Goal: Task Accomplishment & Management: Manage account settings

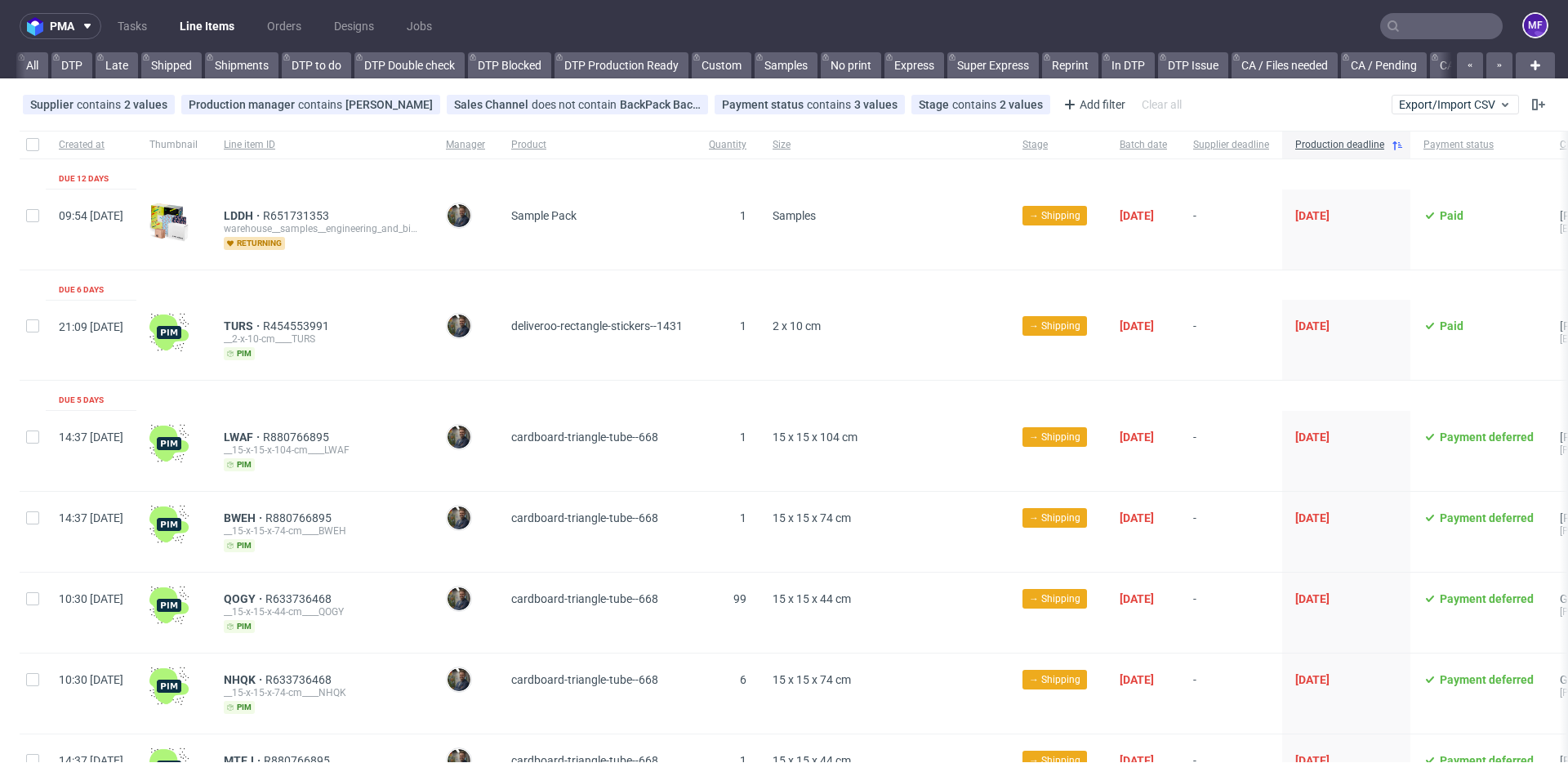
scroll to position [0, 1745]
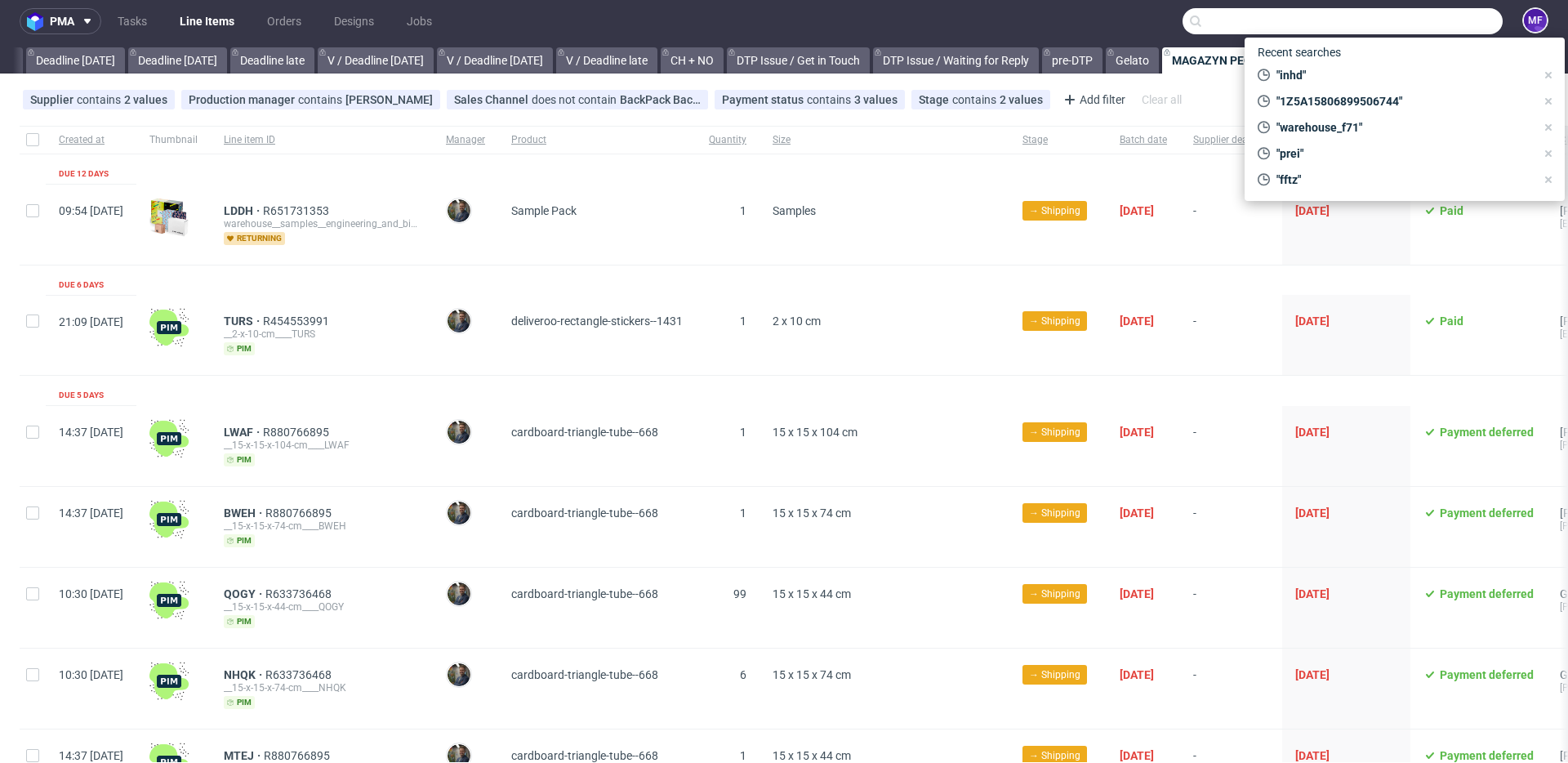
click at [1407, 22] on input "text" at bounding box center [1342, 21] width 320 height 26
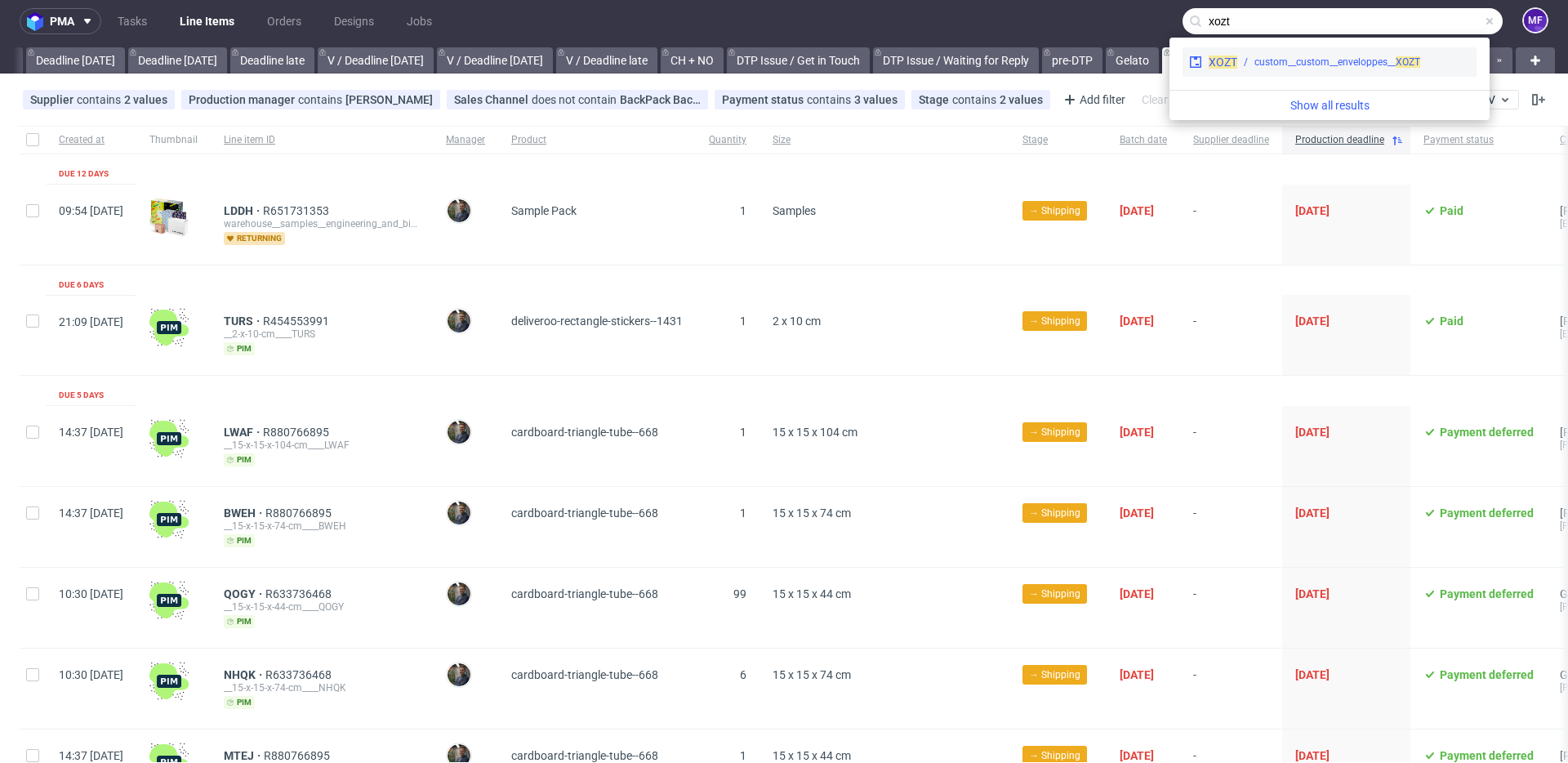
type input "xozt"
click at [1342, 63] on div "custom__custom__enveloppes__ XOZT" at bounding box center [1337, 62] width 166 height 15
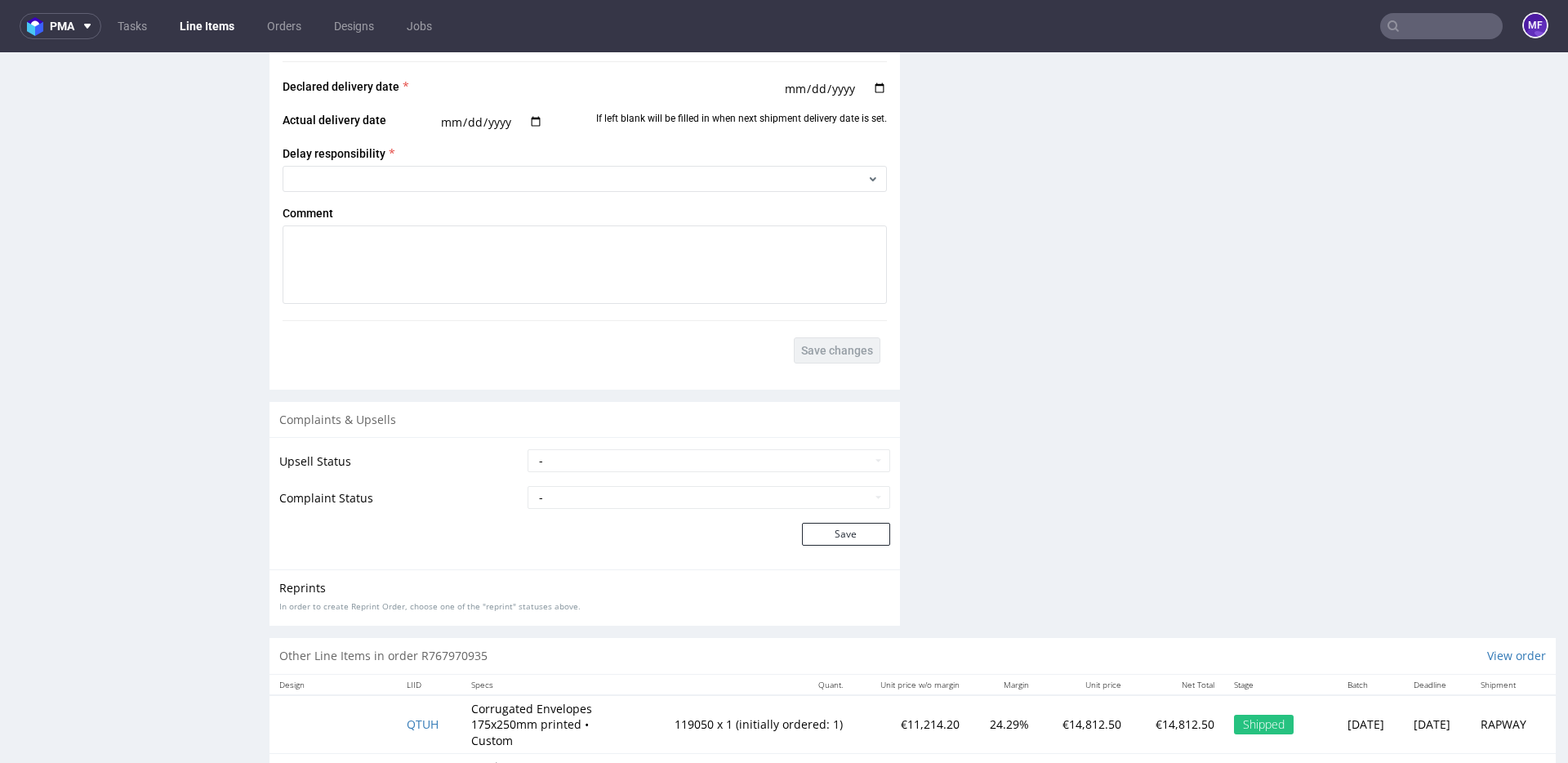
scroll to position [2961, 0]
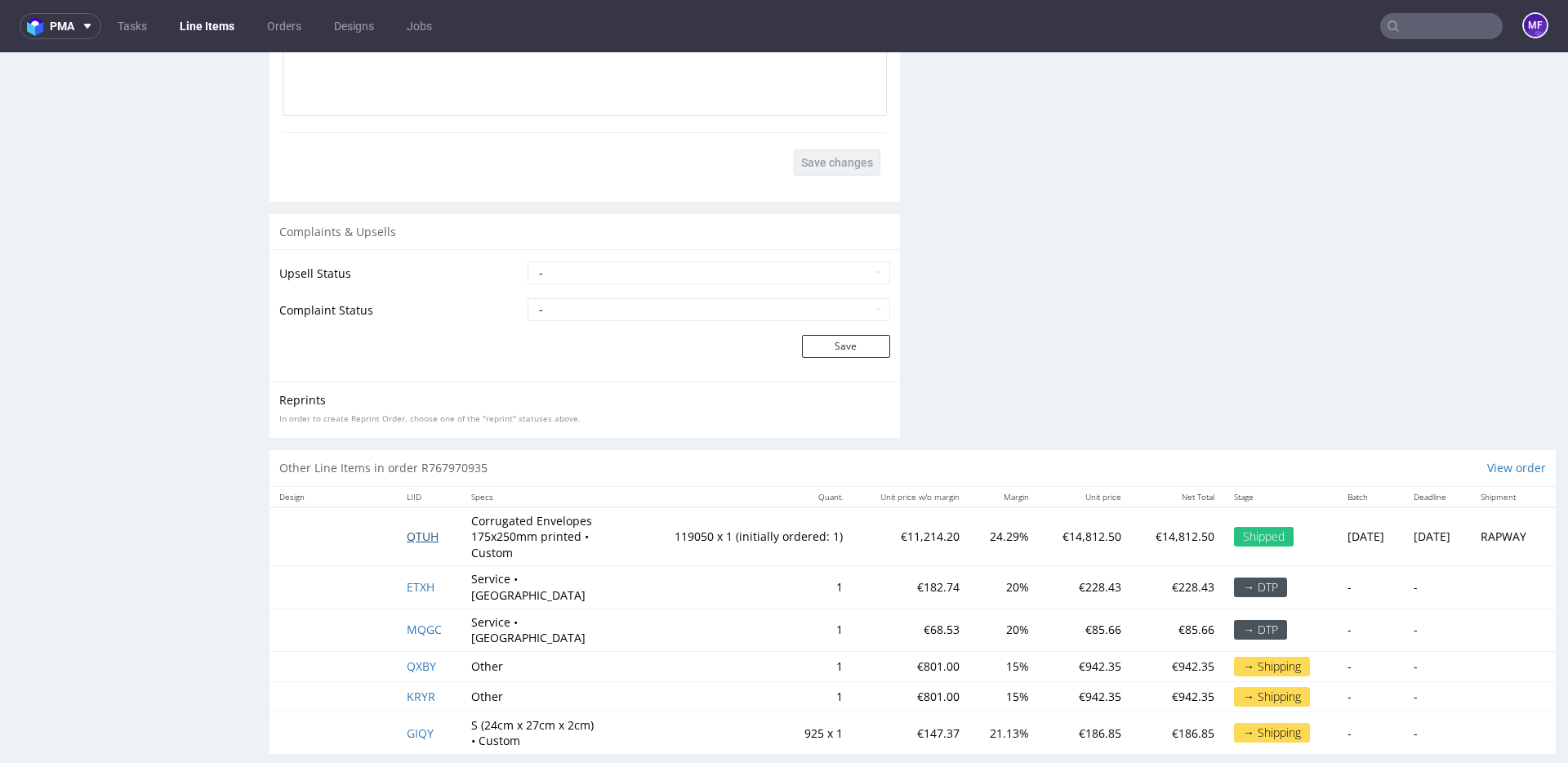
click at [415, 540] on span "QTUH" at bounding box center [422, 536] width 32 height 16
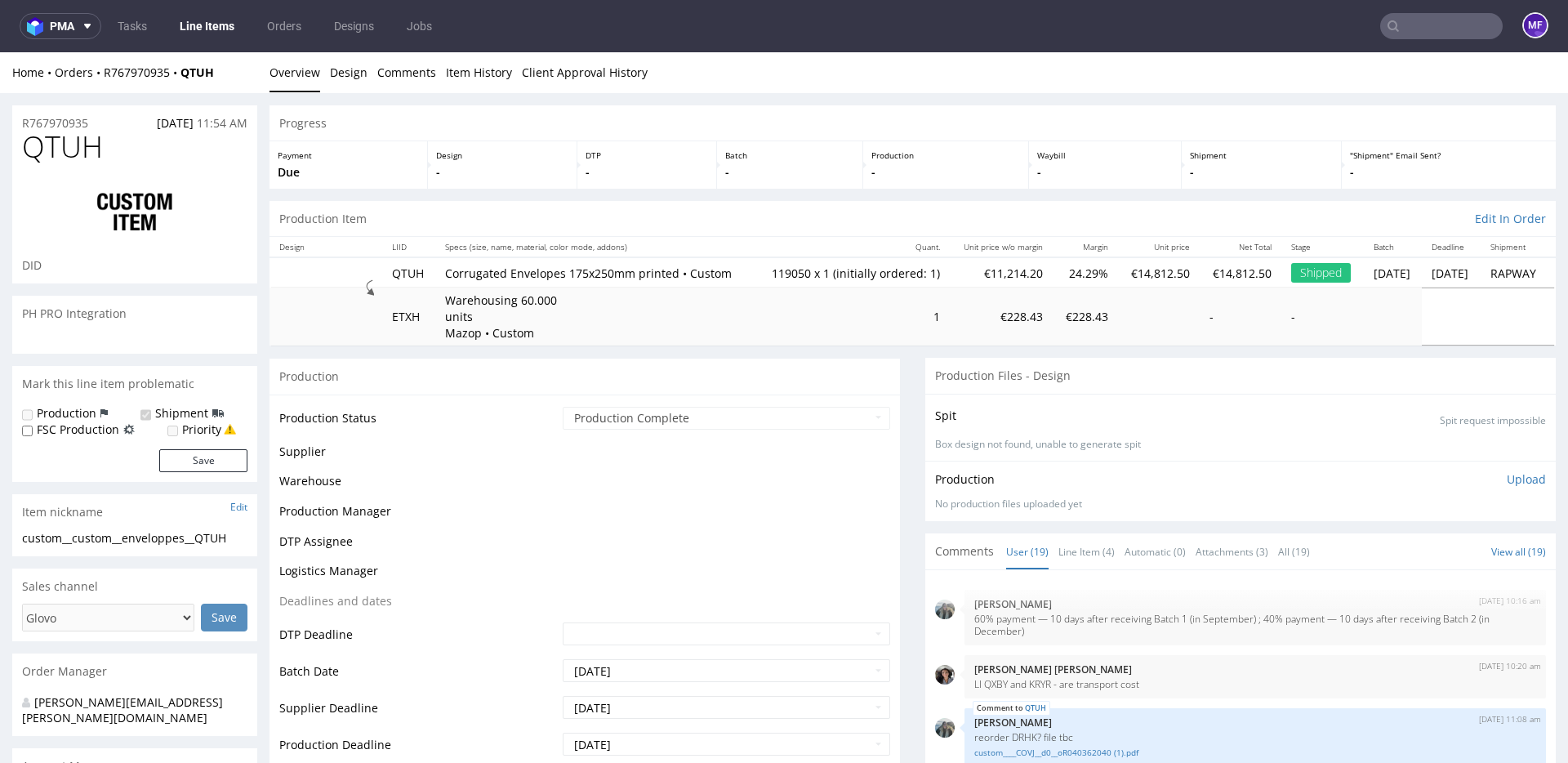
scroll to position [801, 0]
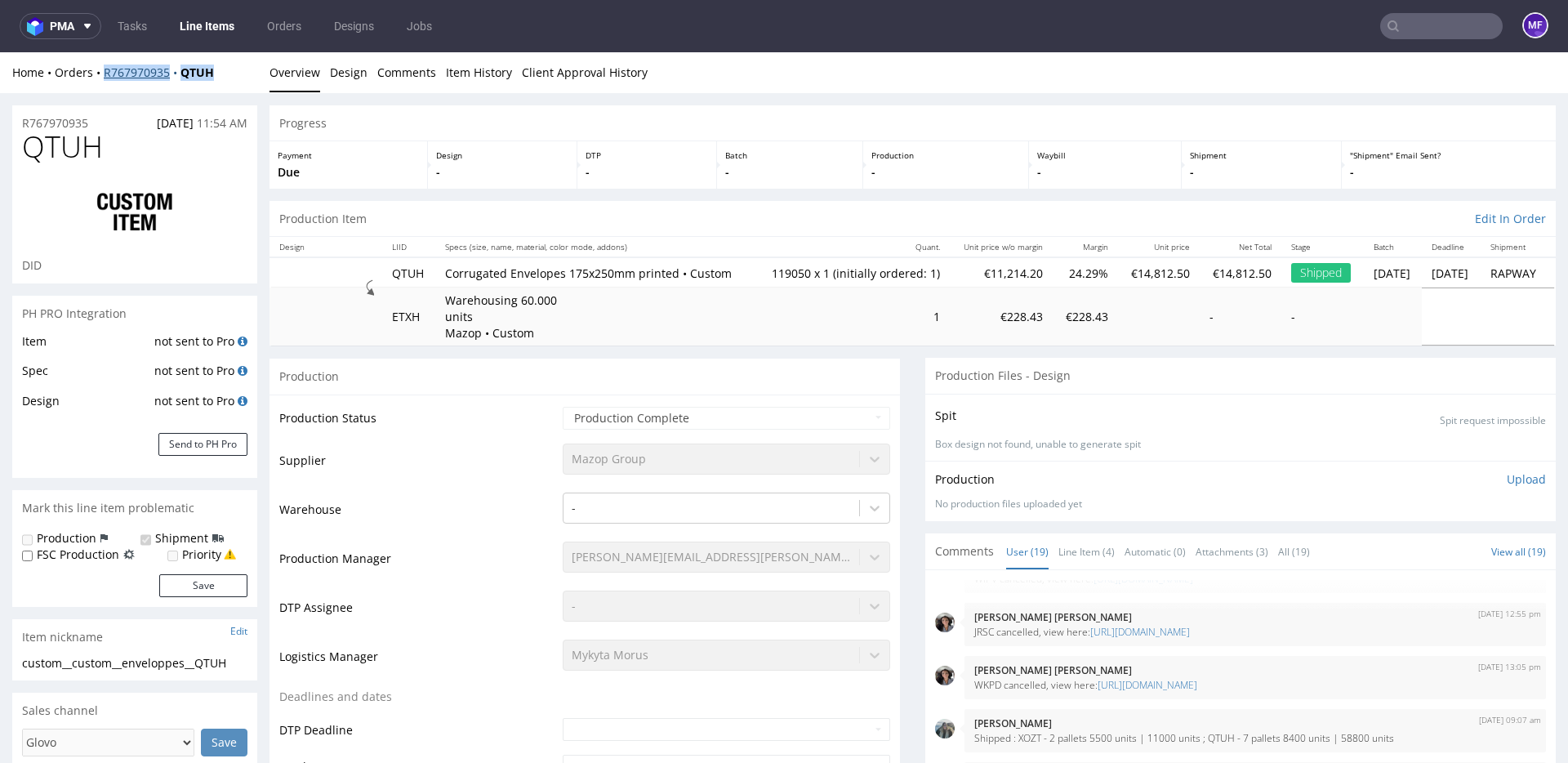
drag, startPoint x: 220, startPoint y: 74, endPoint x: 105, endPoint y: 76, distance: 115.0
click at [105, 76] on div "Home Orders R767970935 QTUH" at bounding box center [135, 72] width 245 height 17
copy div "R767970935 QTUH"
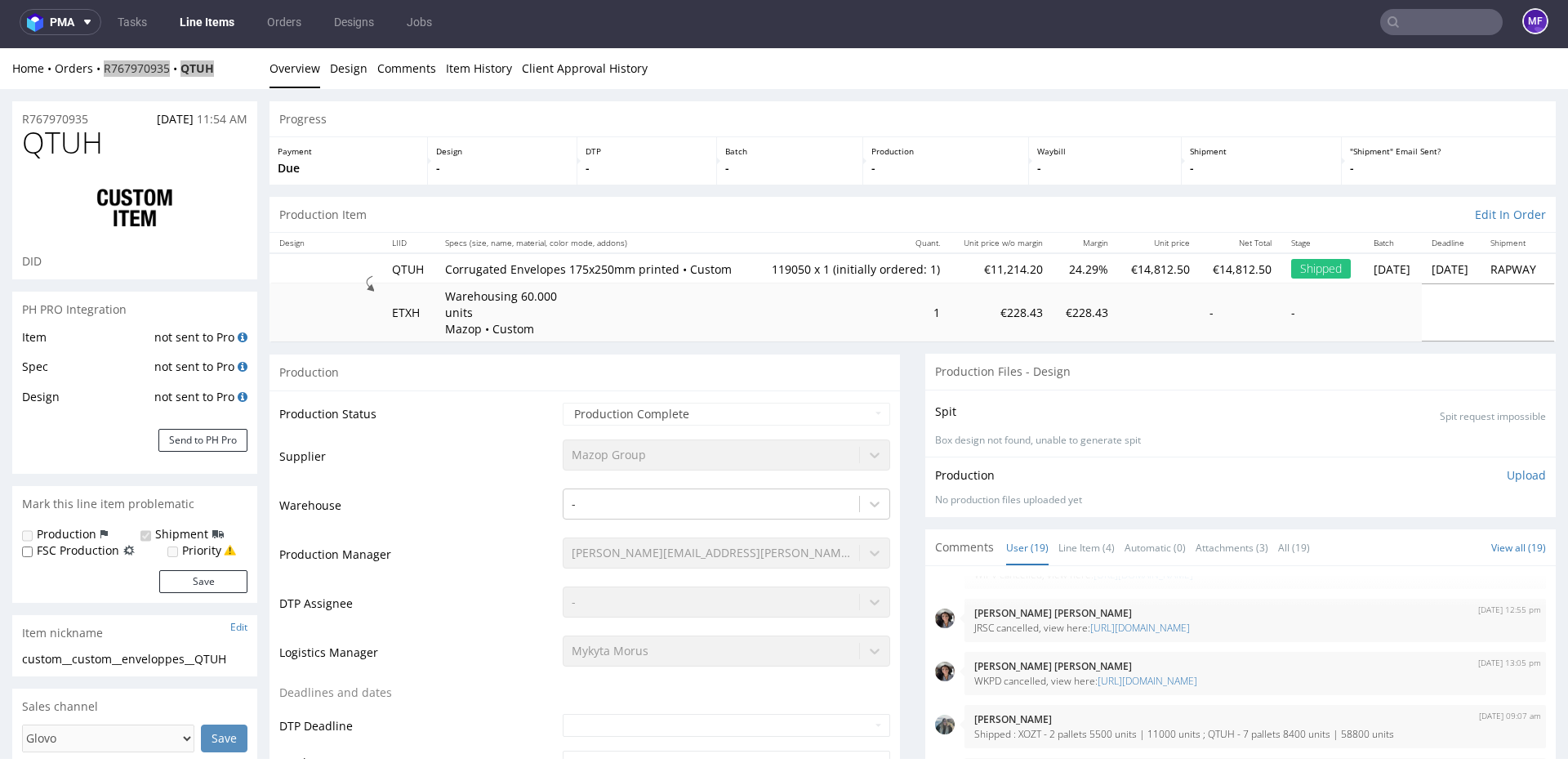
click at [1434, 34] on nav "pma Tasks Line Items Orders Designs Jobs MF" at bounding box center [784, 21] width 1568 height 52
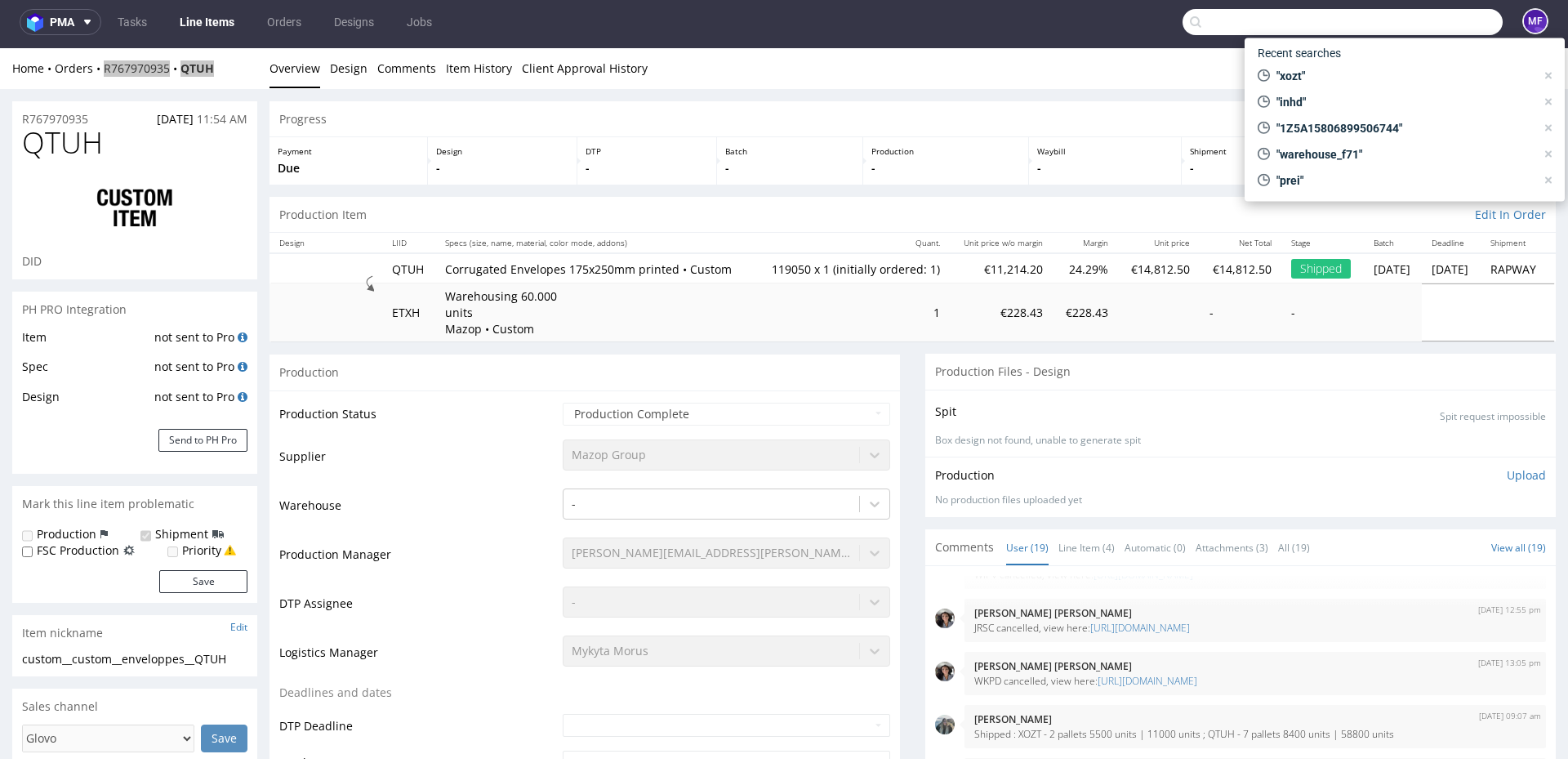
click at [1431, 31] on input "text" at bounding box center [1342, 22] width 320 height 26
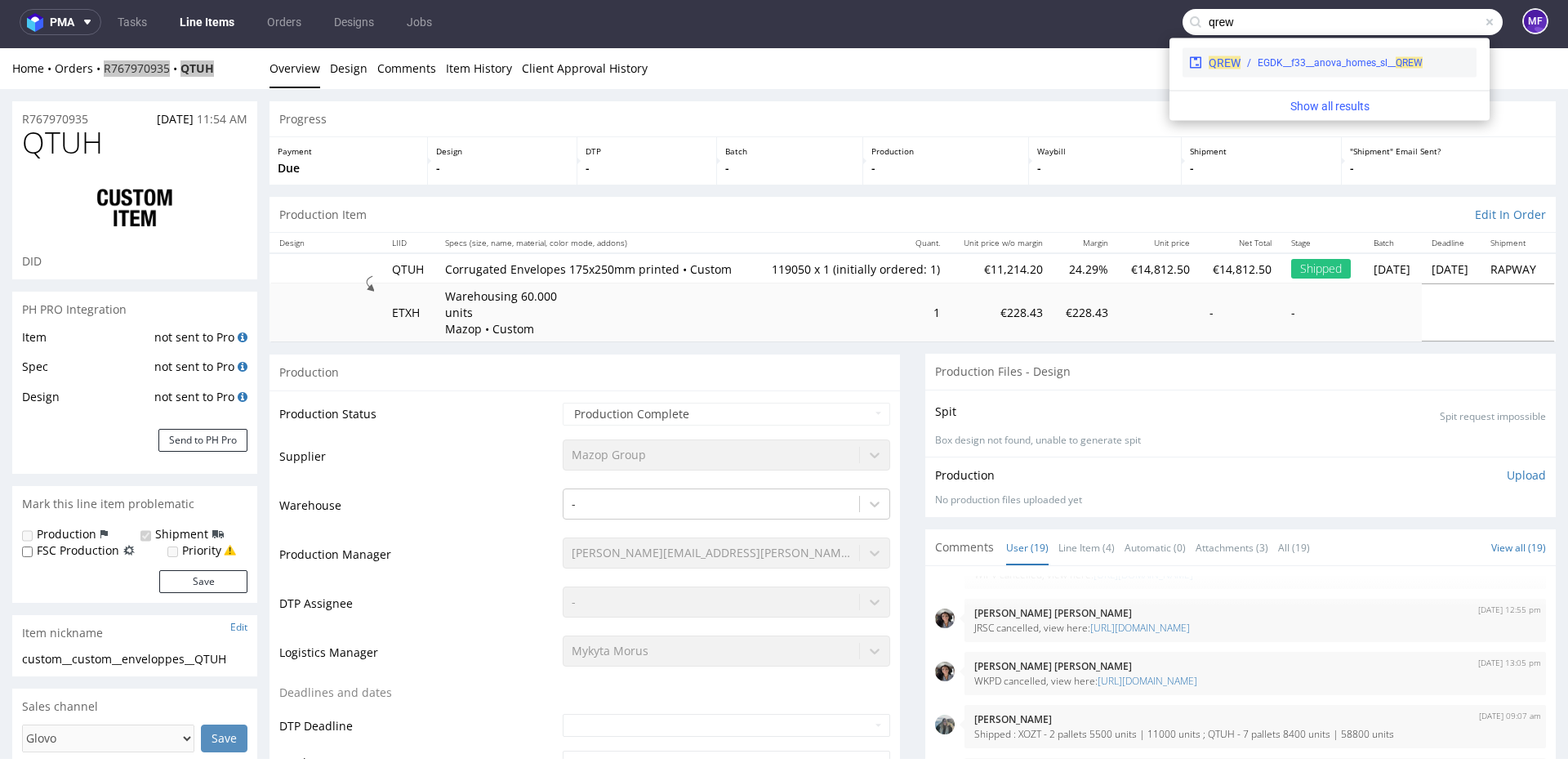
type input "qrew"
click at [1382, 62] on div "EGDK__f33__anova_homes_sl__ QREW" at bounding box center [1340, 63] width 165 height 15
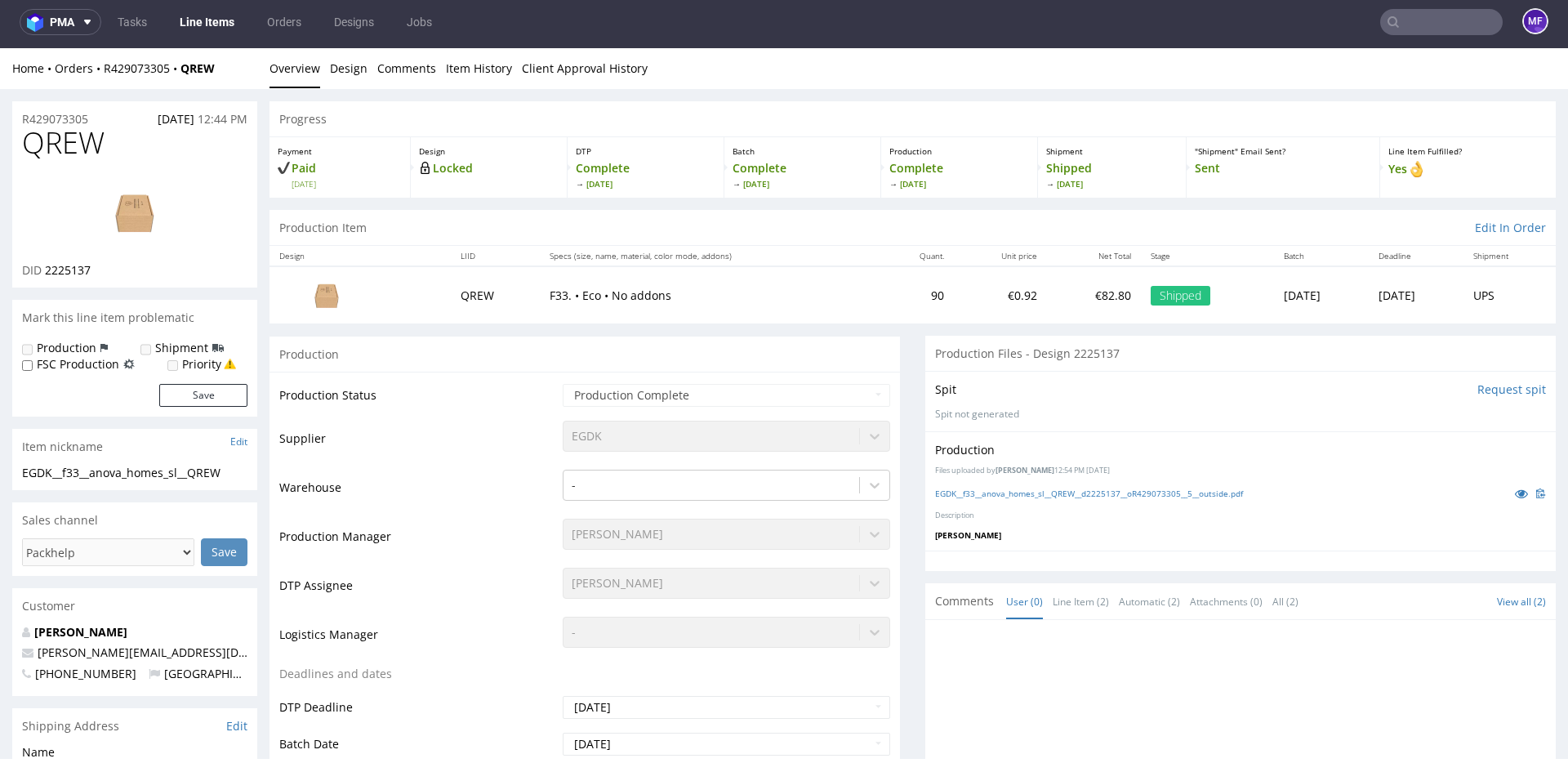
click at [1425, 33] on input "text" at bounding box center [1441, 22] width 123 height 26
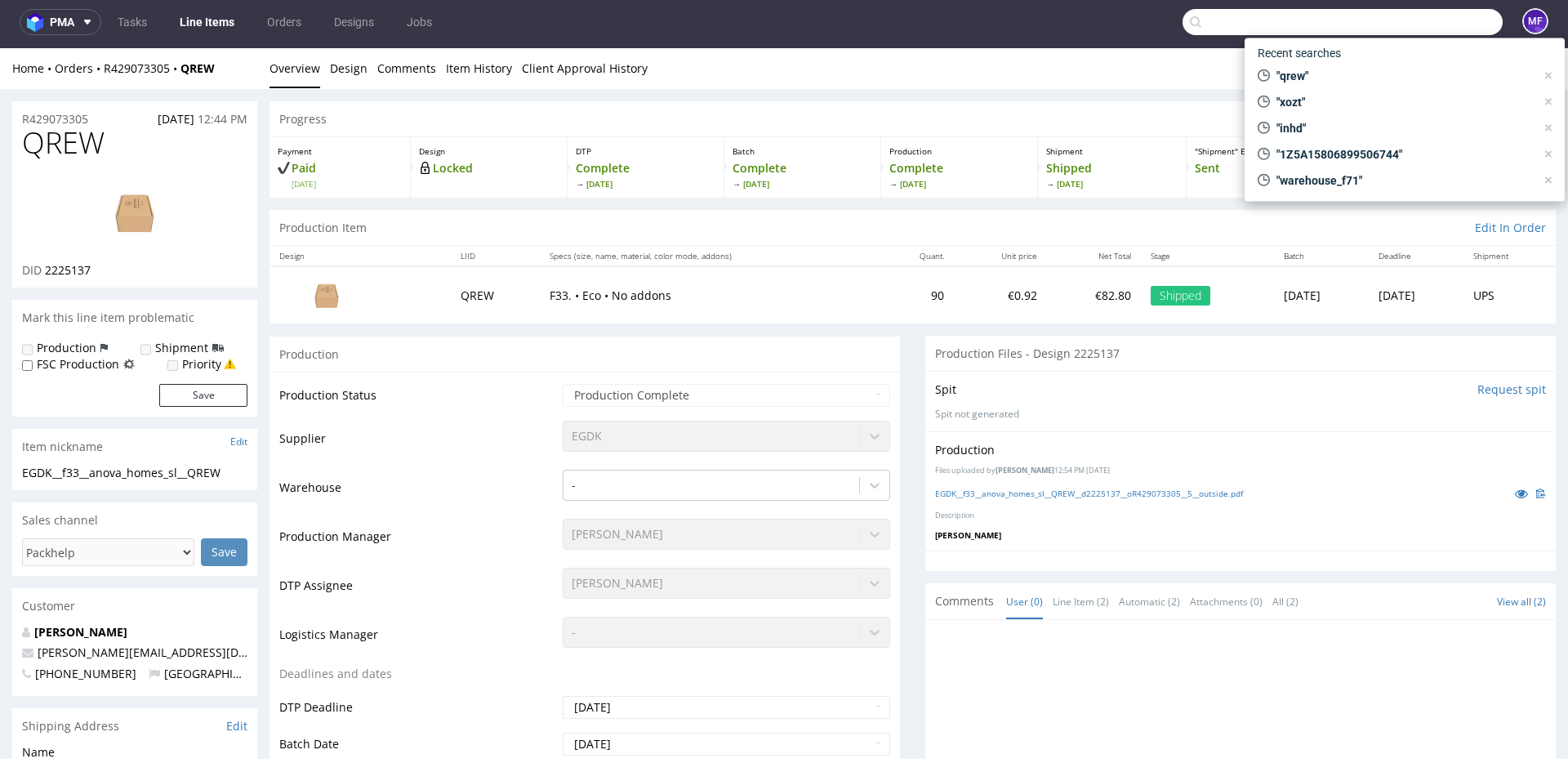
paste input "WUEO"
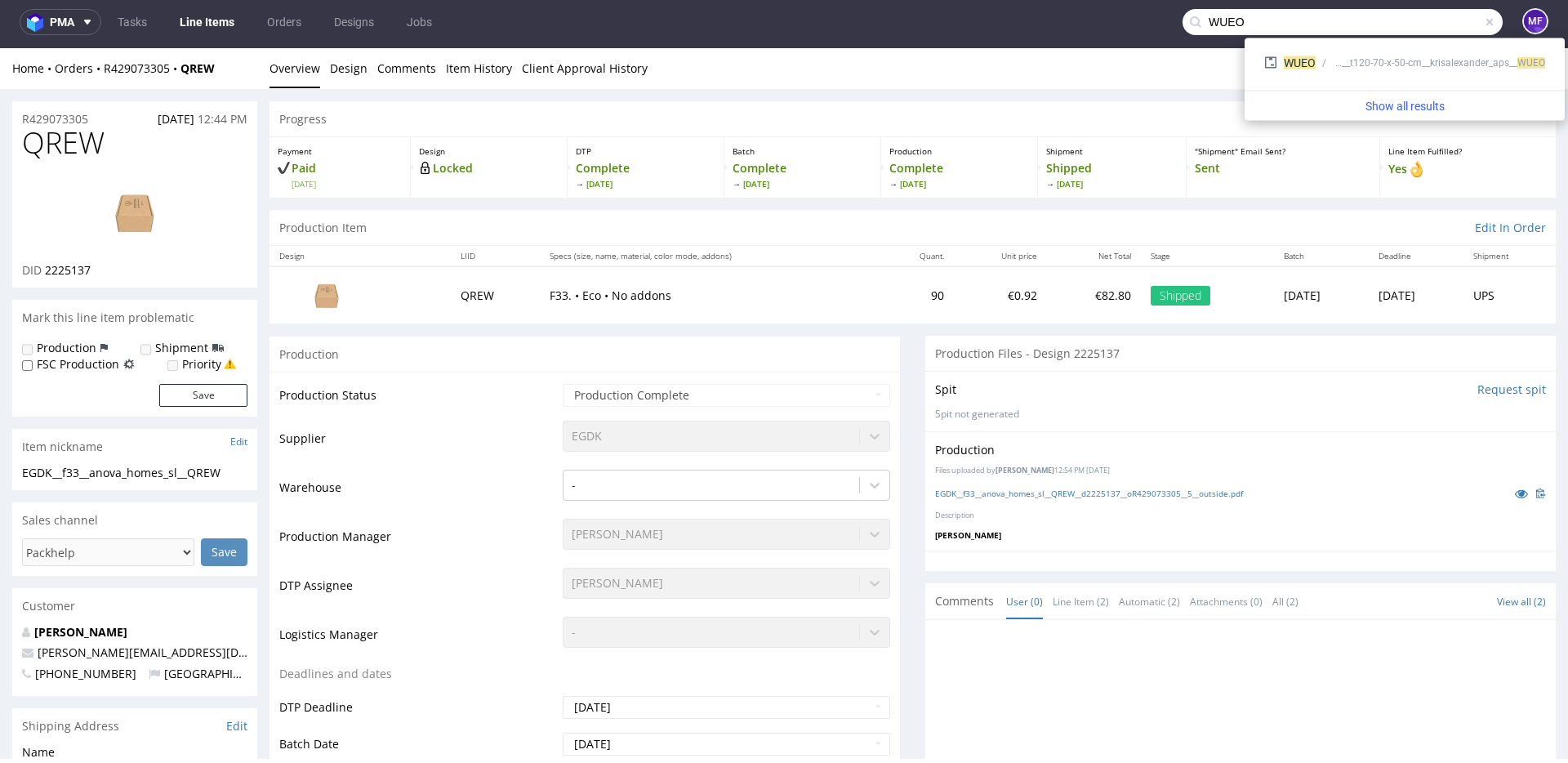
type input "WUEO"
click at [1358, 71] on div "WUEO bds__t120-70-x-50-cm__krisalexander_aps__ WUEO" at bounding box center [1404, 63] width 294 height 29
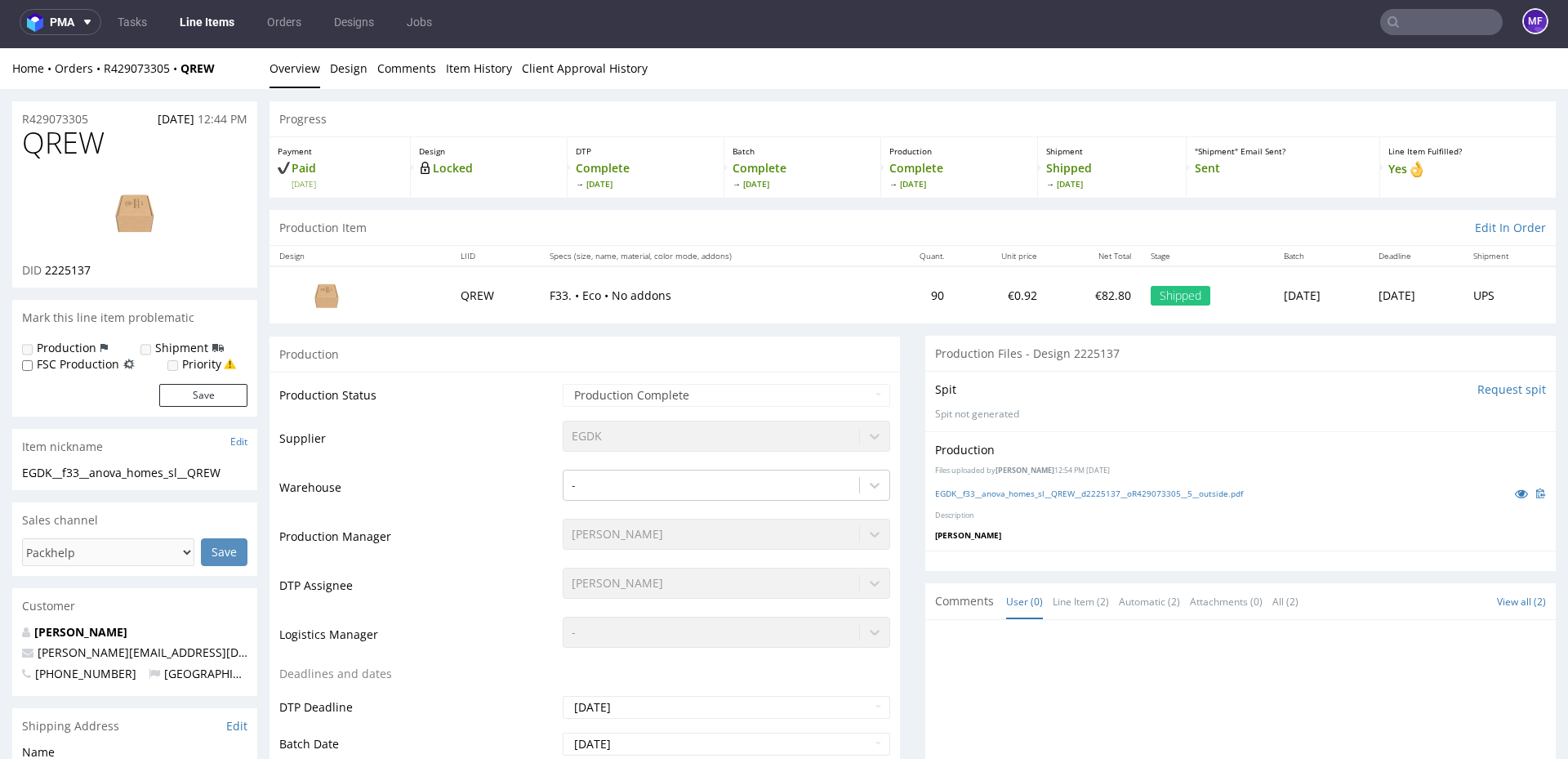
click at [1447, 21] on input "text" at bounding box center [1441, 22] width 123 height 26
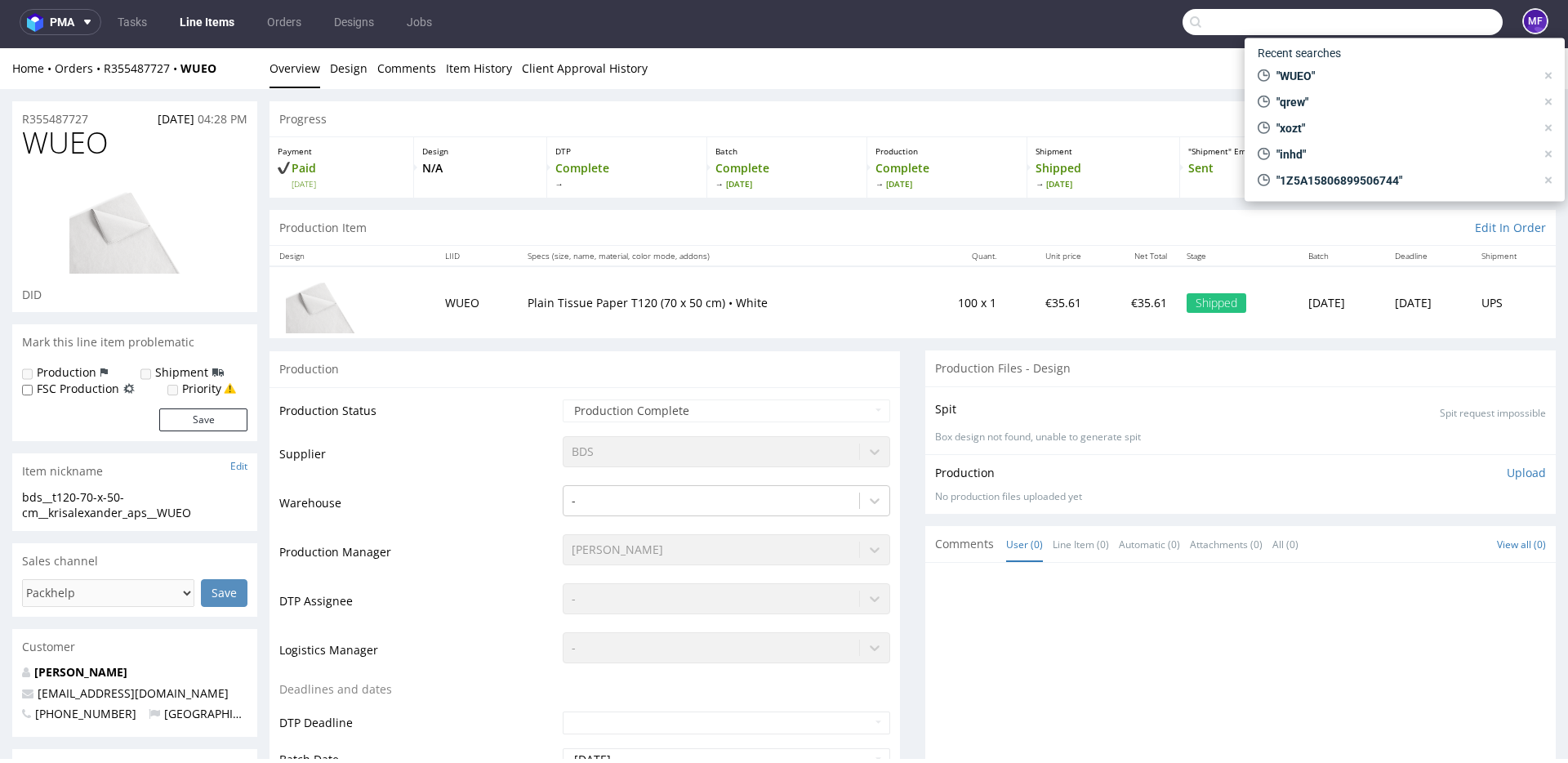
click at [1284, 24] on input "text" at bounding box center [1342, 22] width 320 height 26
paste input "LDRW"
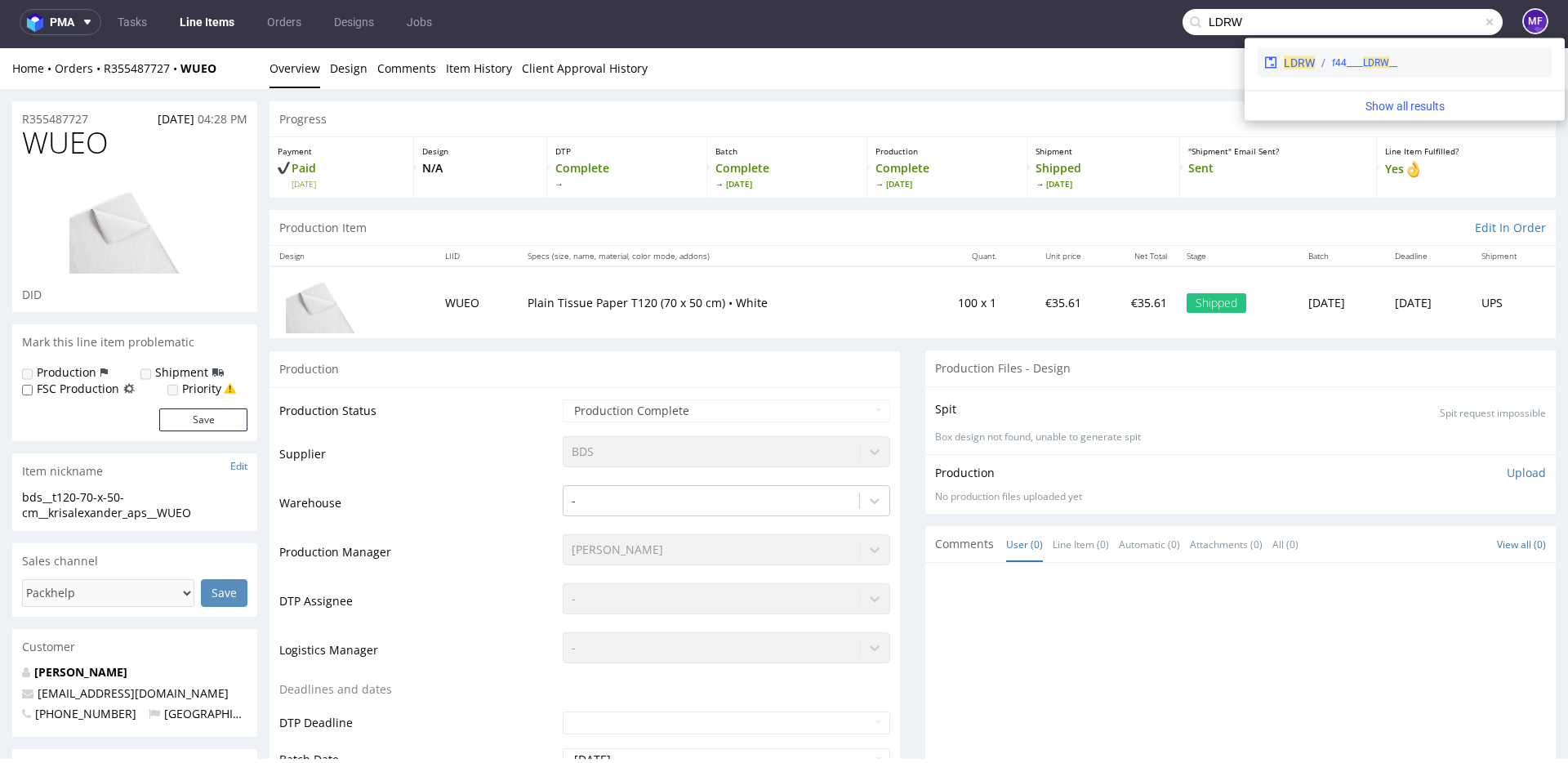
type input "LDRW"
drag, startPoint x: 1308, startPoint y: 55, endPoint x: 1308, endPoint y: 6, distance: 49.0
click at [1308, 55] on div "LDRW" at bounding box center [1299, 63] width 31 height 17
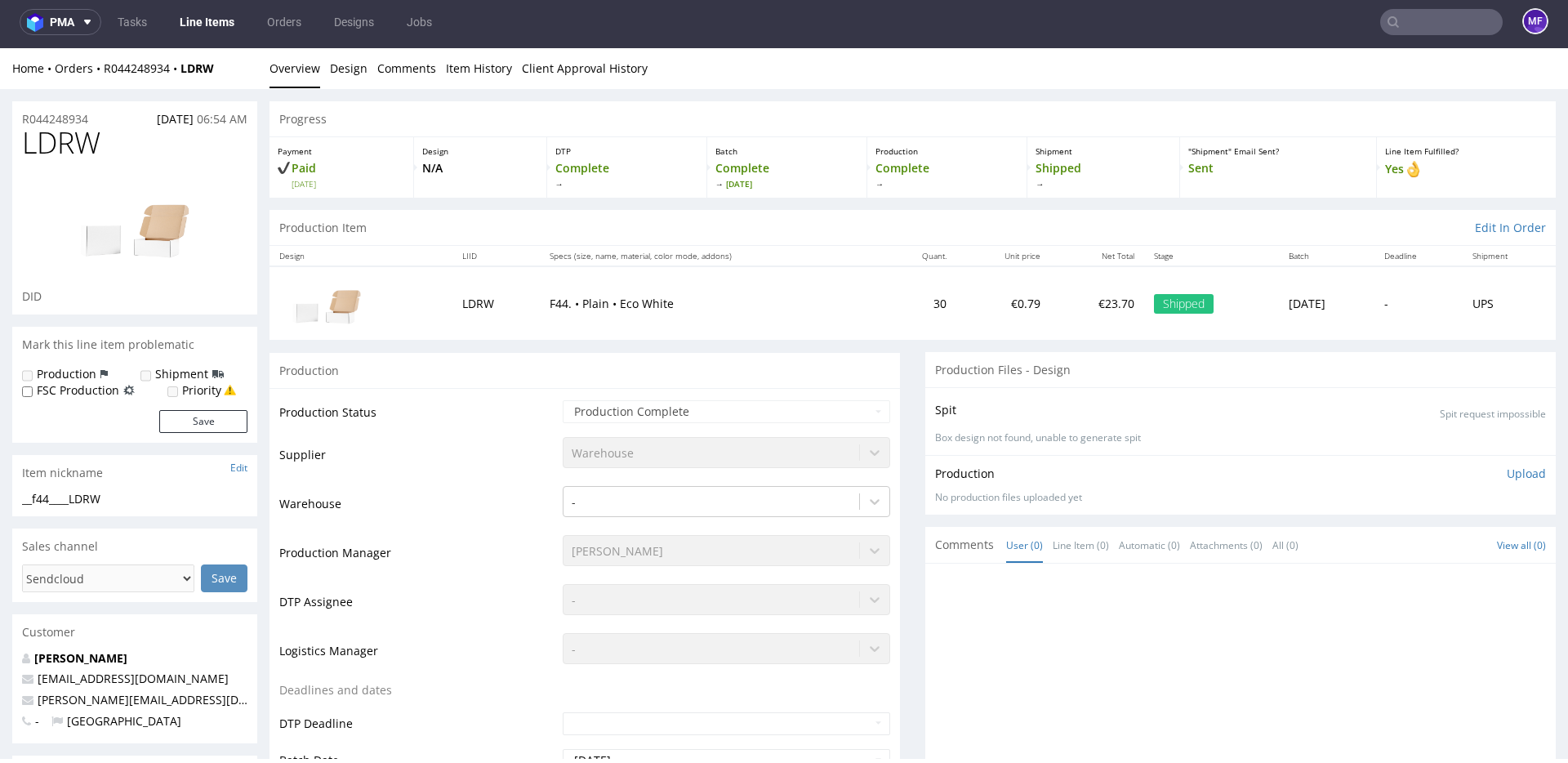
click at [1403, 30] on input "text" at bounding box center [1441, 22] width 123 height 26
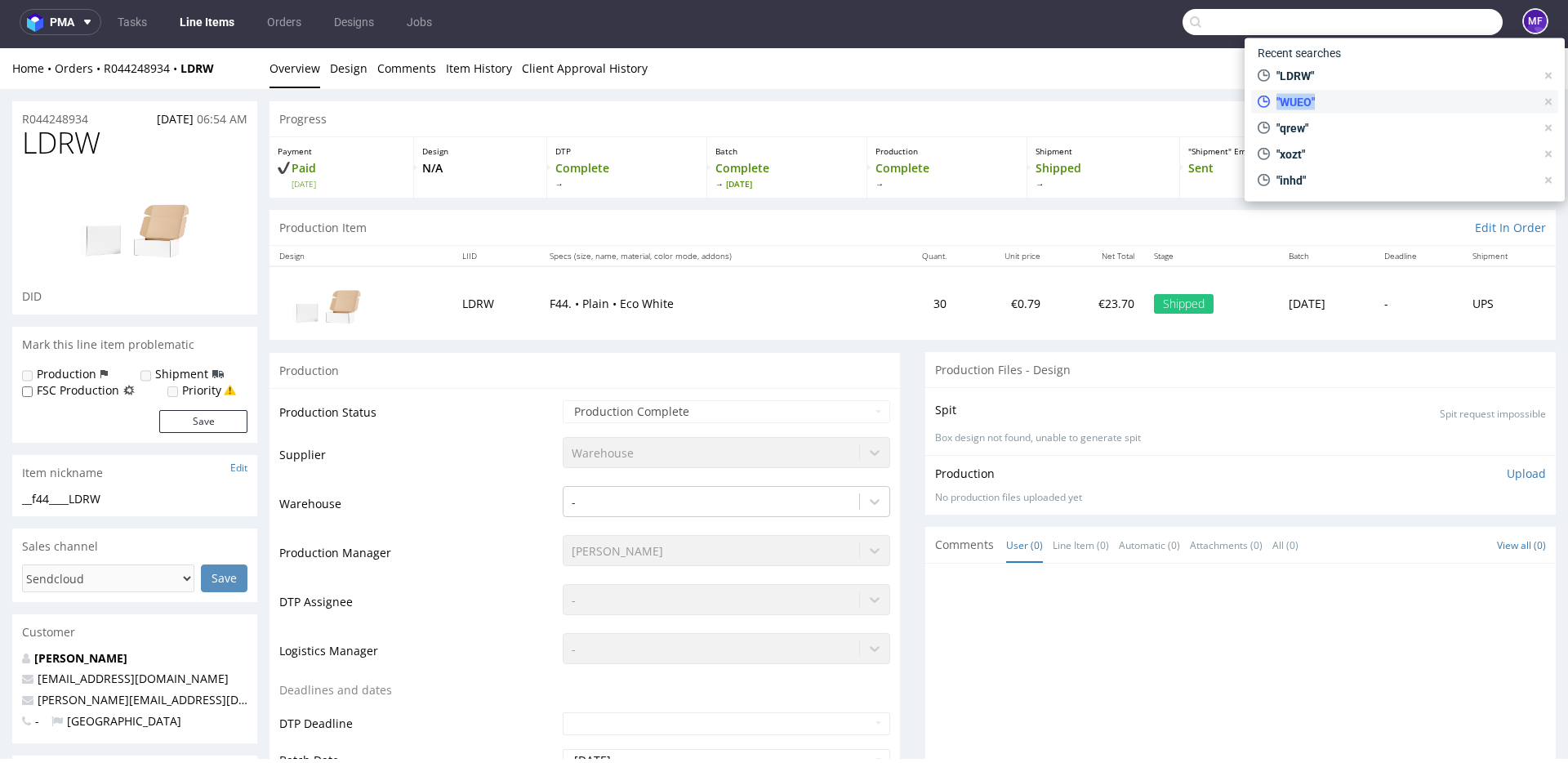
click at [1343, 94] on div ""WUEO"" at bounding box center [1397, 102] width 291 height 23
type input "WUEO"
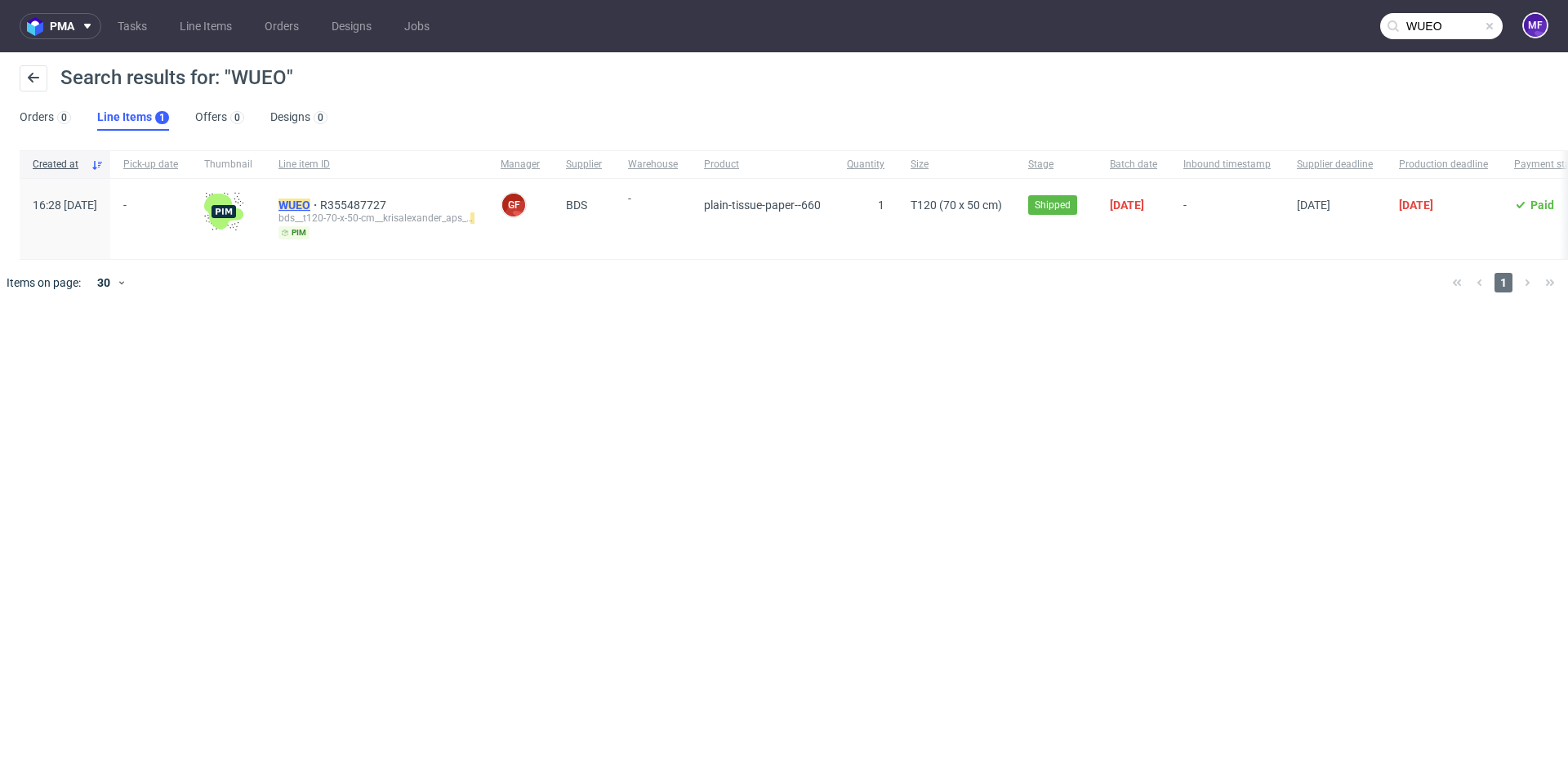
click at [310, 205] on mark "WUEO" at bounding box center [295, 205] width 32 height 13
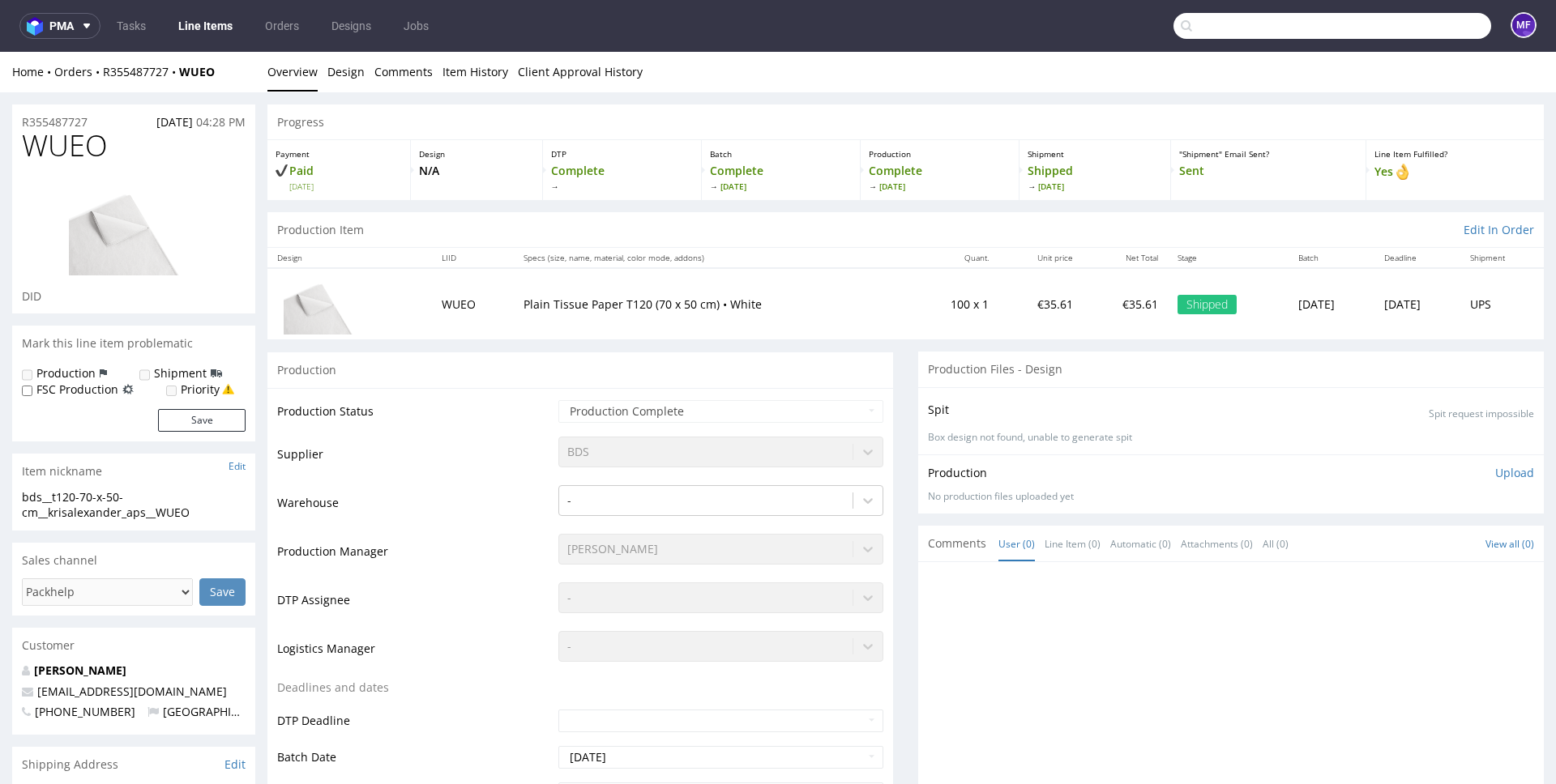
click at [1382, 35] on input "text" at bounding box center [1332, 26] width 318 height 26
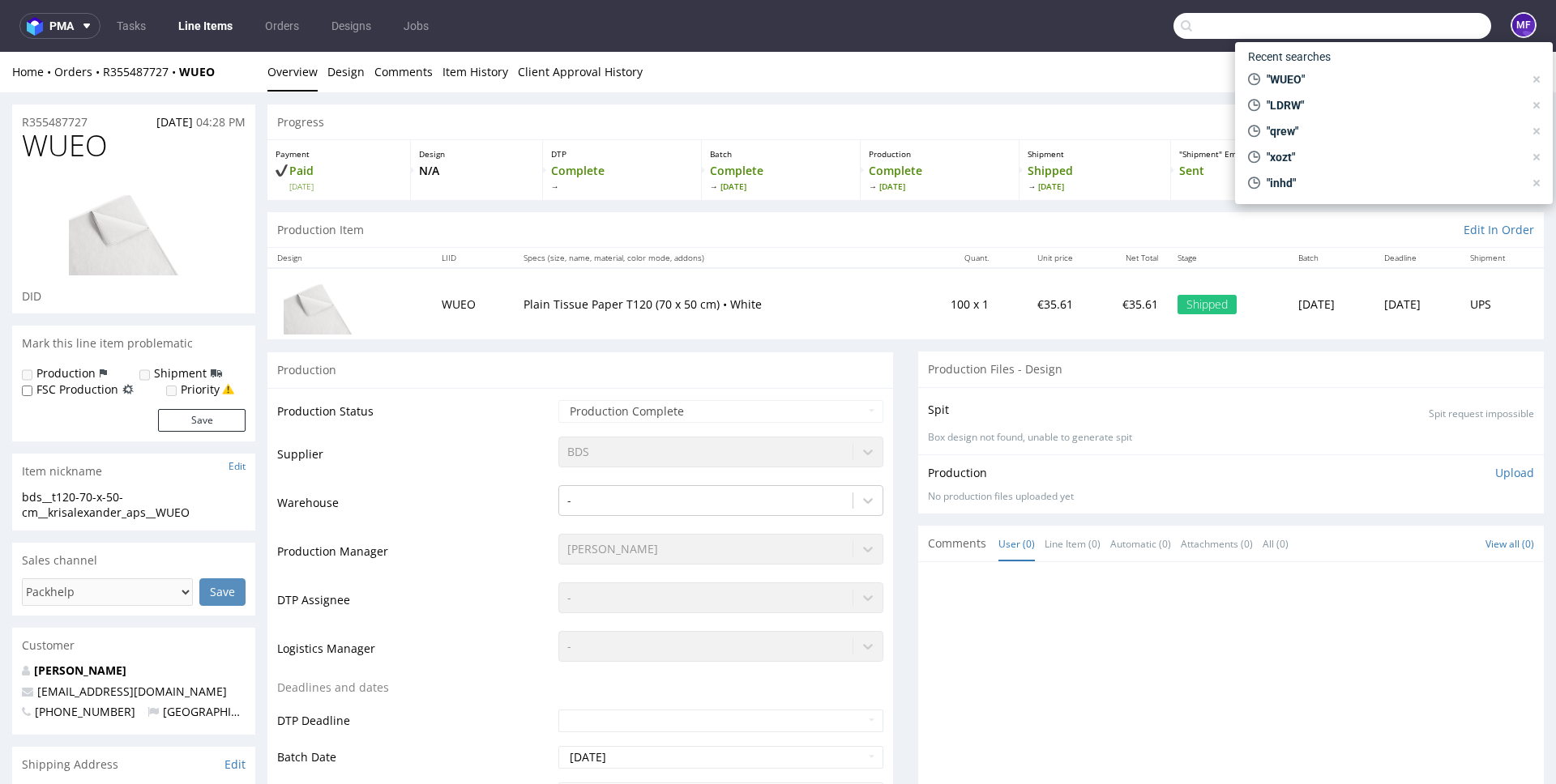
paste input "PJUR"
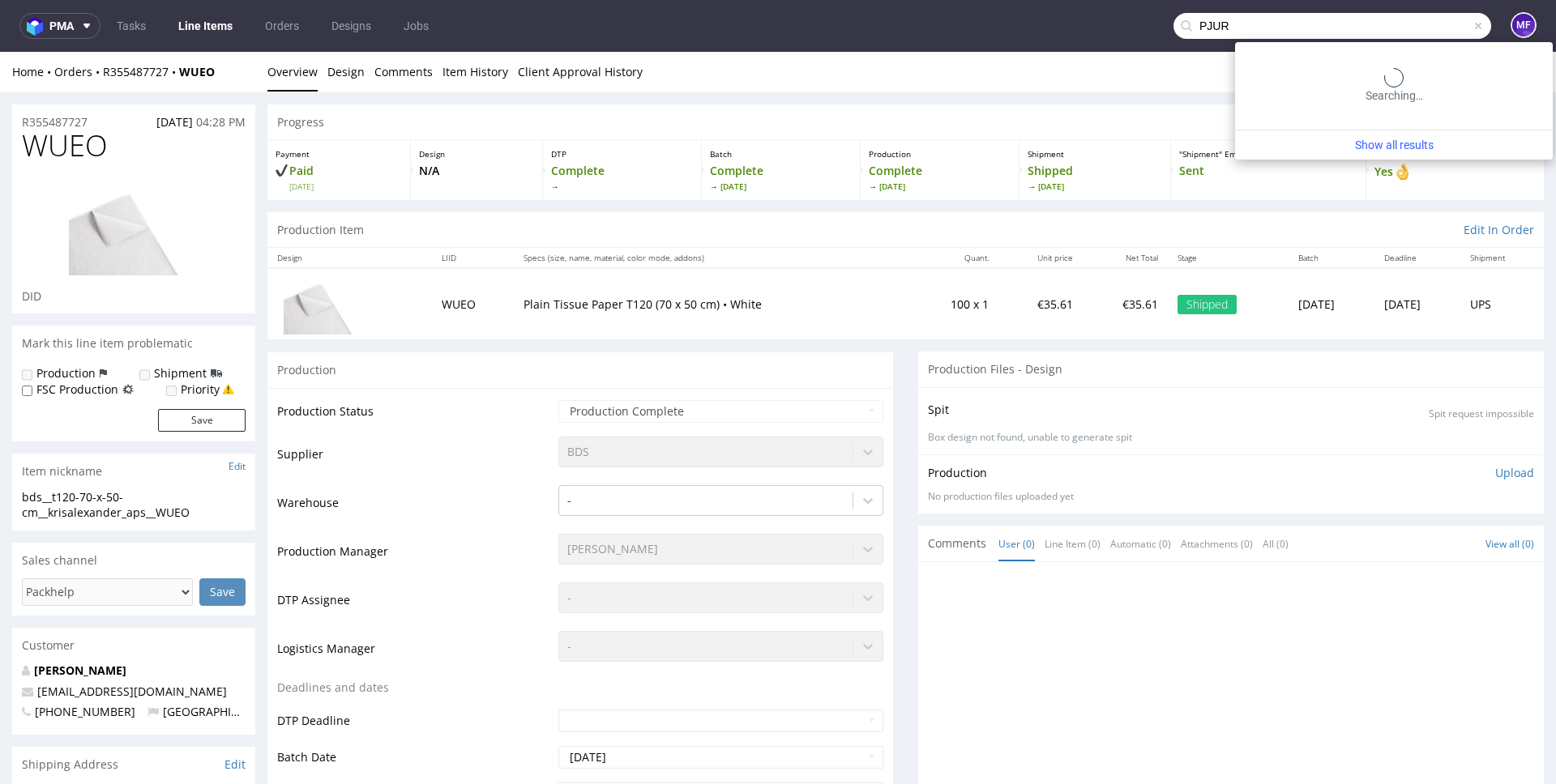
type input "PJUR"
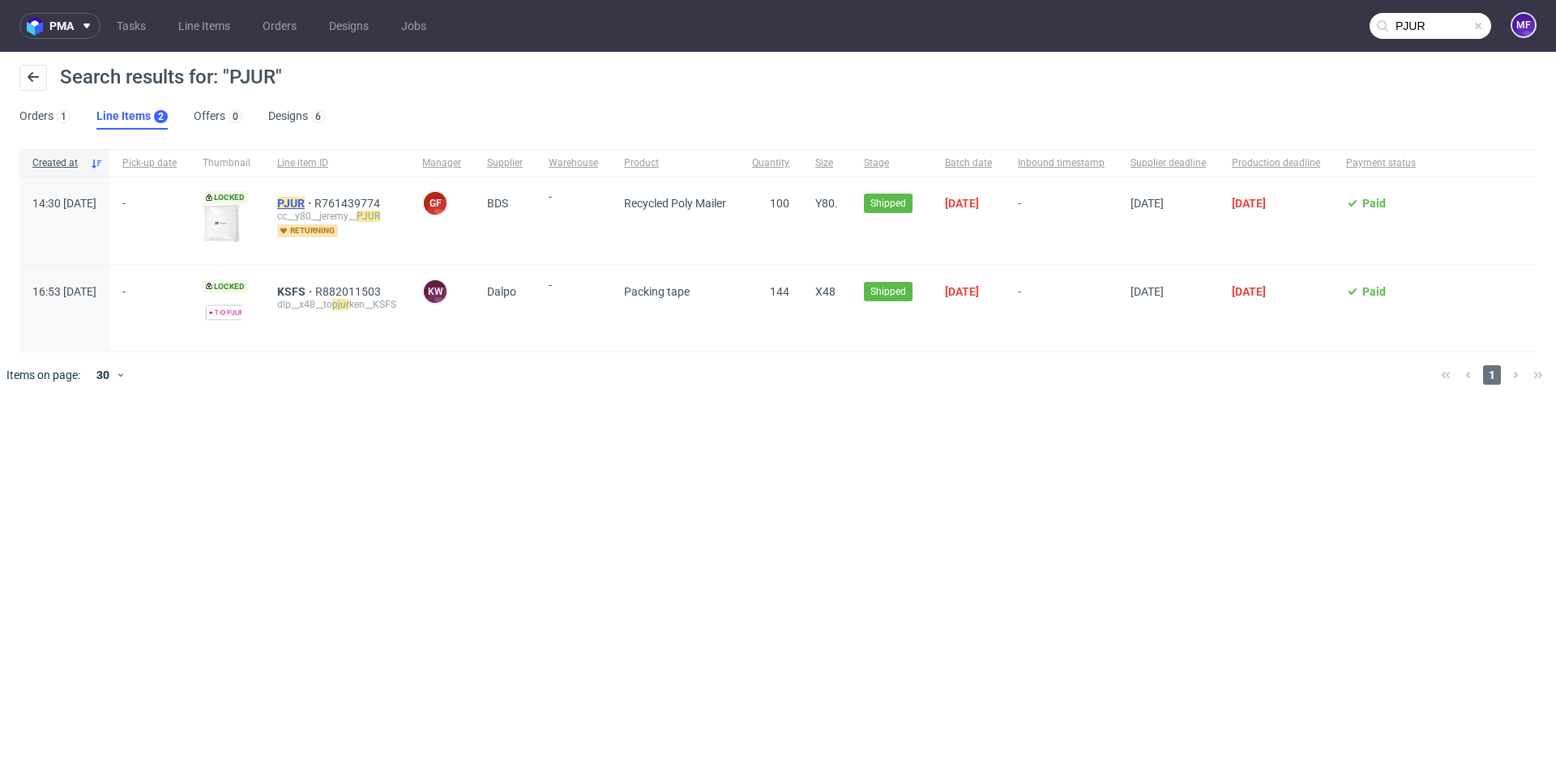
click at [305, 205] on mark "PJUR" at bounding box center [291, 203] width 27 height 13
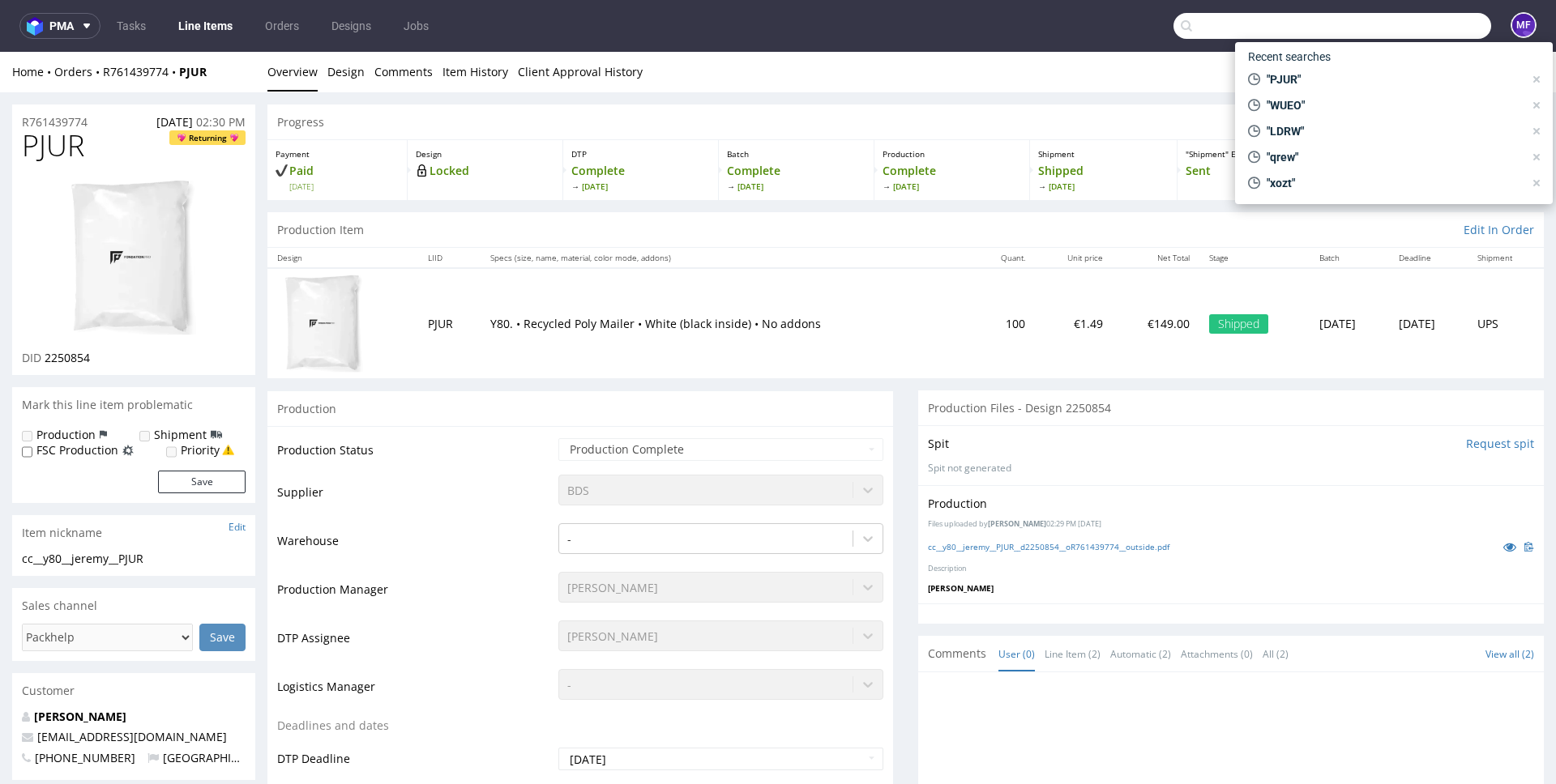
click at [1419, 35] on input "text" at bounding box center [1332, 26] width 318 height 26
paste input "QTMK"
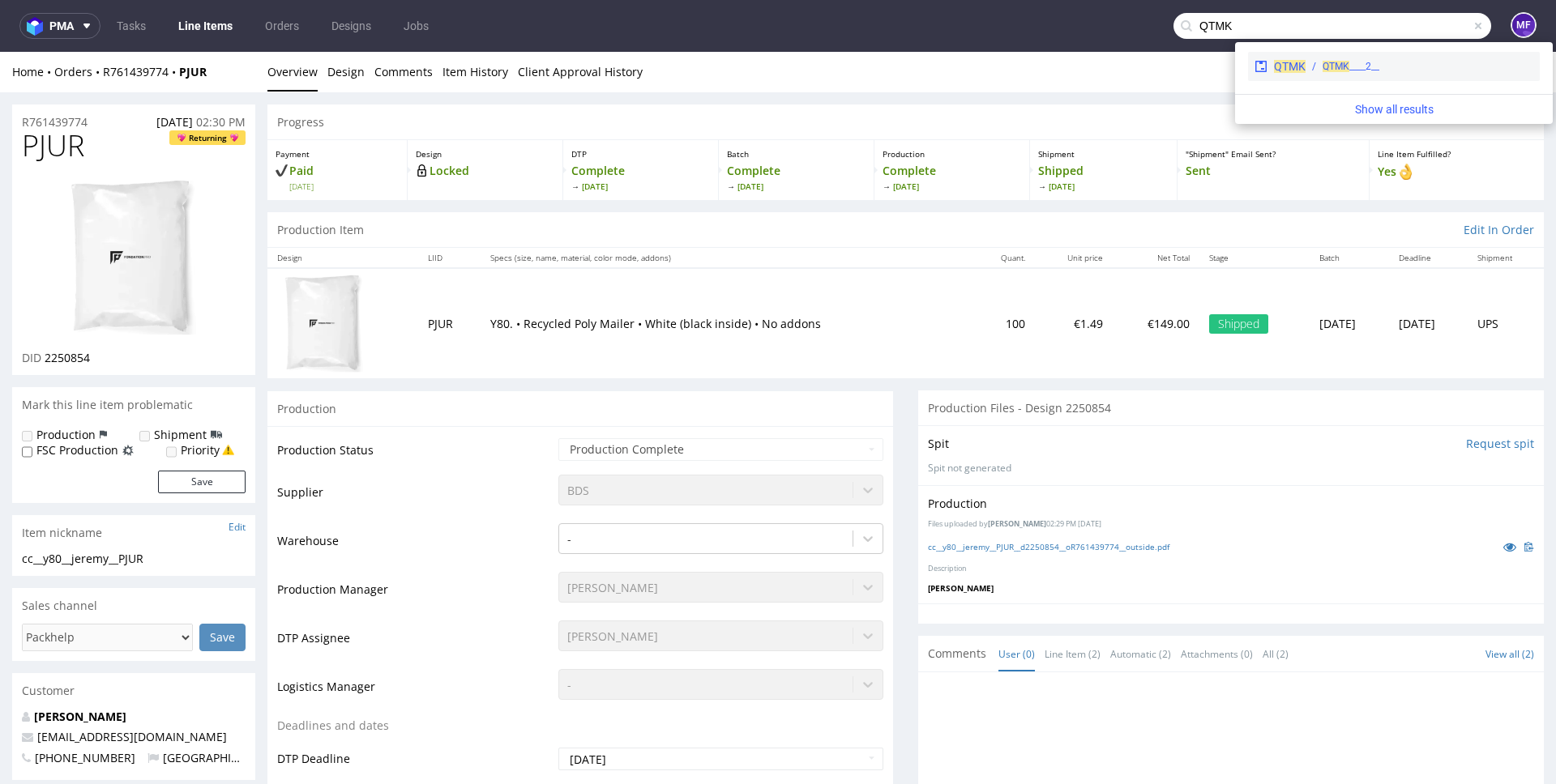
type input "QTMK"
click at [1320, 61] on div "__2____ QTMK" at bounding box center [1419, 66] width 228 height 15
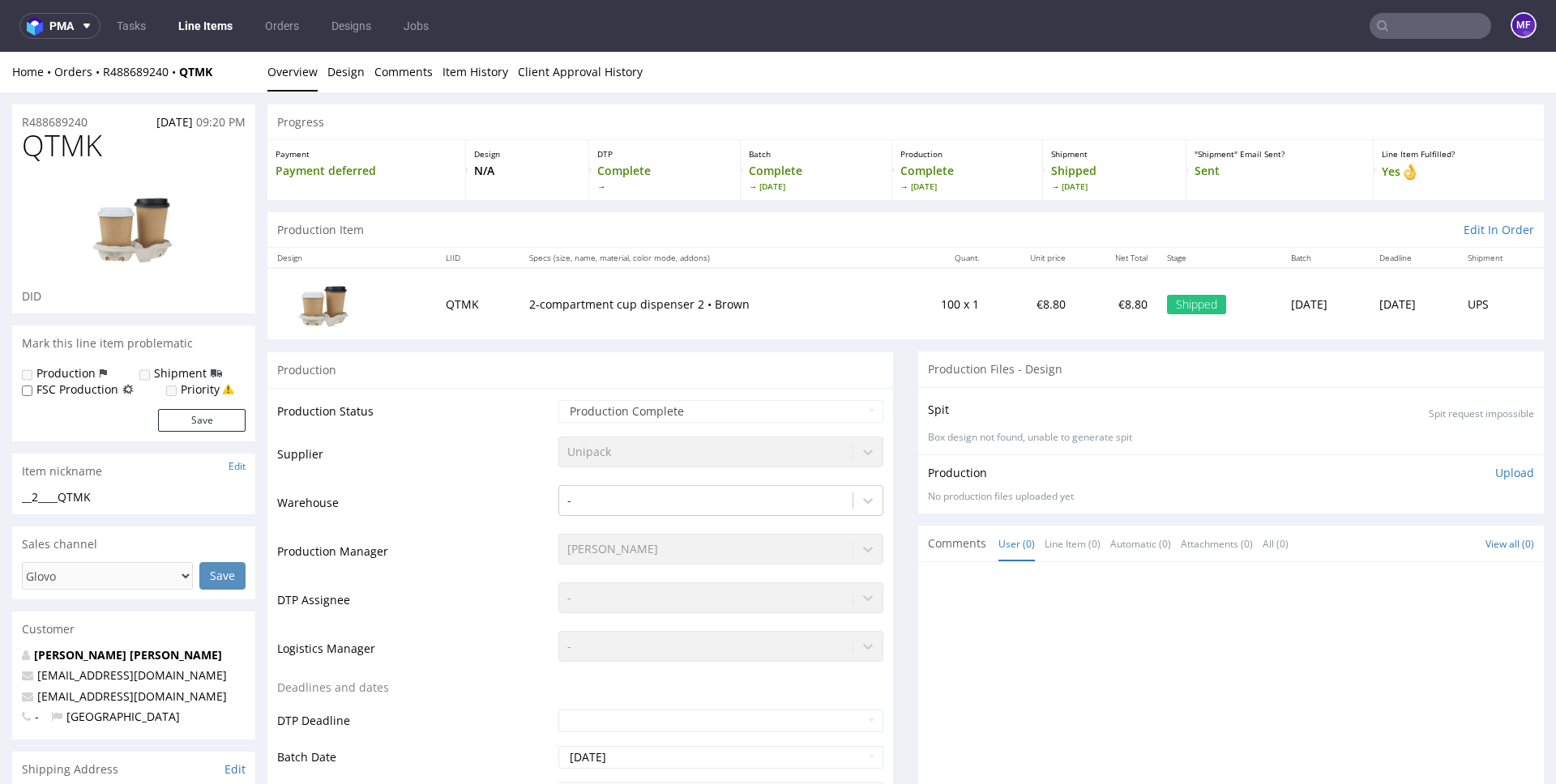
click at [1427, 32] on input "text" at bounding box center [1430, 26] width 122 height 26
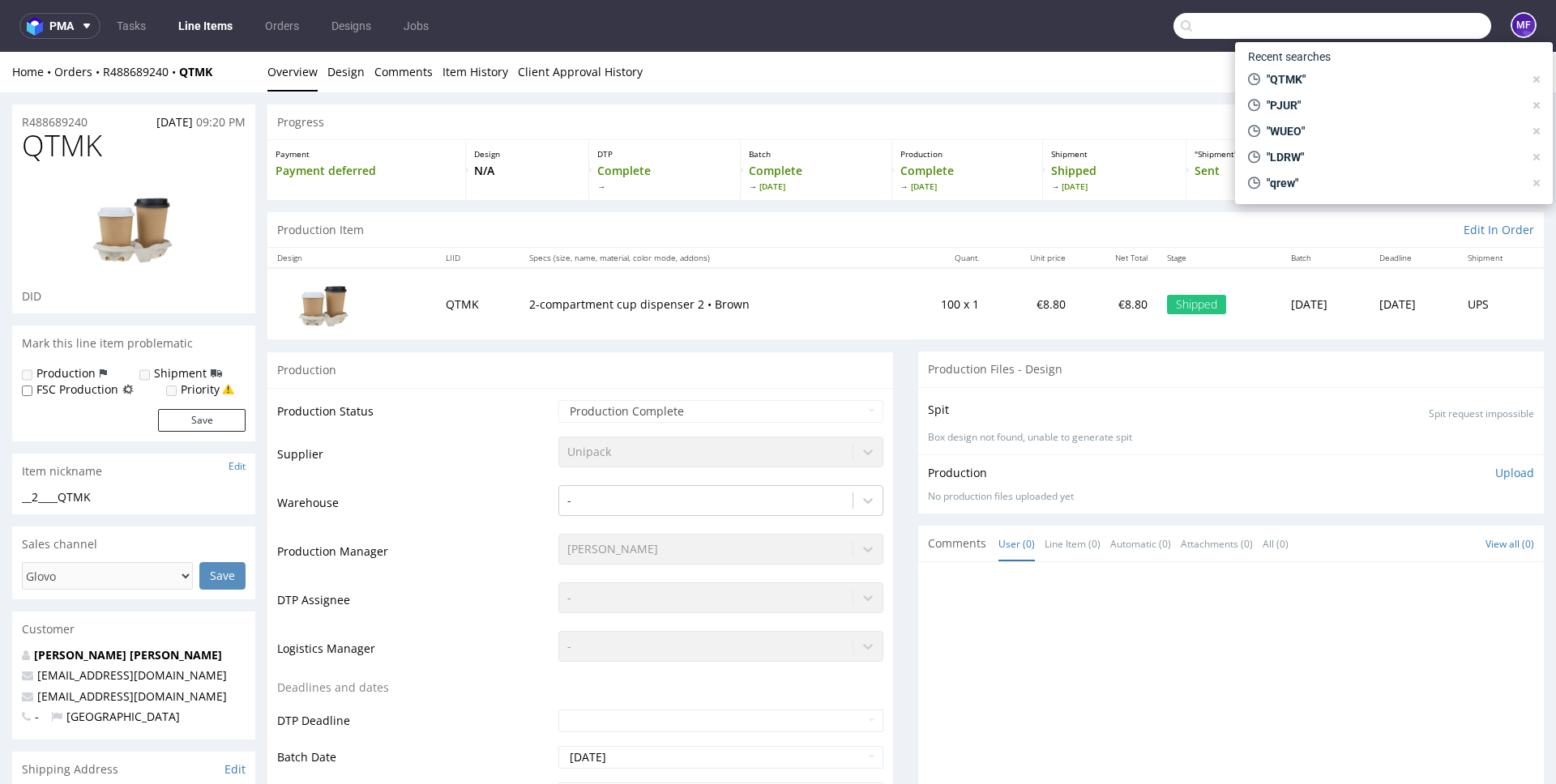
paste input "HAFO"
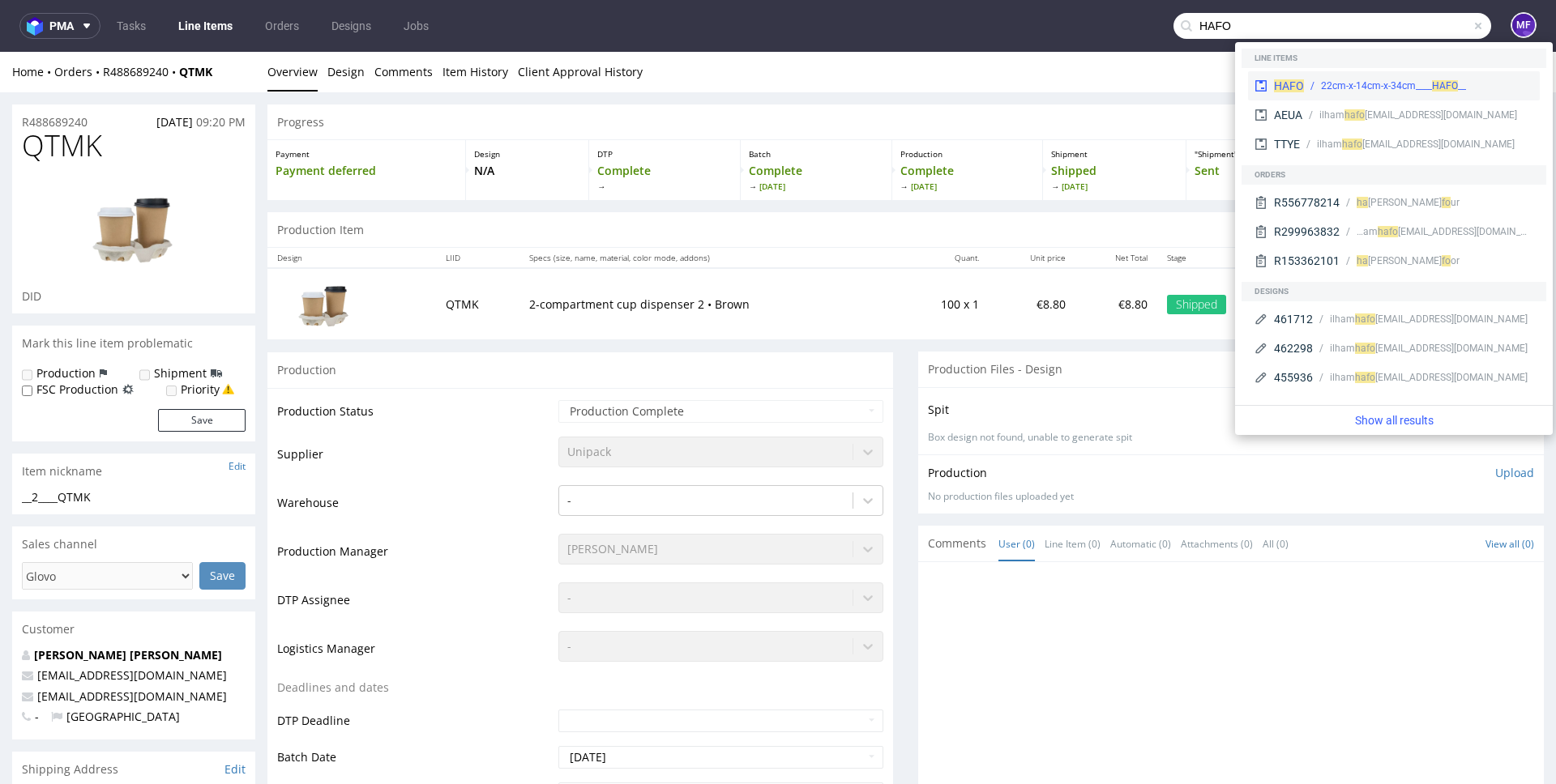
type input "HAFO"
click at [1321, 82] on div "__22cm-x-14cm-x-34cm____ HAFO" at bounding box center [1394, 86] width 145 height 15
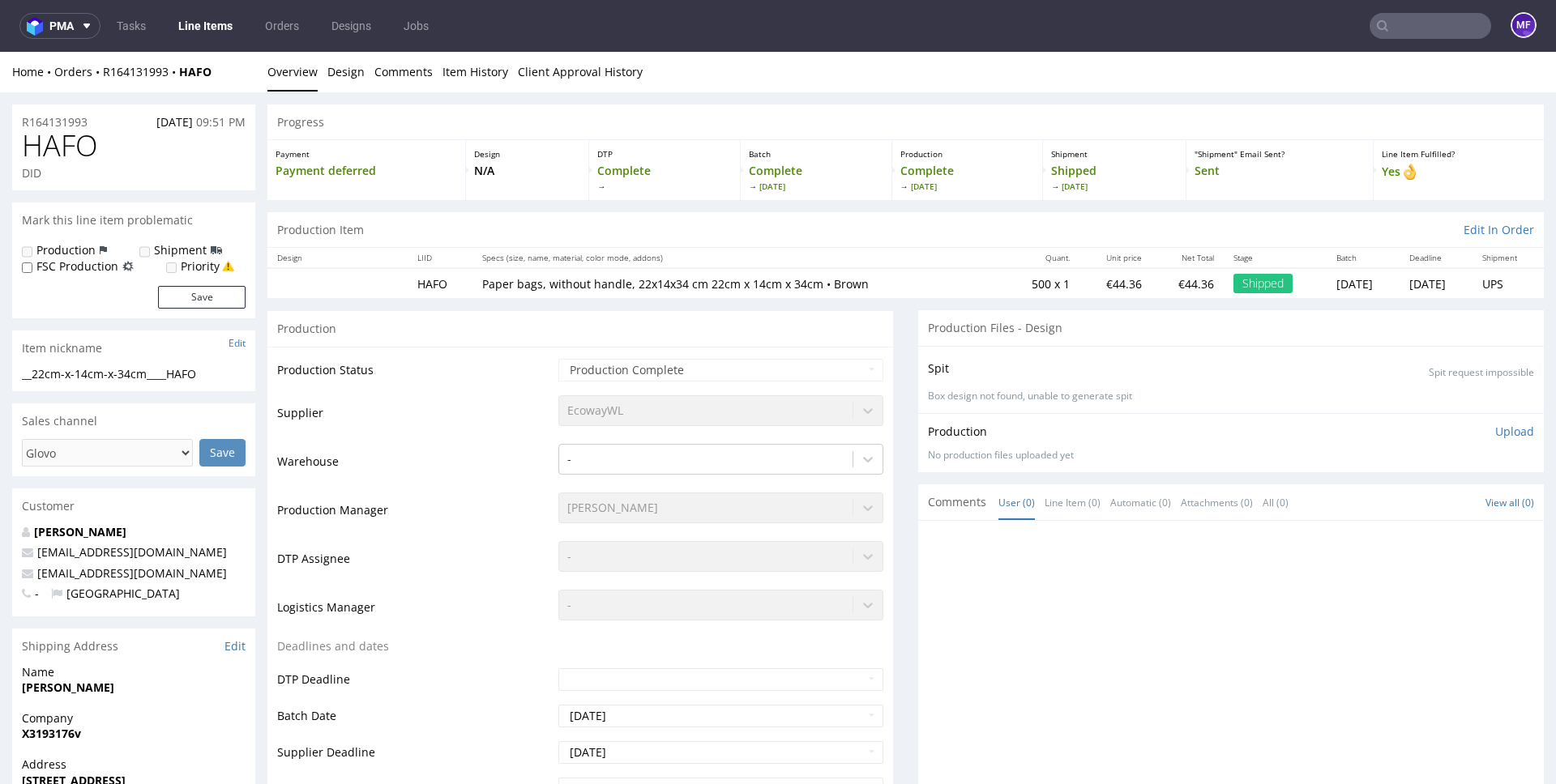
click at [1409, 27] on input "text" at bounding box center [1430, 26] width 122 height 26
paste input "ANHD"
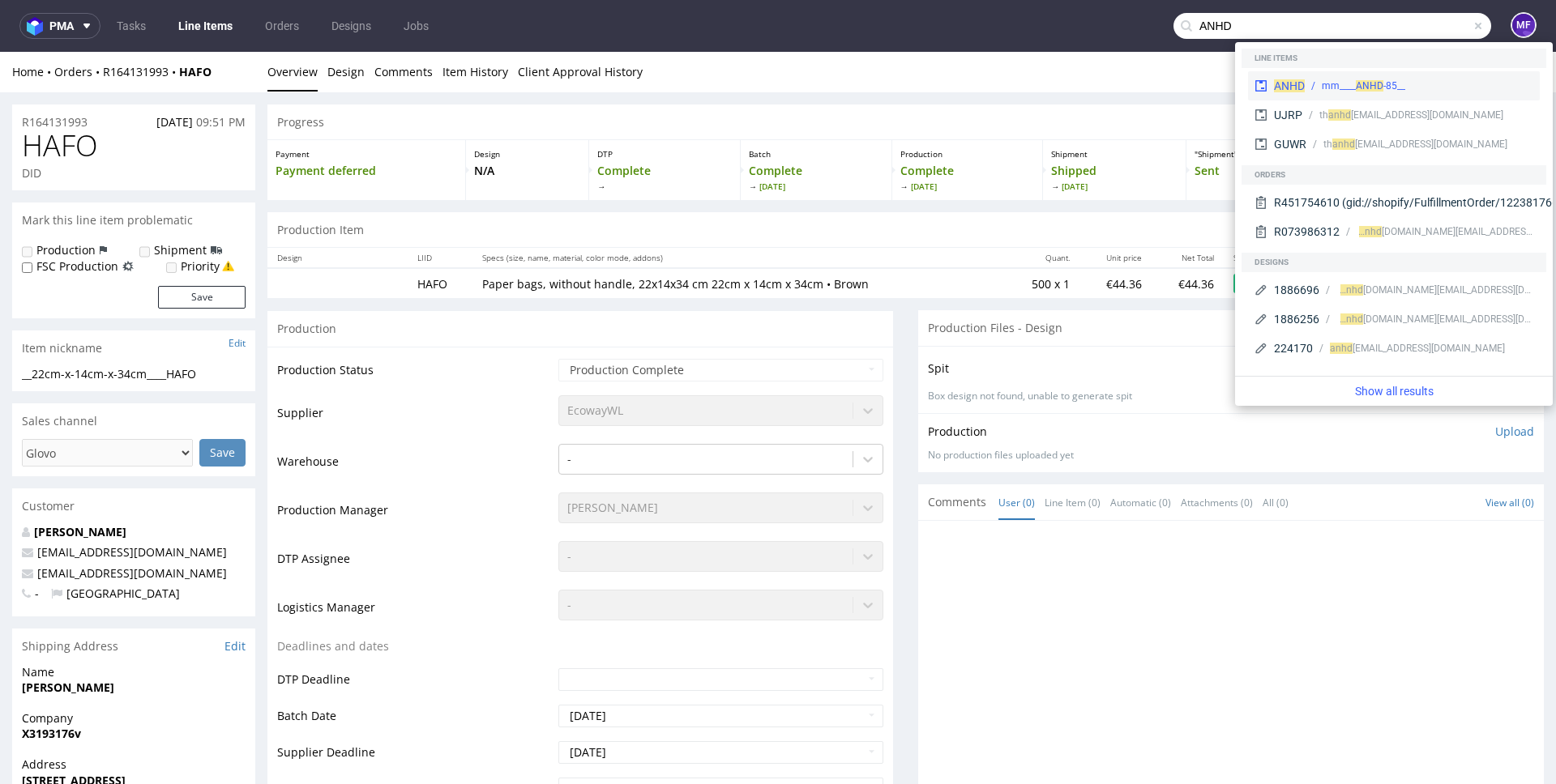
type input "ANHD"
click at [1343, 80] on div "__85-mm____ ANHD" at bounding box center [1363, 86] width 83 height 15
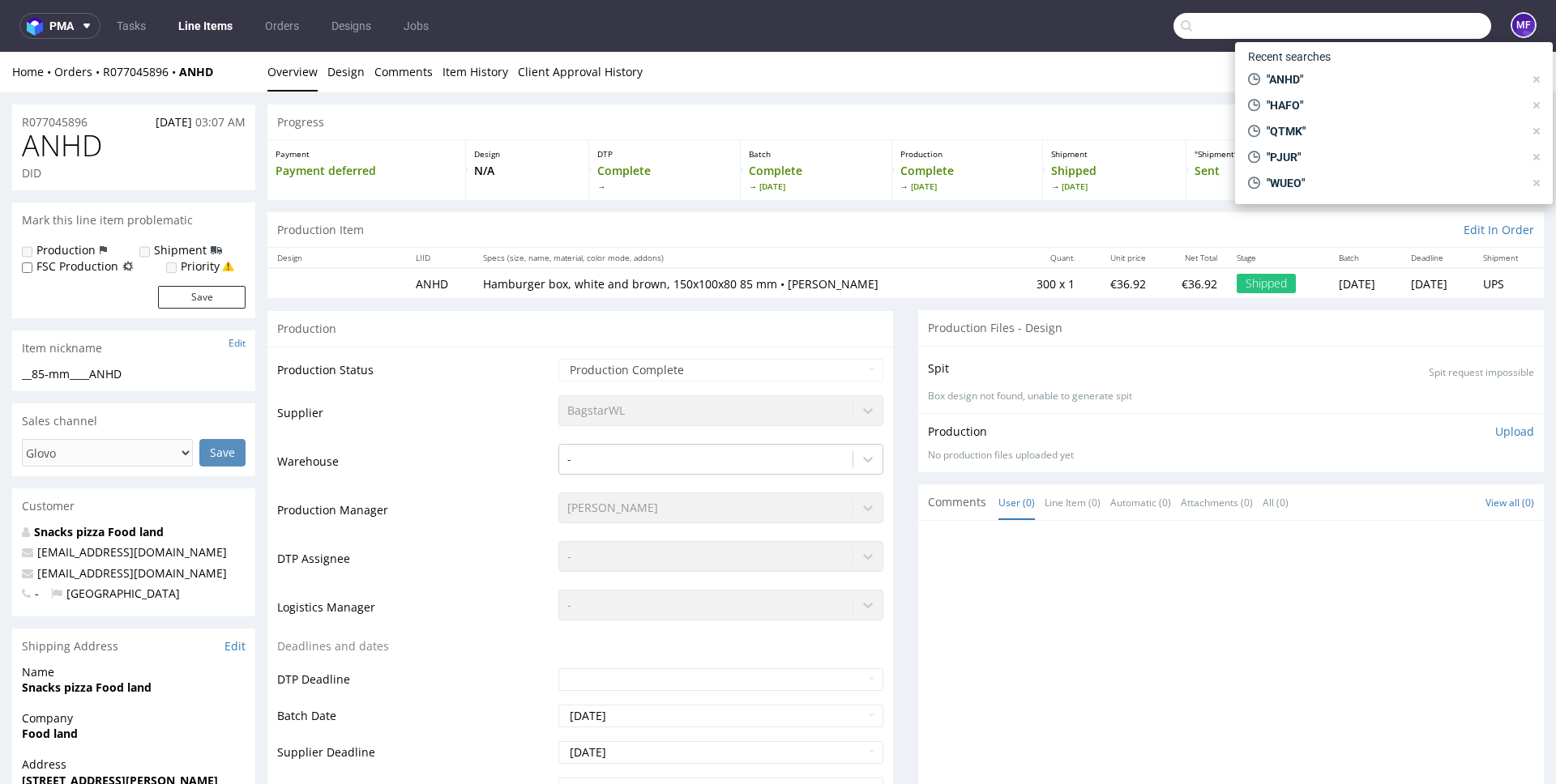
click at [1387, 28] on input "text" at bounding box center [1332, 26] width 318 height 26
paste input "TFDM"
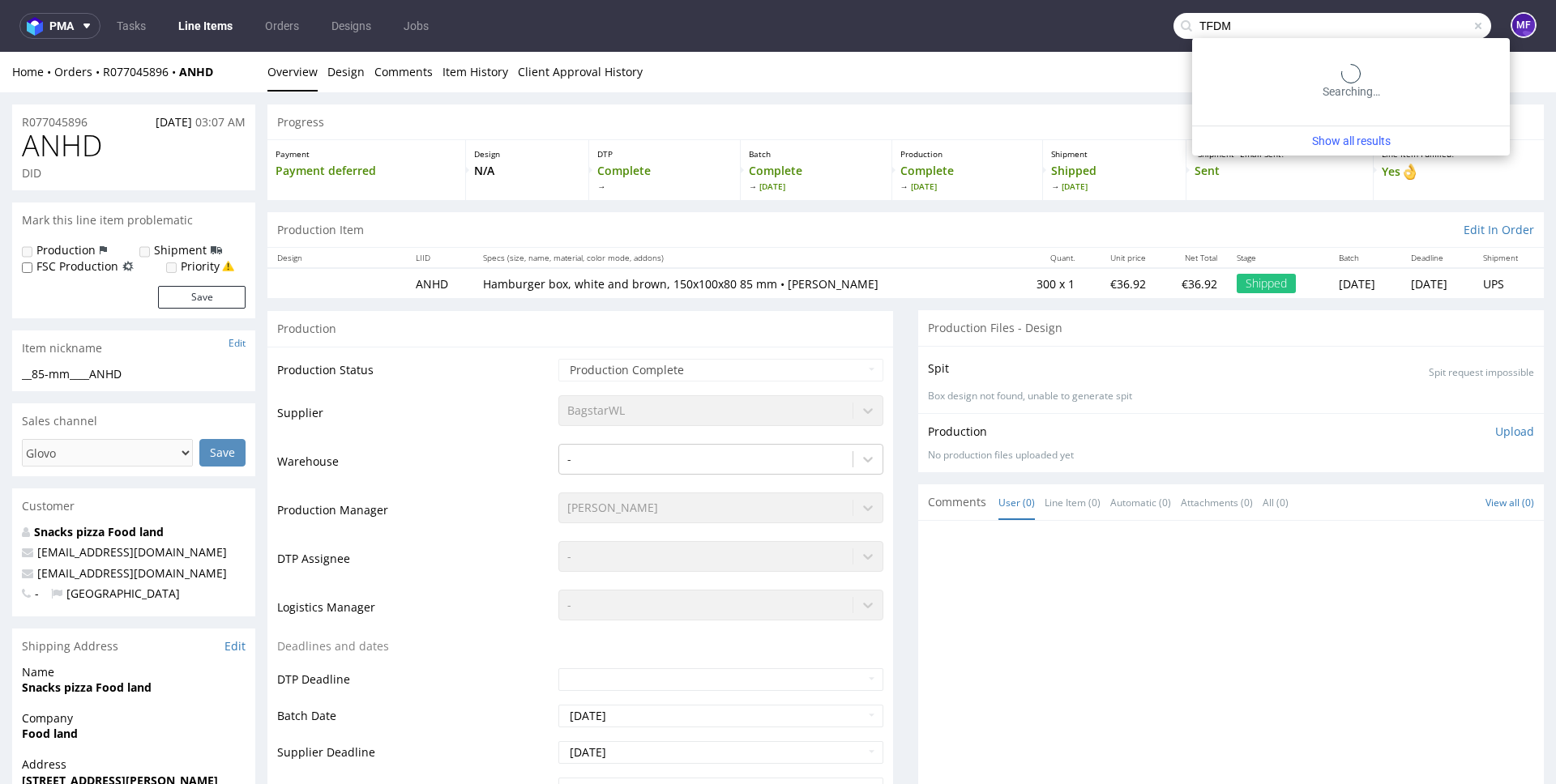
scroll to position [4, 0]
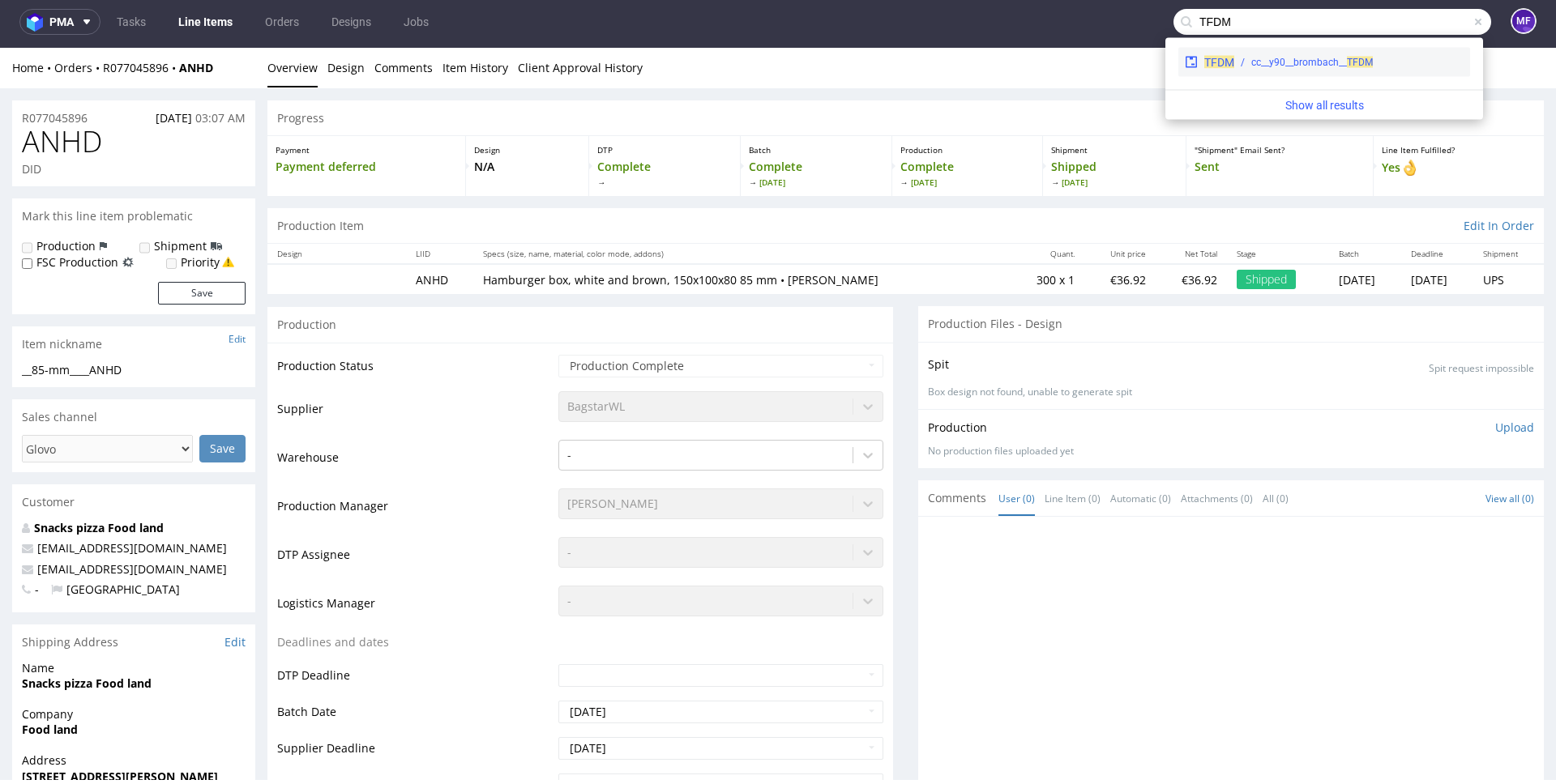
type input "TFDM"
click at [1273, 66] on div "cc__y90__brombach__ TFDM" at bounding box center [1312, 62] width 122 height 15
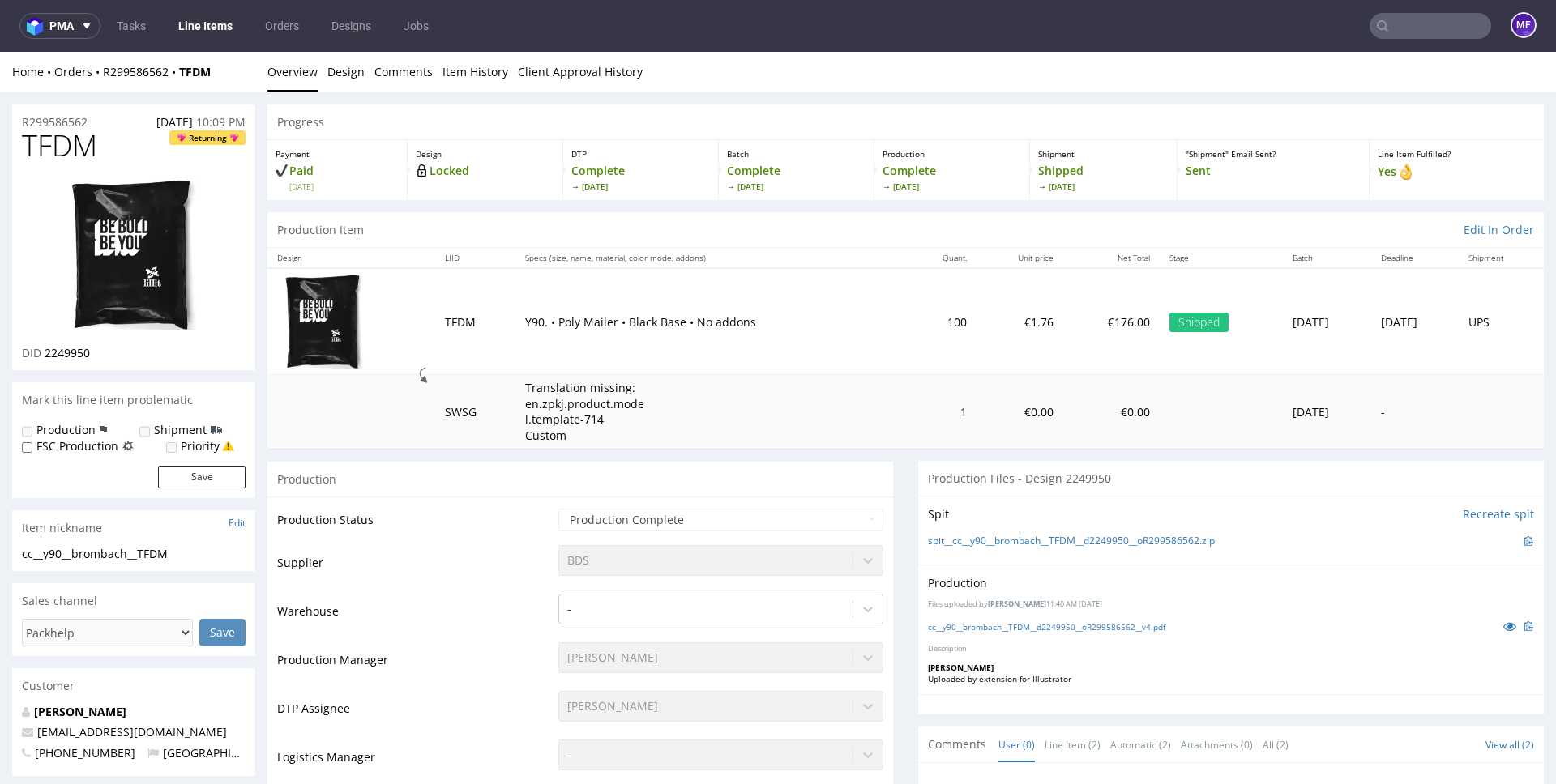
click at [1406, 31] on input "text" at bounding box center [1430, 26] width 122 height 26
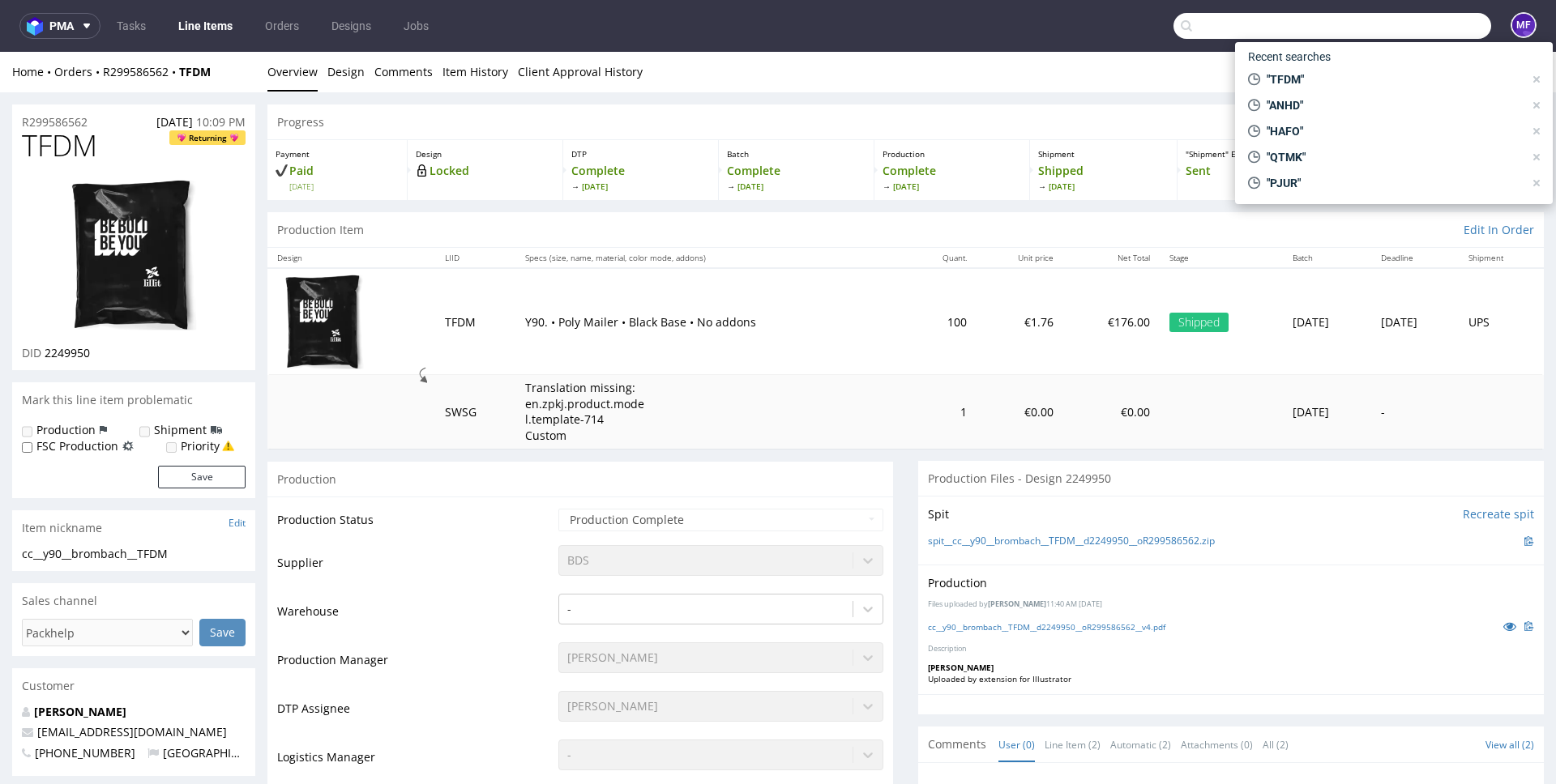
paste input "XRKD"
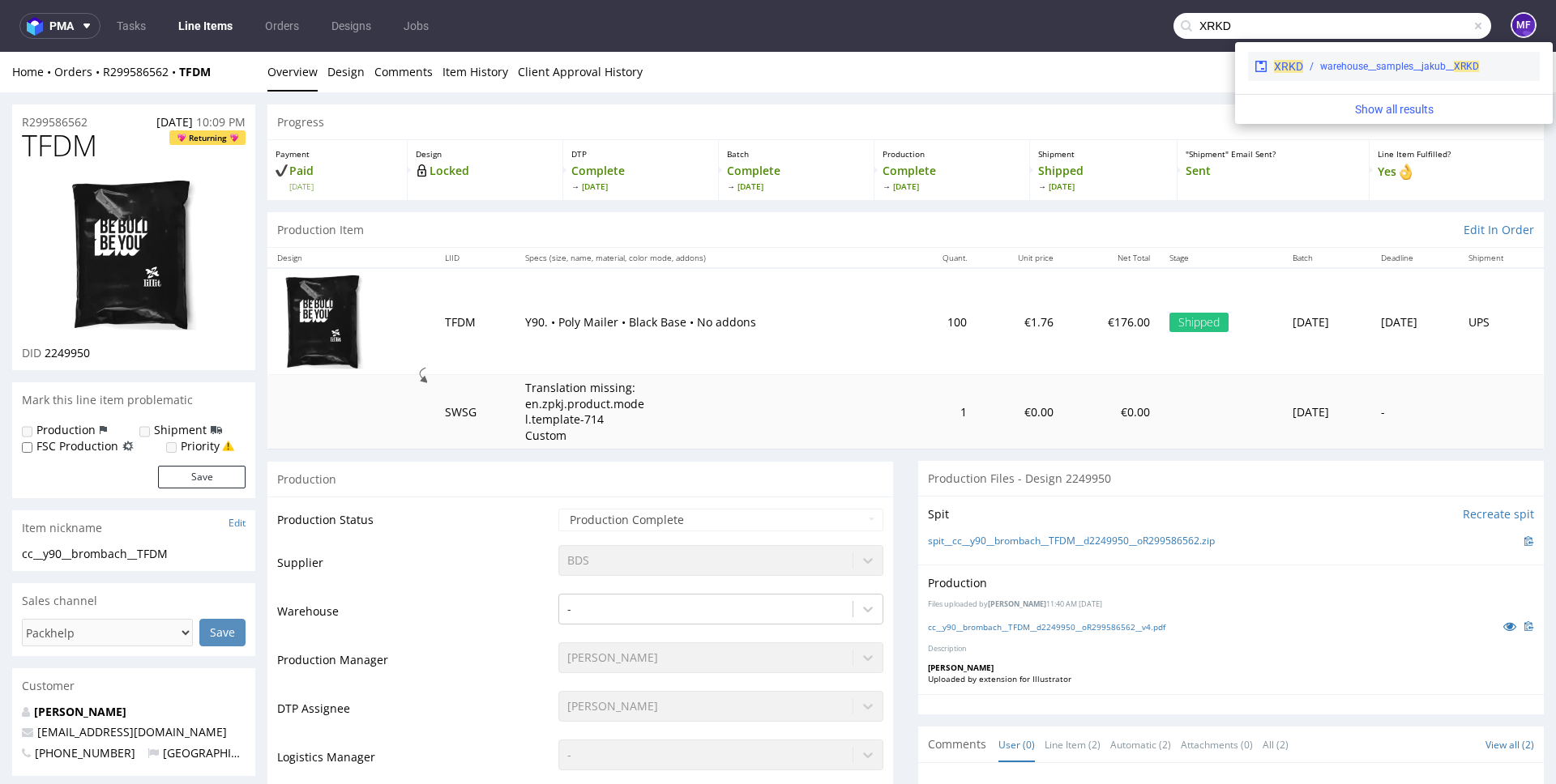
type input "XRKD"
click at [1339, 71] on div "warehouse__samples__jakub__ XRKD" at bounding box center [1400, 66] width 159 height 15
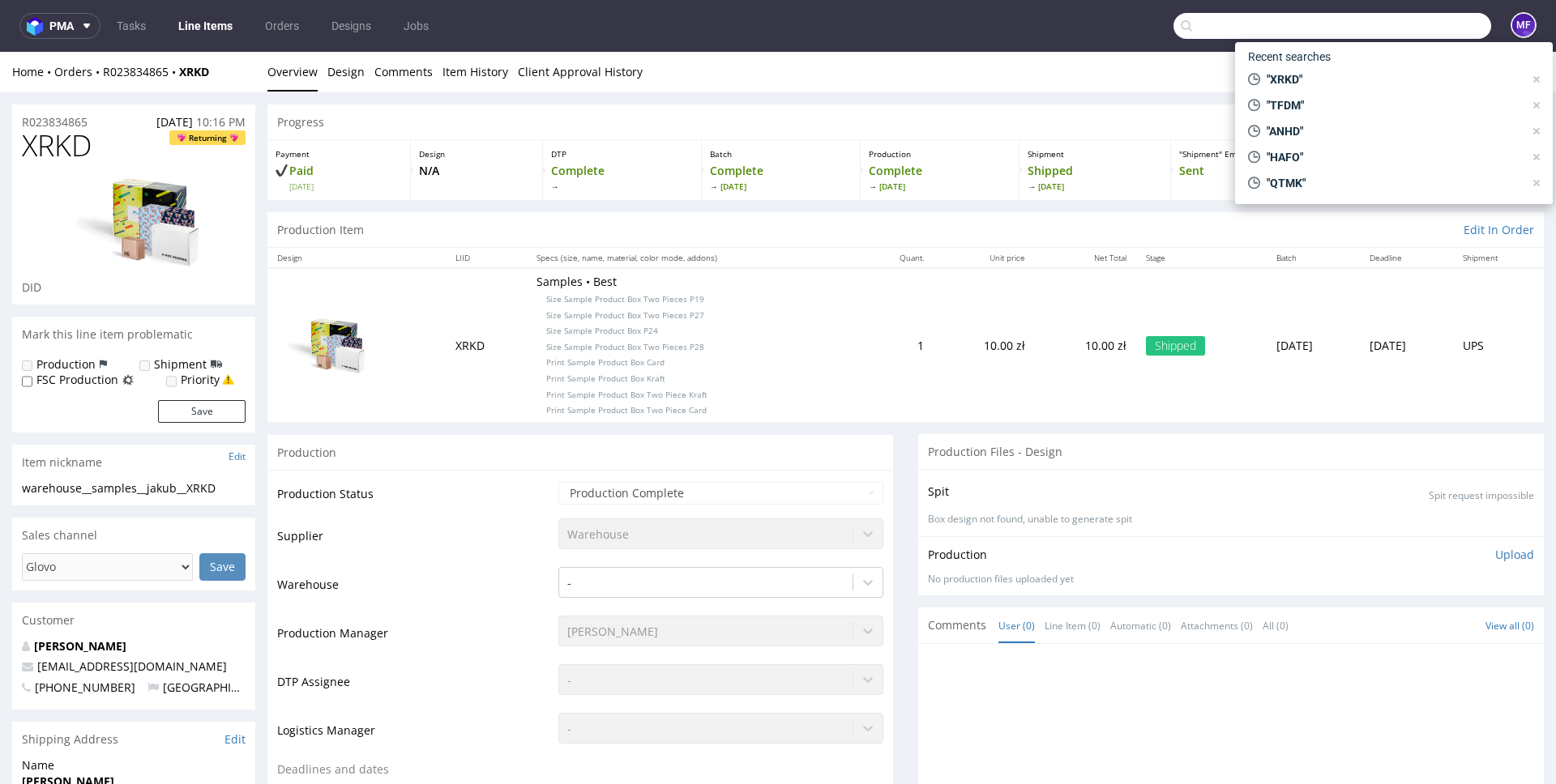
click at [1398, 36] on input "text" at bounding box center [1332, 26] width 318 height 26
paste input "XZNV"
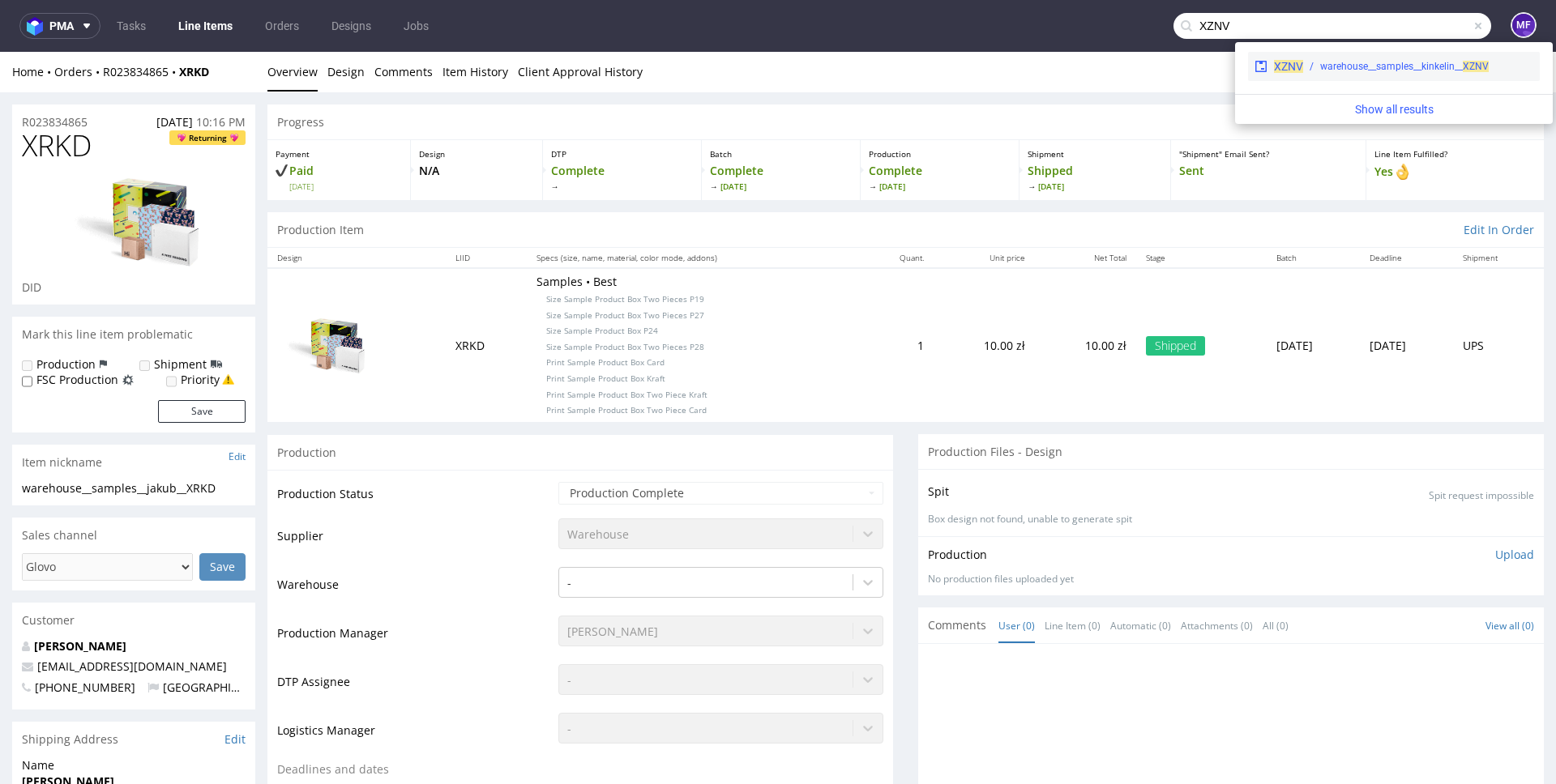
type input "XZNV"
click at [1354, 63] on div "warehouse__samples__kinkelin__ XZNV" at bounding box center [1405, 66] width 169 height 15
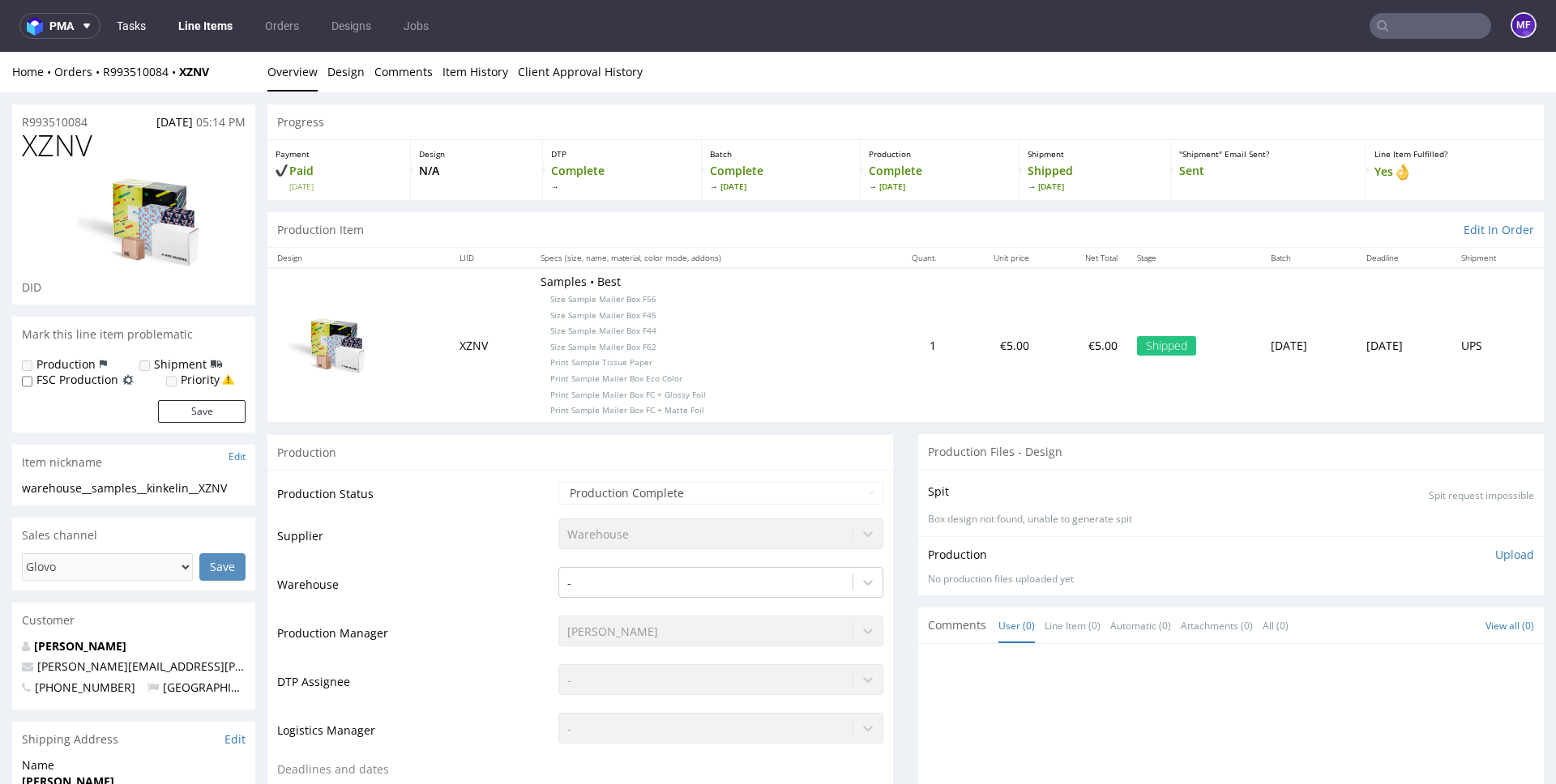
click at [124, 34] on link "Tasks" at bounding box center [131, 26] width 49 height 26
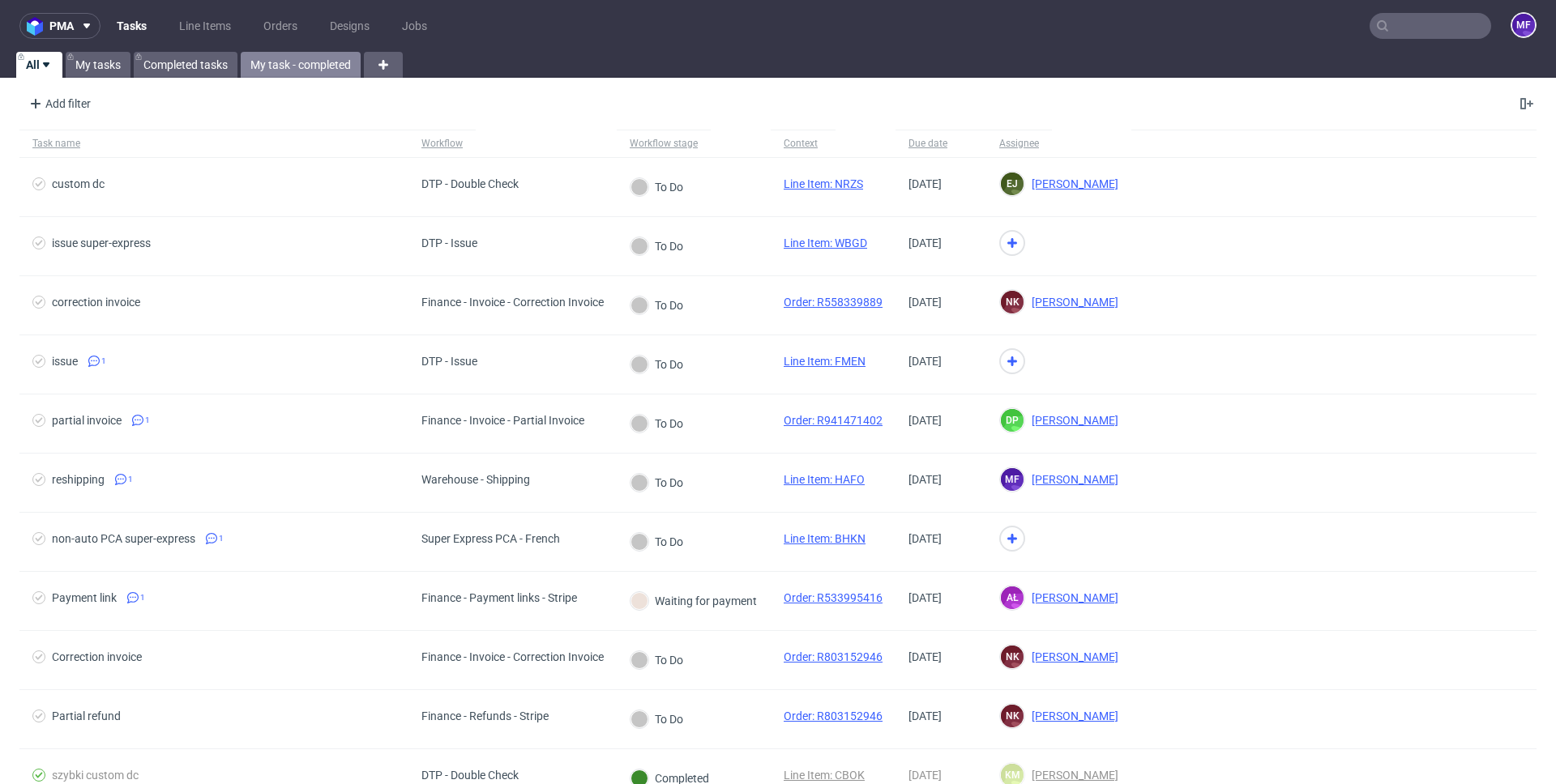
click at [286, 62] on link "My task - completed" at bounding box center [300, 65] width 120 height 26
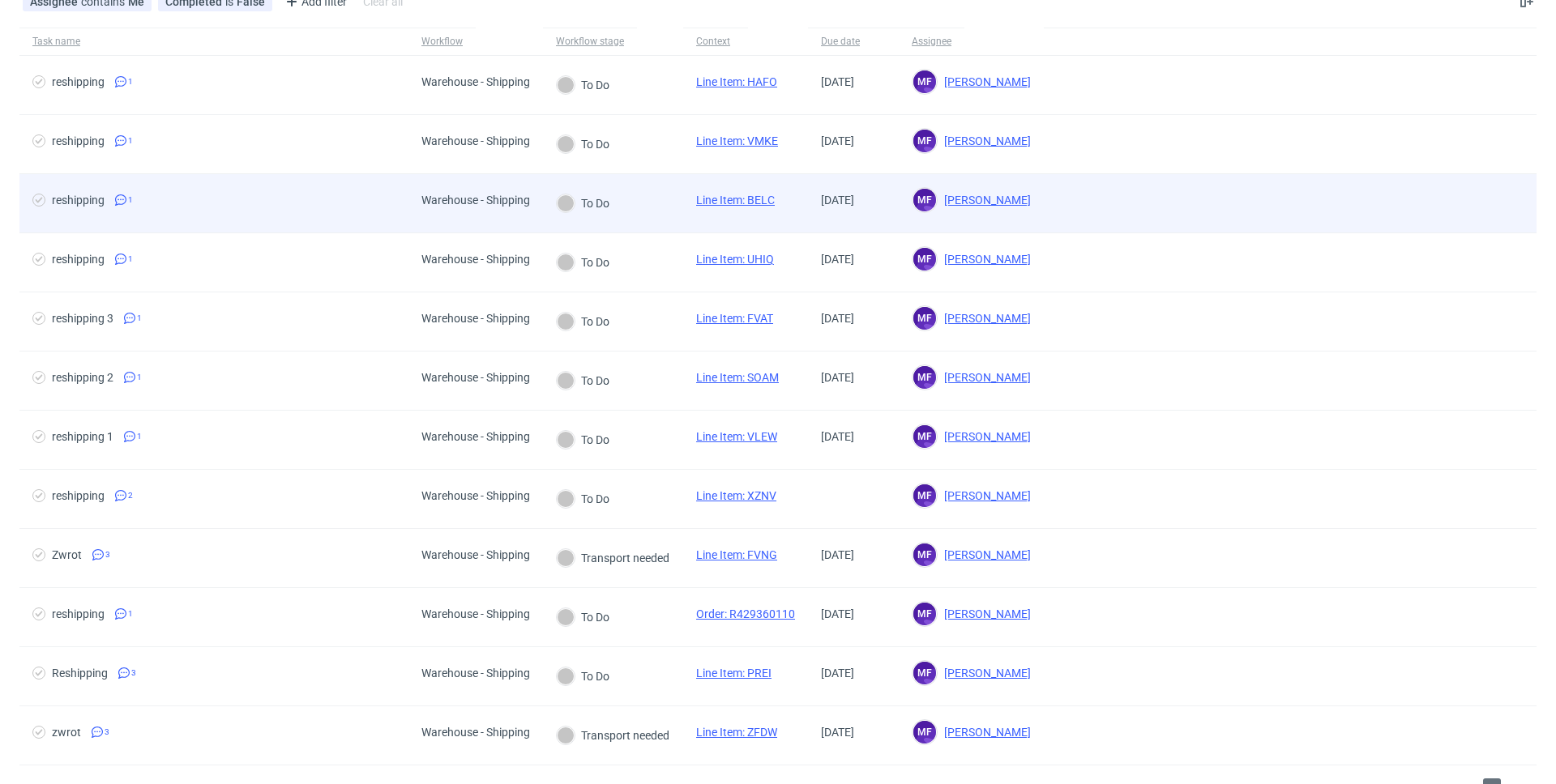
scroll to position [104, 0]
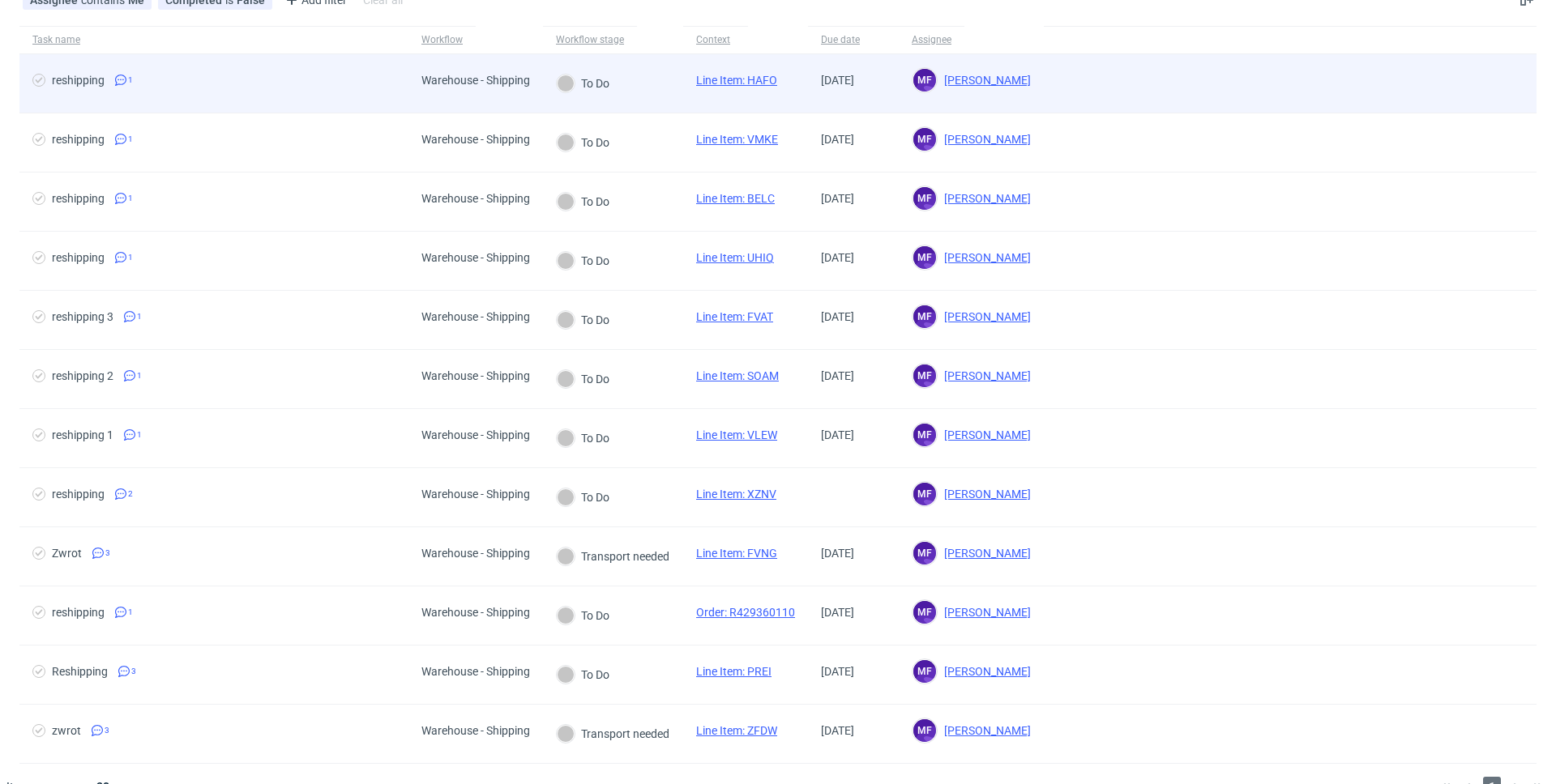
click at [828, 75] on span "[DATE]" at bounding box center [838, 80] width 33 height 13
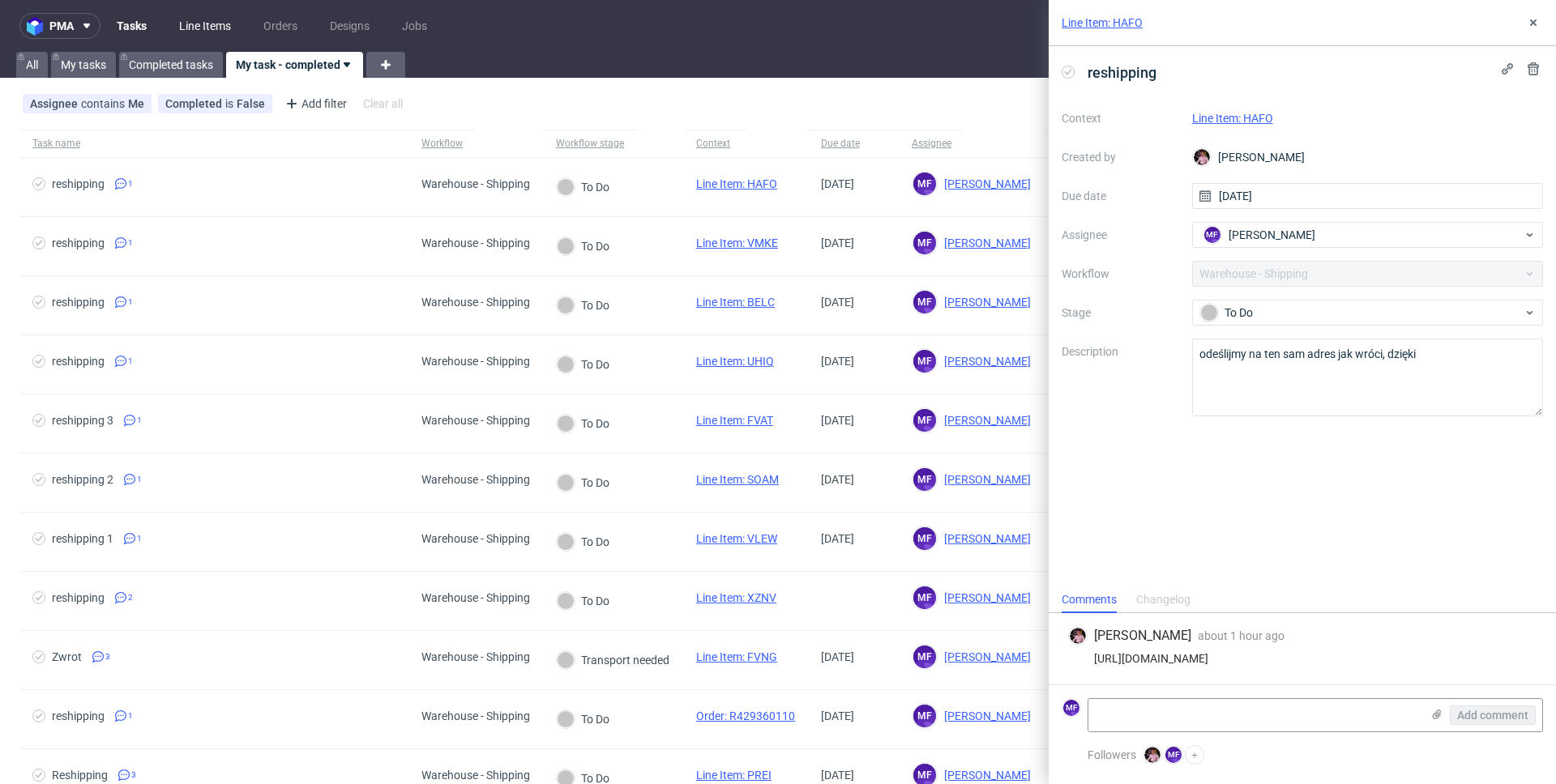
click at [218, 32] on link "Line Items" at bounding box center [205, 26] width 71 height 26
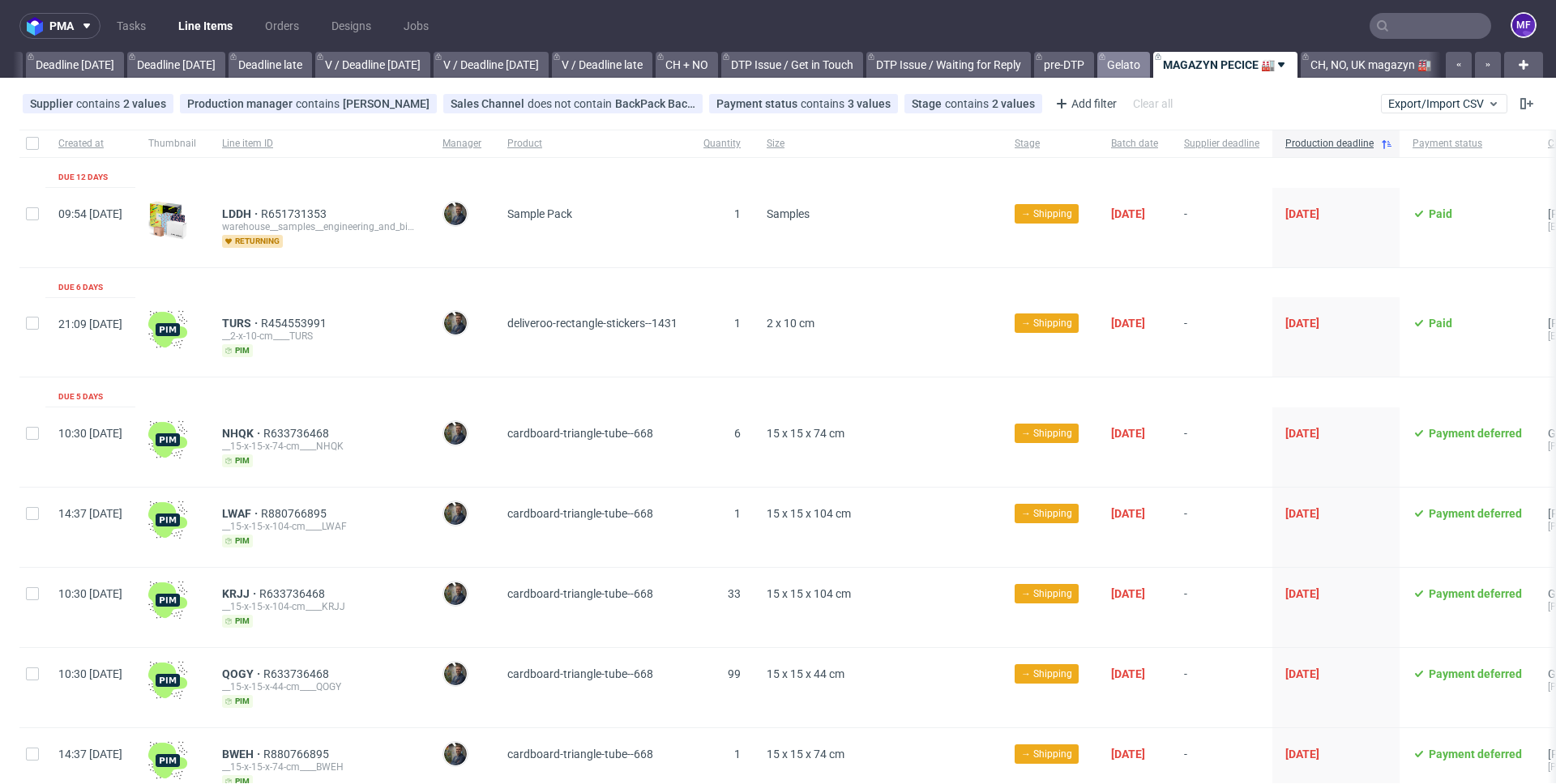
scroll to position [0, 1745]
click at [1102, 66] on link "Gelato" at bounding box center [1124, 65] width 53 height 26
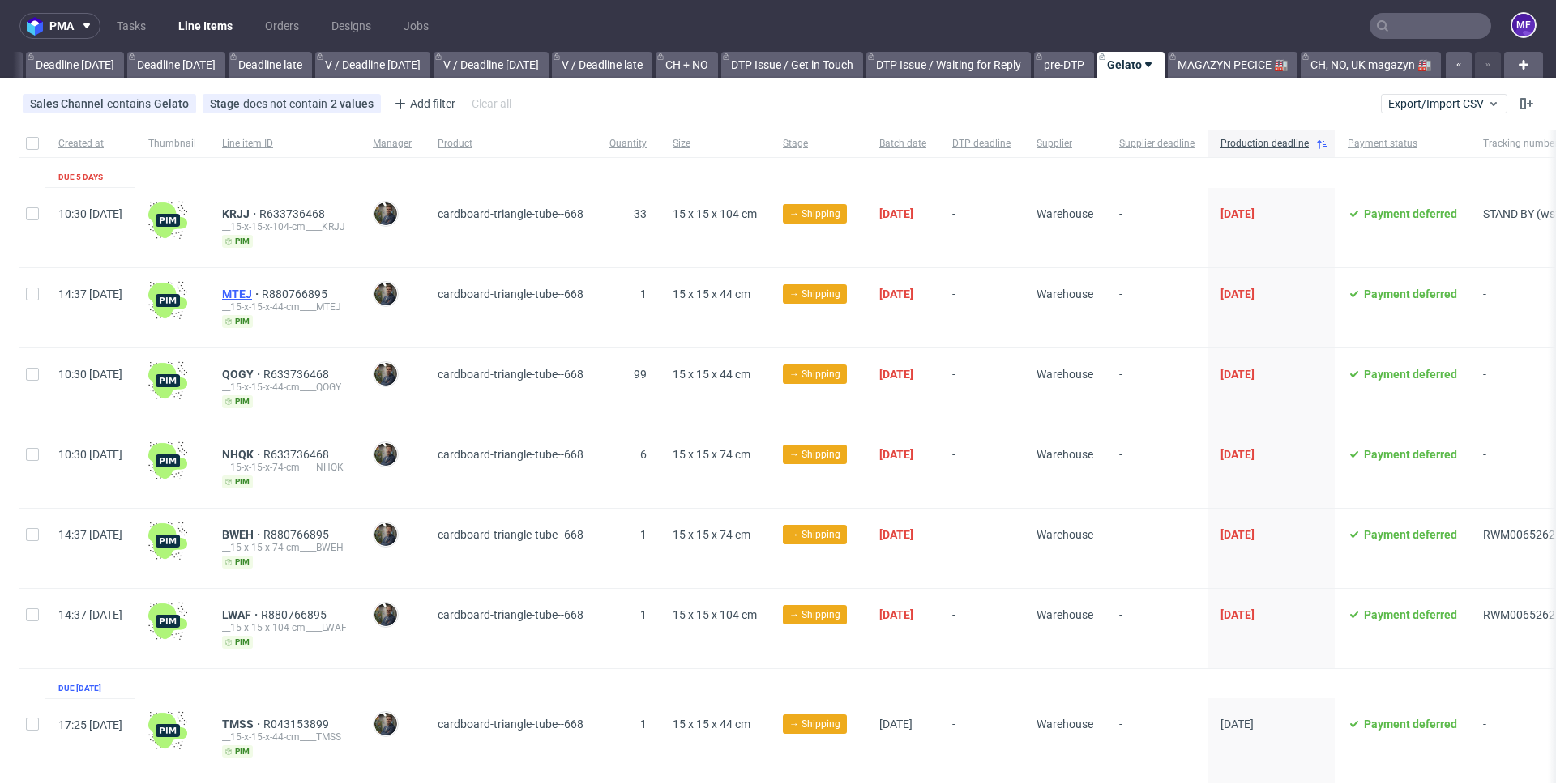
click at [262, 297] on span "MTEJ" at bounding box center [242, 294] width 39 height 13
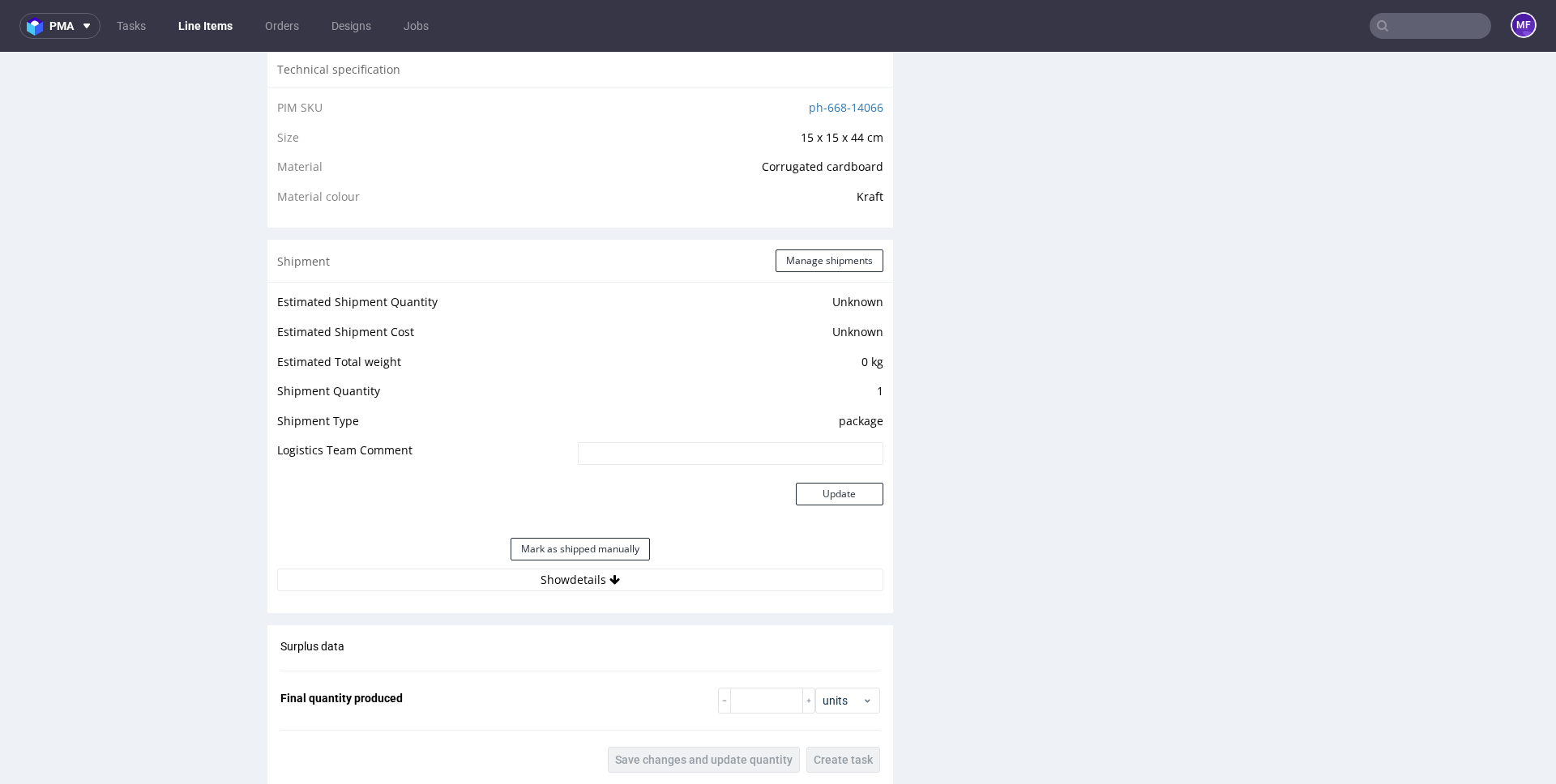
scroll to position [1172, 0]
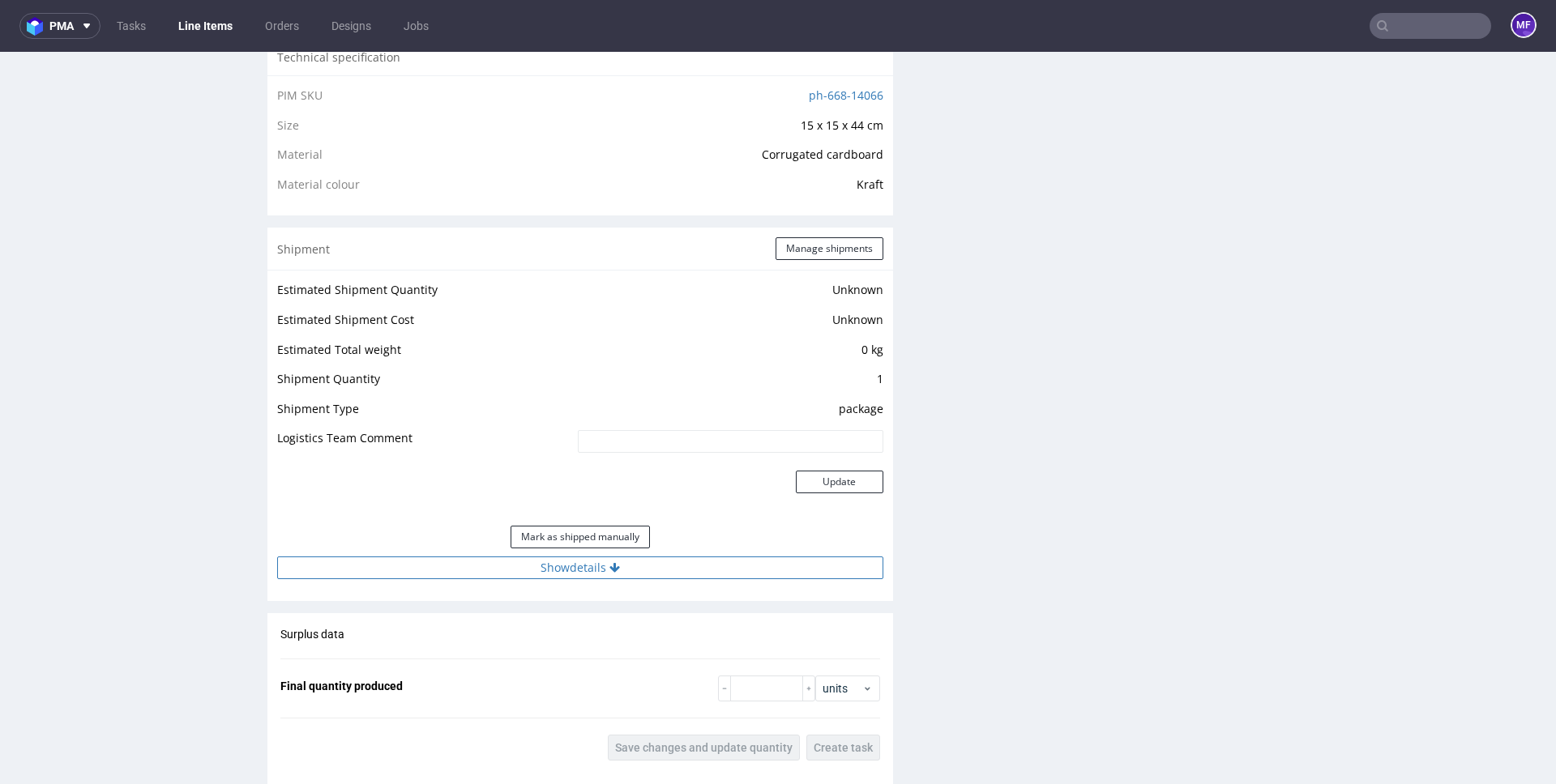
click at [555, 571] on button "Show details" at bounding box center [580, 568] width 606 height 23
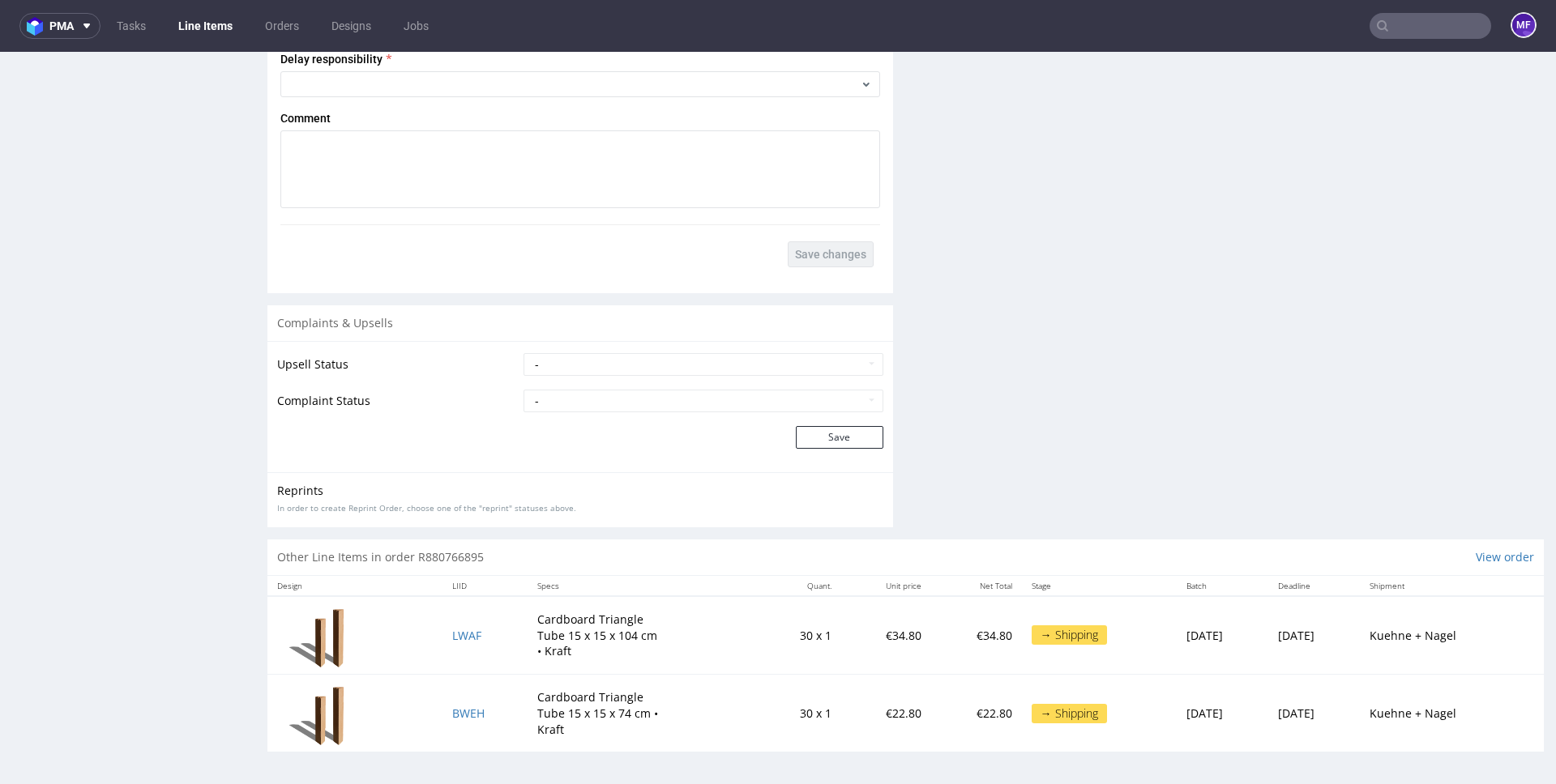
scroll to position [4, 0]
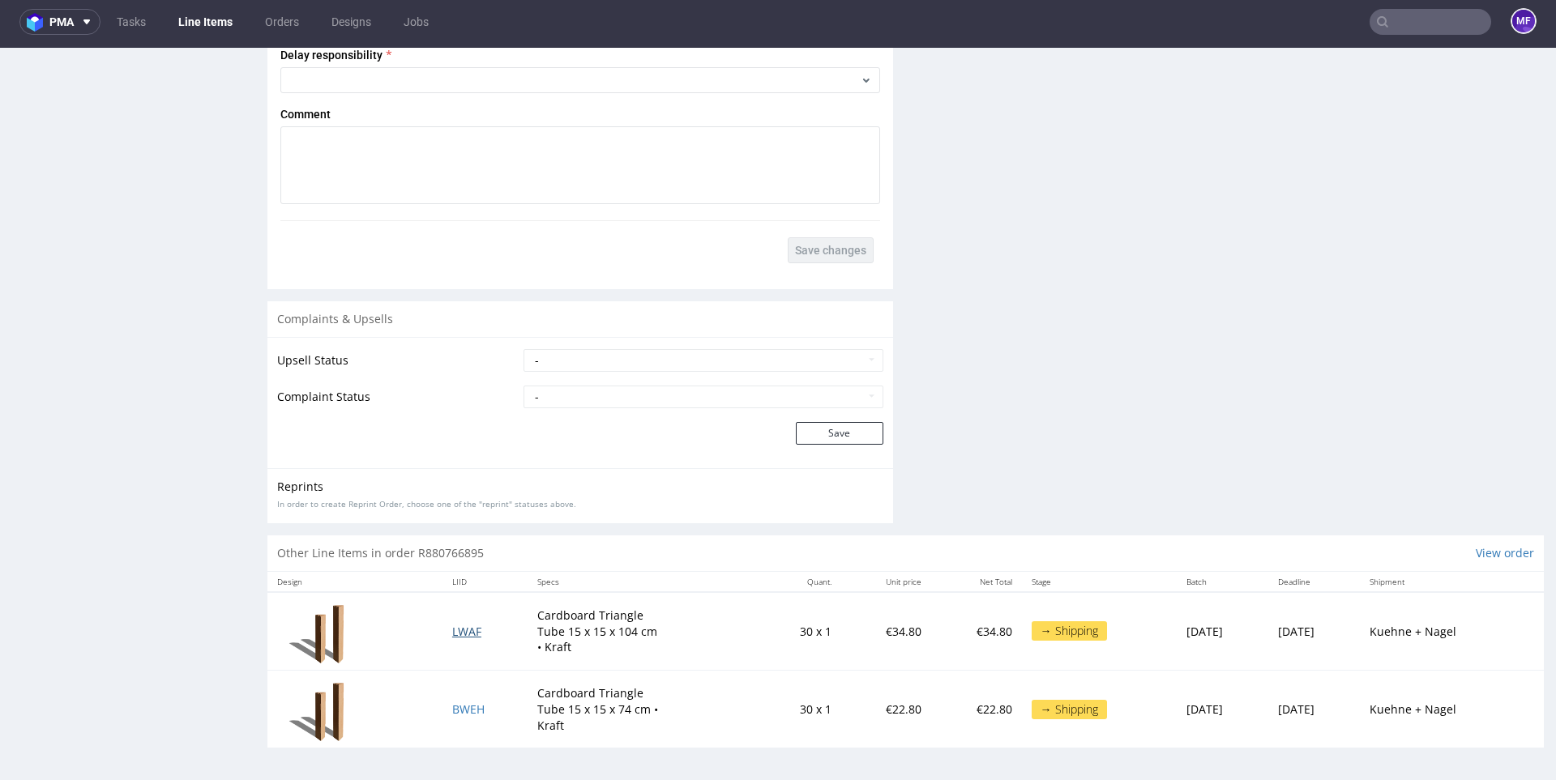
click at [459, 632] on span "LWAF" at bounding box center [466, 632] width 29 height 16
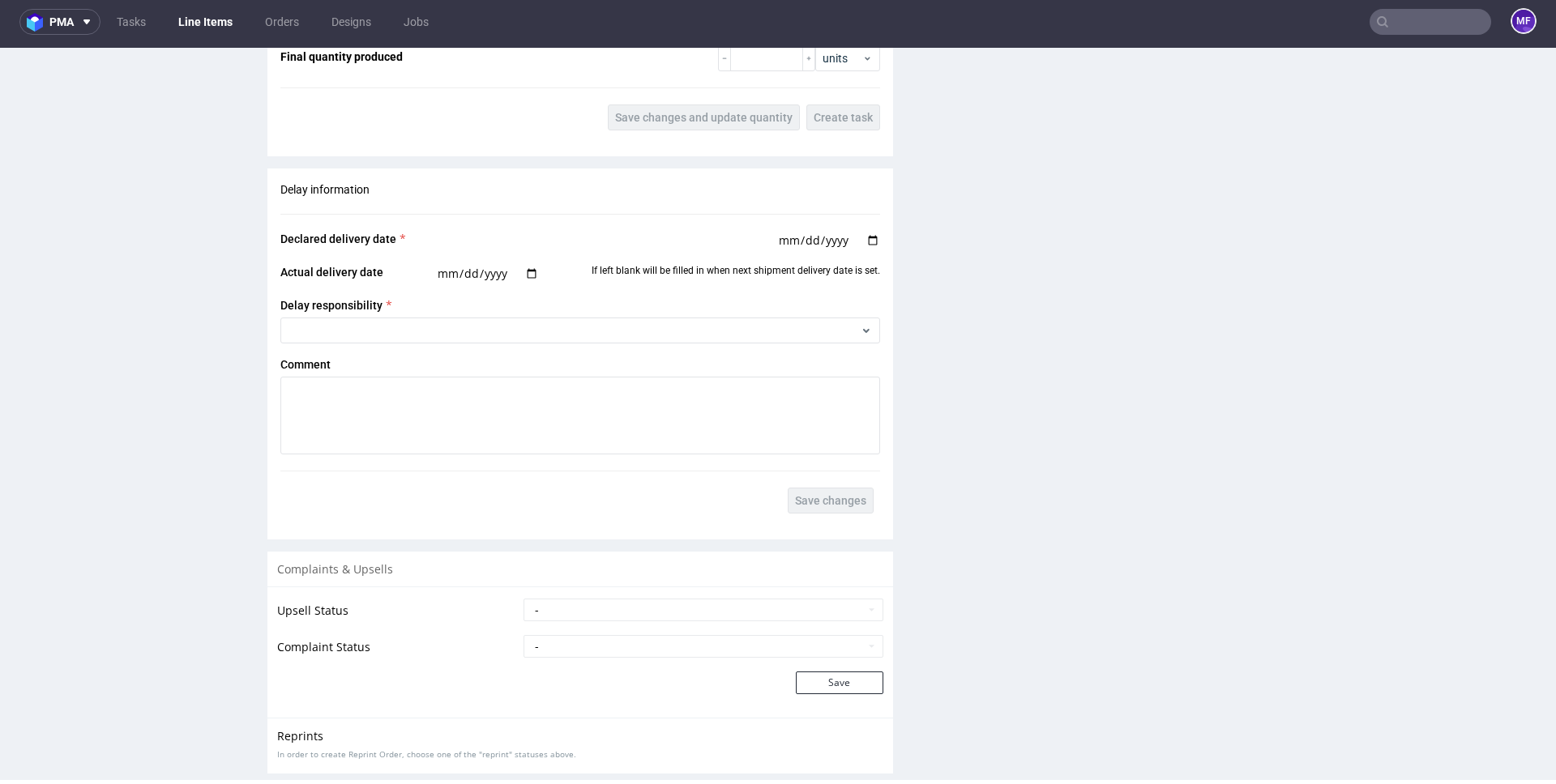
scroll to position [2148, 0]
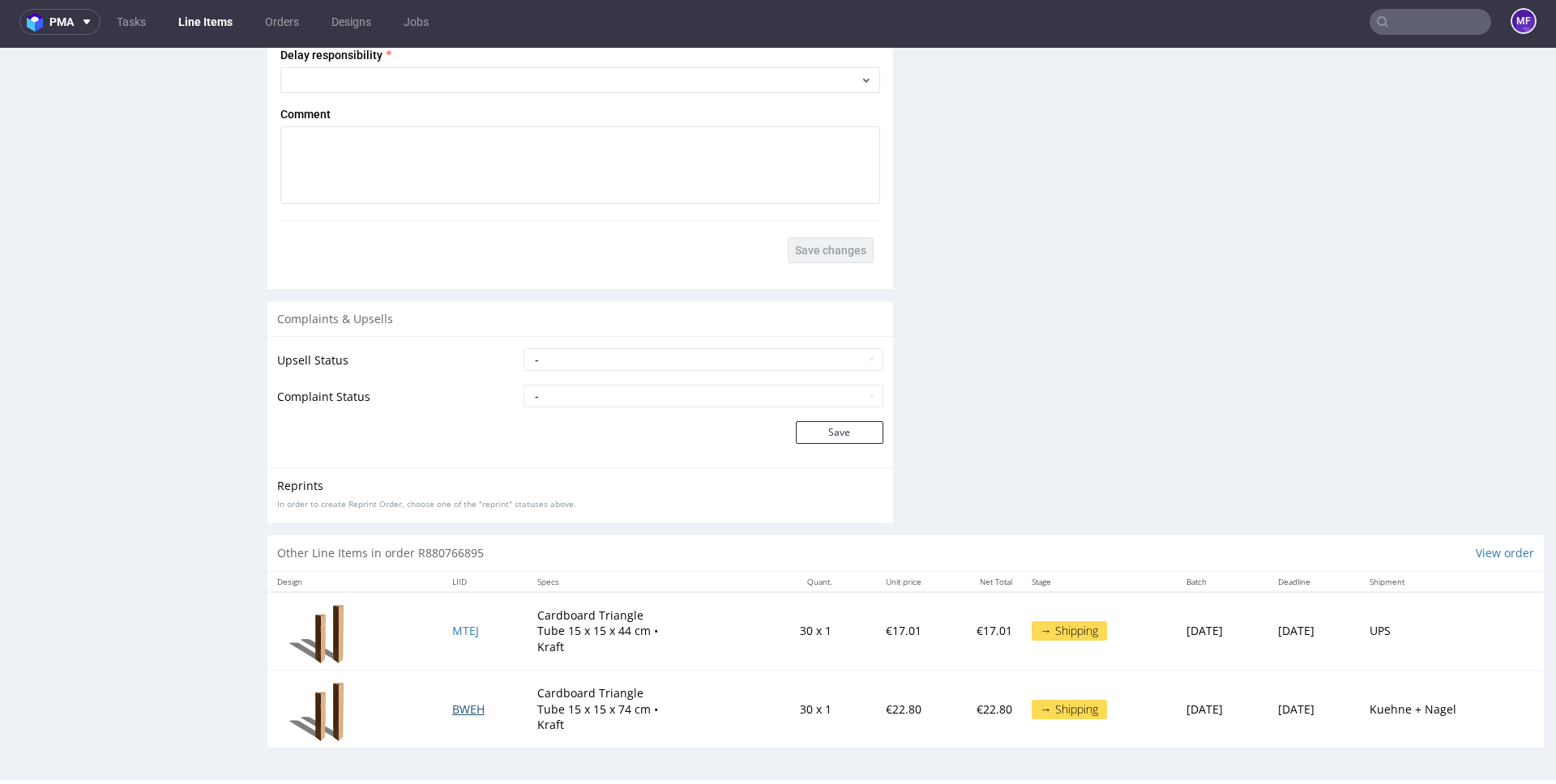
click at [460, 705] on span "BWEH" at bounding box center [468, 710] width 32 height 16
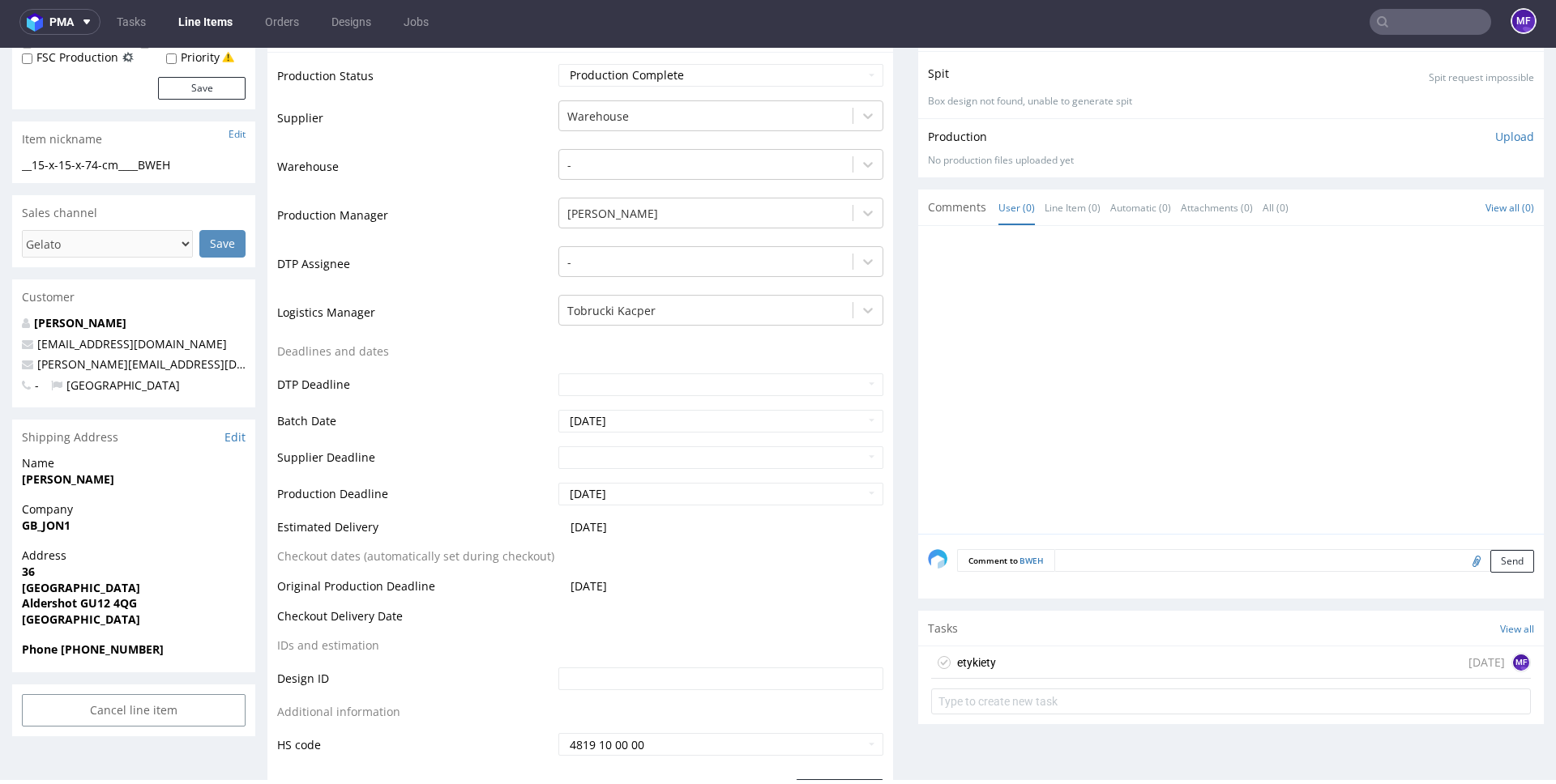
scroll to position [280, 0]
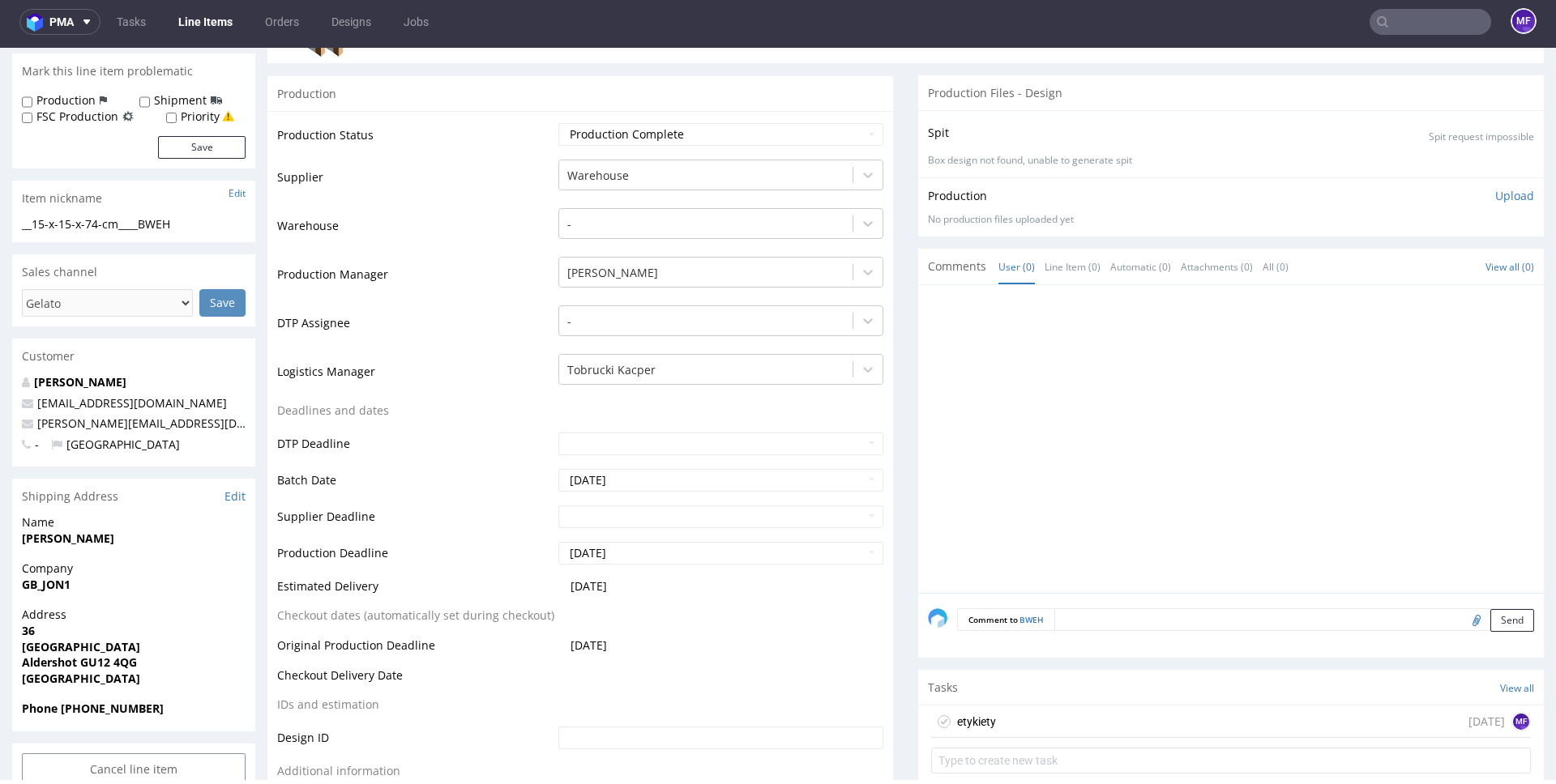
click at [1004, 719] on div "etykiety today MF" at bounding box center [1230, 722] width 599 height 32
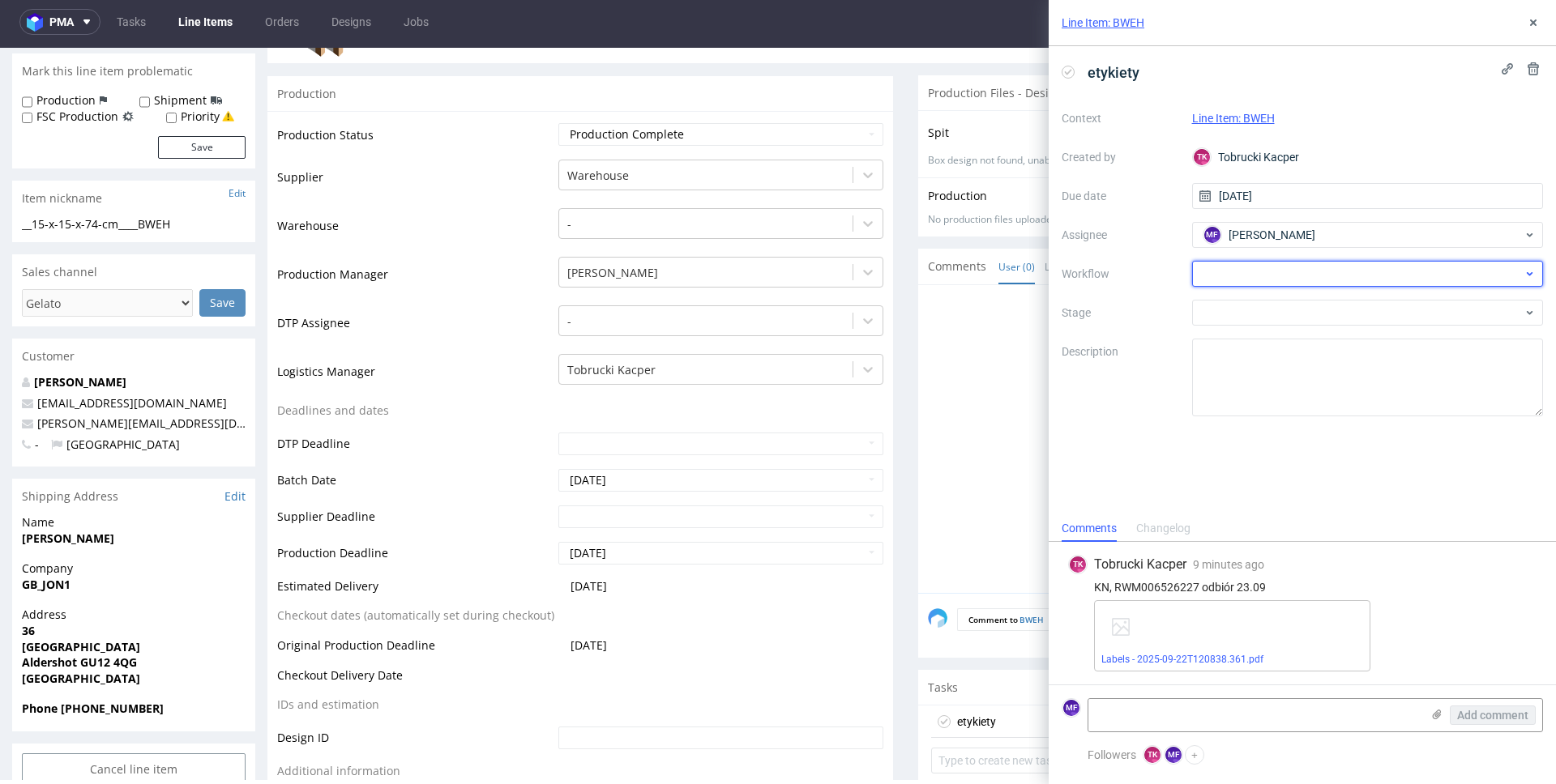
click at [1276, 278] on div at bounding box center [1368, 274] width 352 height 26
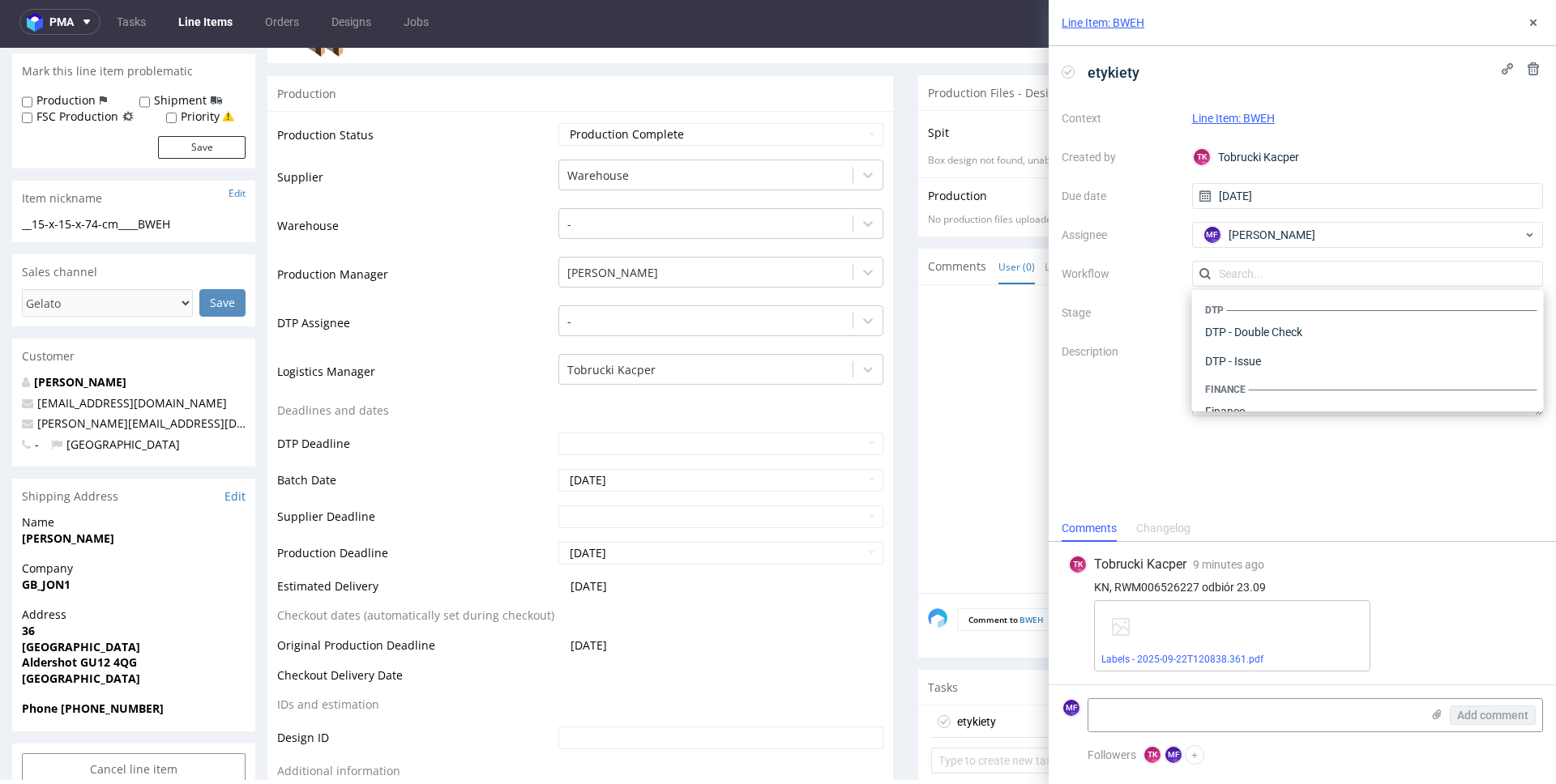
scroll to position [997, 0]
click at [1244, 389] on div "Warehouse - Shipping" at bounding box center [1368, 390] width 339 height 29
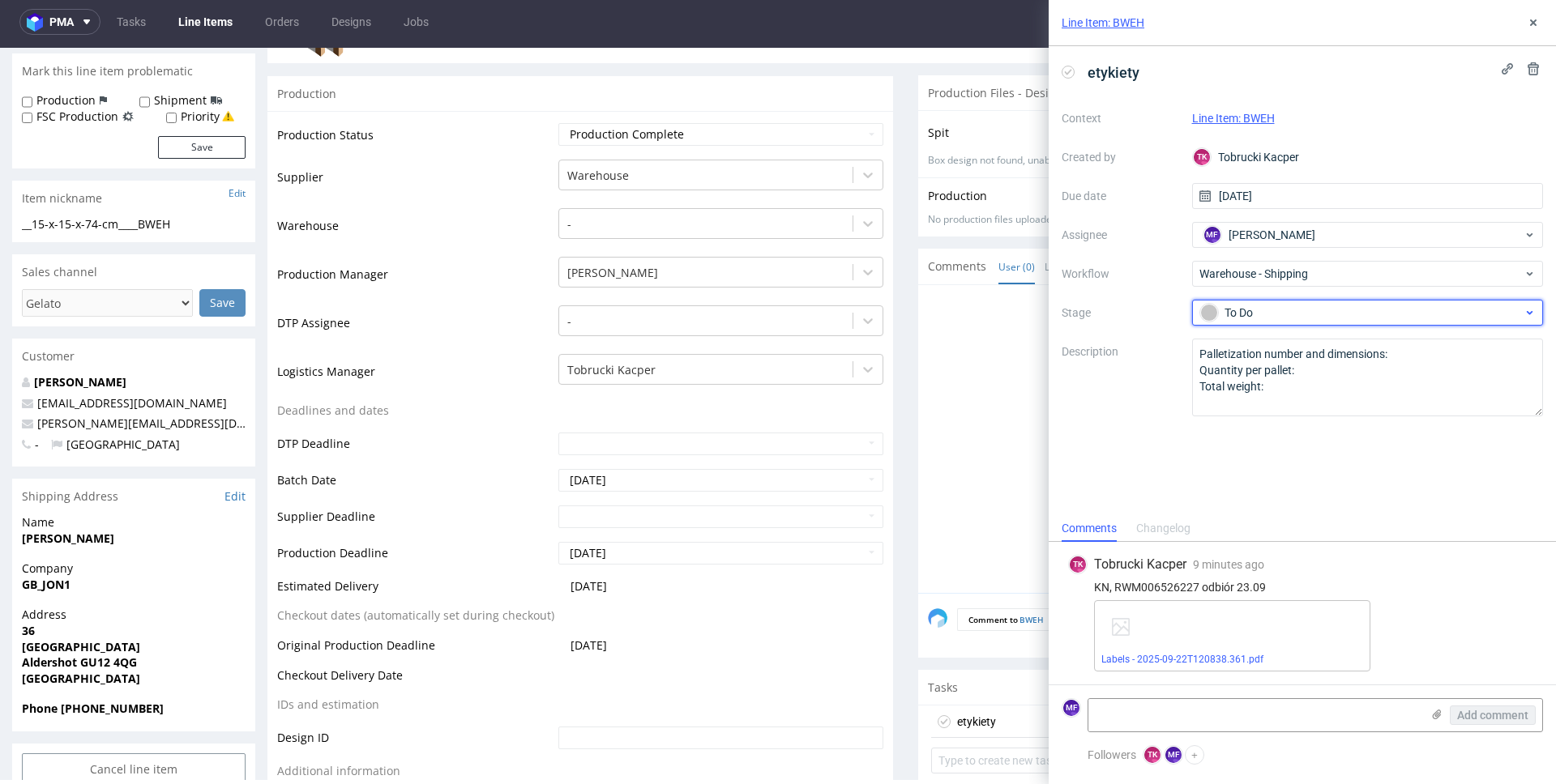
click at [1249, 312] on div "To Do" at bounding box center [1362, 312] width 323 height 18
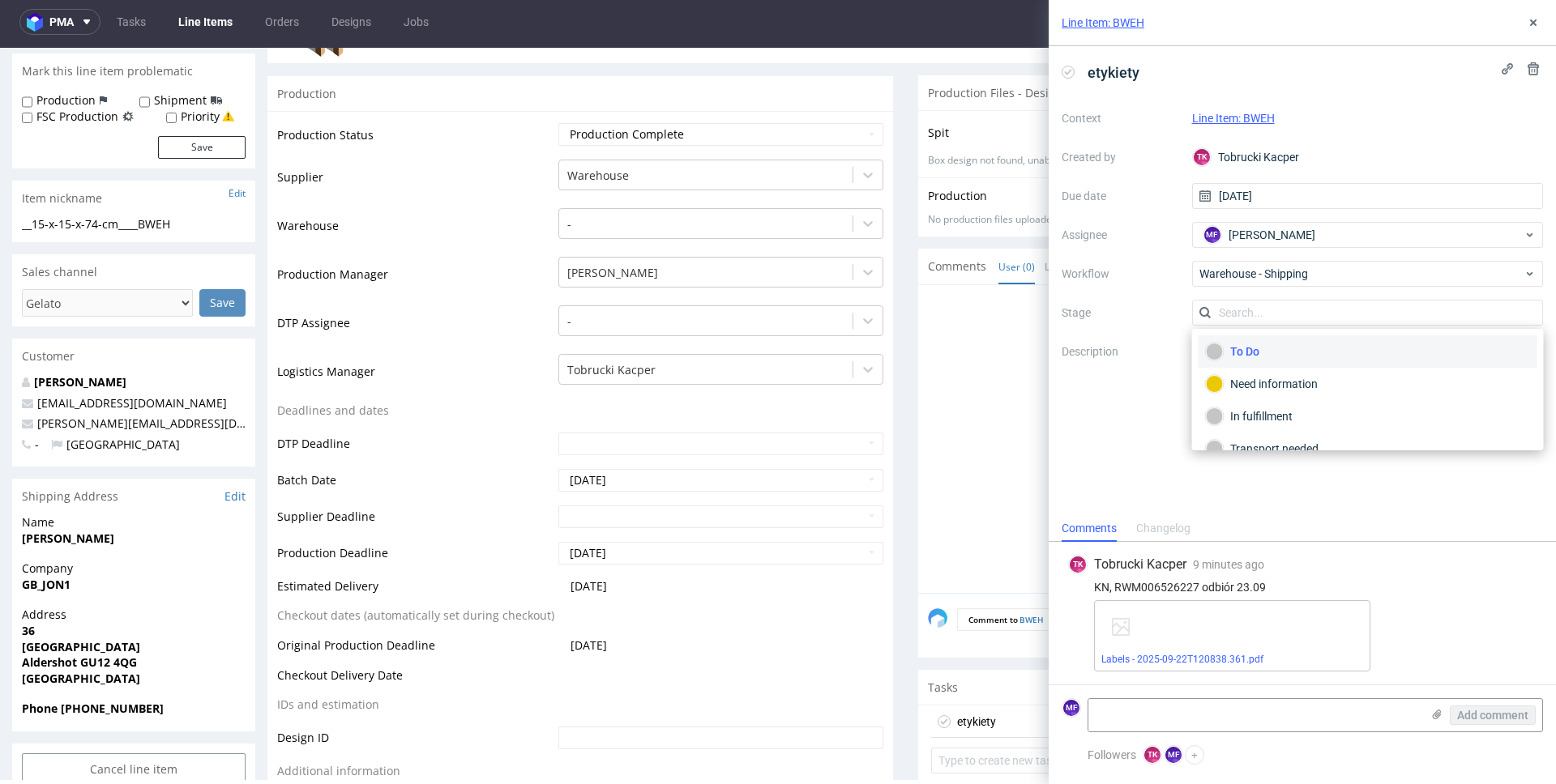
scroll to position [86, 0]
click at [1269, 428] on div "Completed" at bounding box center [1368, 428] width 324 height 18
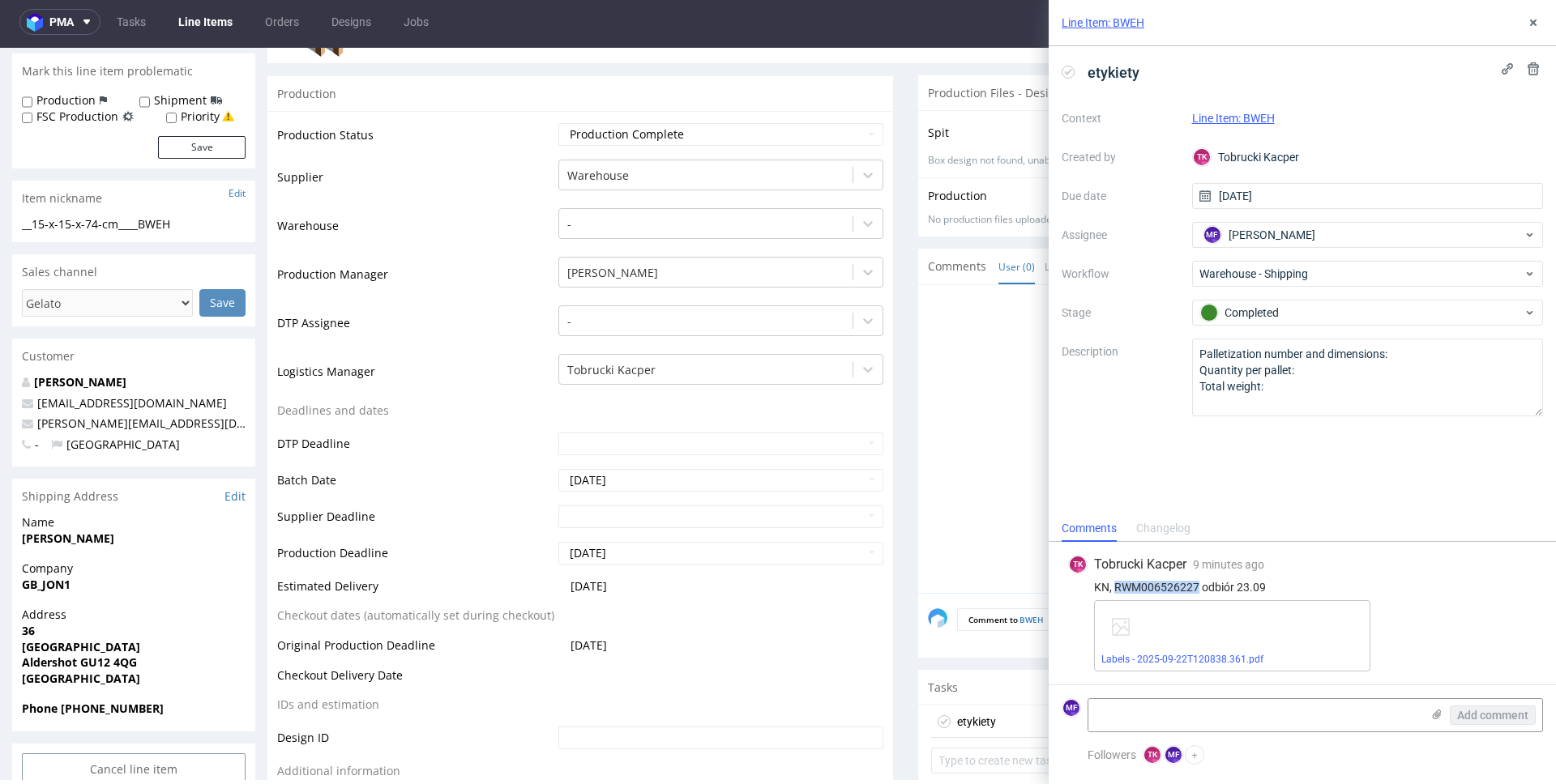
drag, startPoint x: 1199, startPoint y: 588, endPoint x: 1116, endPoint y: 592, distance: 83.1
click at [1116, 592] on div "KN, RWM006526227 odbiór 23.09" at bounding box center [1302, 587] width 468 height 13
copy div "RWM006526227"
click at [1353, 584] on div "KN, RWM006526227 odbiór 23.09" at bounding box center [1302, 587] width 468 height 13
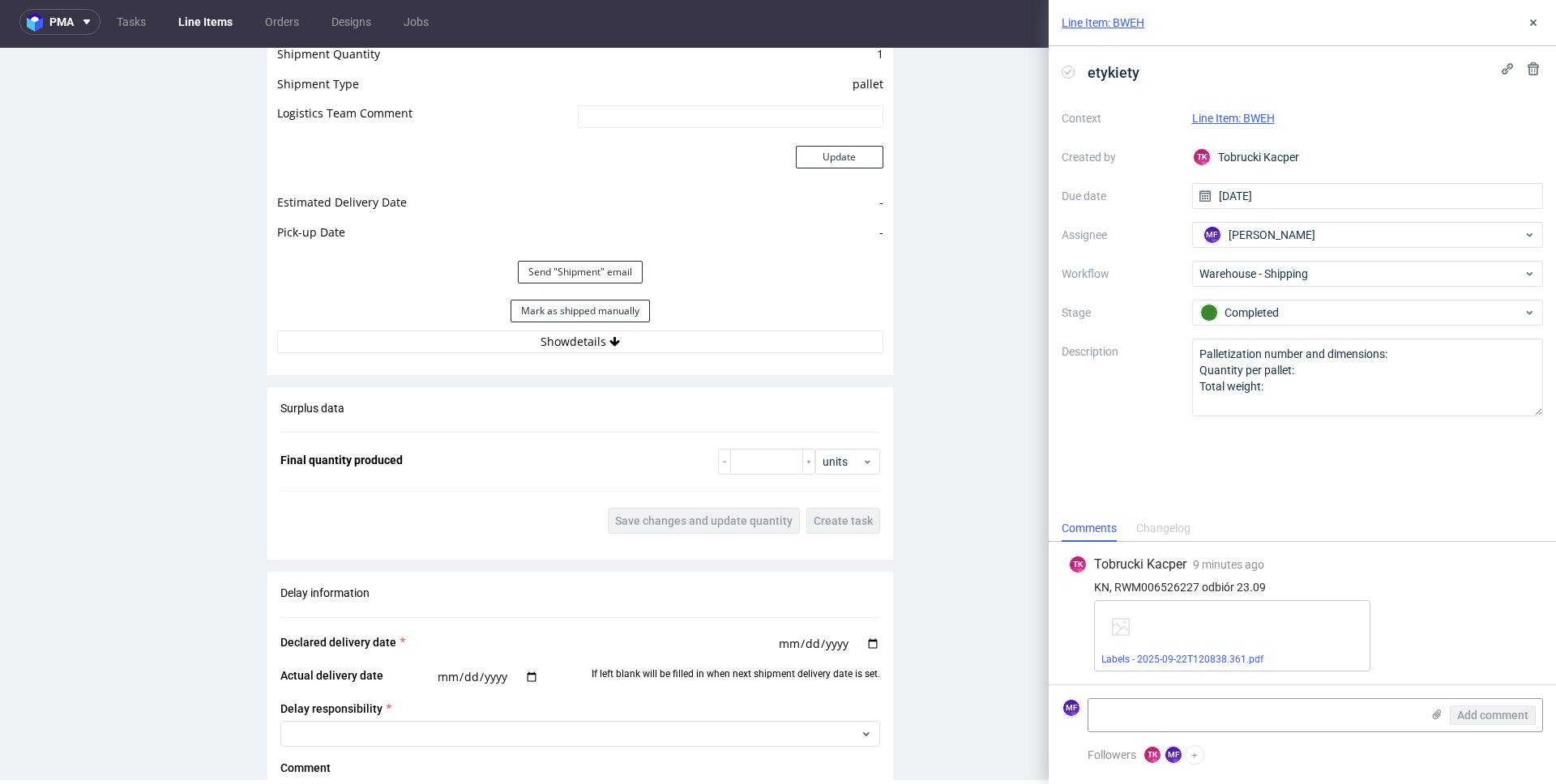
scroll to position [1492, 0]
click at [586, 346] on button "Show details" at bounding box center [580, 343] width 606 height 23
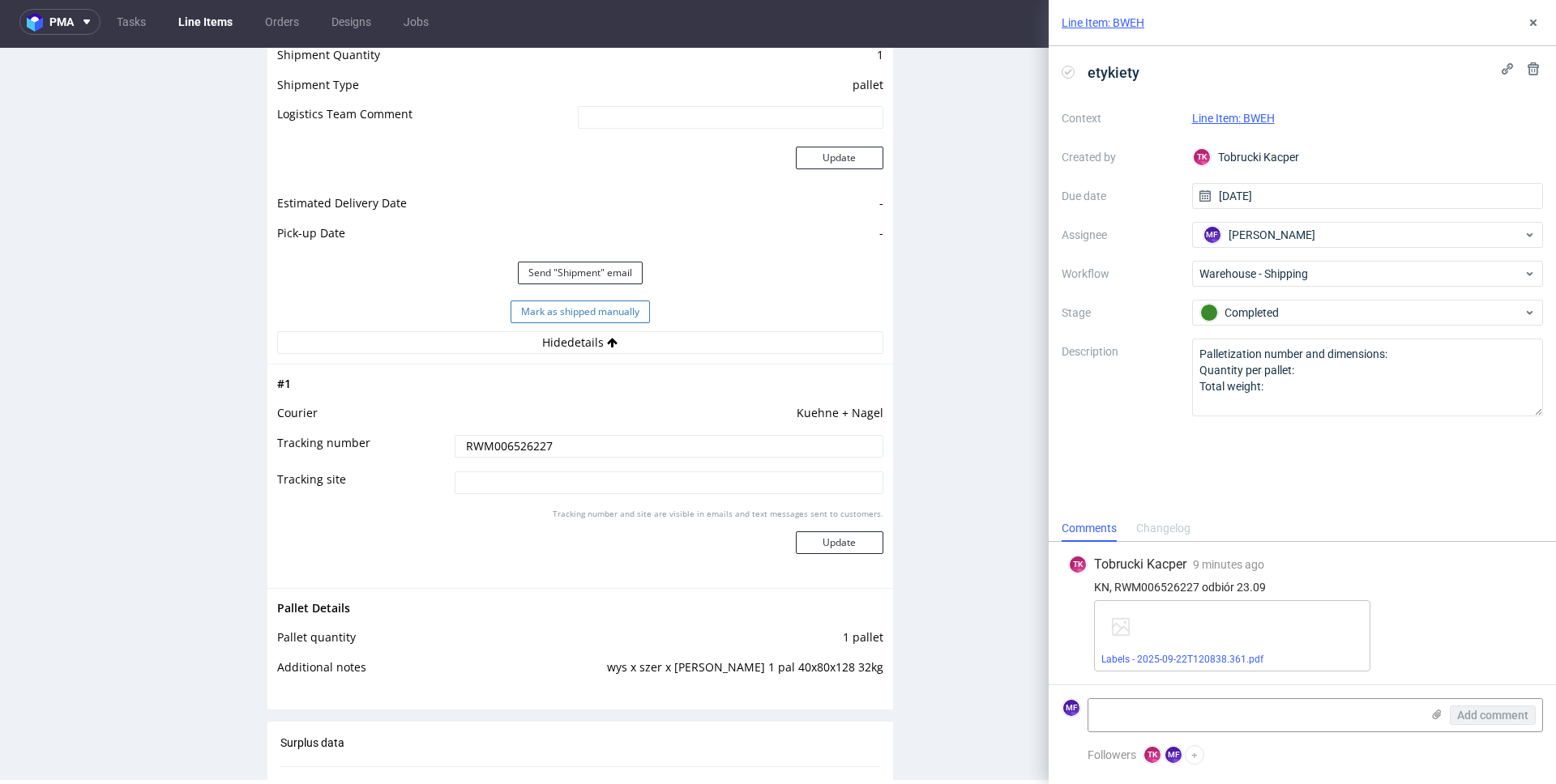
click at [592, 319] on button "Mark as shipped manually" at bounding box center [579, 312] width 139 height 23
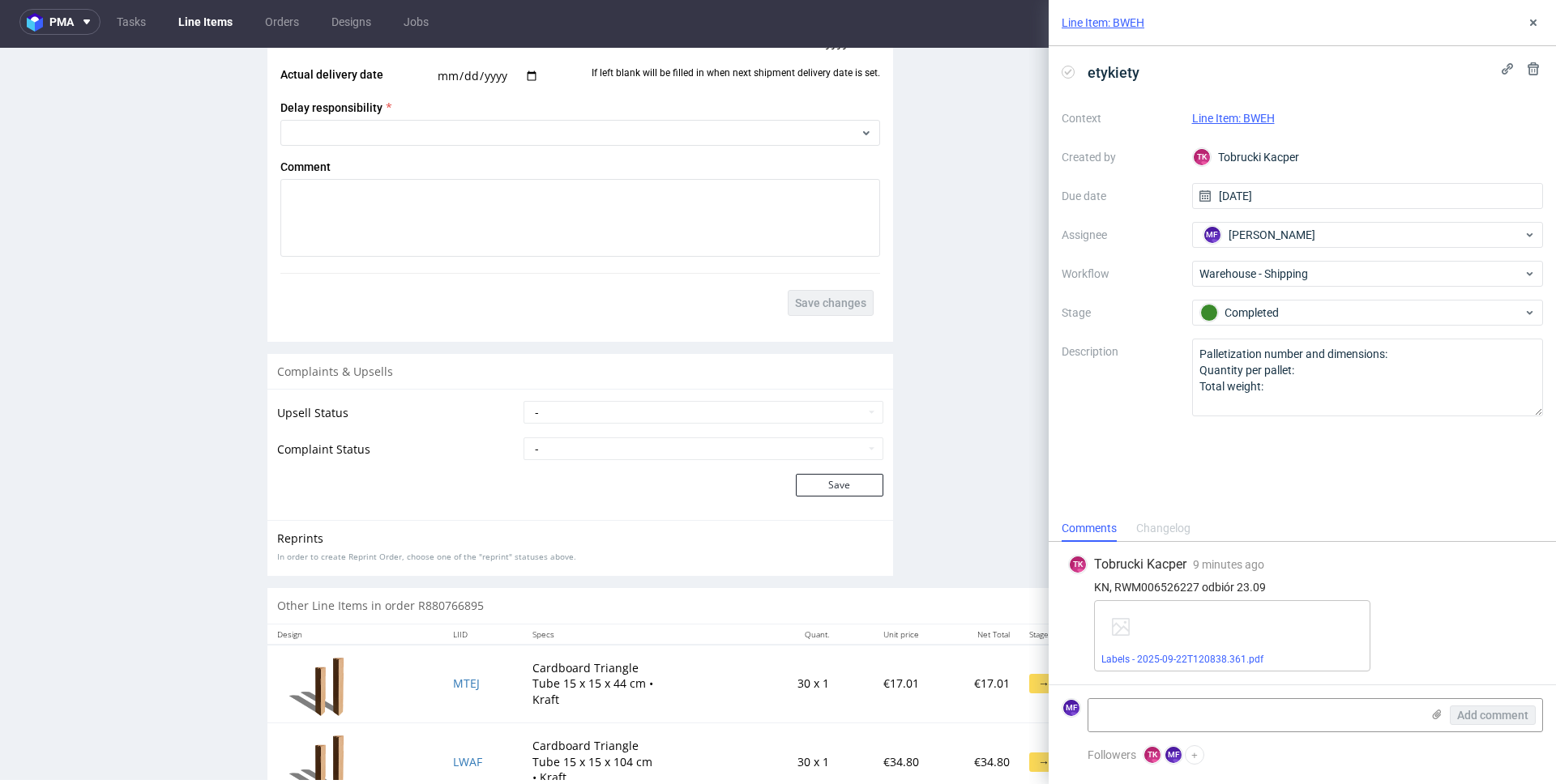
scroll to position [2110, 0]
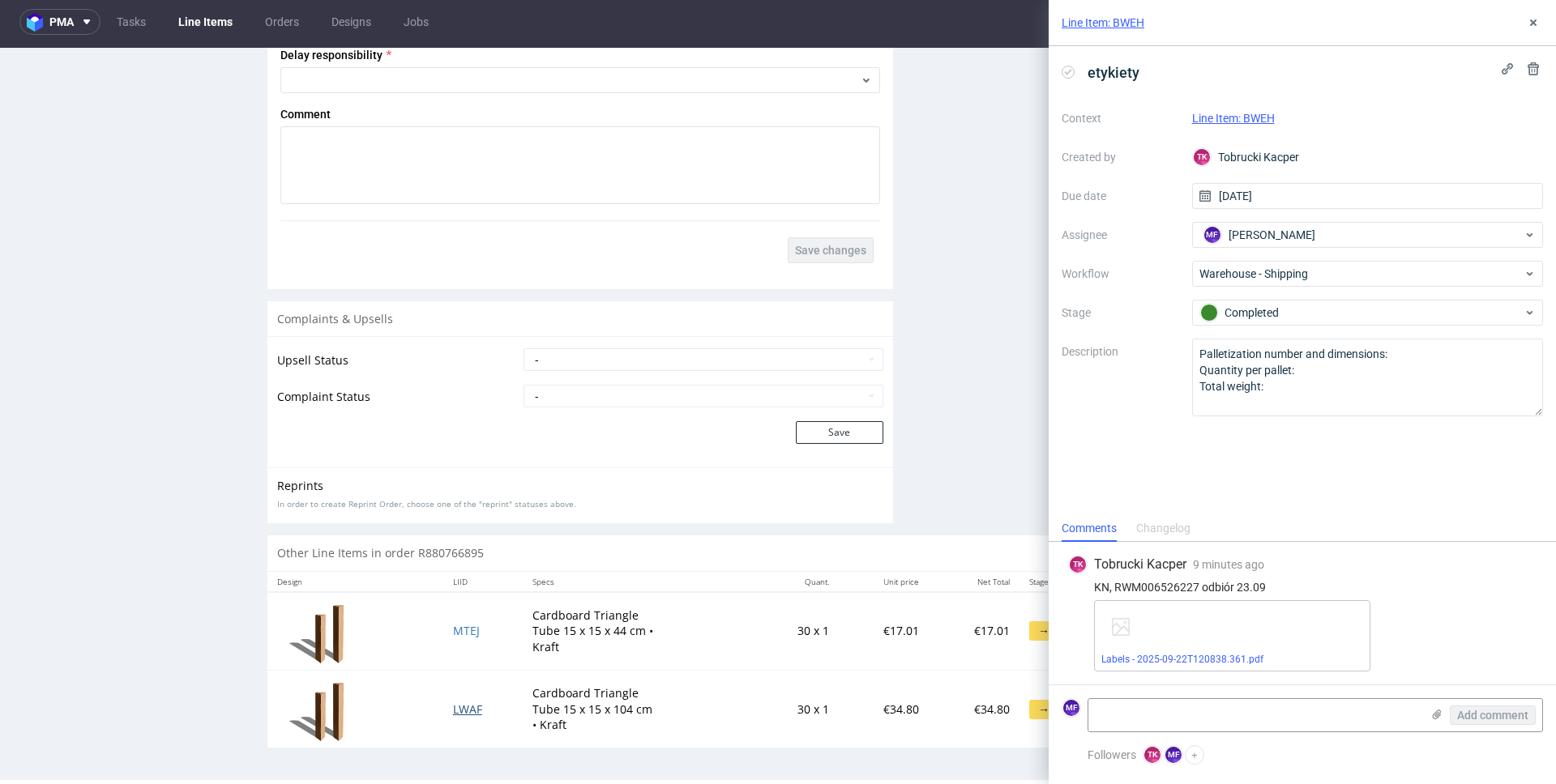
click at [453, 710] on span "LWAF" at bounding box center [467, 710] width 29 height 16
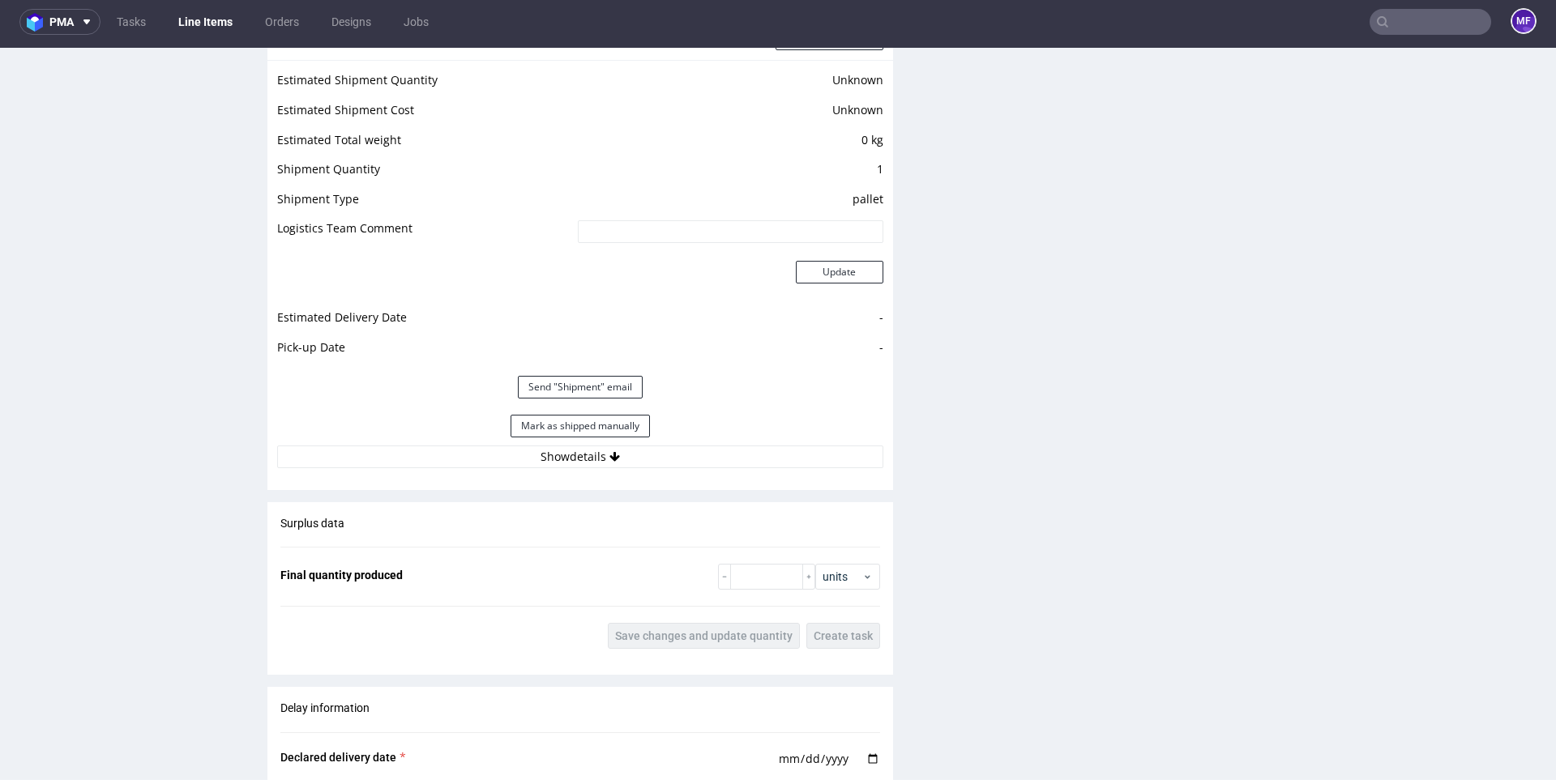
scroll to position [1221, 0]
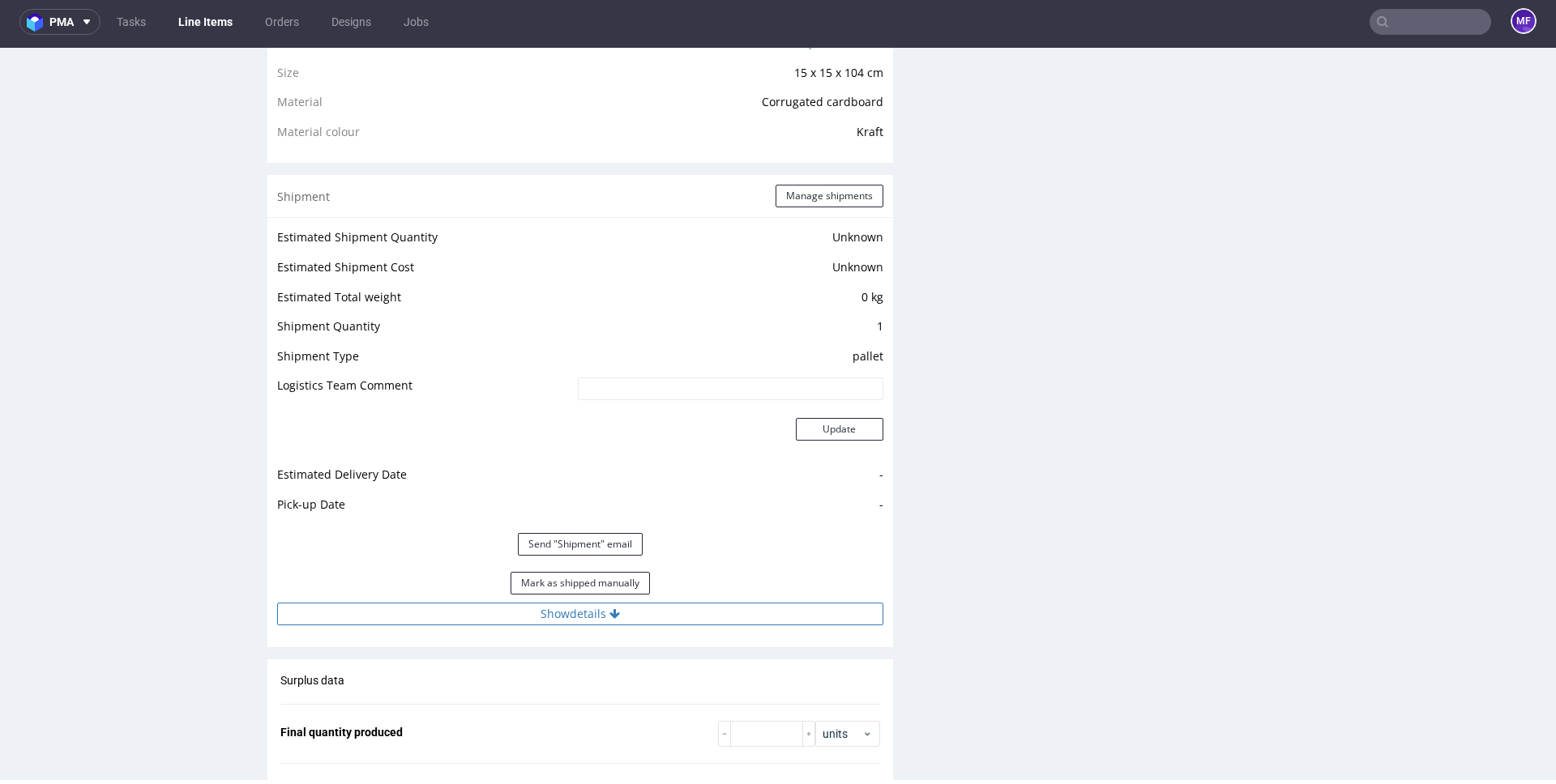
click at [582, 620] on button "Show details" at bounding box center [580, 614] width 606 height 23
drag, startPoint x: 588, startPoint y: 720, endPoint x: 389, endPoint y: 722, distance: 199.0
click at [389, 722] on tr "Tracking number RWM006526227" at bounding box center [580, 724] width 606 height 37
click at [622, 663] on td at bounding box center [667, 661] width 433 height 30
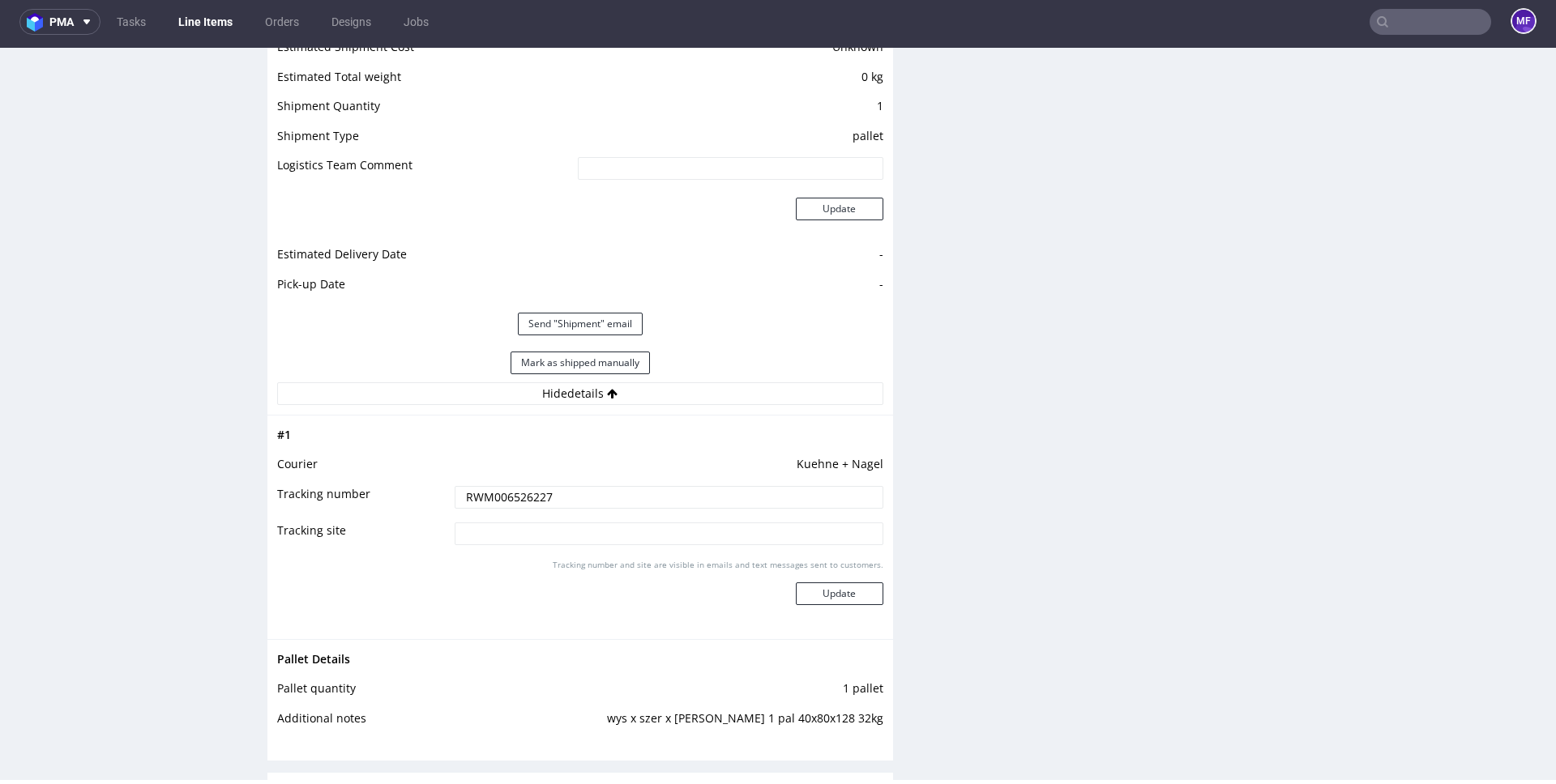
scroll to position [1451, 0]
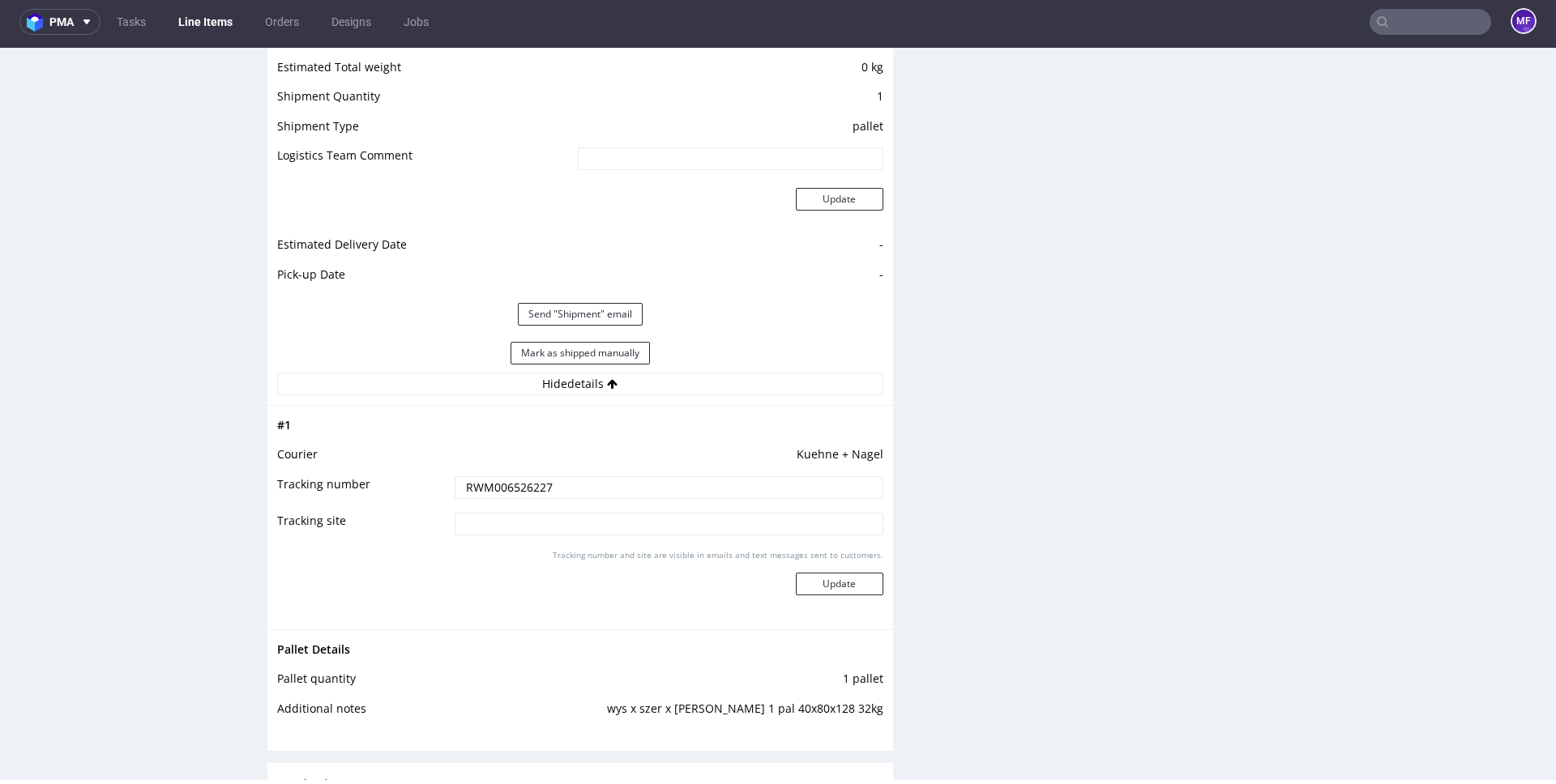
drag, startPoint x: 583, startPoint y: 348, endPoint x: 776, endPoint y: 406, distance: 201.5
click at [583, 348] on button "Mark as shipped manually" at bounding box center [579, 354] width 139 height 23
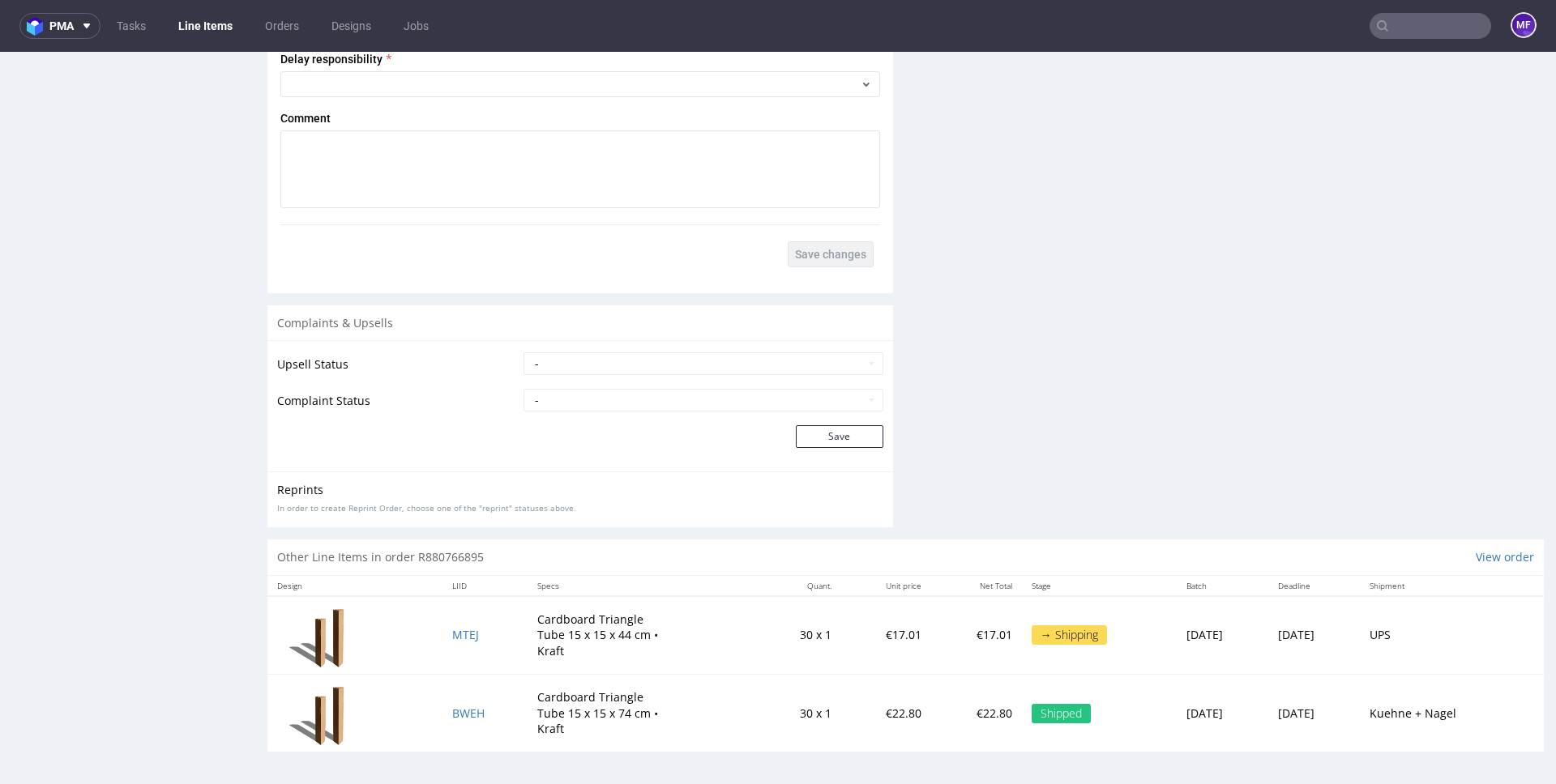
scroll to position [4, 0]
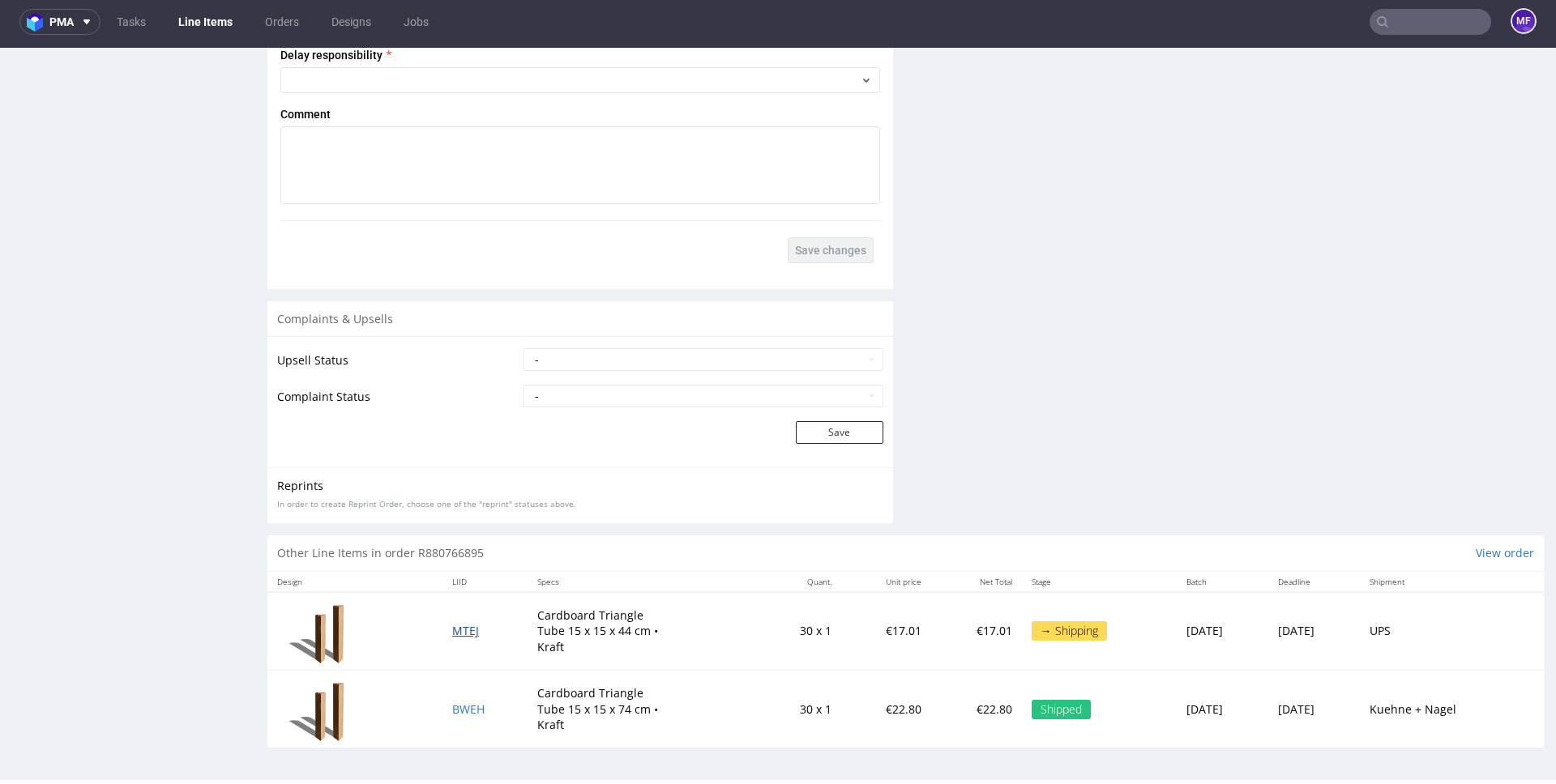
click at [456, 632] on span "MTEJ" at bounding box center [466, 631] width 27 height 16
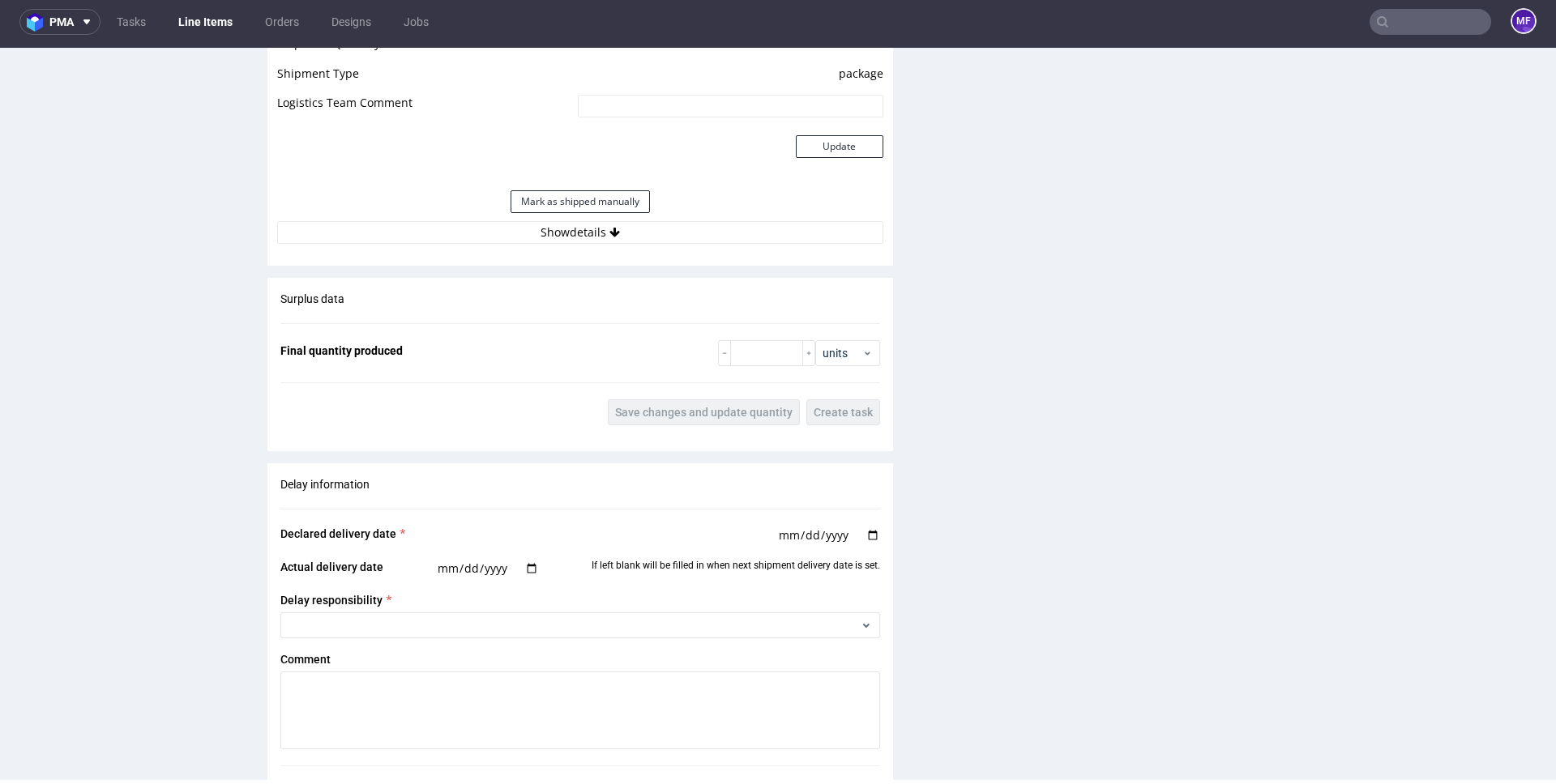
scroll to position [1530, 0]
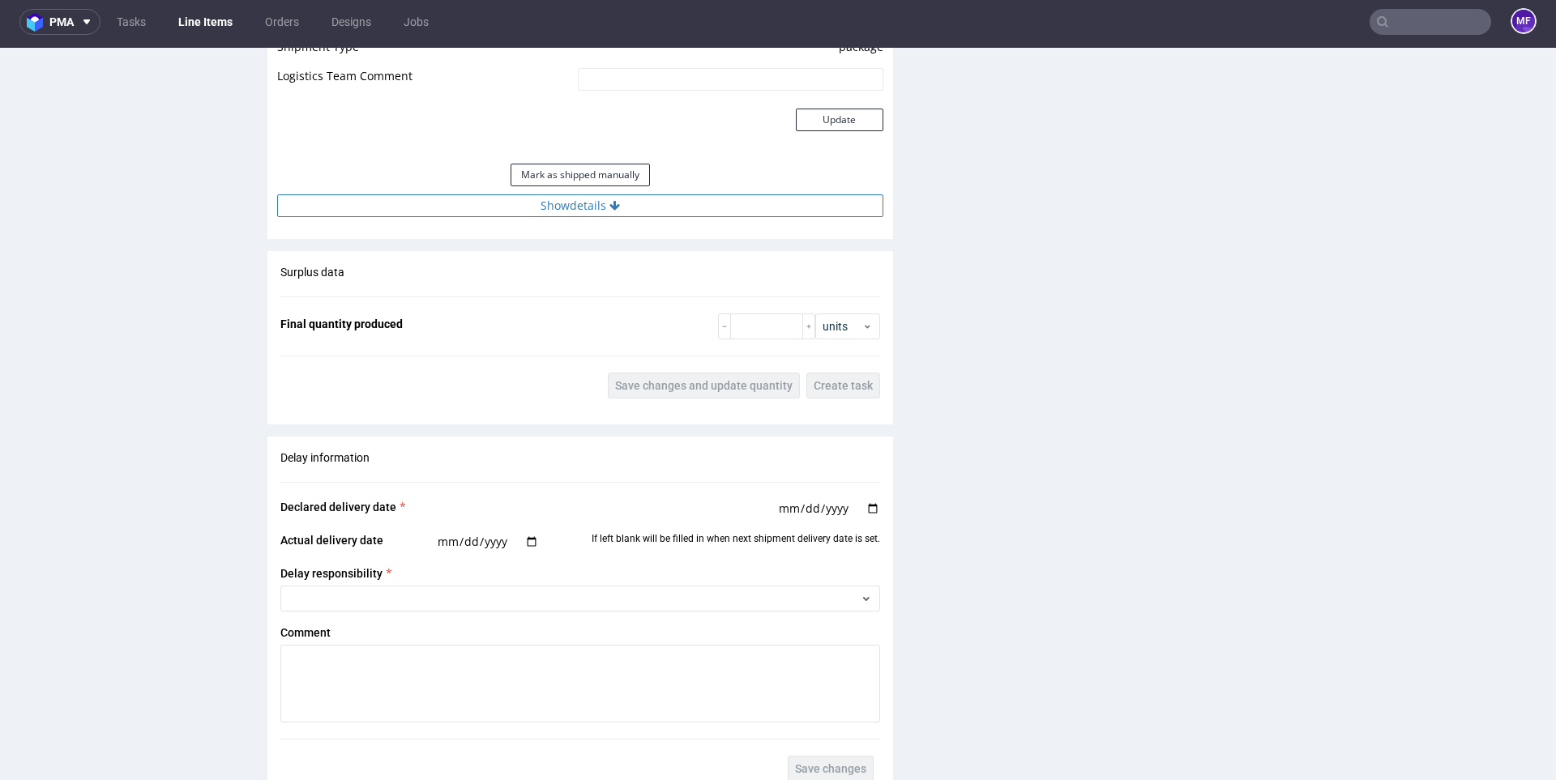
click at [568, 207] on button "Show details" at bounding box center [580, 206] width 606 height 23
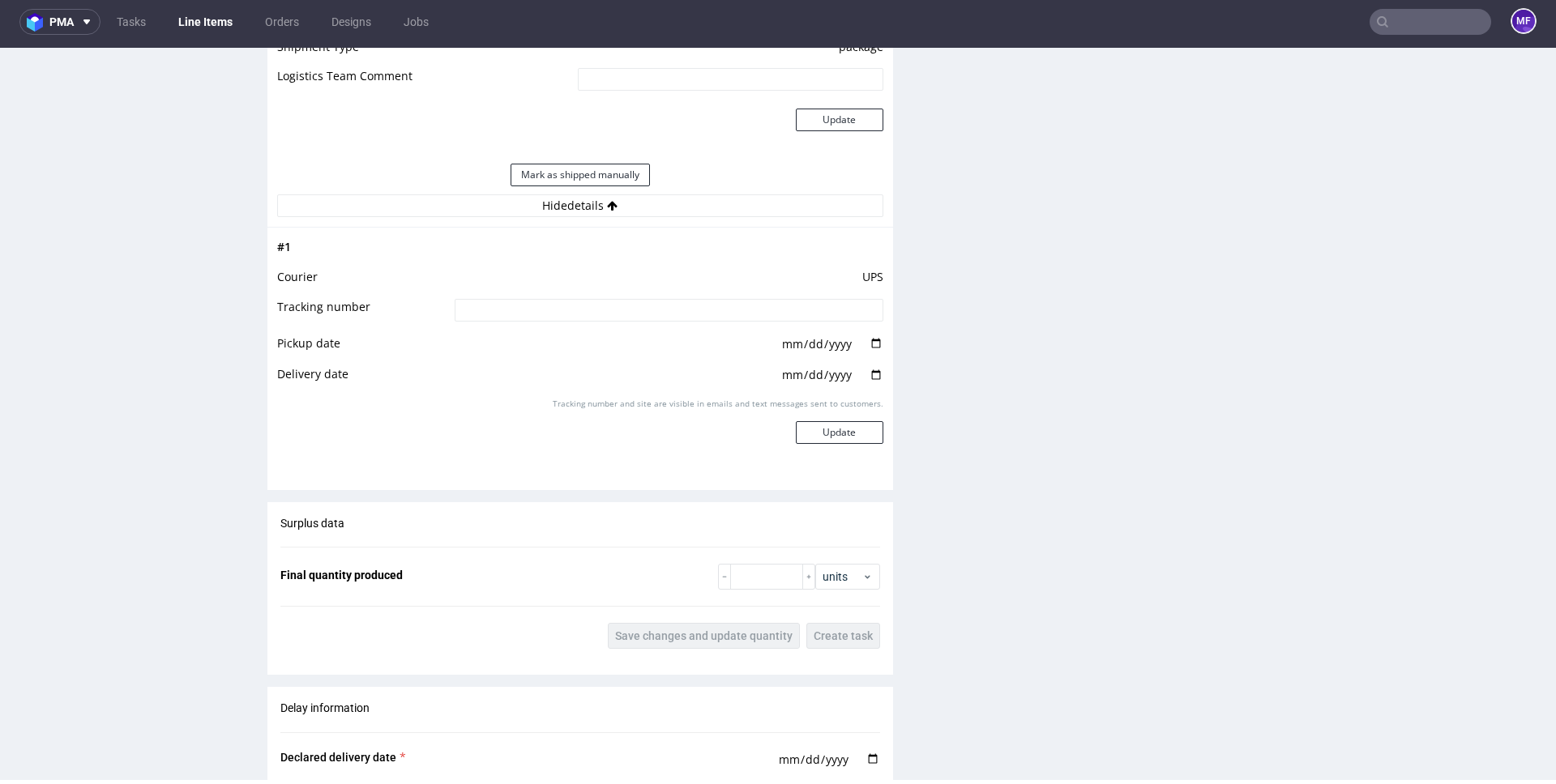
click at [555, 307] on input at bounding box center [669, 311] width 429 height 23
paste input "RWM006526227"
type input "RWM006526227"
click at [633, 278] on td "UPS" at bounding box center [667, 283] width 433 height 30
click at [809, 435] on button "Update" at bounding box center [839, 433] width 88 height 23
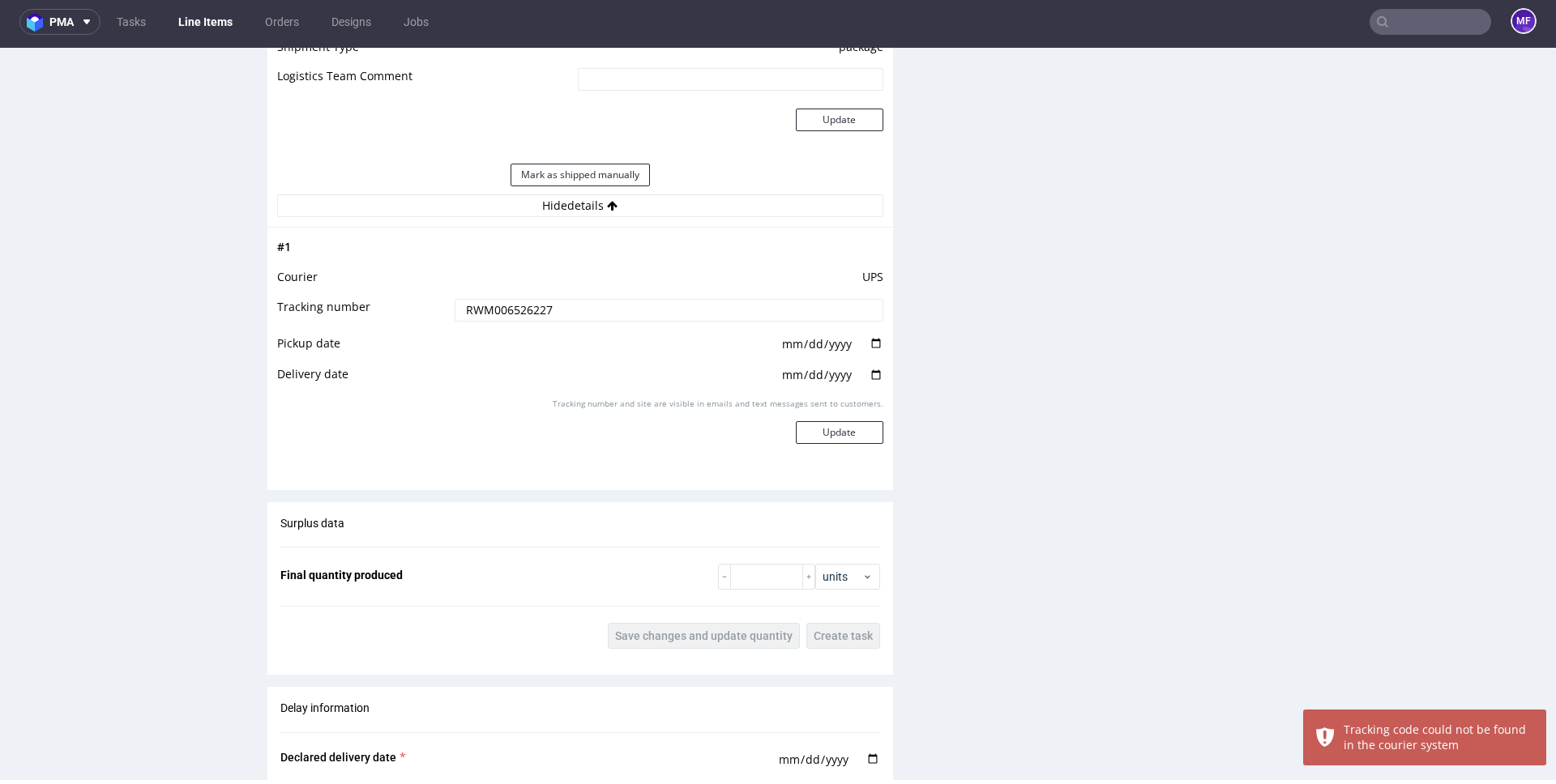
click at [455, 312] on input "RWM006526227" at bounding box center [669, 311] width 429 height 23
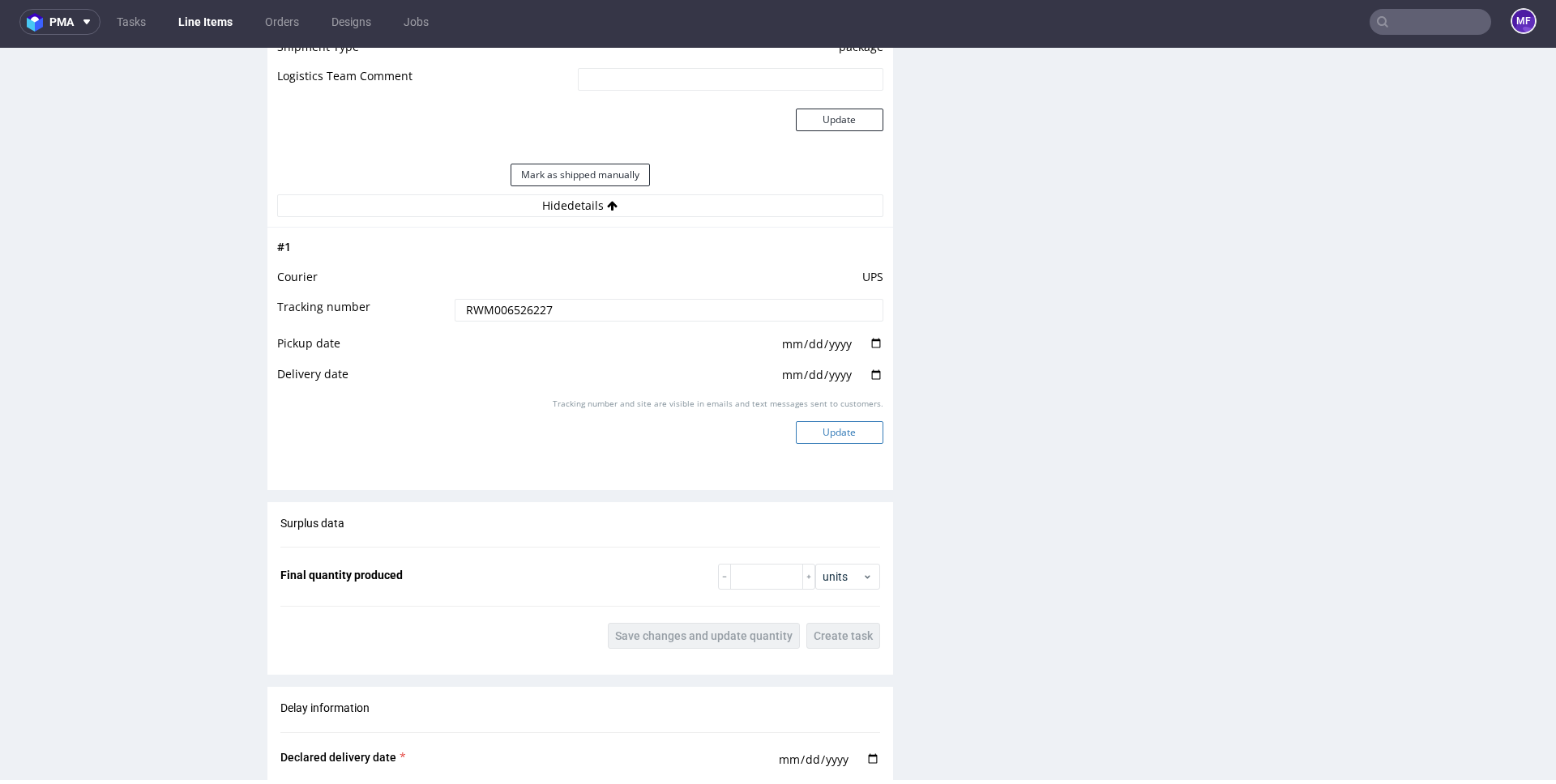
click at [802, 426] on button "Update" at bounding box center [839, 433] width 88 height 23
click at [809, 427] on button "Update" at bounding box center [839, 433] width 88 height 23
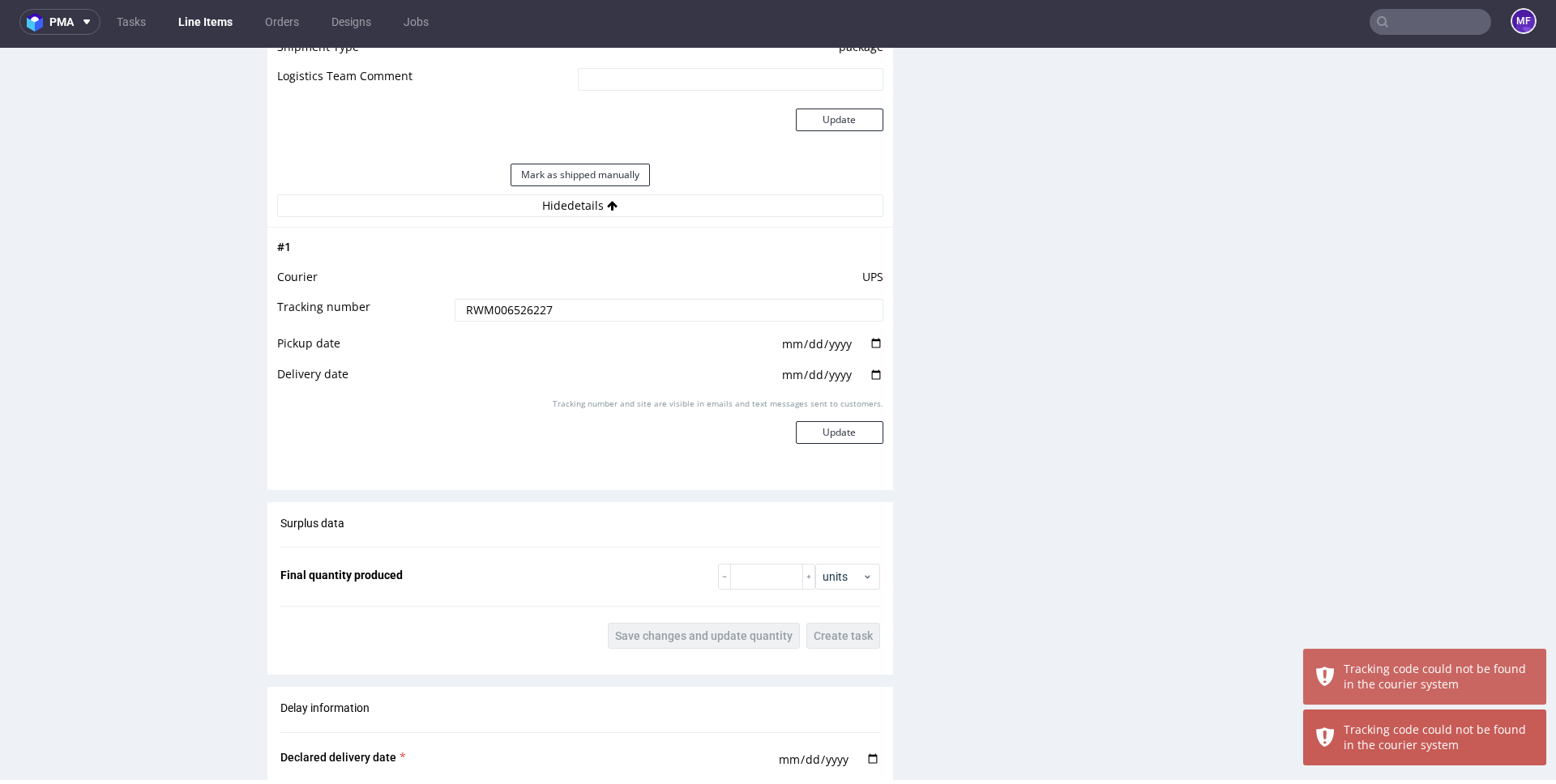
click at [990, 464] on div "Production Files - Design Spit Spit request impossible Box design not found, un…" at bounding box center [1230, 65] width 626 height 2480
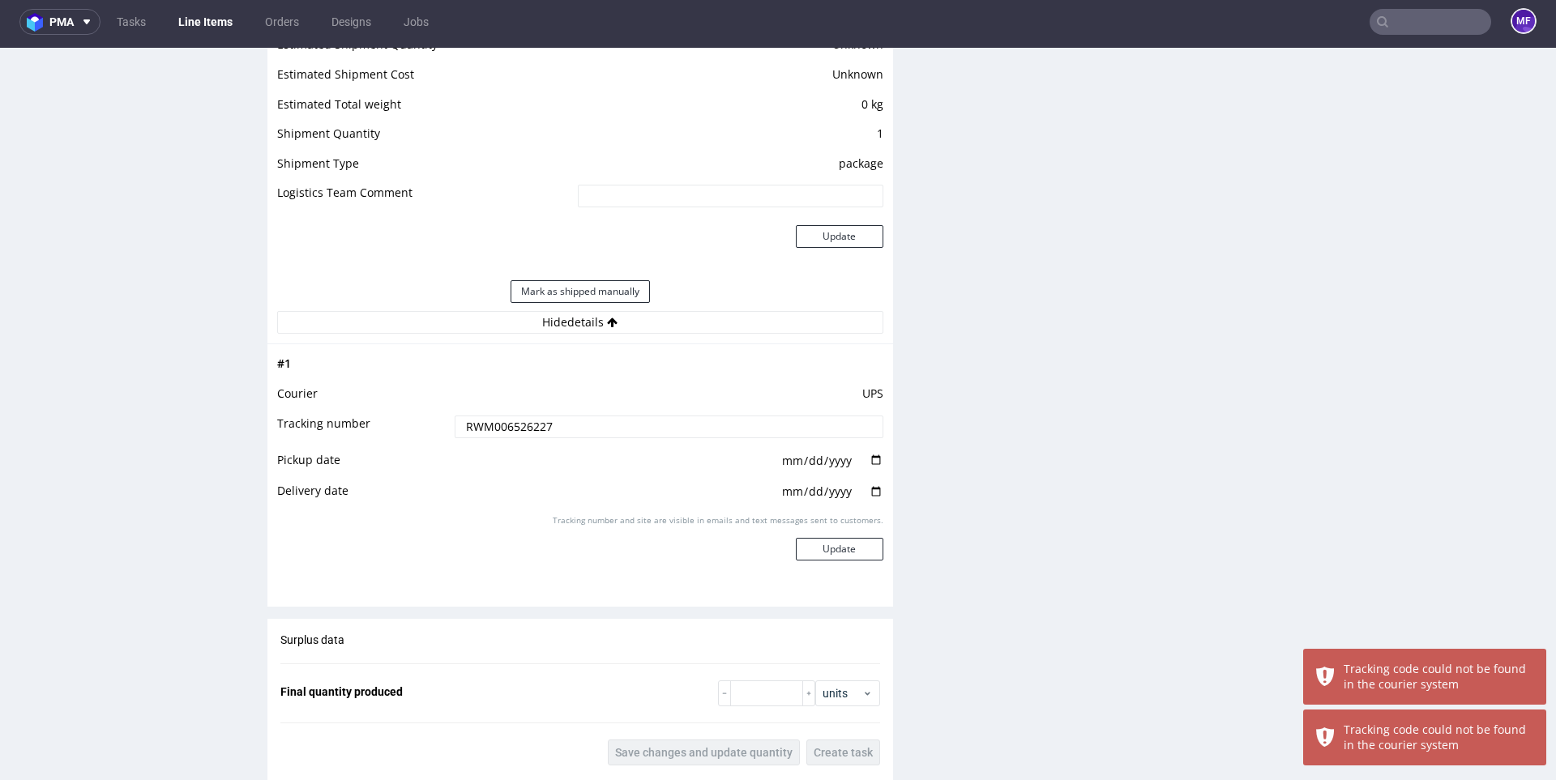
scroll to position [1409, 0]
drag, startPoint x: 947, startPoint y: 303, endPoint x: 944, endPoint y: 324, distance: 21.2
click at [947, 305] on div "Production Files - Design Spit Spit request impossible Box design not found, un…" at bounding box center [1230, 186] width 626 height 2480
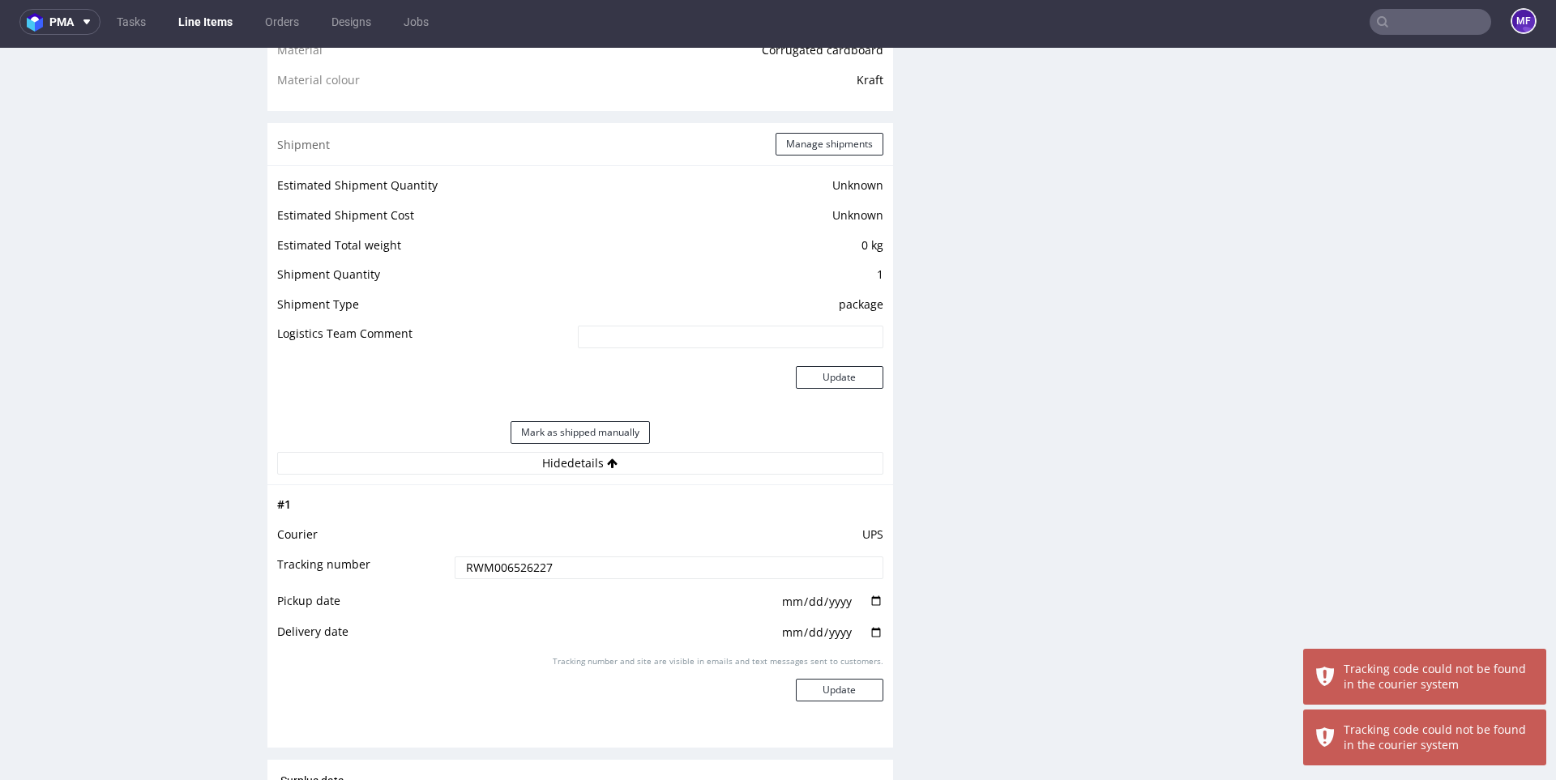
scroll to position [1267, 0]
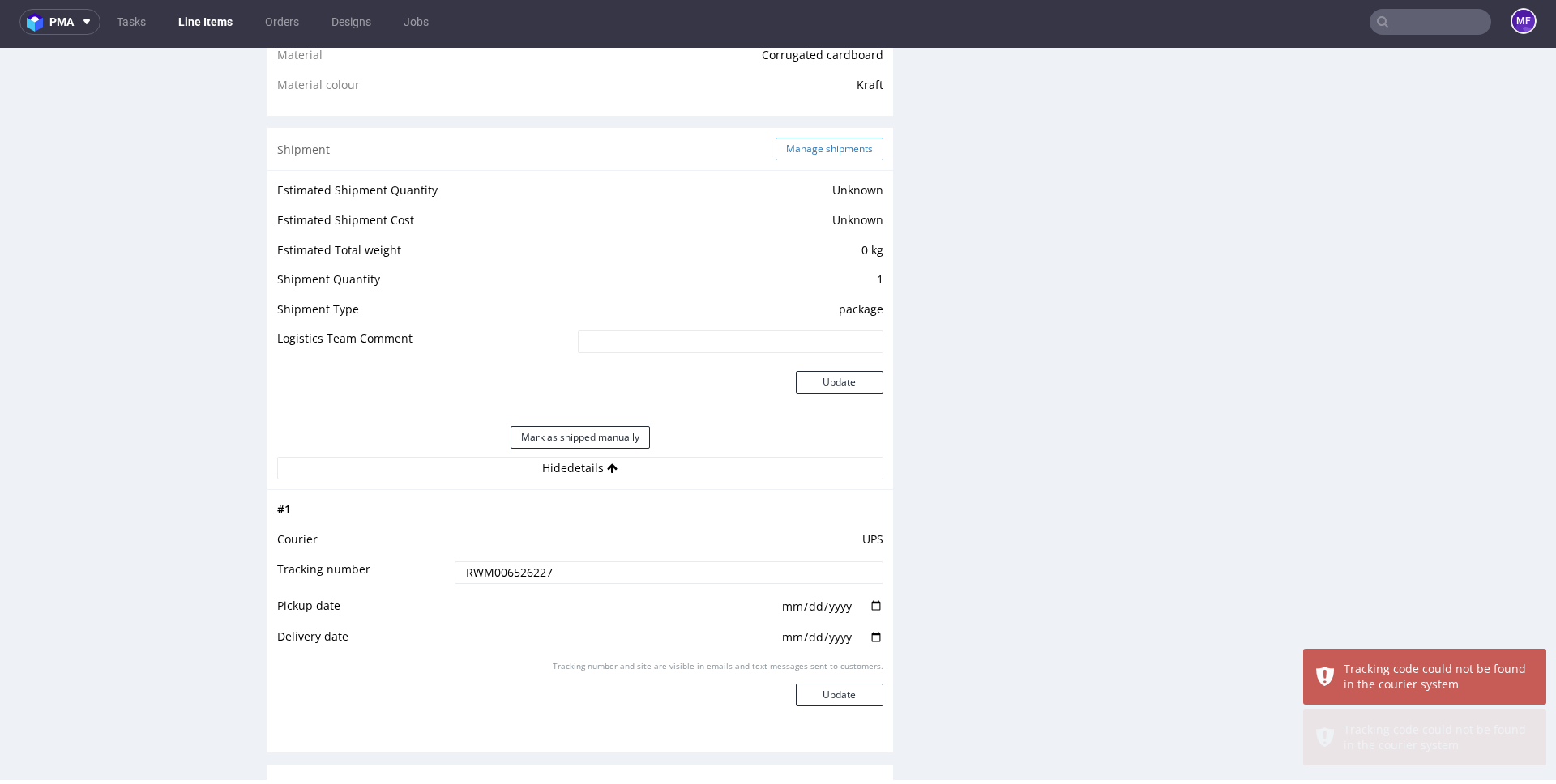
click at [820, 157] on button "Manage shipments" at bounding box center [829, 149] width 108 height 23
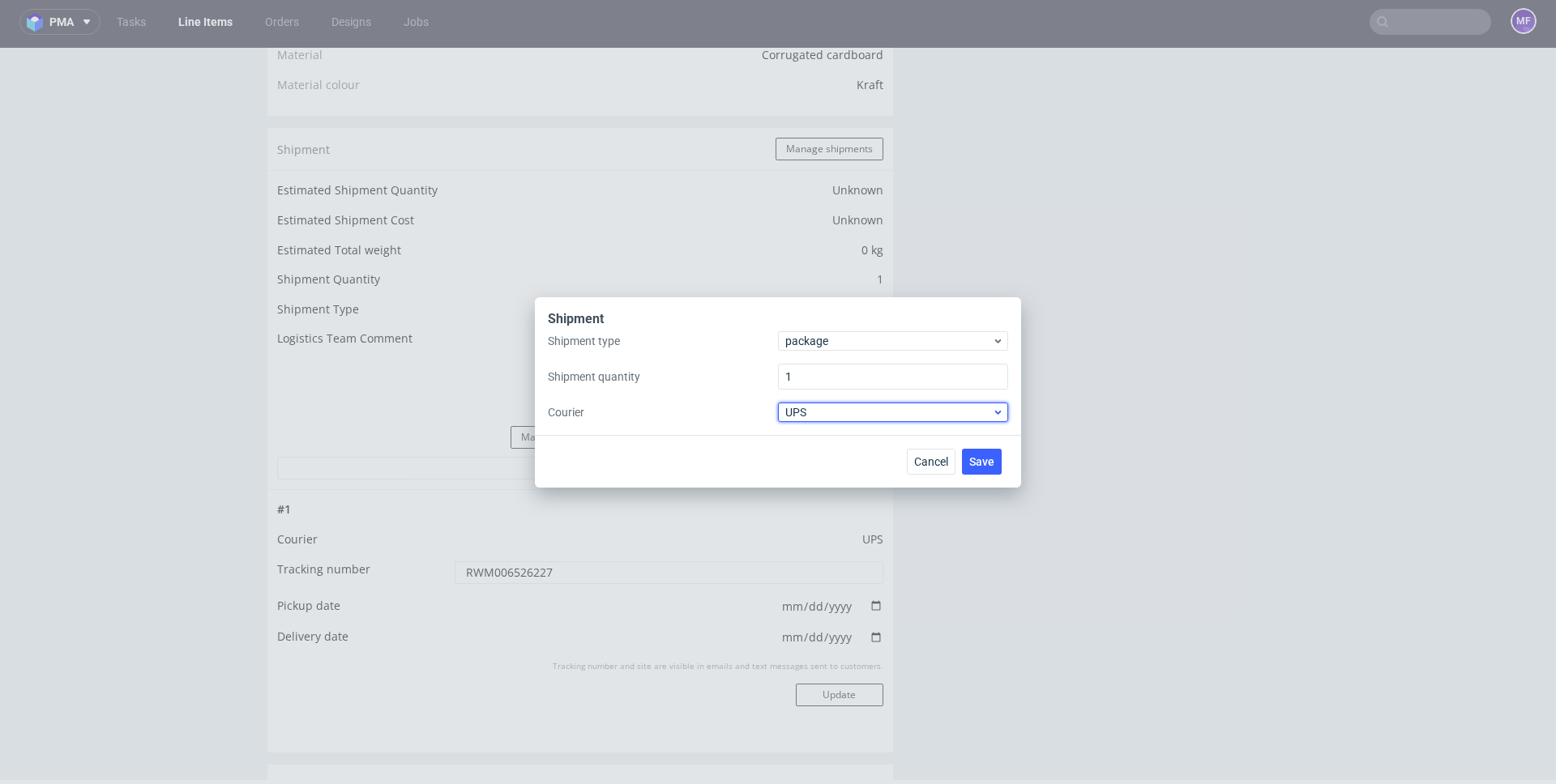
click at [843, 416] on span "UPS" at bounding box center [888, 412] width 207 height 17
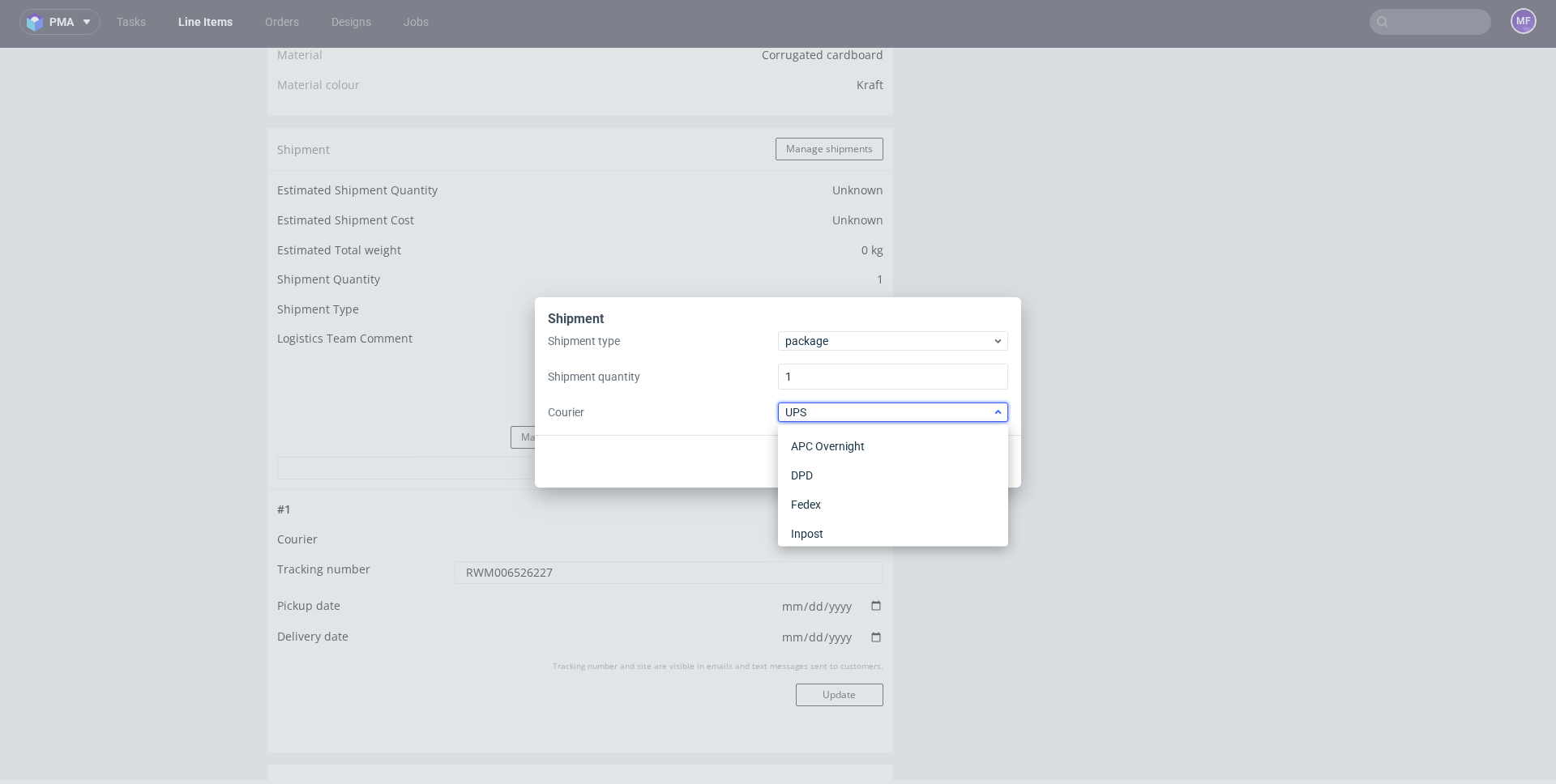
scroll to position [154, 0]
click at [680, 405] on label "Courier" at bounding box center [662, 412] width 230 height 17
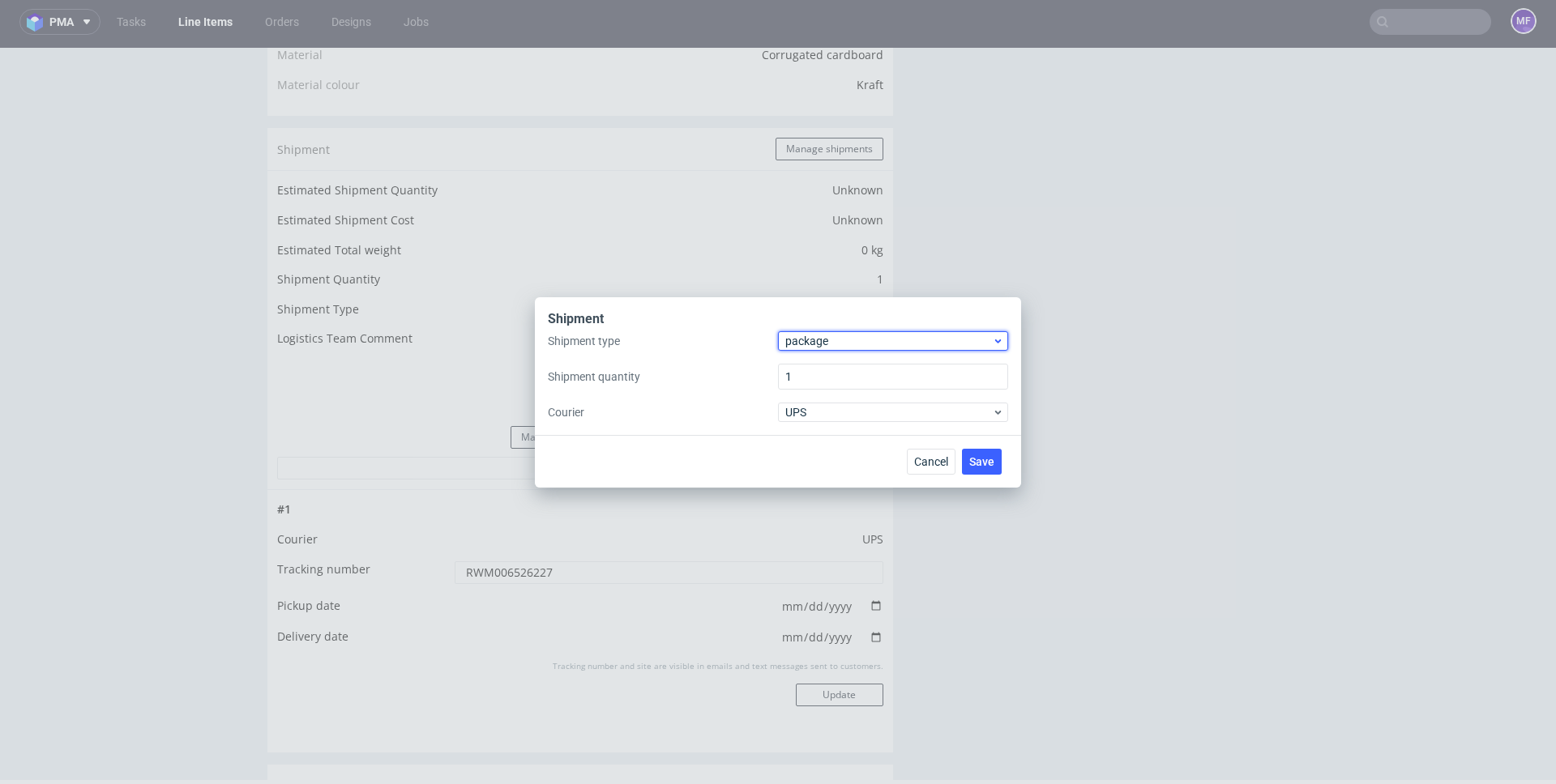
click at [818, 340] on span "package" at bounding box center [888, 341] width 207 height 17
click at [833, 383] on div "pallet" at bounding box center [893, 374] width 217 height 29
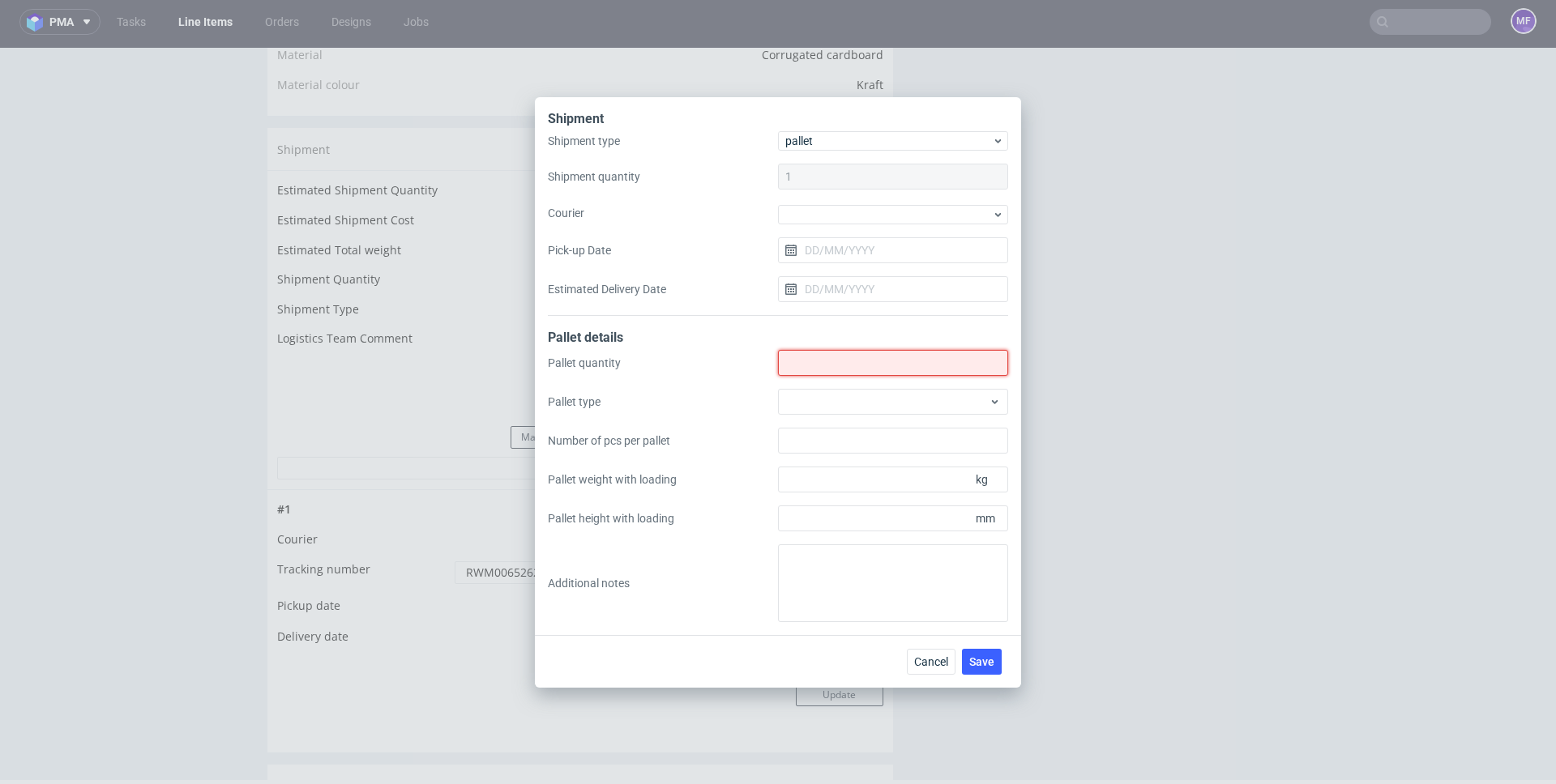
click at [813, 368] on input "Shipment type" at bounding box center [893, 363] width 230 height 26
type input "1"
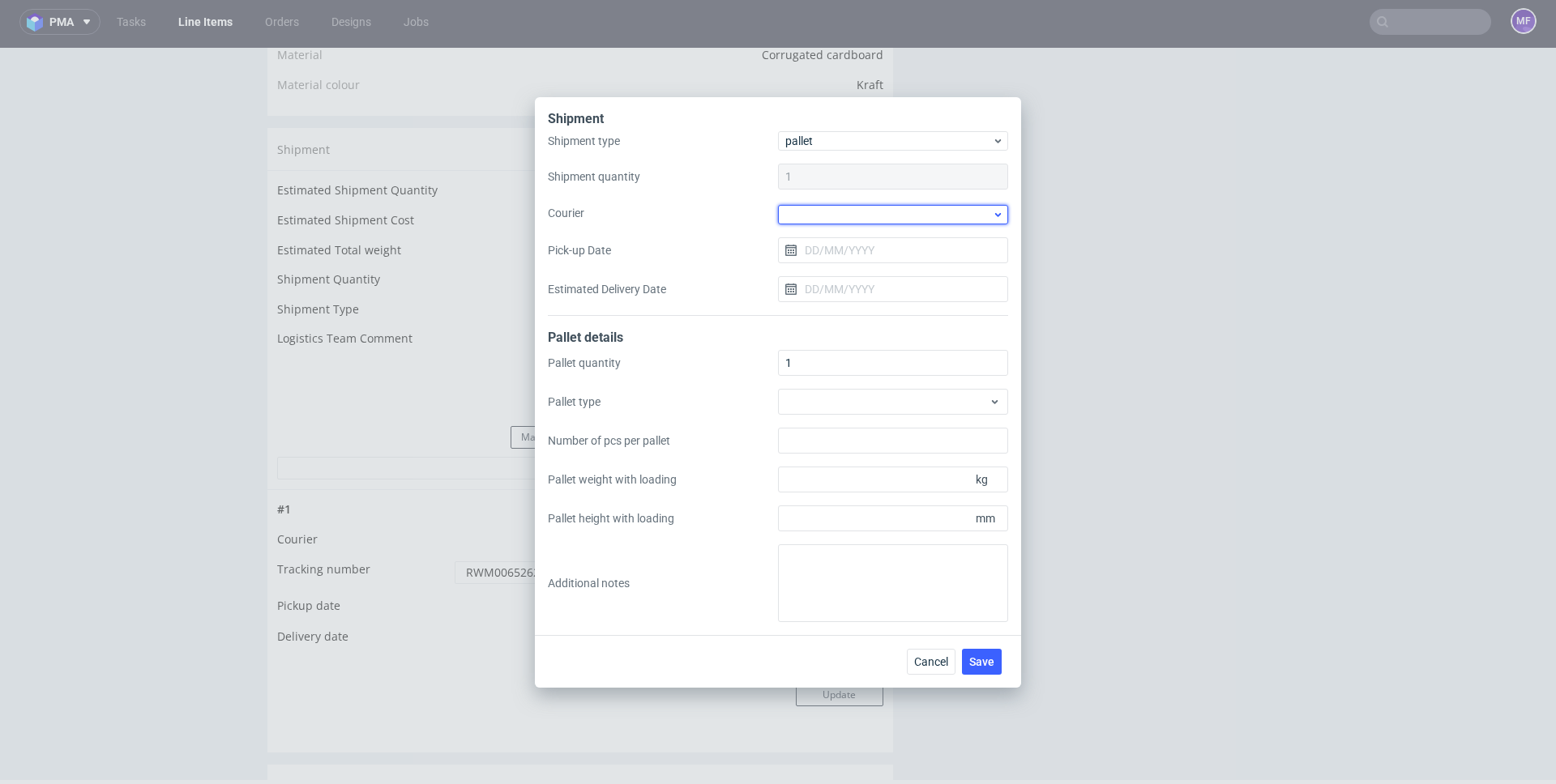
click at [842, 220] on div at bounding box center [893, 214] width 230 height 19
click at [861, 274] on div "Kuehne + Nagel" at bounding box center [893, 266] width 217 height 29
click at [986, 662] on span "Save" at bounding box center [982, 660] width 25 height 11
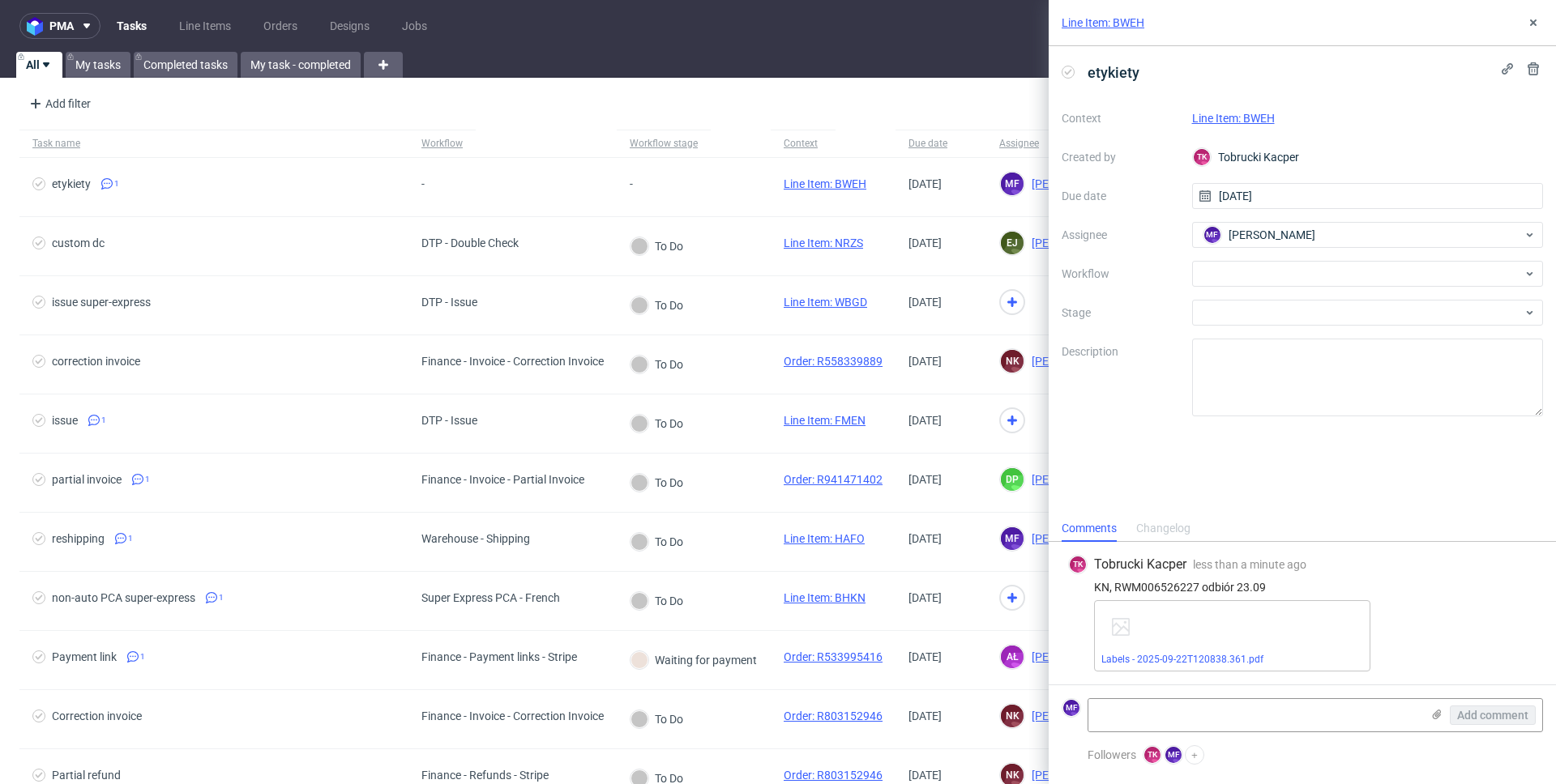
click at [1409, 606] on div "Labels - 2025-09-22T120838.361.pdf" at bounding box center [1315, 635] width 443 height 71
click at [1210, 659] on link "Labels - 2025-09-22T120838.361.pdf" at bounding box center [1182, 659] width 162 height 11
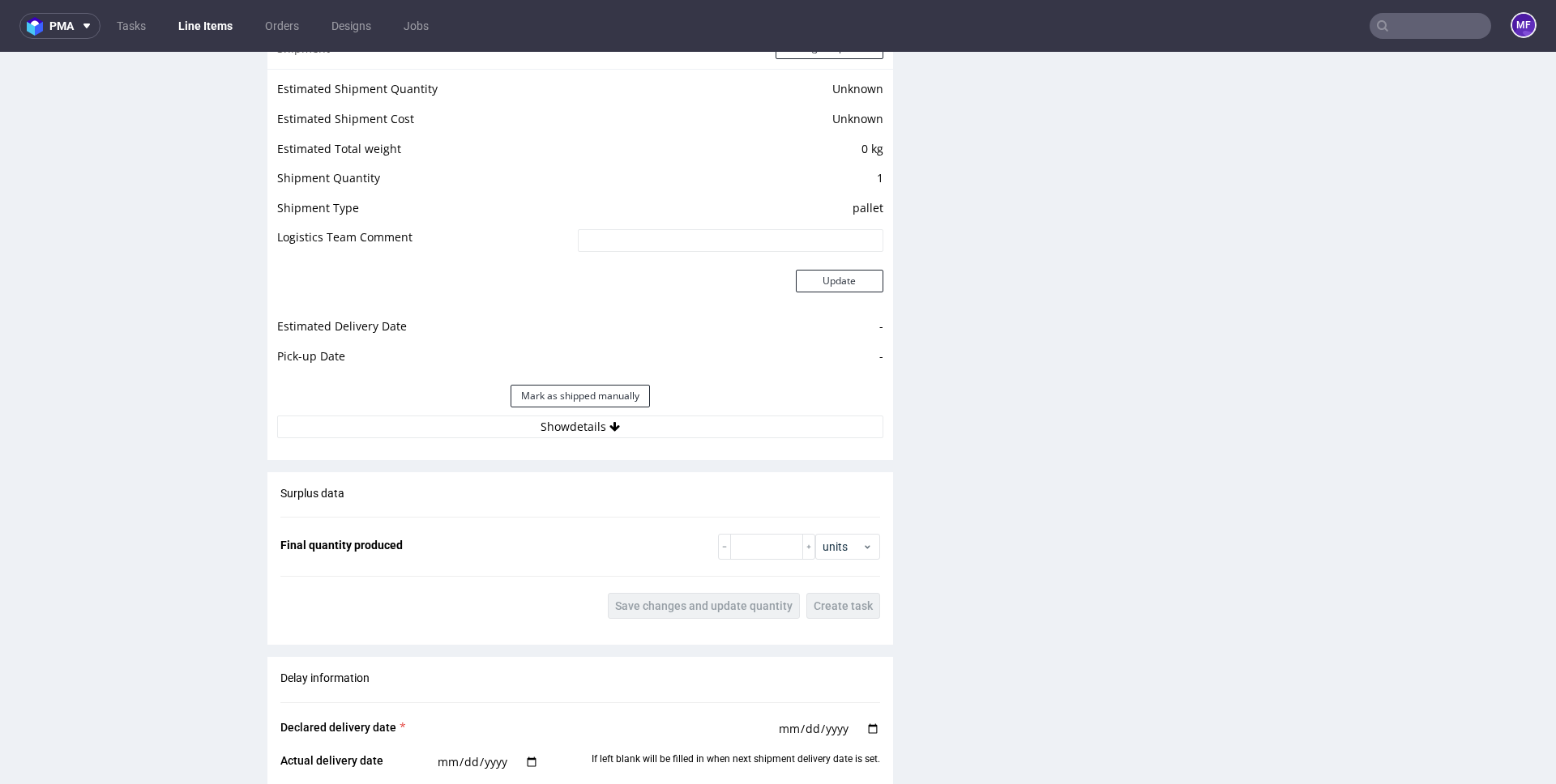
scroll to position [1357, 0]
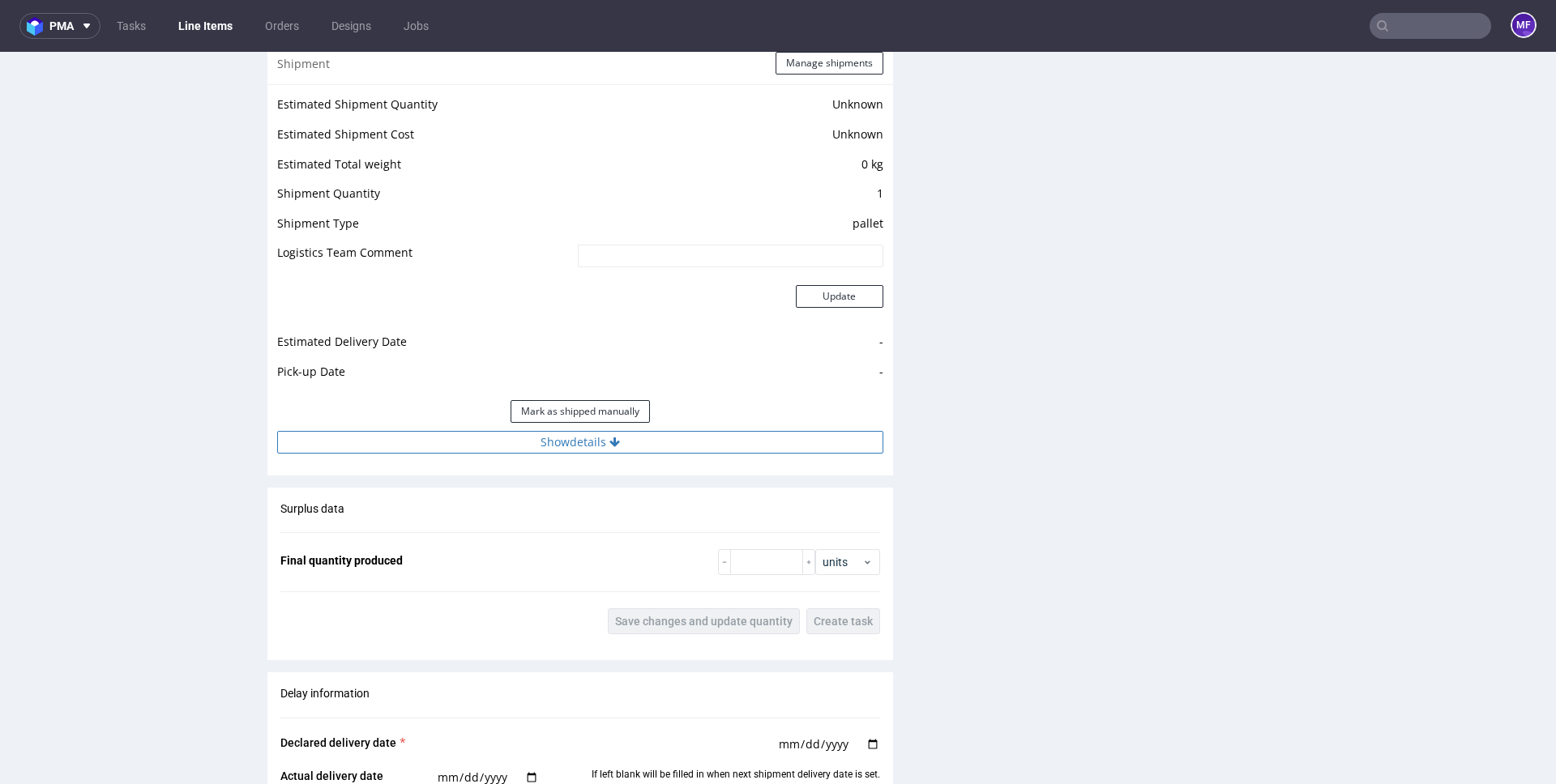
click at [599, 442] on button "Show details" at bounding box center [580, 443] width 606 height 23
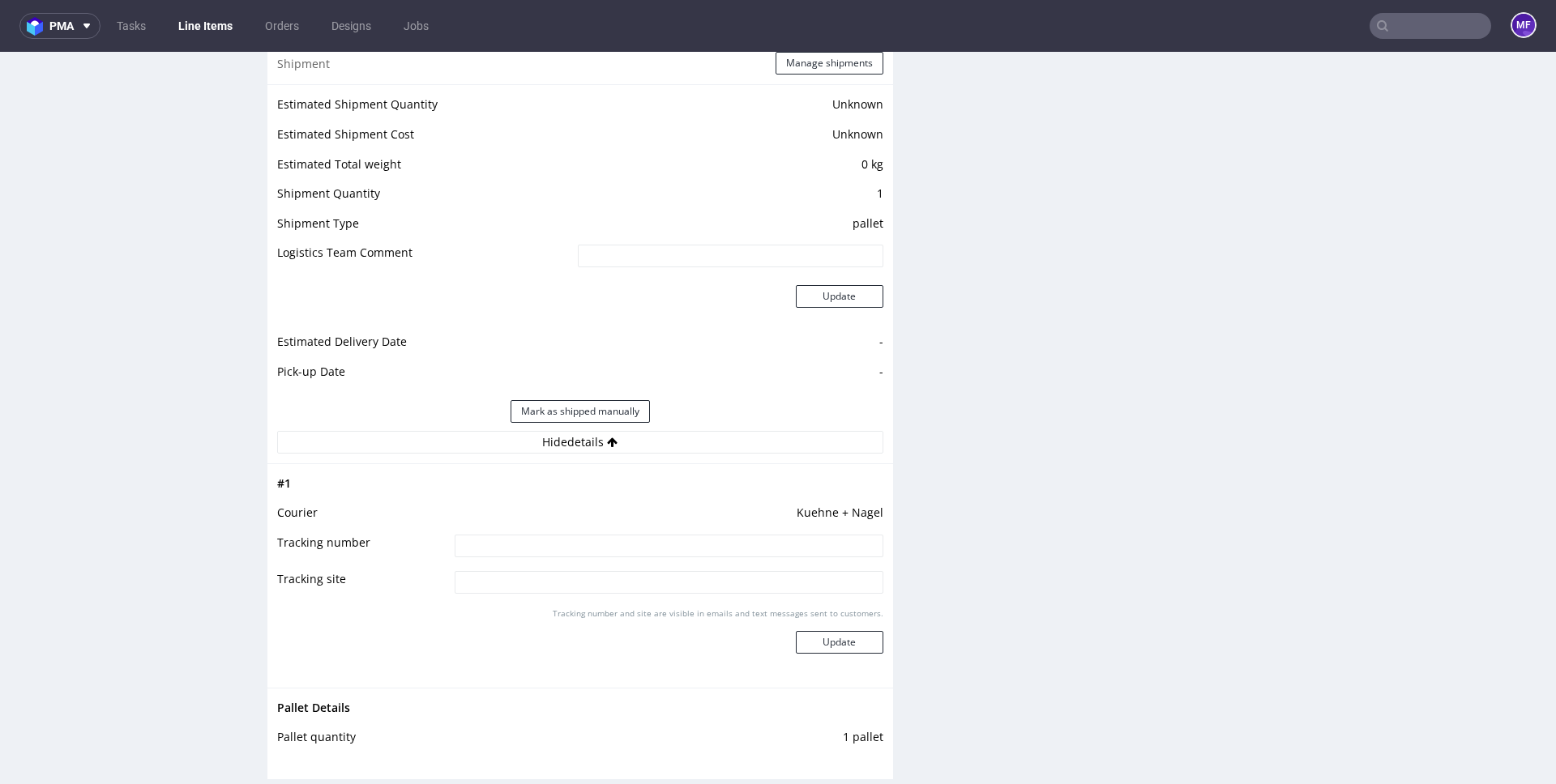
click at [529, 542] on input at bounding box center [669, 546] width 429 height 23
paste input "RWM006526227"
type input "RWM006526227"
click at [587, 520] on td "Kuehne + Nagel" at bounding box center [667, 518] width 433 height 30
drag, startPoint x: 854, startPoint y: 641, endPoint x: 857, endPoint y: 620, distance: 21.2
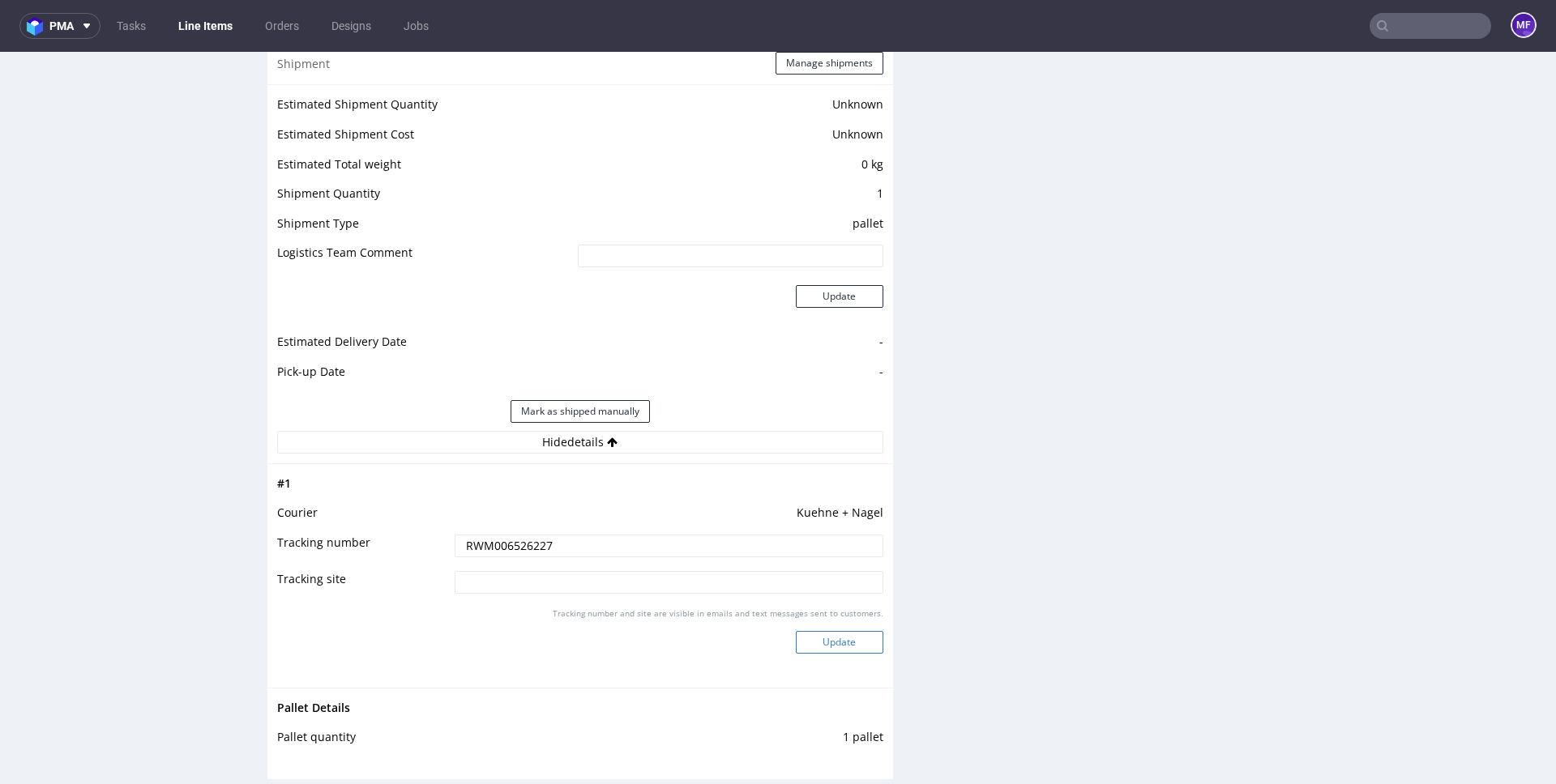
click at [854, 641] on button "Update" at bounding box center [839, 642] width 88 height 23
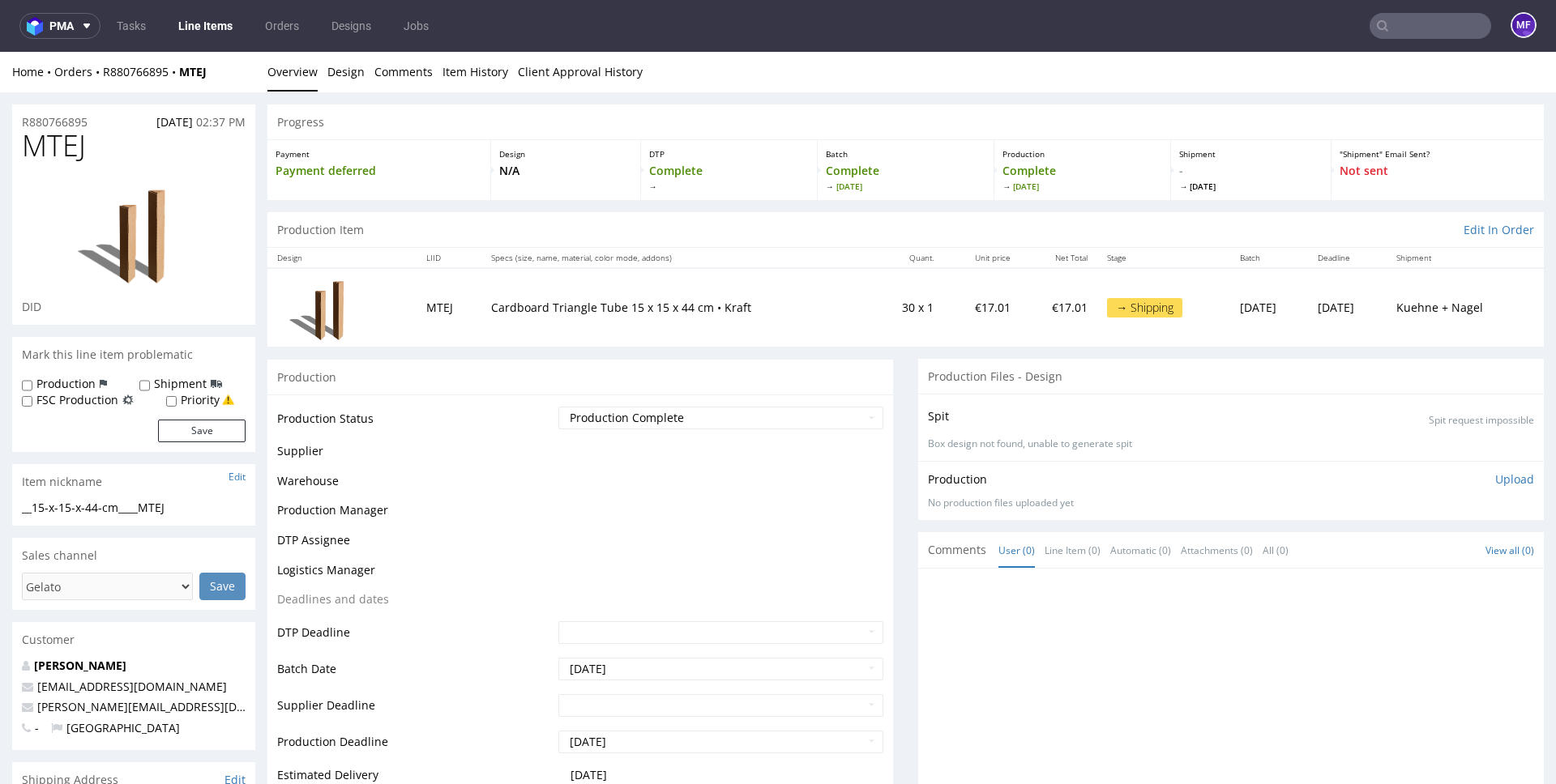
scroll to position [1144, 0]
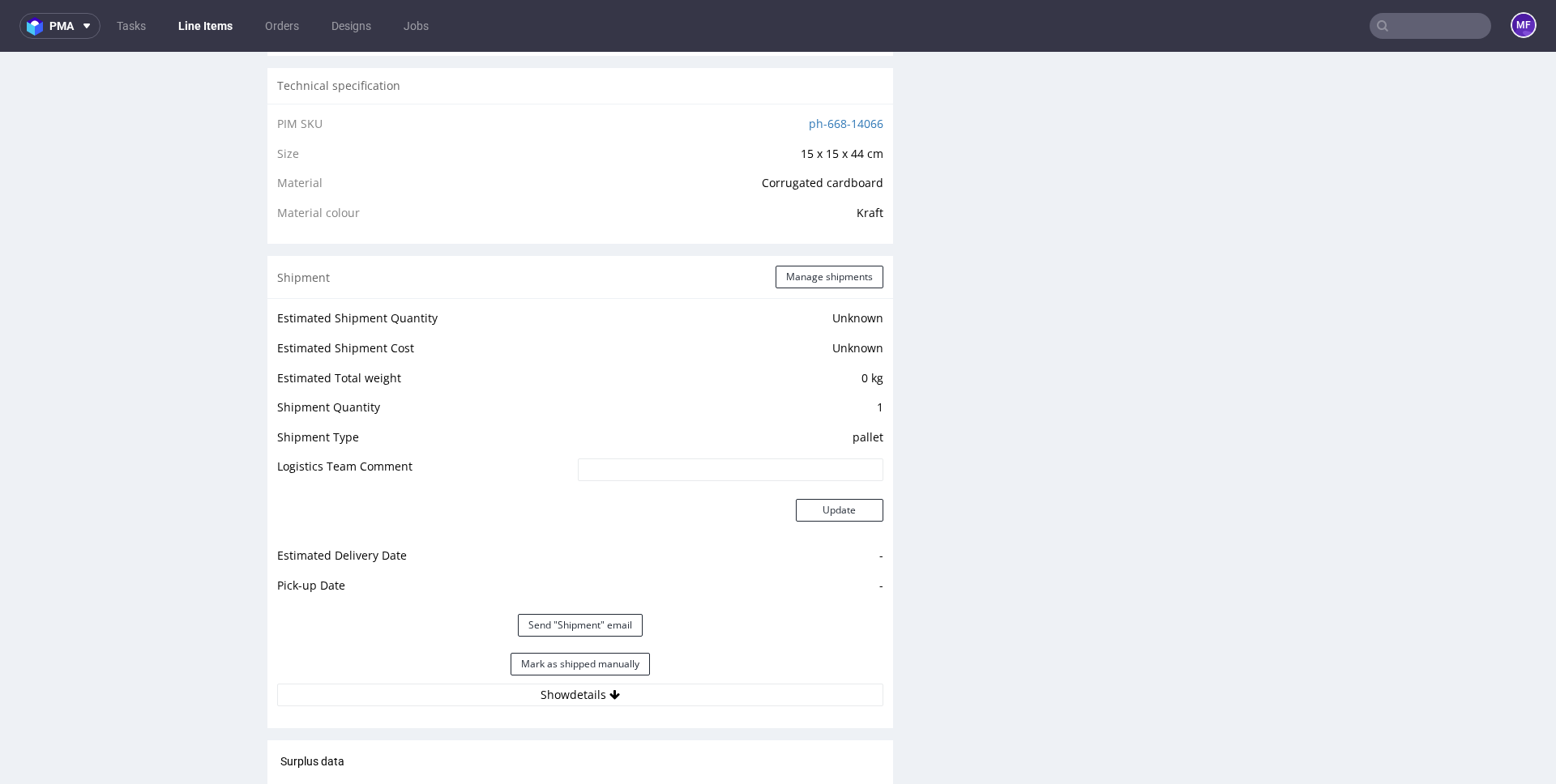
click at [630, 668] on button "Mark as shipped manually" at bounding box center [579, 664] width 139 height 23
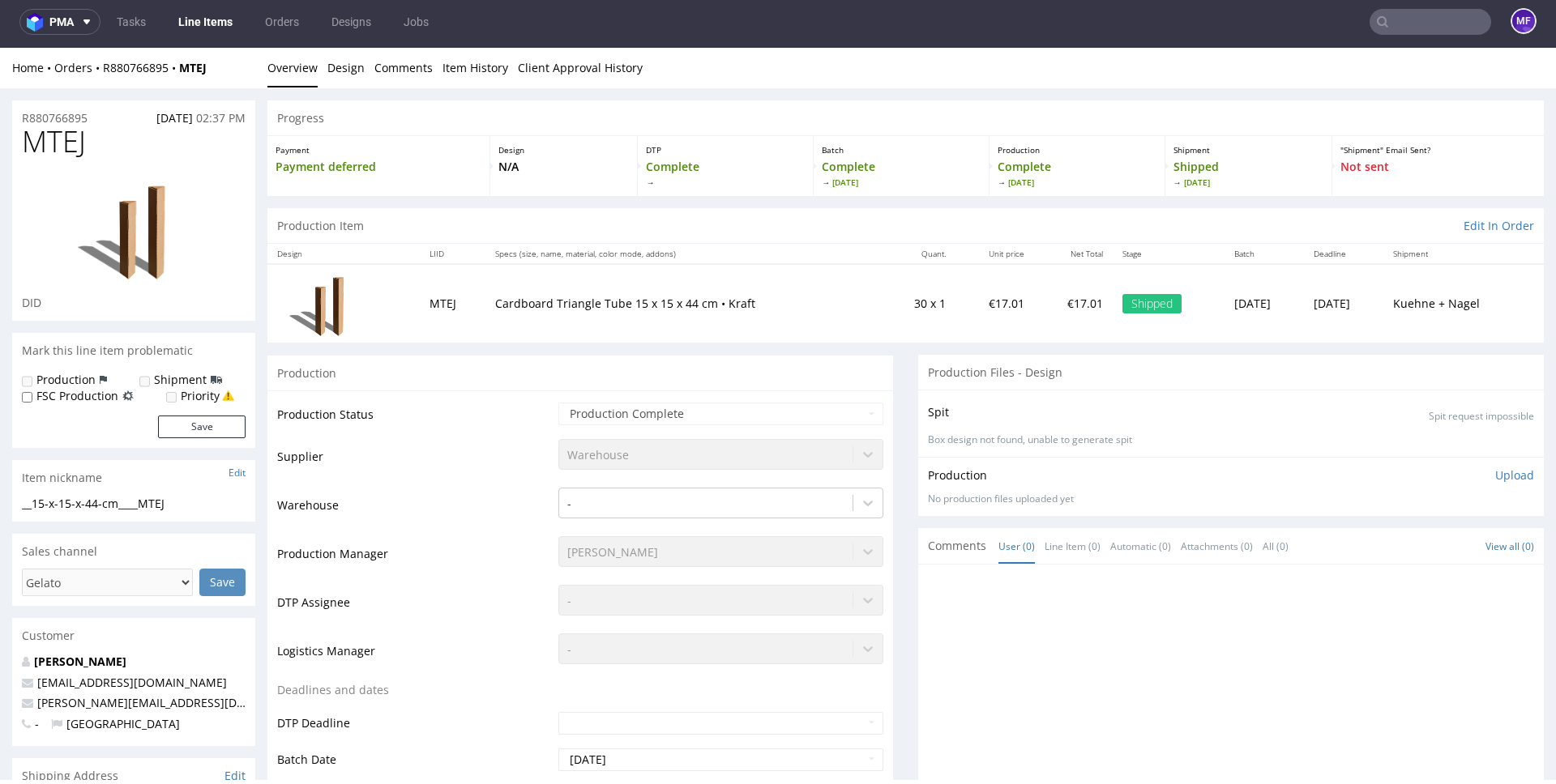
scroll to position [0, 0]
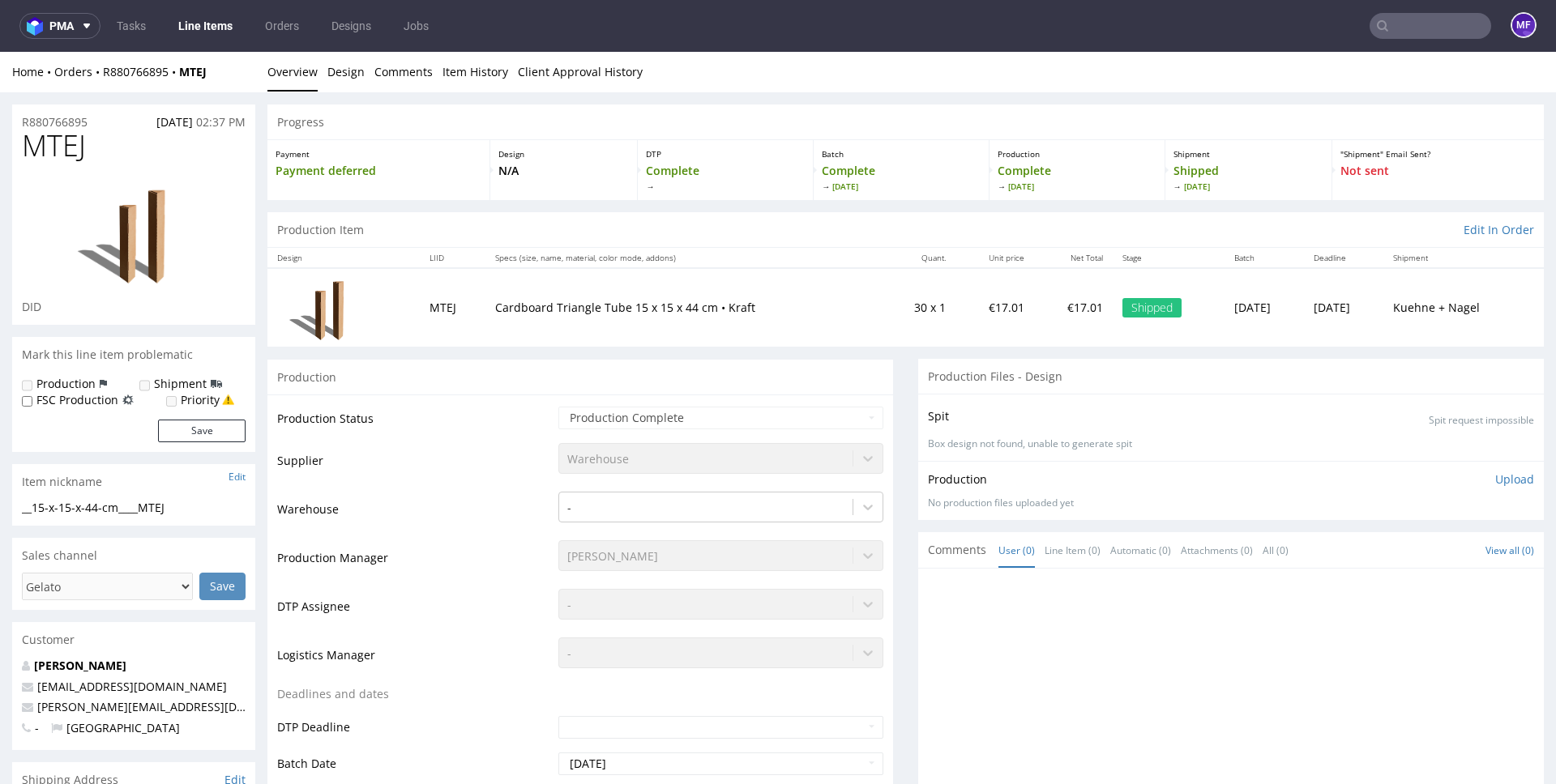
click at [1417, 24] on input "text" at bounding box center [1430, 26] width 122 height 26
paste input "TKGO"
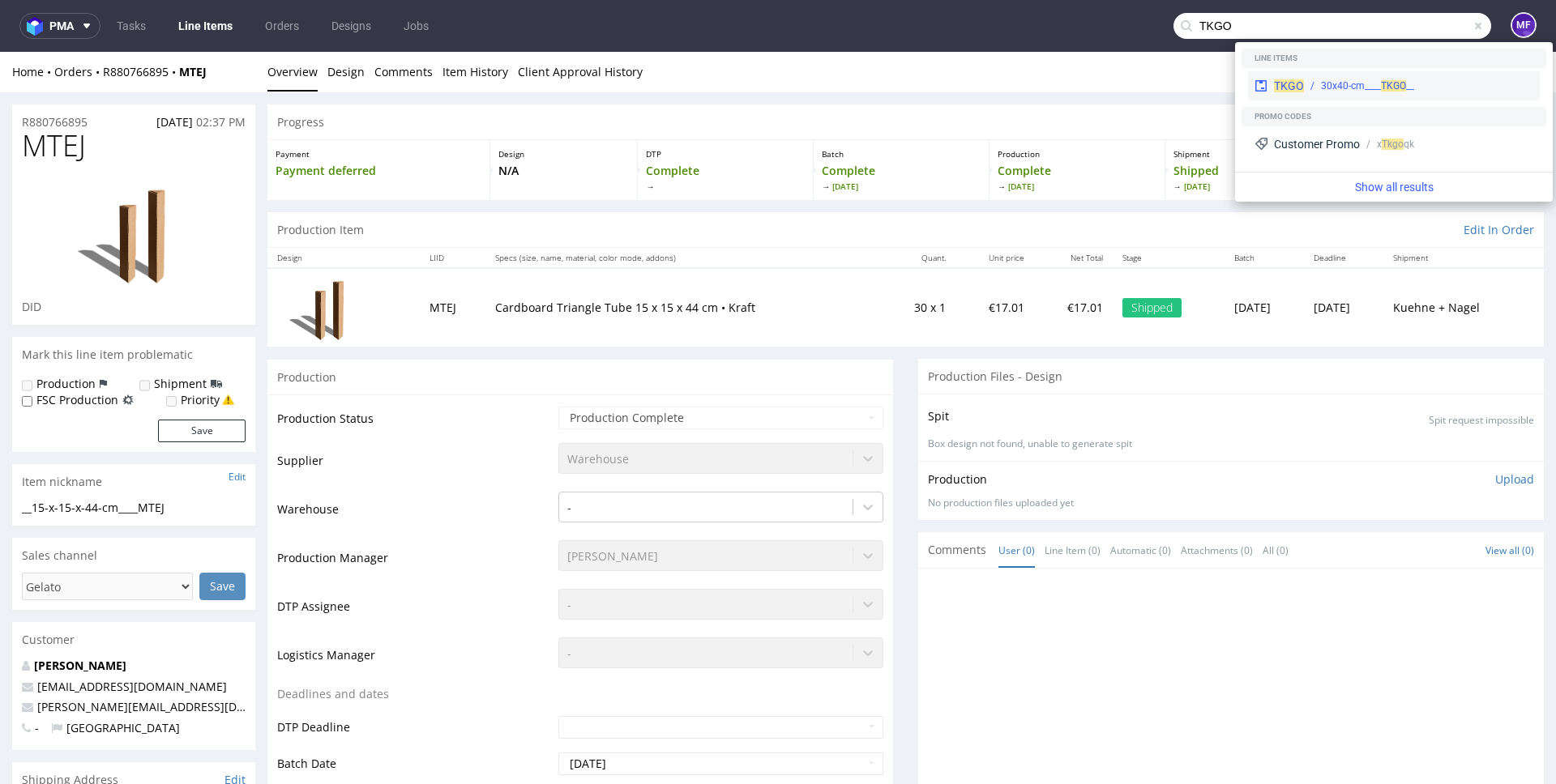
type input "TKGO"
click at [1297, 89] on span "TKGO" at bounding box center [1289, 86] width 30 height 13
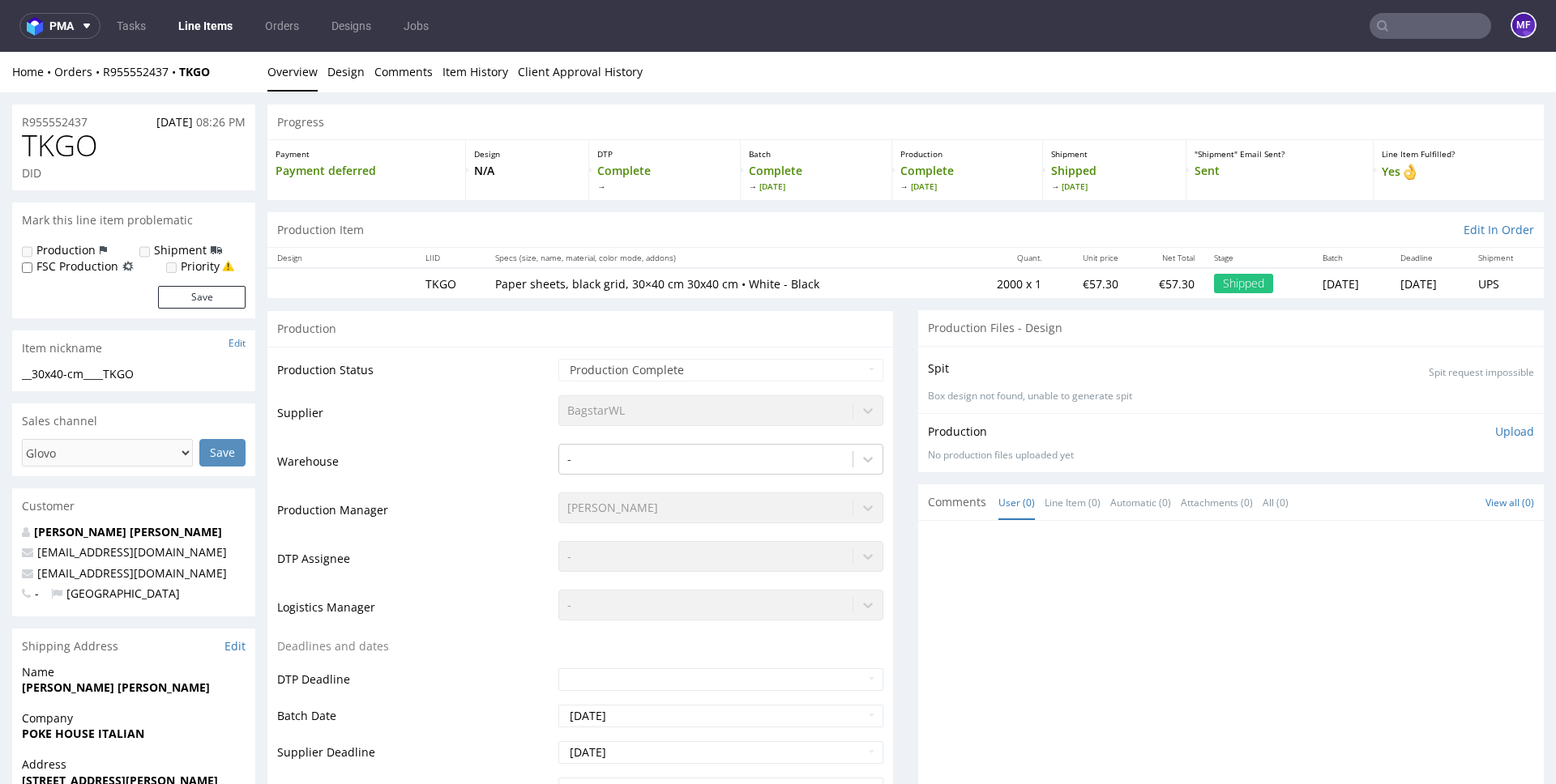
click at [1416, 29] on input "text" at bounding box center [1430, 26] width 122 height 26
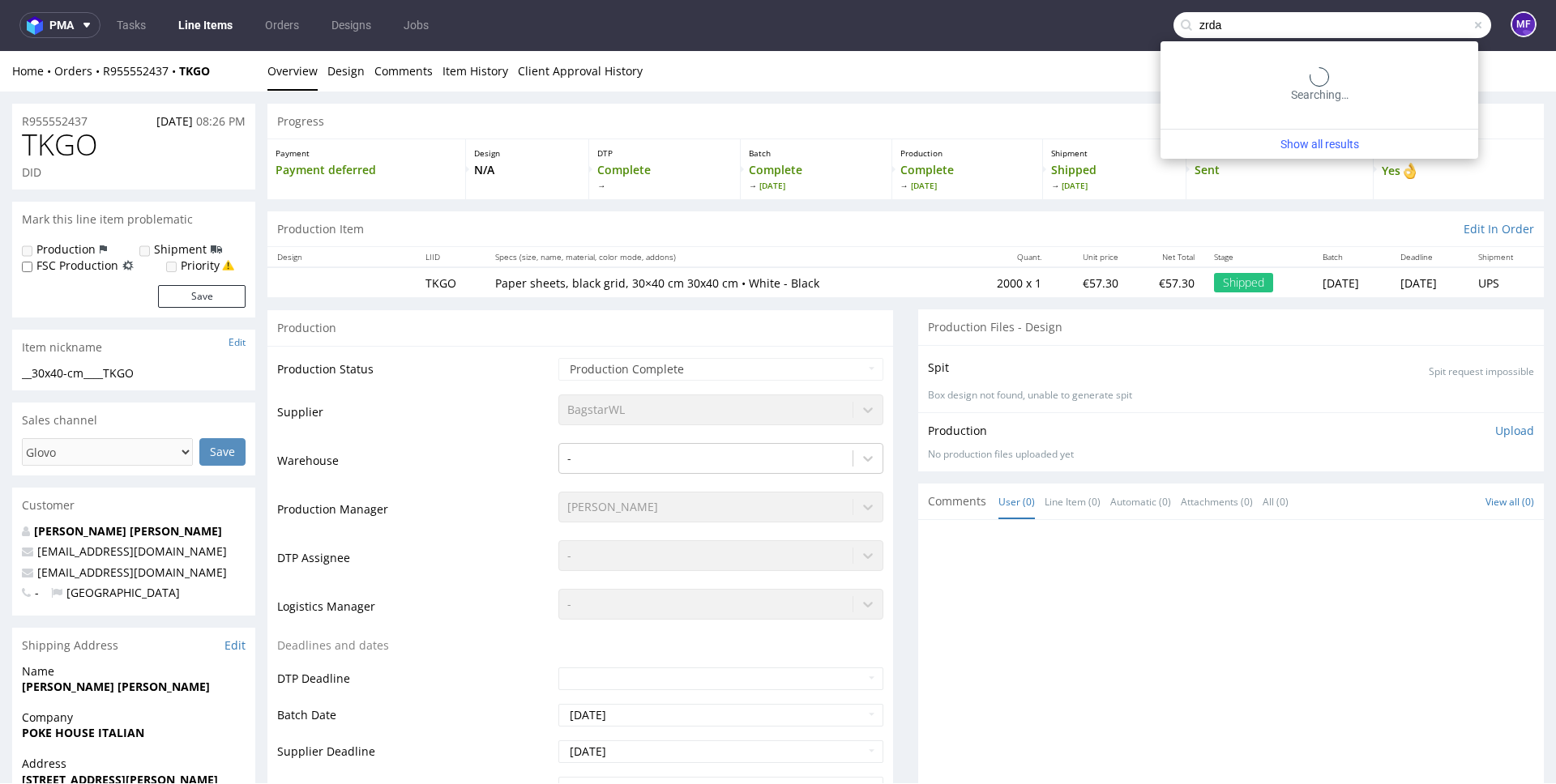
scroll to position [4, 0]
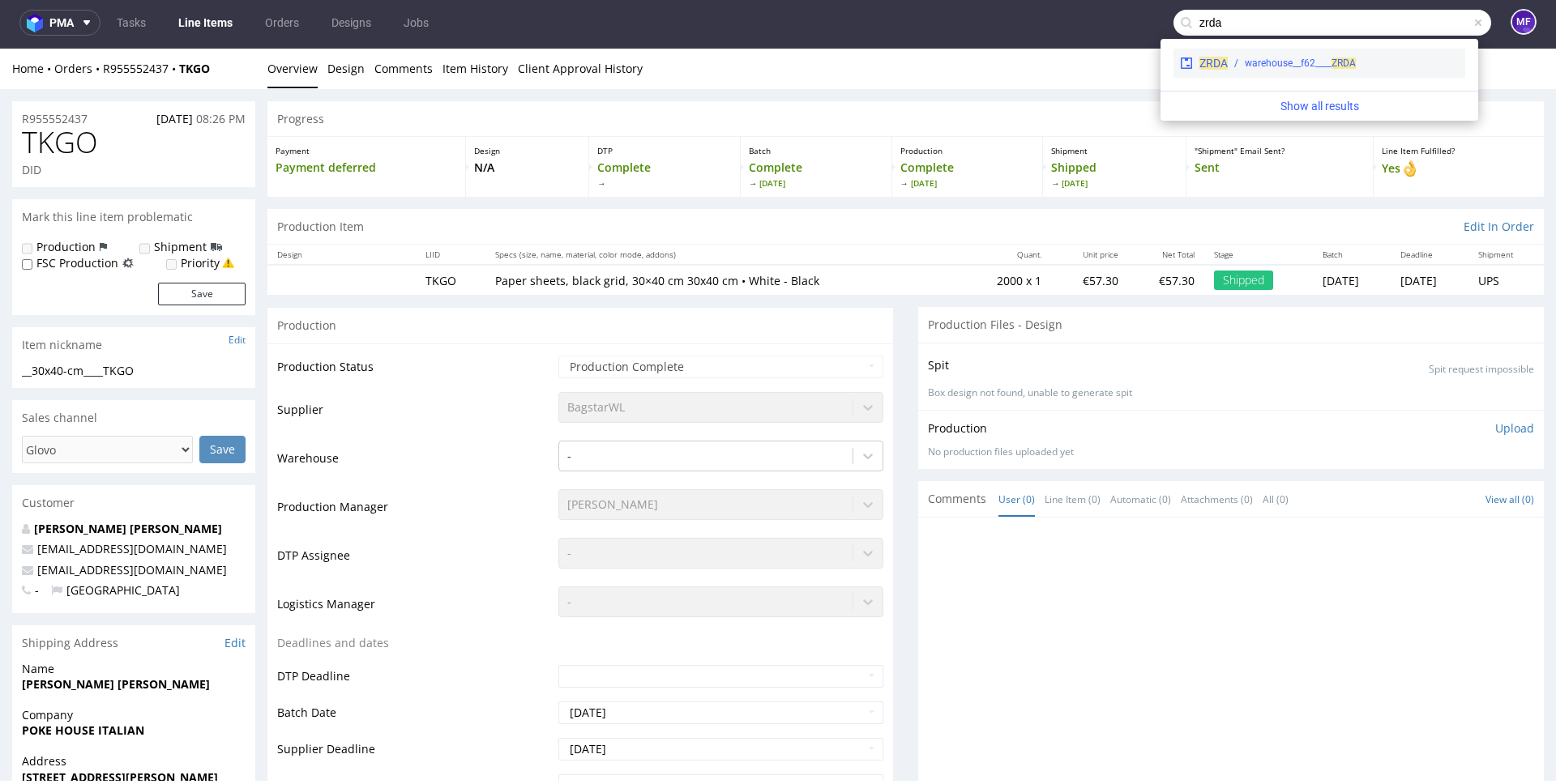
type input "zrda"
click at [1321, 59] on div "warehouse__f62____ ZRDA" at bounding box center [1300, 63] width 111 height 15
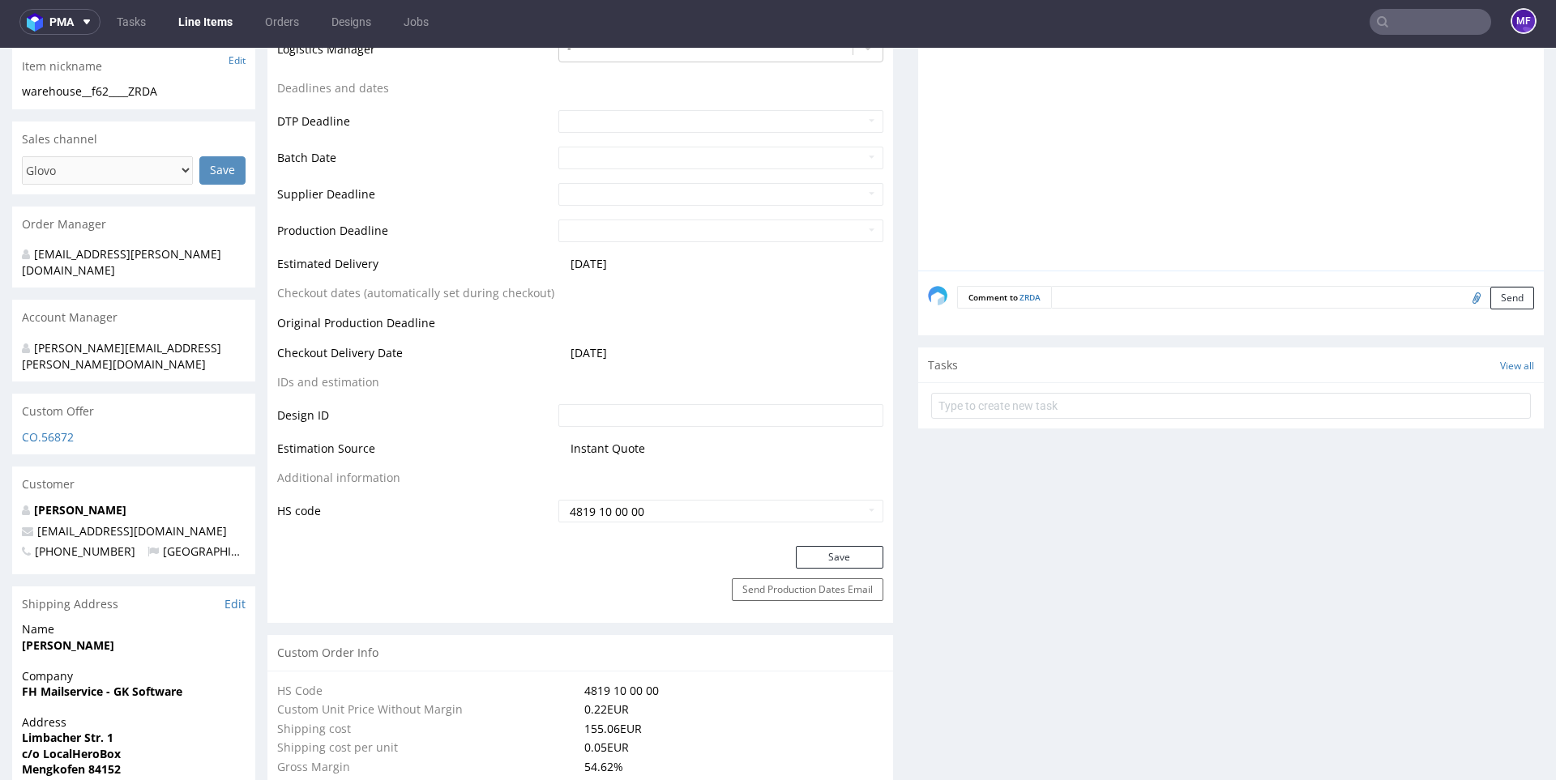
scroll to position [601, 0]
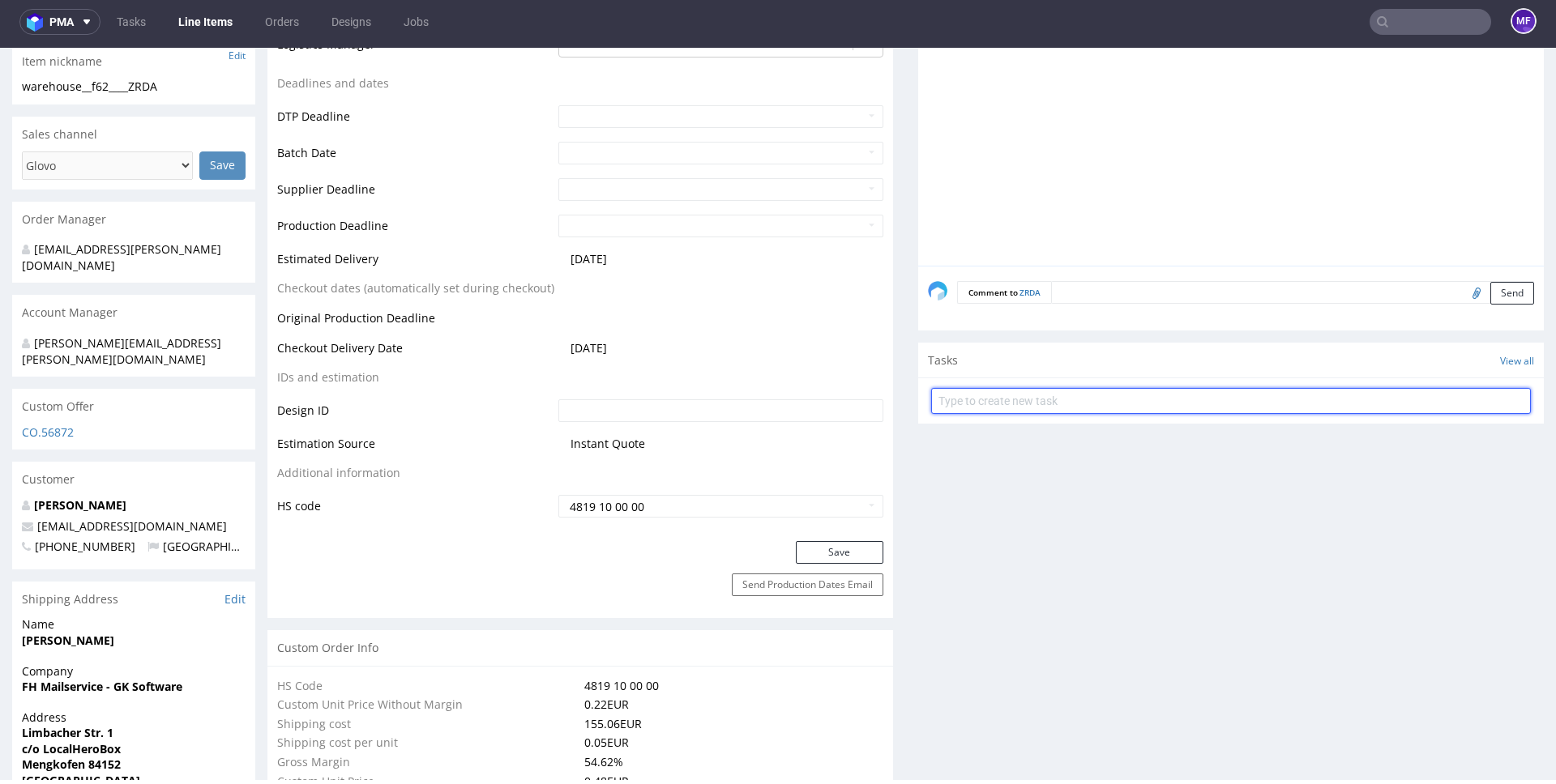
click at [1030, 404] on input "text" at bounding box center [1230, 402] width 599 height 26
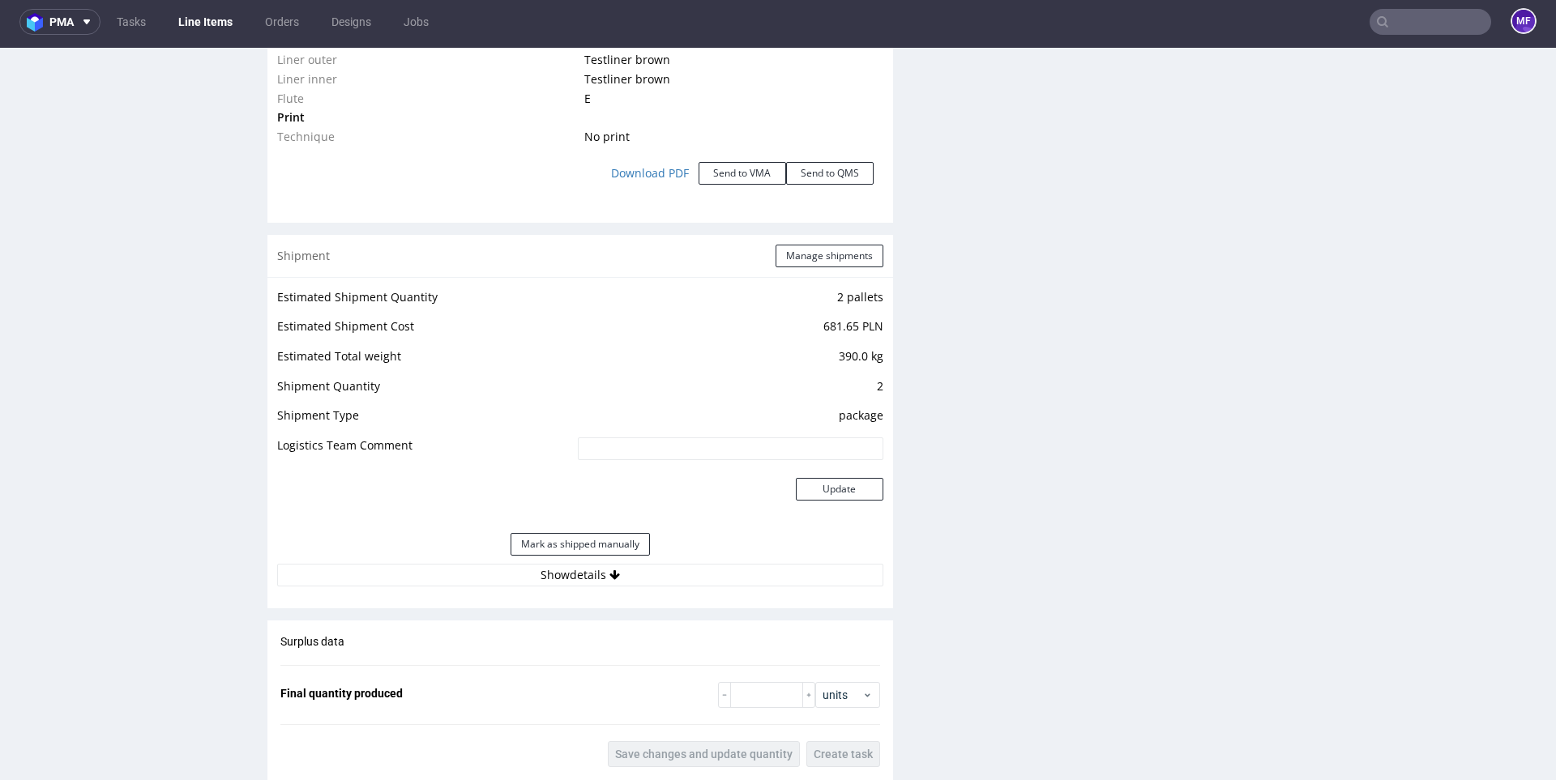
scroll to position [1788, 0]
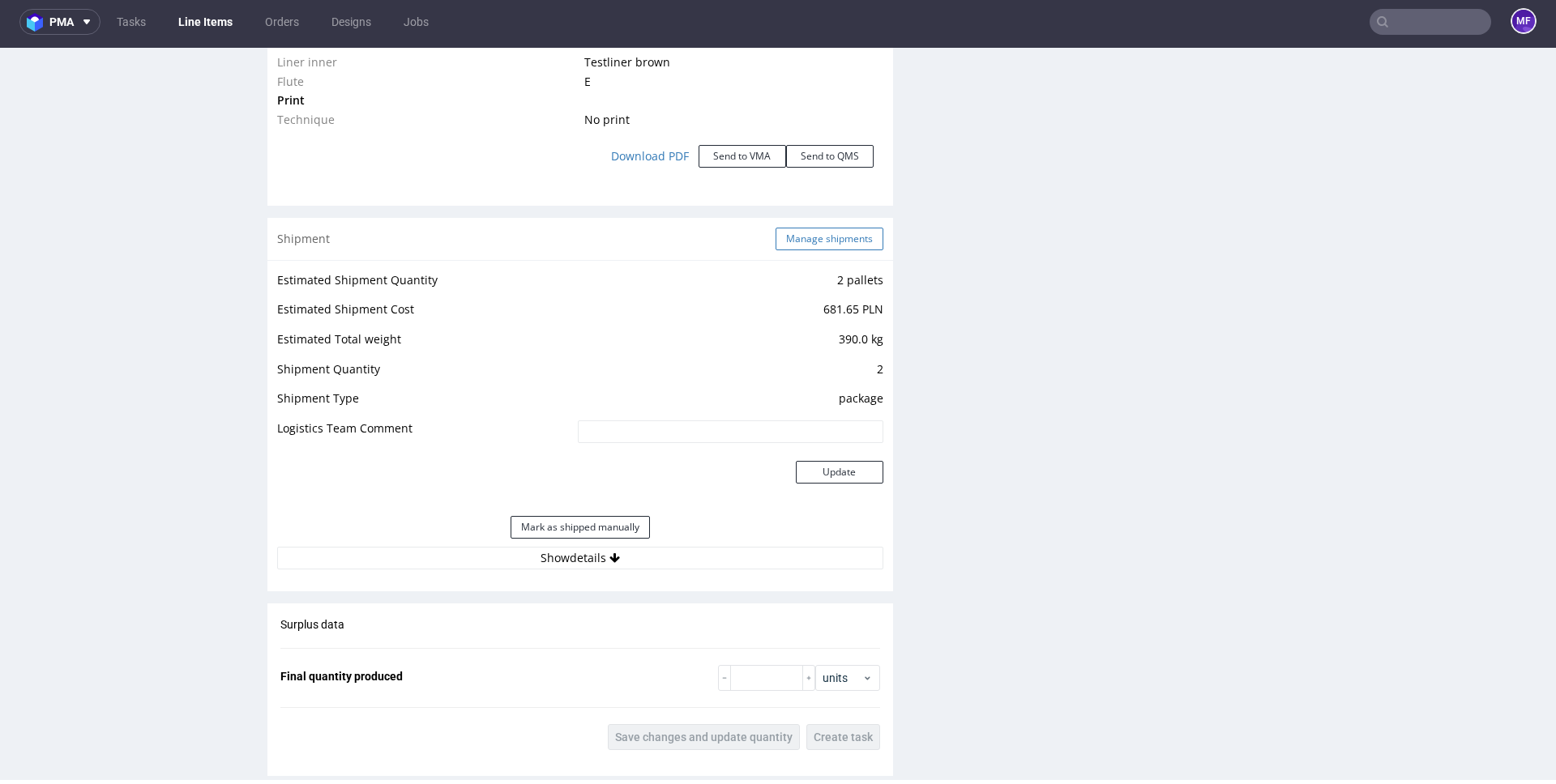
click at [852, 244] on button "Manage shipments" at bounding box center [829, 239] width 108 height 23
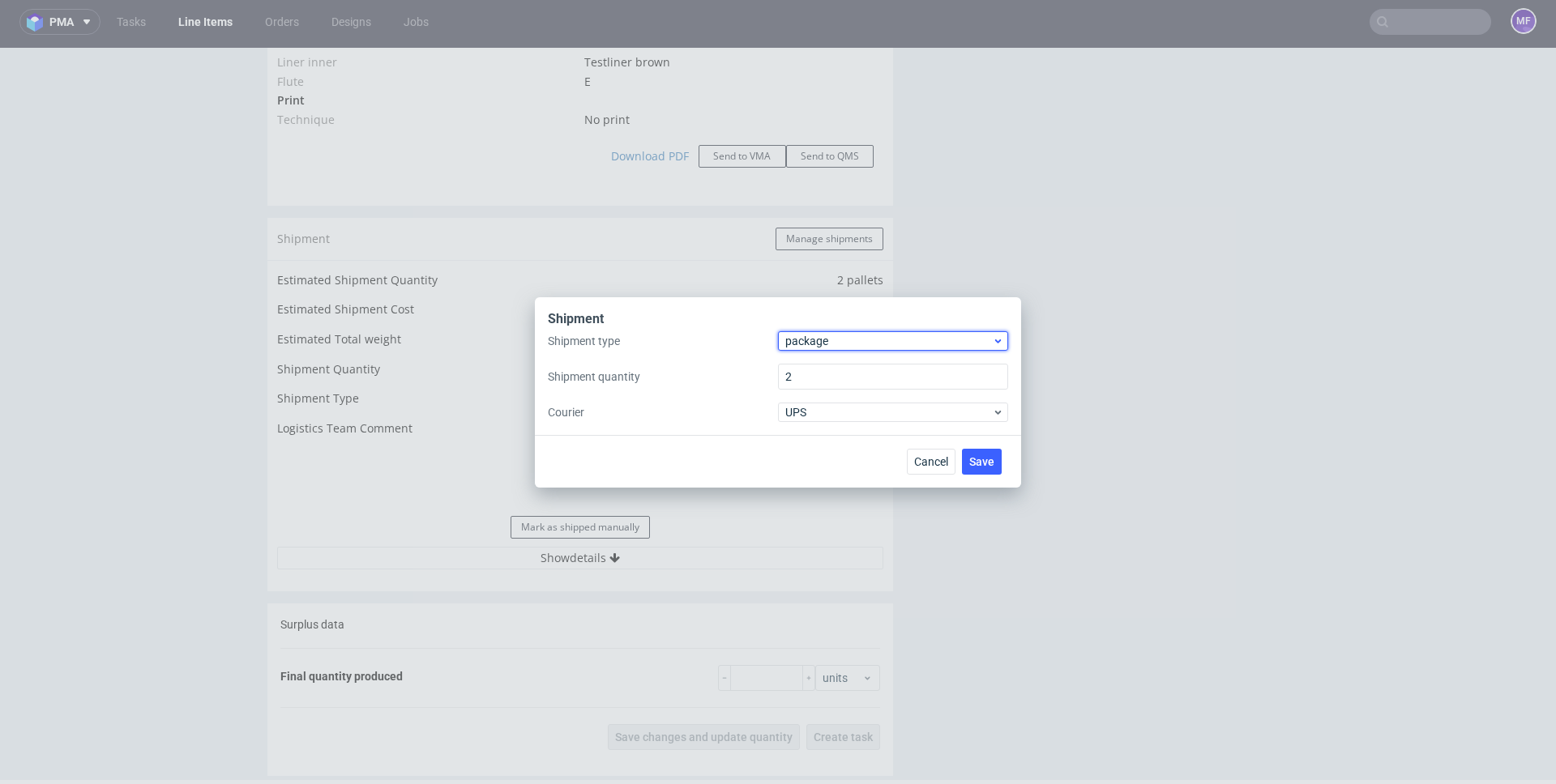
click at [850, 337] on span "package" at bounding box center [888, 341] width 207 height 17
click at [840, 382] on div "pallet" at bounding box center [893, 374] width 217 height 29
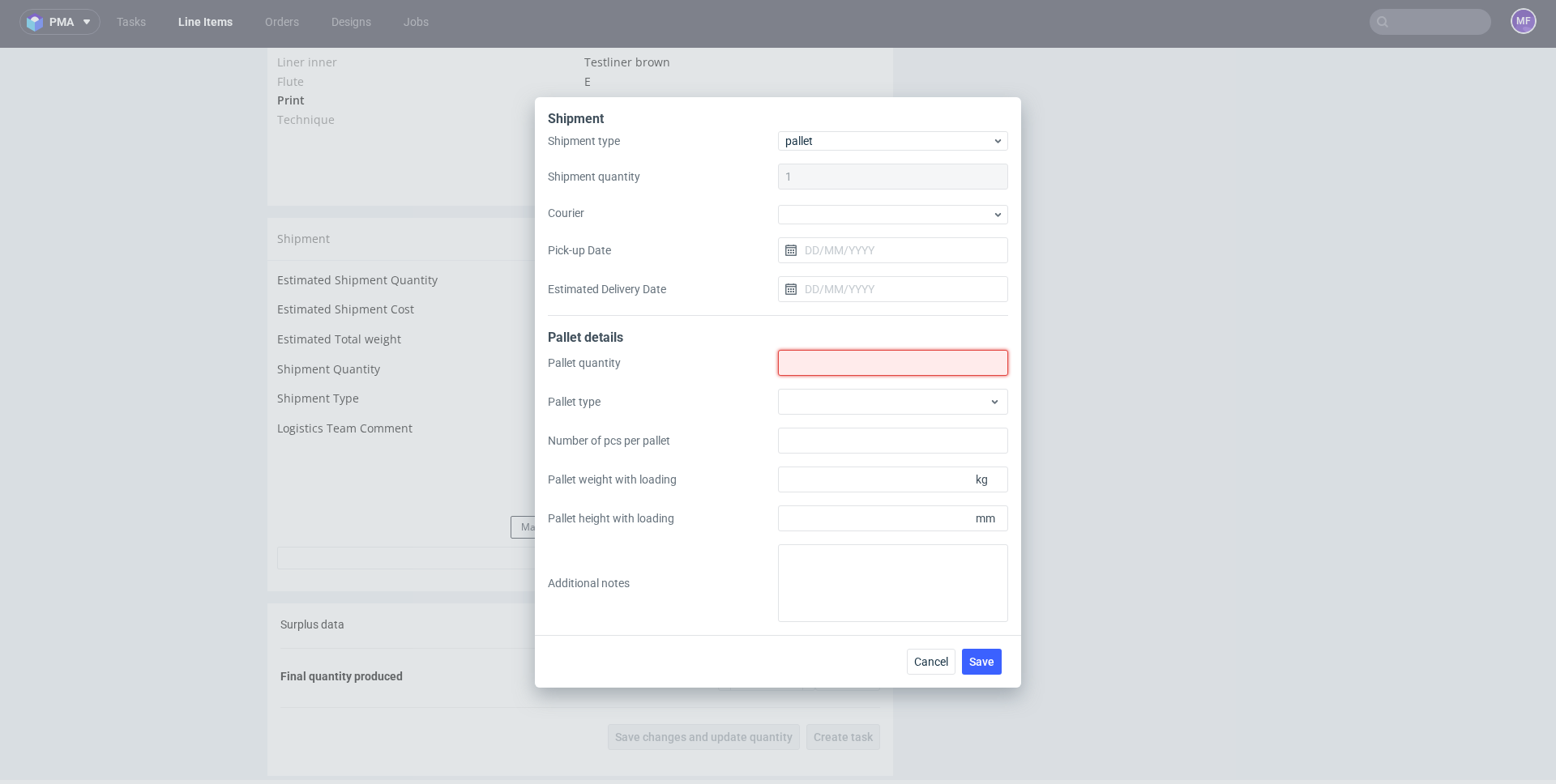
click at [819, 356] on input "Shipment type" at bounding box center [893, 363] width 230 height 26
type input "2"
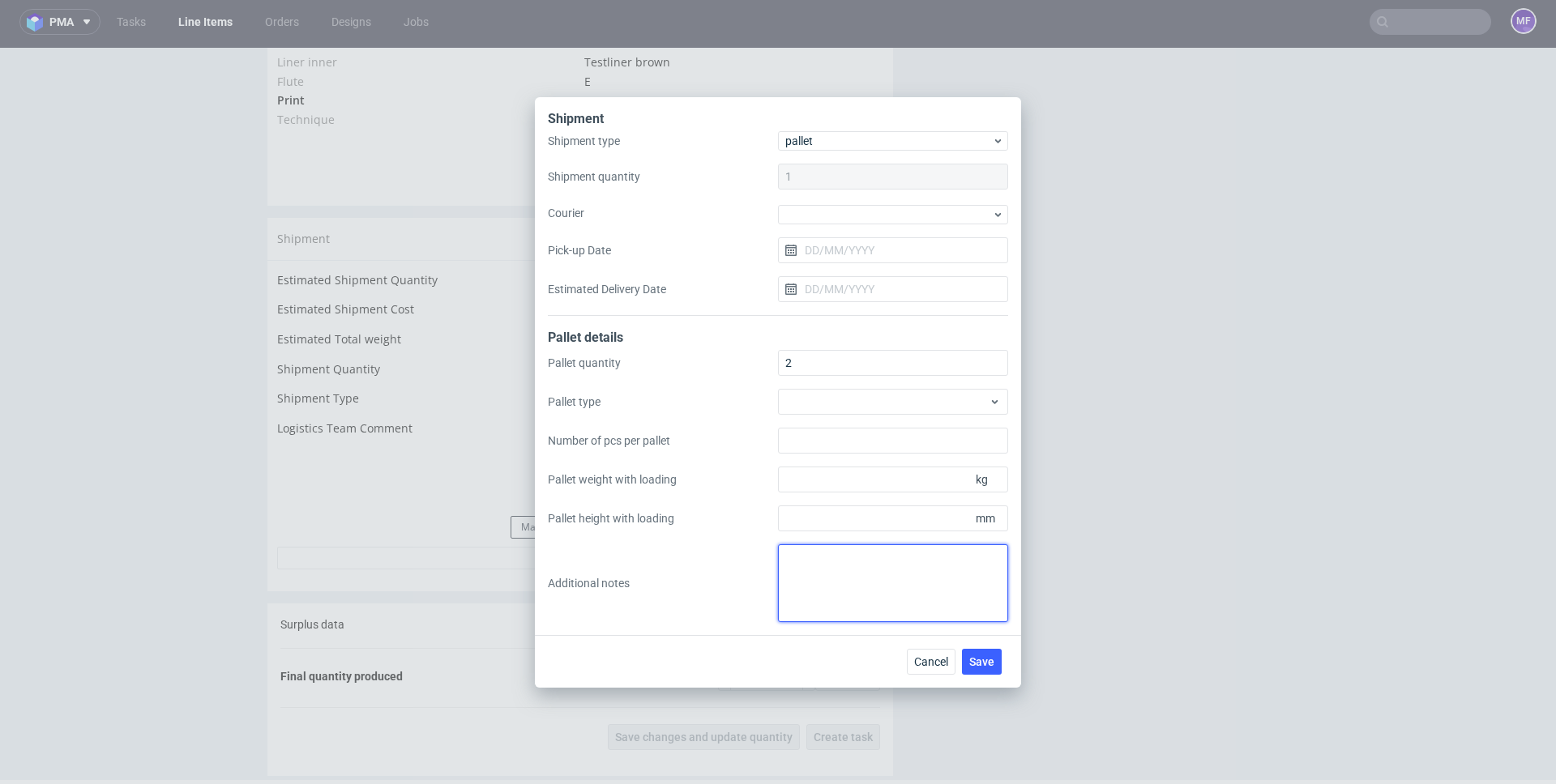
click at [829, 564] on textarea at bounding box center [893, 583] width 230 height 78
paste textarea "Wys x Szer x Dl - Kg 1Pal 110x80x120 - 177Kg 1Pal 202x80x130 - 126Kg"
type textarea "Wys x Szer x Dl - Kg 1Pal 110x80x120 - 177Kg 1Pal 202x80x130 - 126Kg"
click at [800, 637] on div "Cancel Save" at bounding box center [778, 662] width 487 height 52
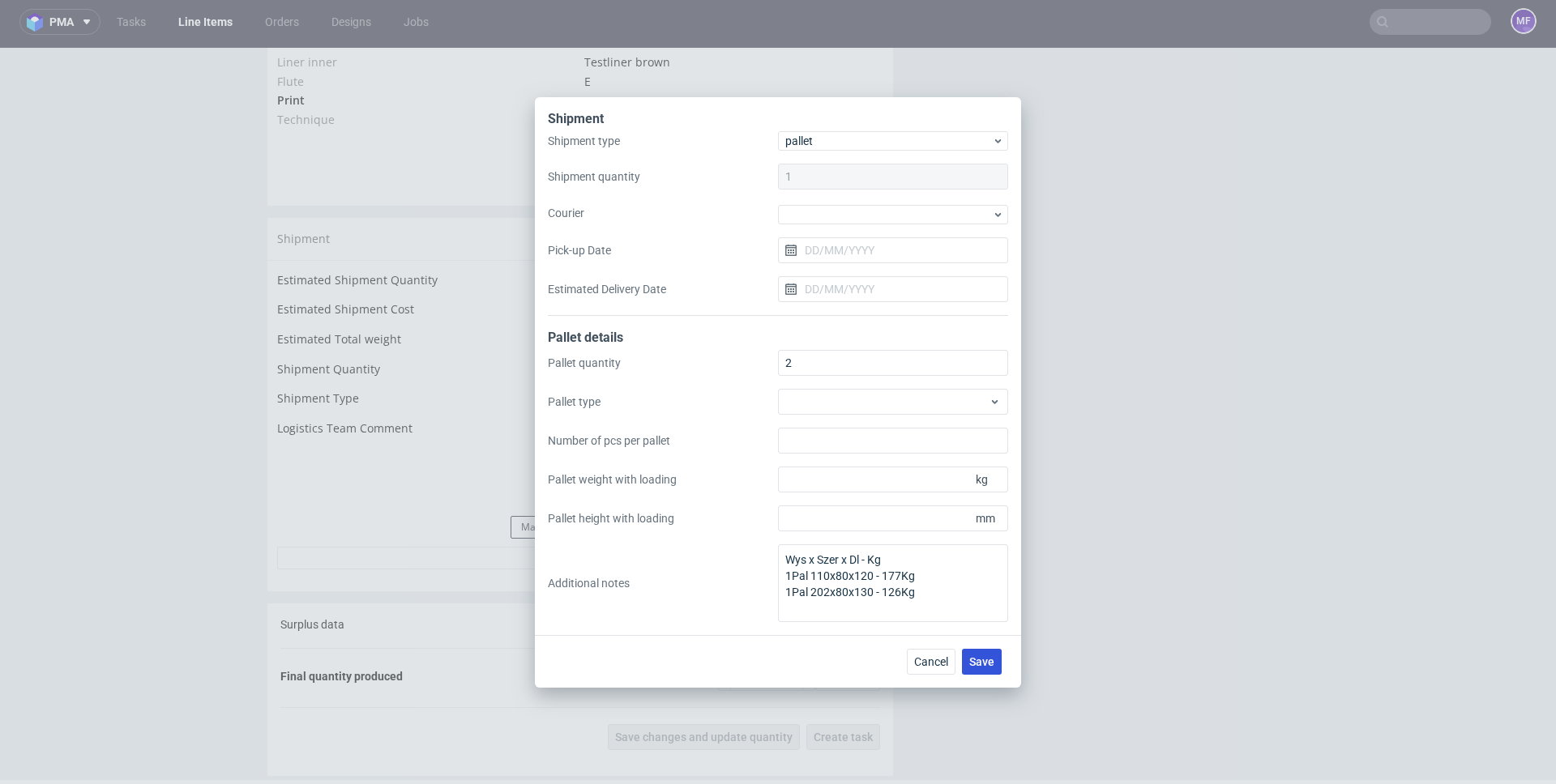
click at [988, 662] on span "Save" at bounding box center [982, 662] width 25 height 11
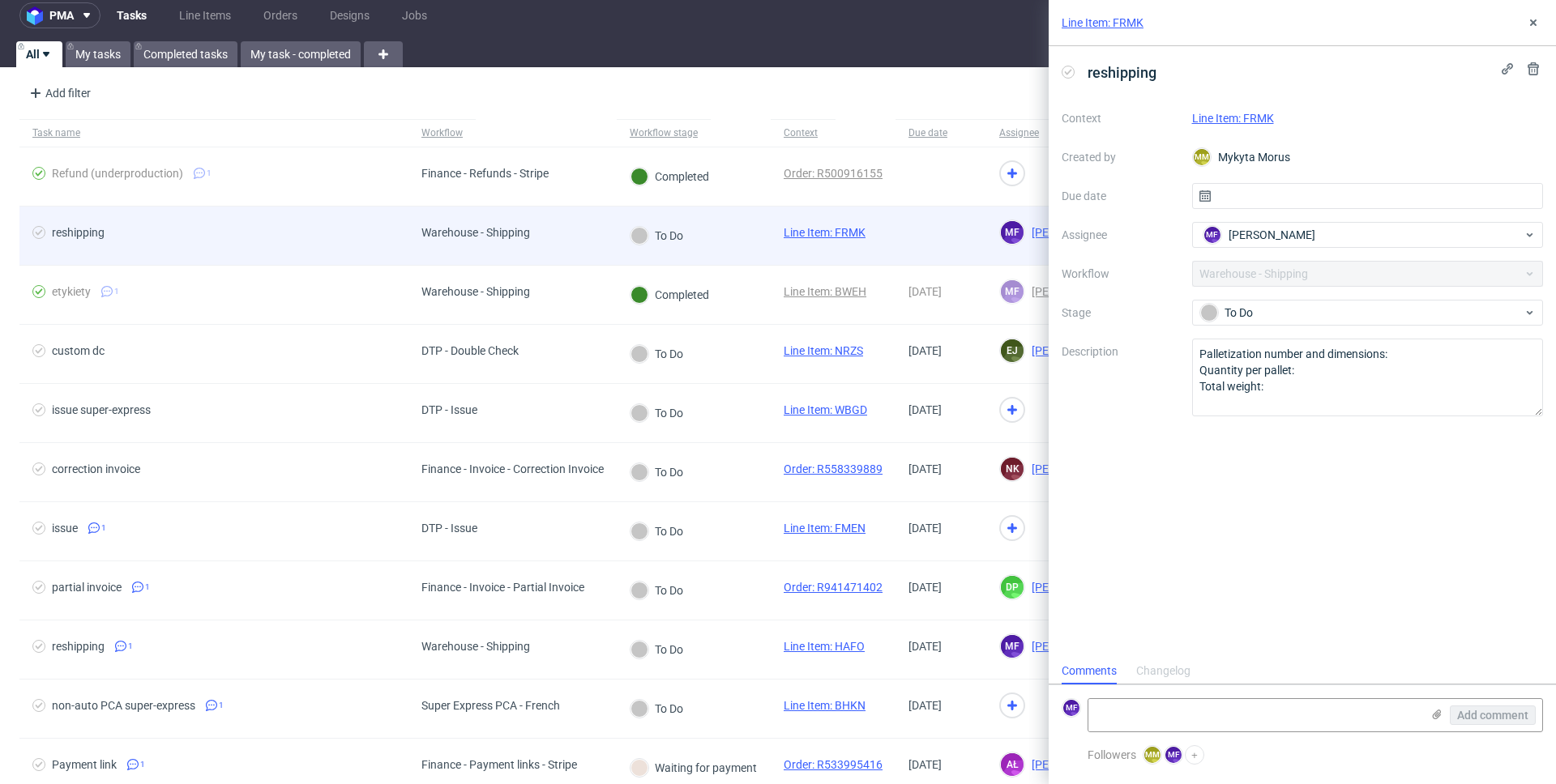
scroll to position [10, 0]
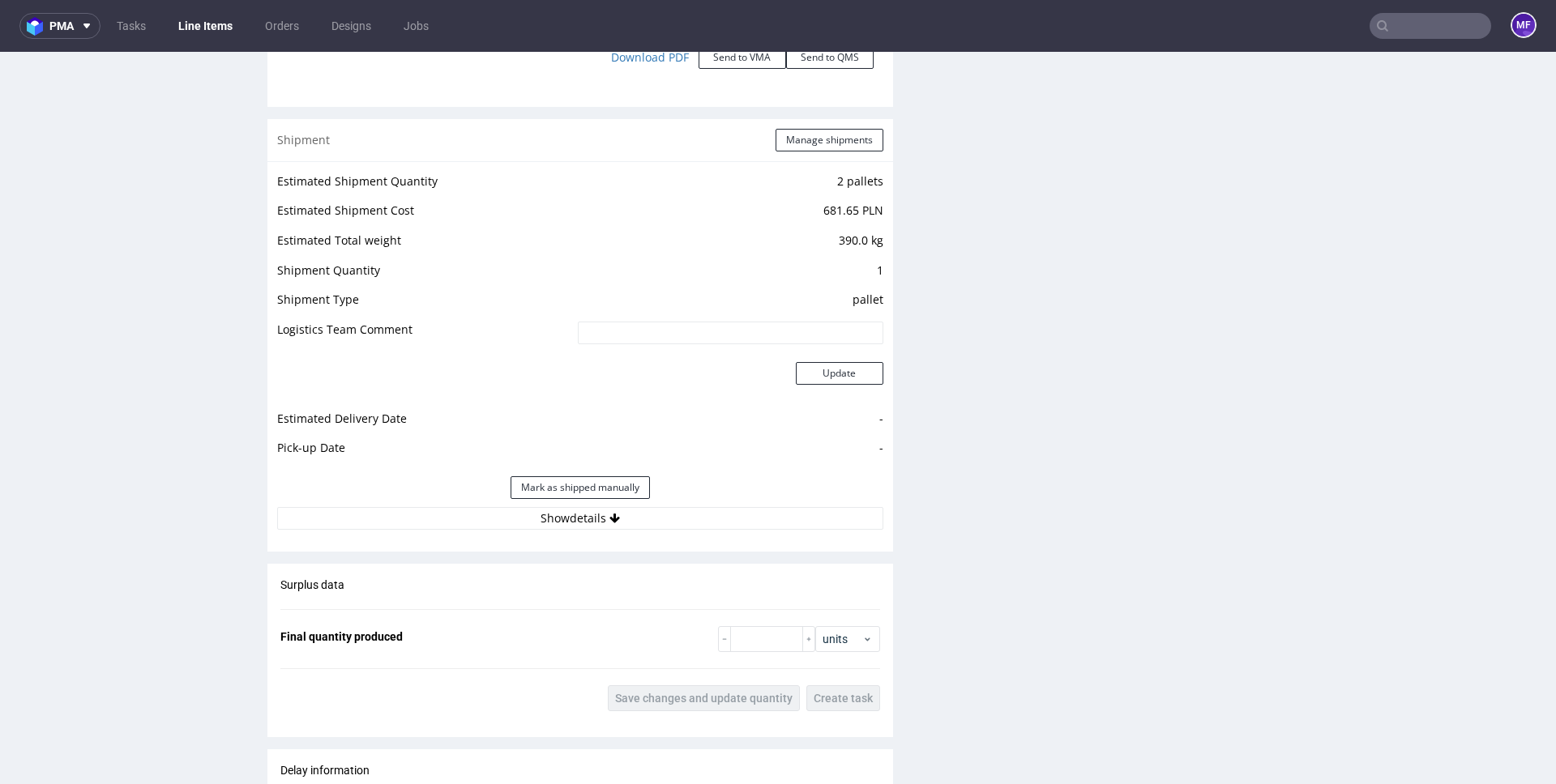
scroll to position [1883, 0]
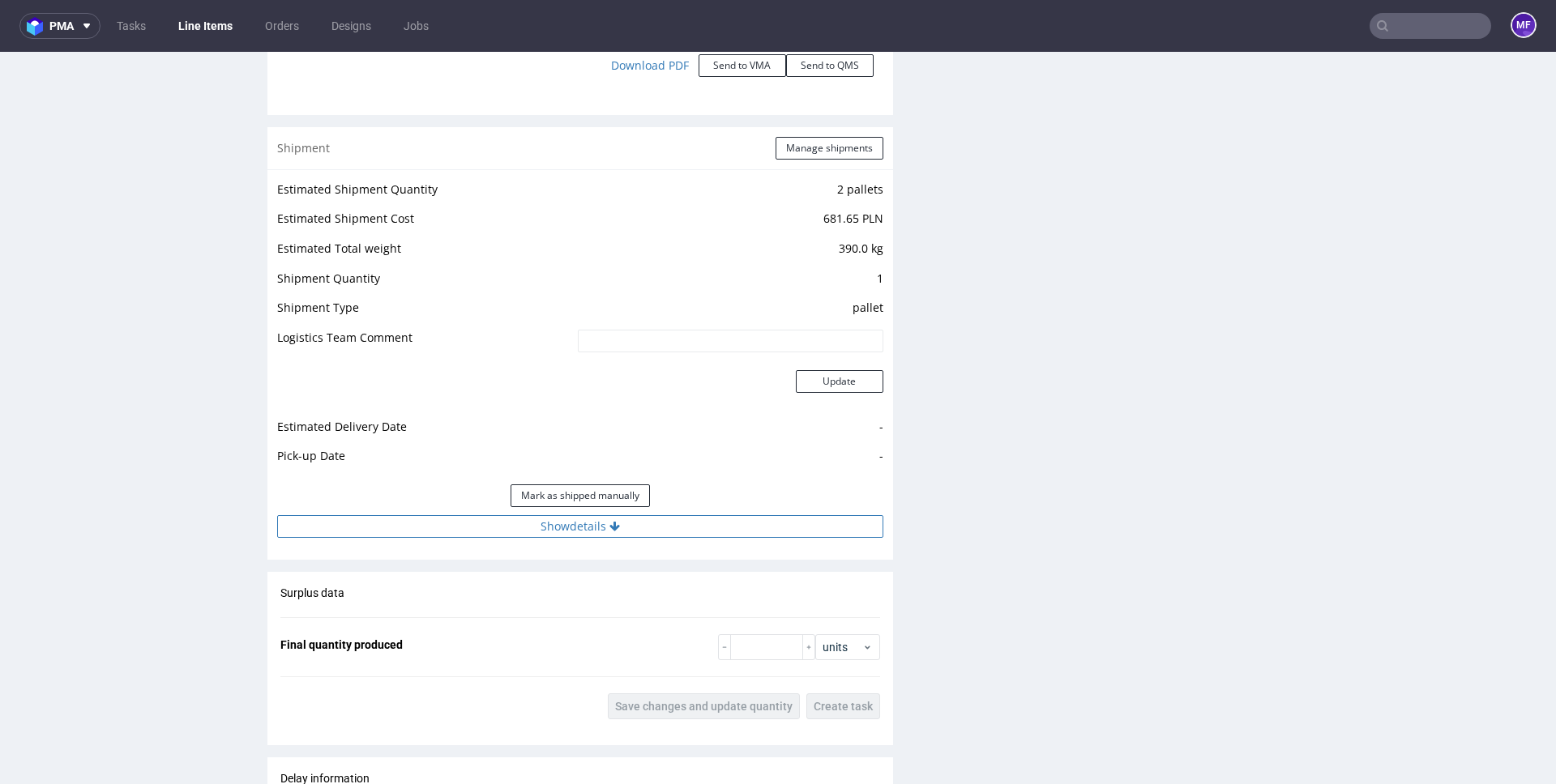
click at [533, 528] on button "Show details" at bounding box center [580, 527] width 606 height 23
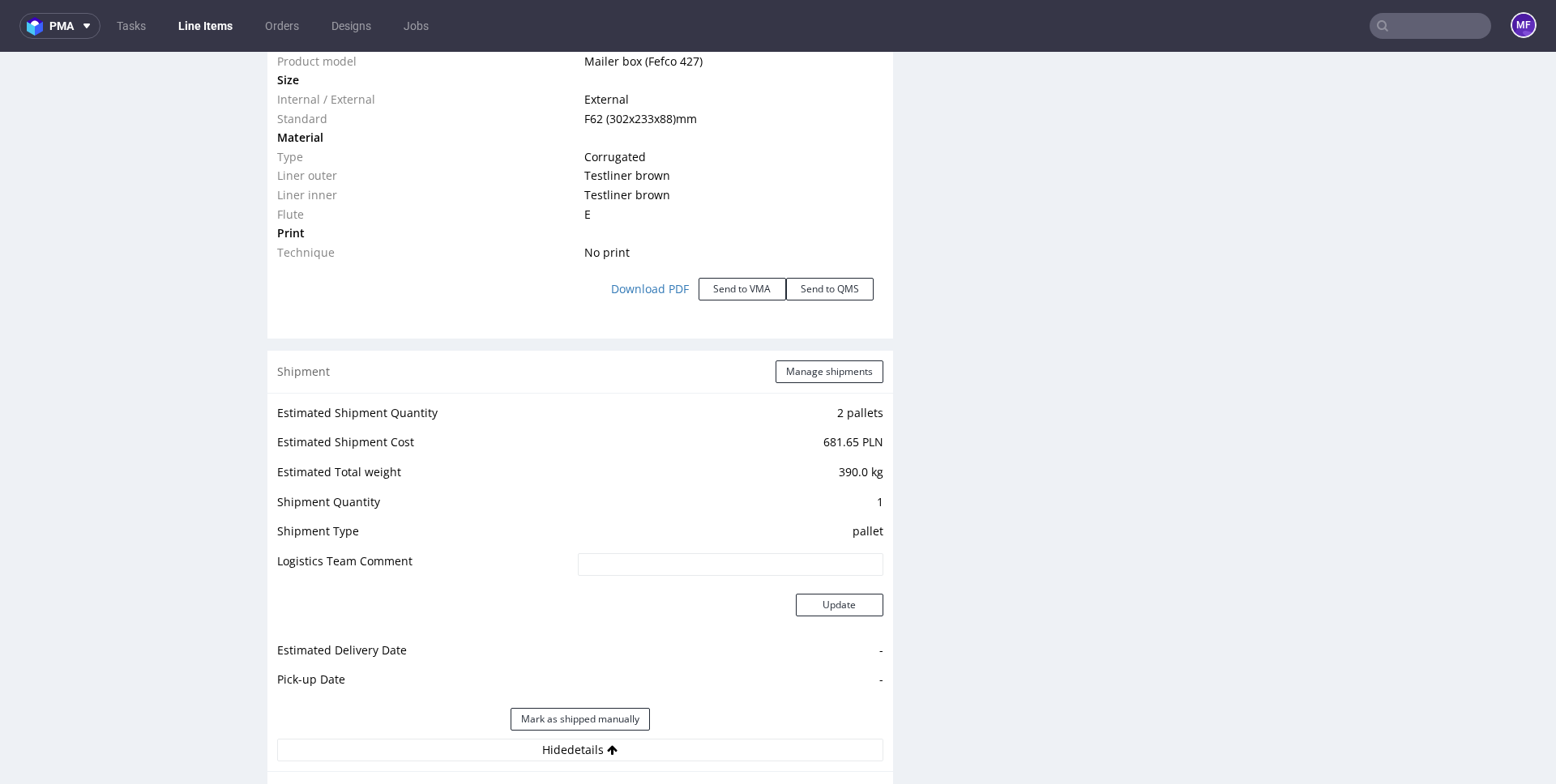
scroll to position [1680, 0]
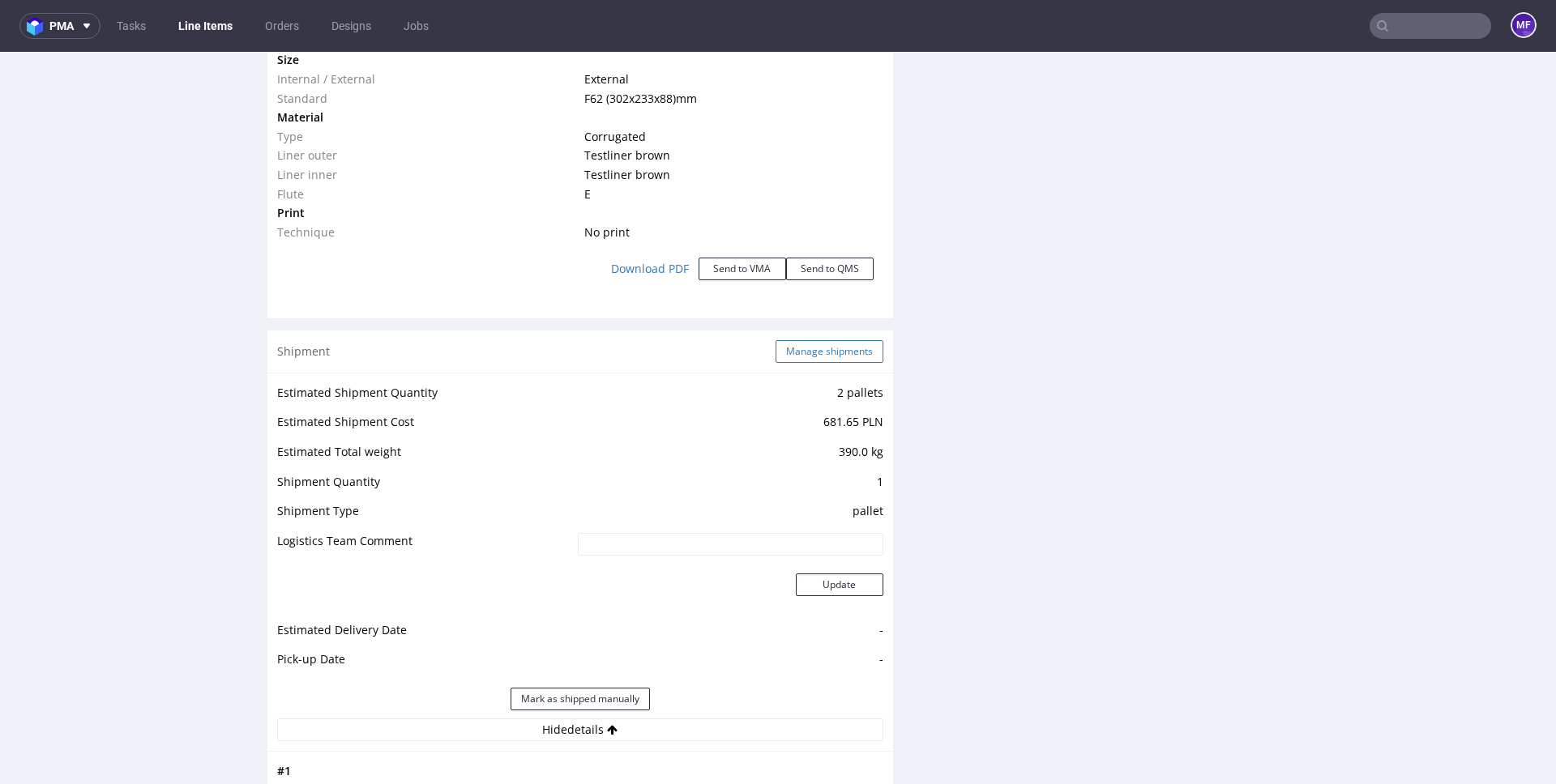
click at [818, 360] on button "Manage shipments" at bounding box center [829, 352] width 108 height 23
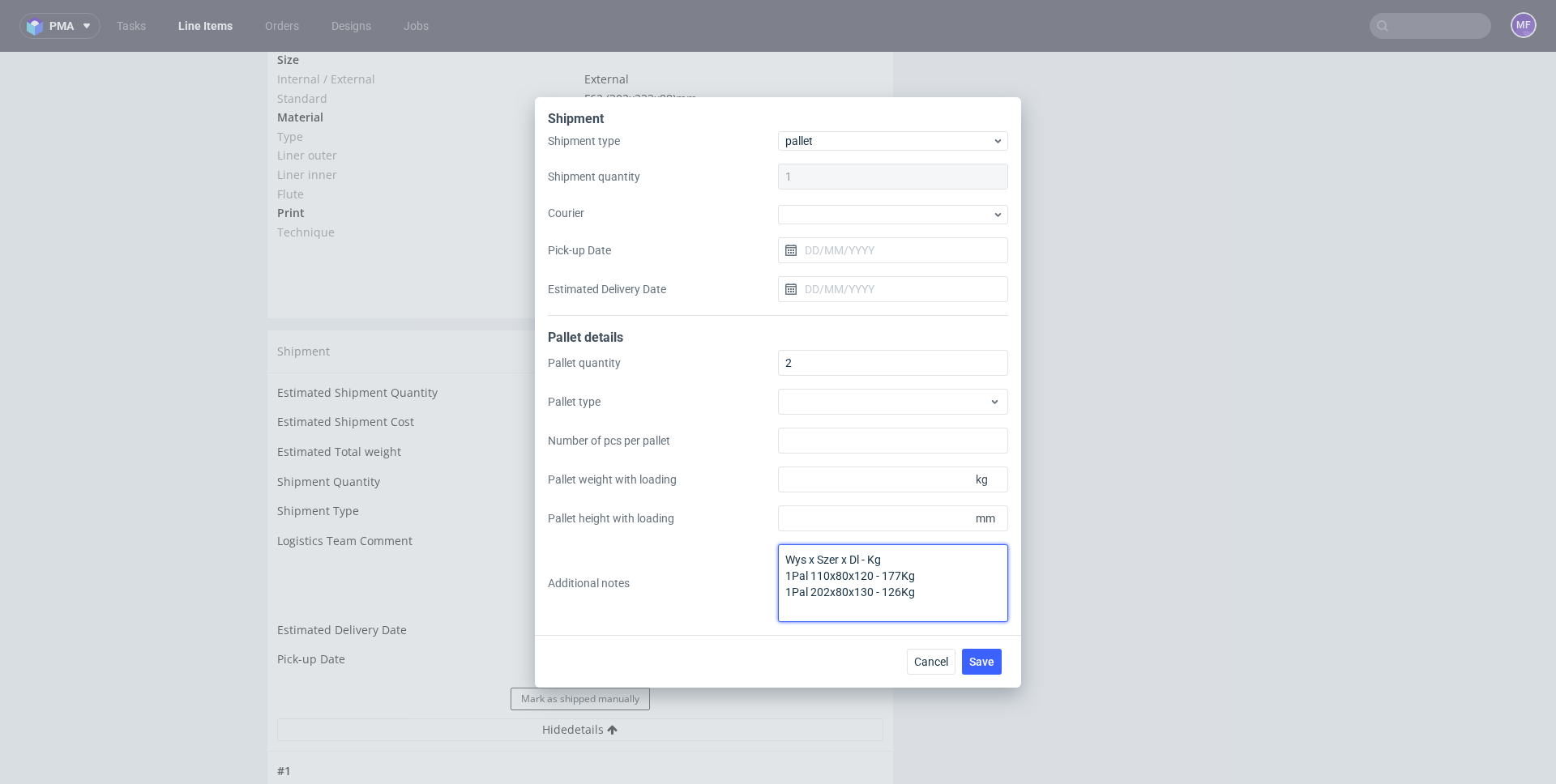
drag, startPoint x: 901, startPoint y: 595, endPoint x: 785, endPoint y: 577, distance: 117.4
click at [785, 577] on textarea "Wys x Szer x Dl - Kg 1Pal 110x80x120 - 177Kg 1Pal 202x80x130 - 126Kg" at bounding box center [893, 583] width 230 height 78
click at [1134, 578] on div "Shipment Shipment type pallet Shipment quantity 1 Courier Pick-up Date Estimate…" at bounding box center [778, 392] width 1556 height 784
click at [920, 656] on span "Cancel" at bounding box center [931, 662] width 34 height 11
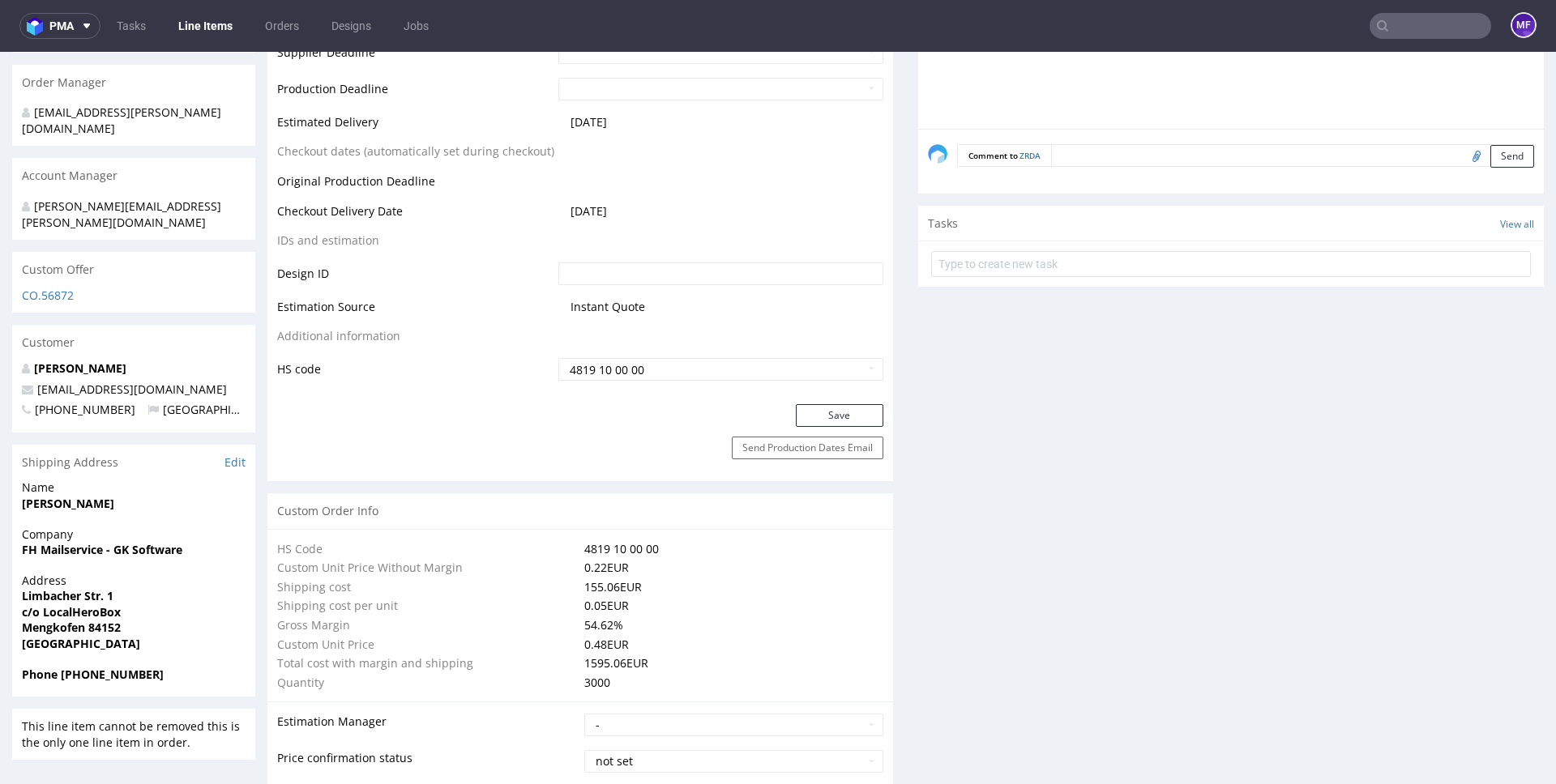
scroll to position [0, 0]
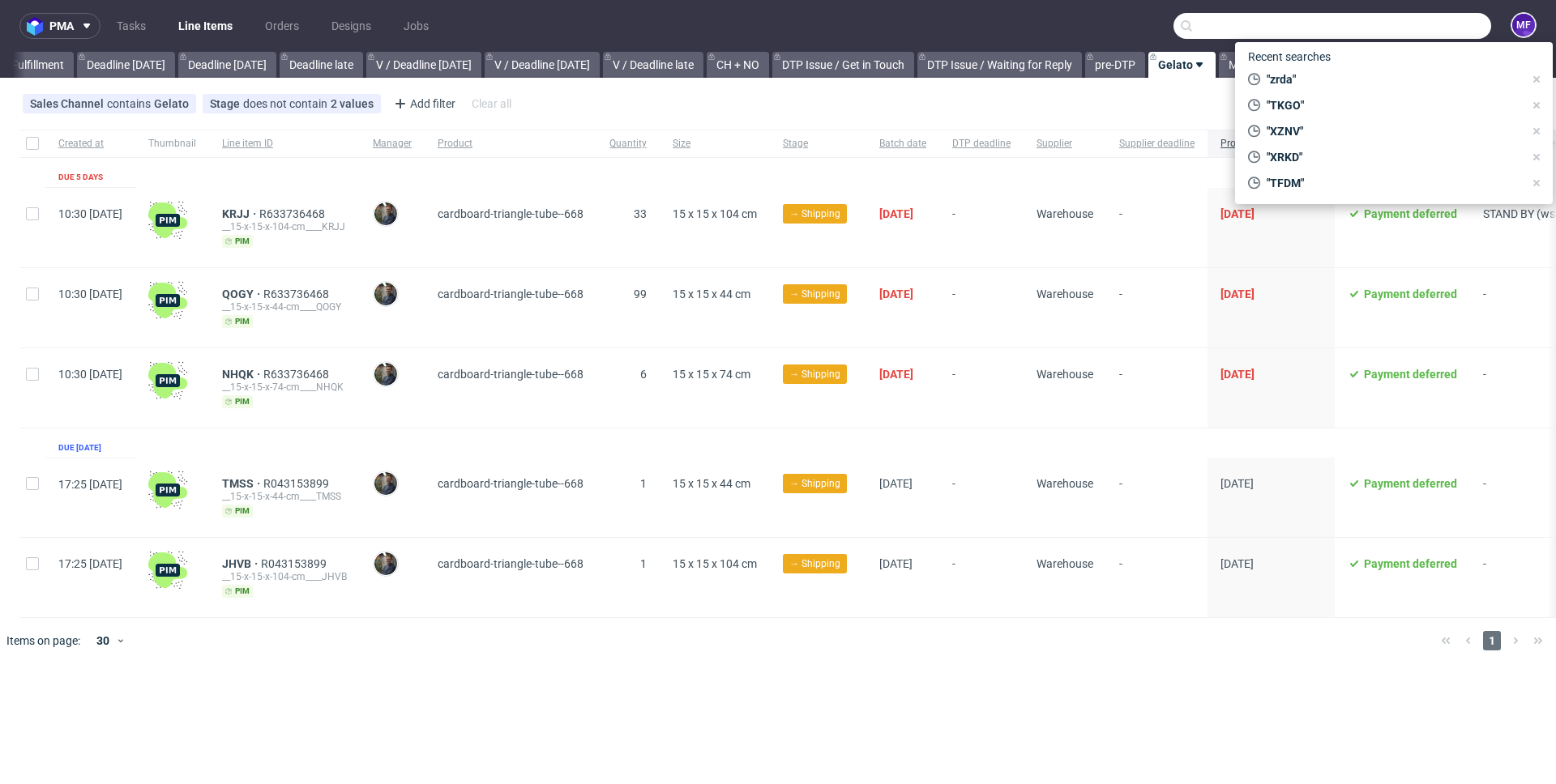
click at [1419, 20] on input "text" at bounding box center [1332, 26] width 318 height 26
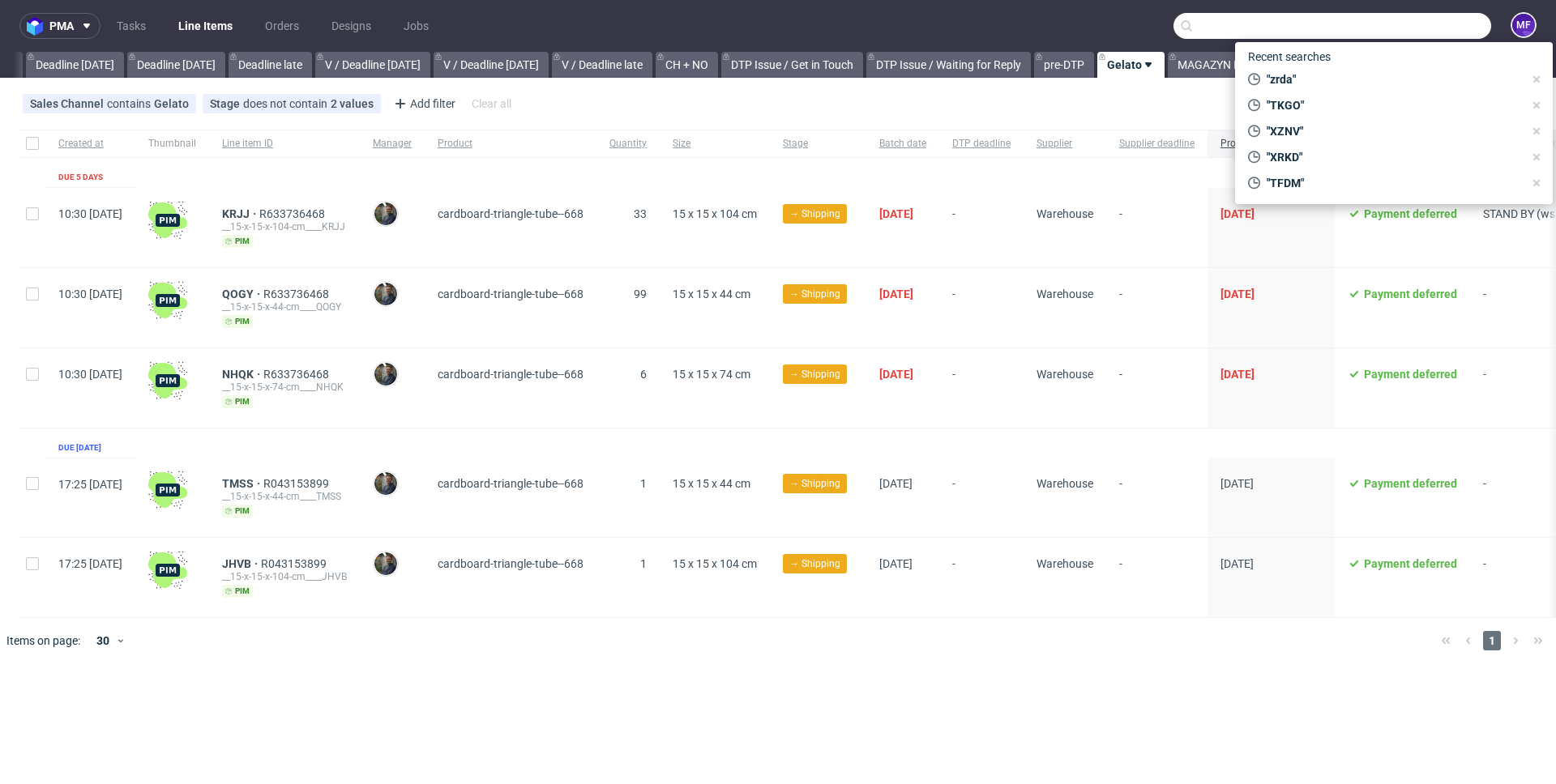
scroll to position [0, 1732]
click at [1336, 99] on span ""TKGO"" at bounding box center [1391, 105] width 263 height 17
type input "TKGO"
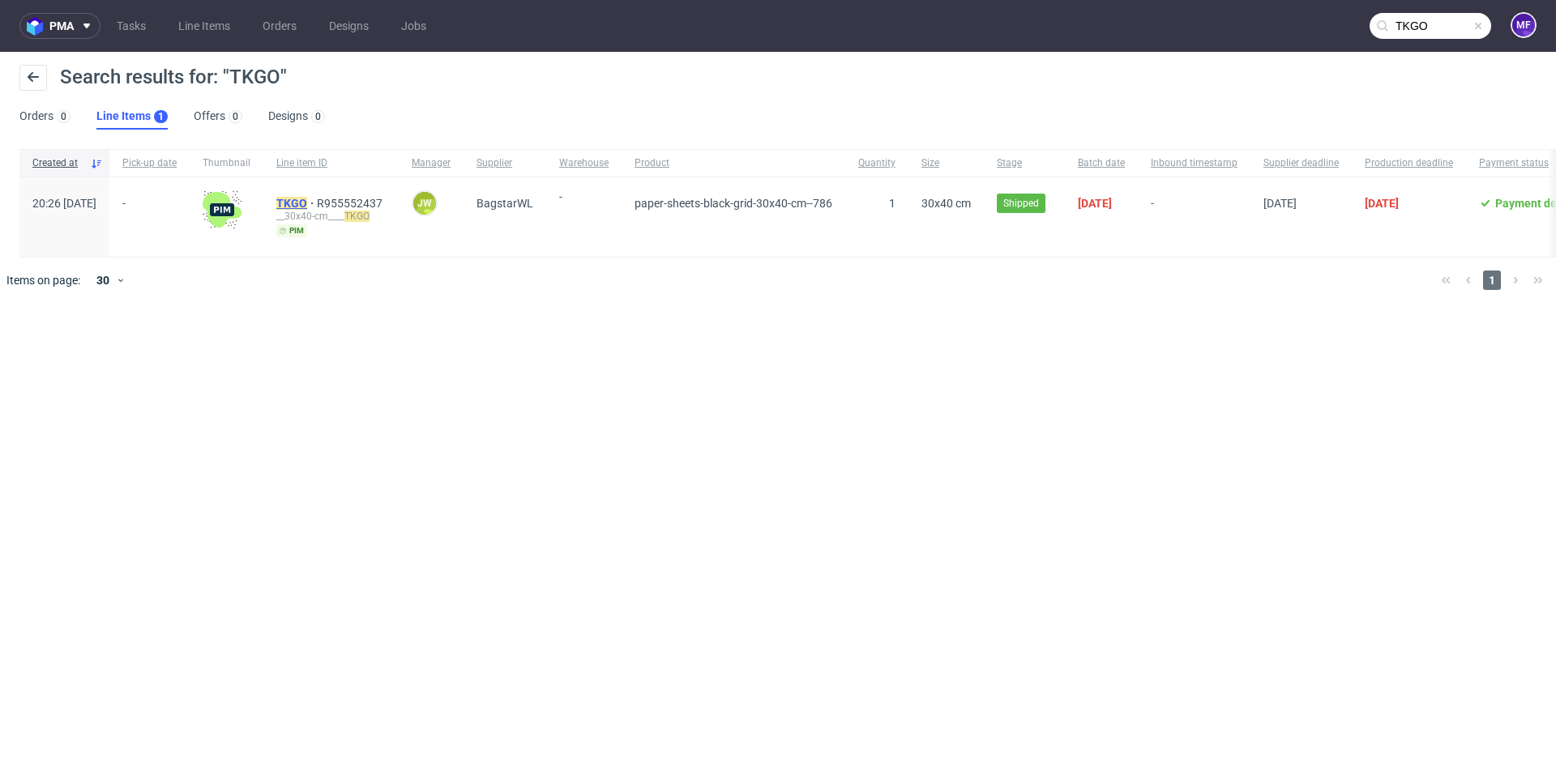
click at [307, 200] on mark "TKGO" at bounding box center [291, 203] width 31 height 13
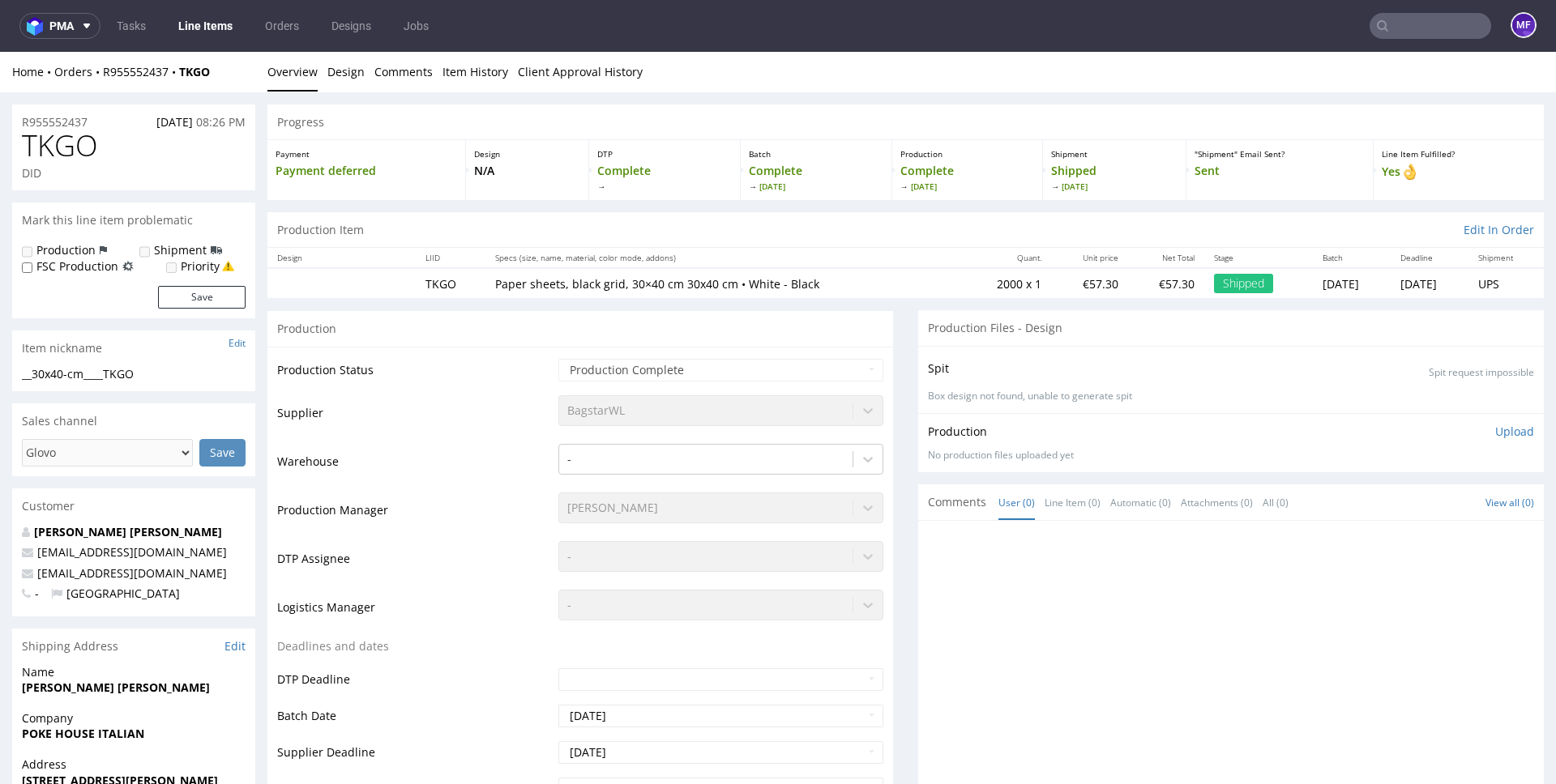
click at [1388, 23] on input "text" at bounding box center [1430, 26] width 122 height 26
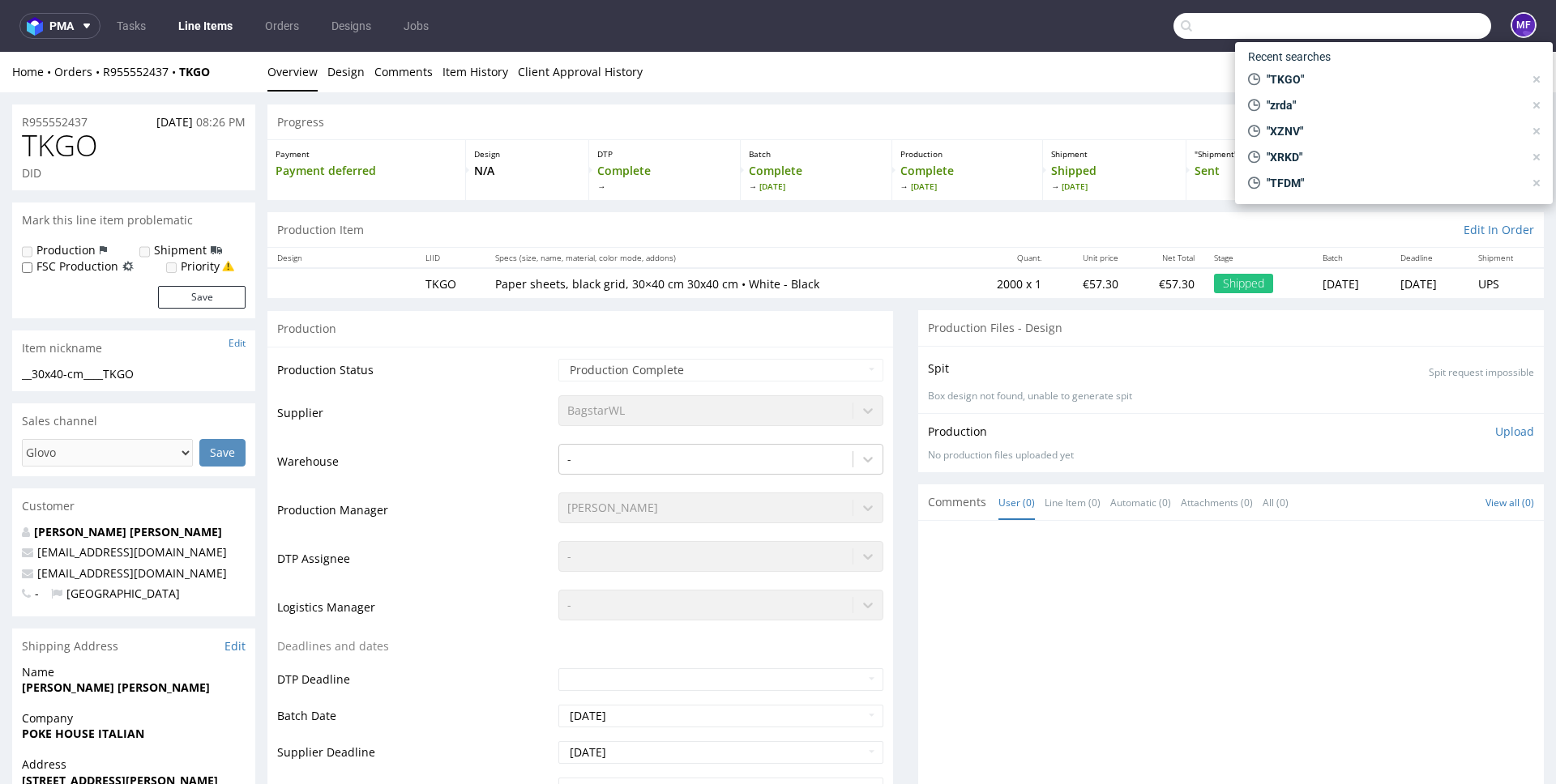
paste input "CFLG"
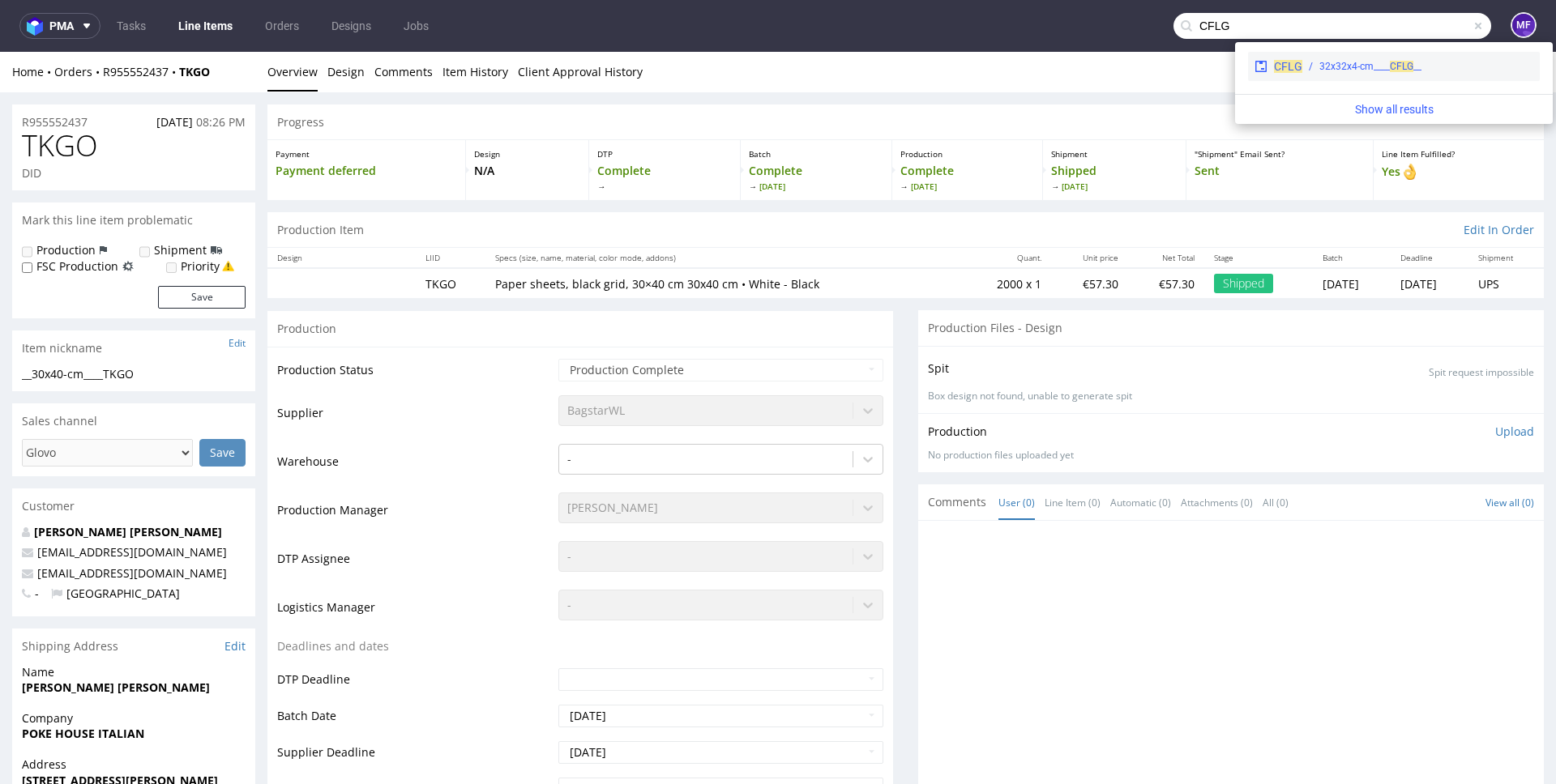
type input "CFLG"
click at [1336, 60] on div "__32x32x4-cm____ CFLG" at bounding box center [1370, 66] width 102 height 15
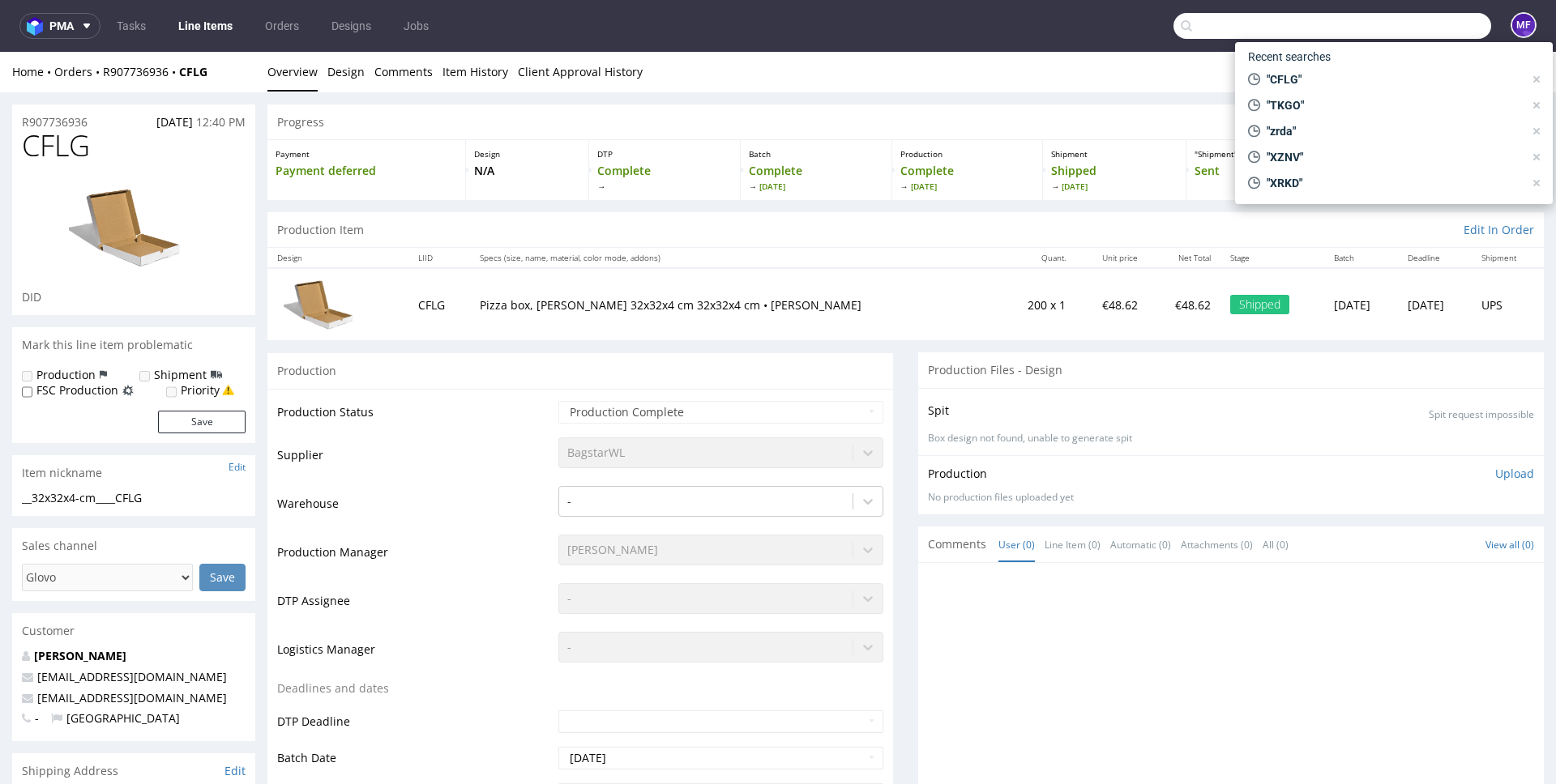
click at [1452, 27] on input "text" at bounding box center [1332, 26] width 318 height 26
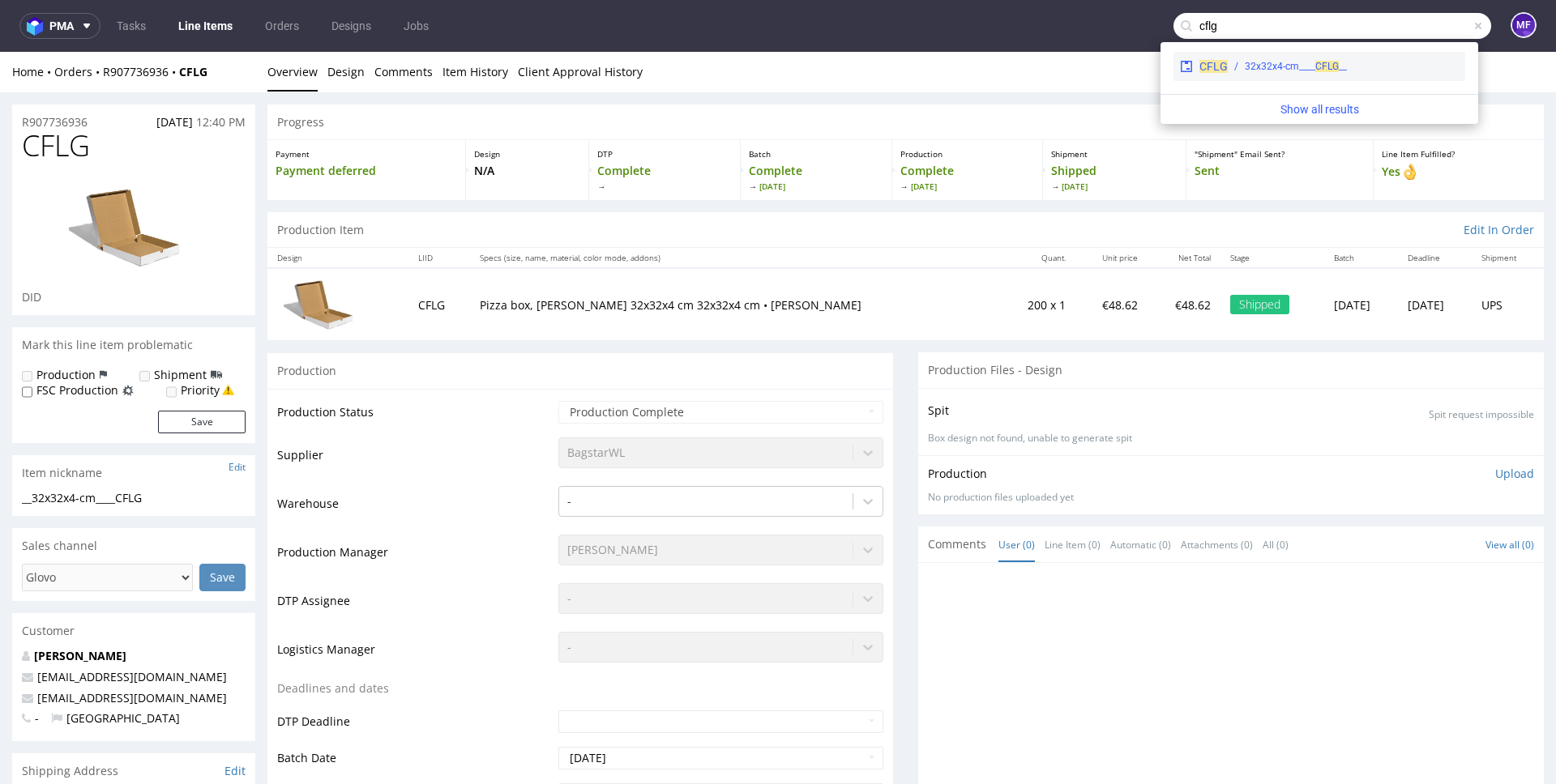
type input "cflg"
click at [1349, 69] on div "__32x32x4-cm____ CFLG" at bounding box center [1343, 66] width 231 height 15
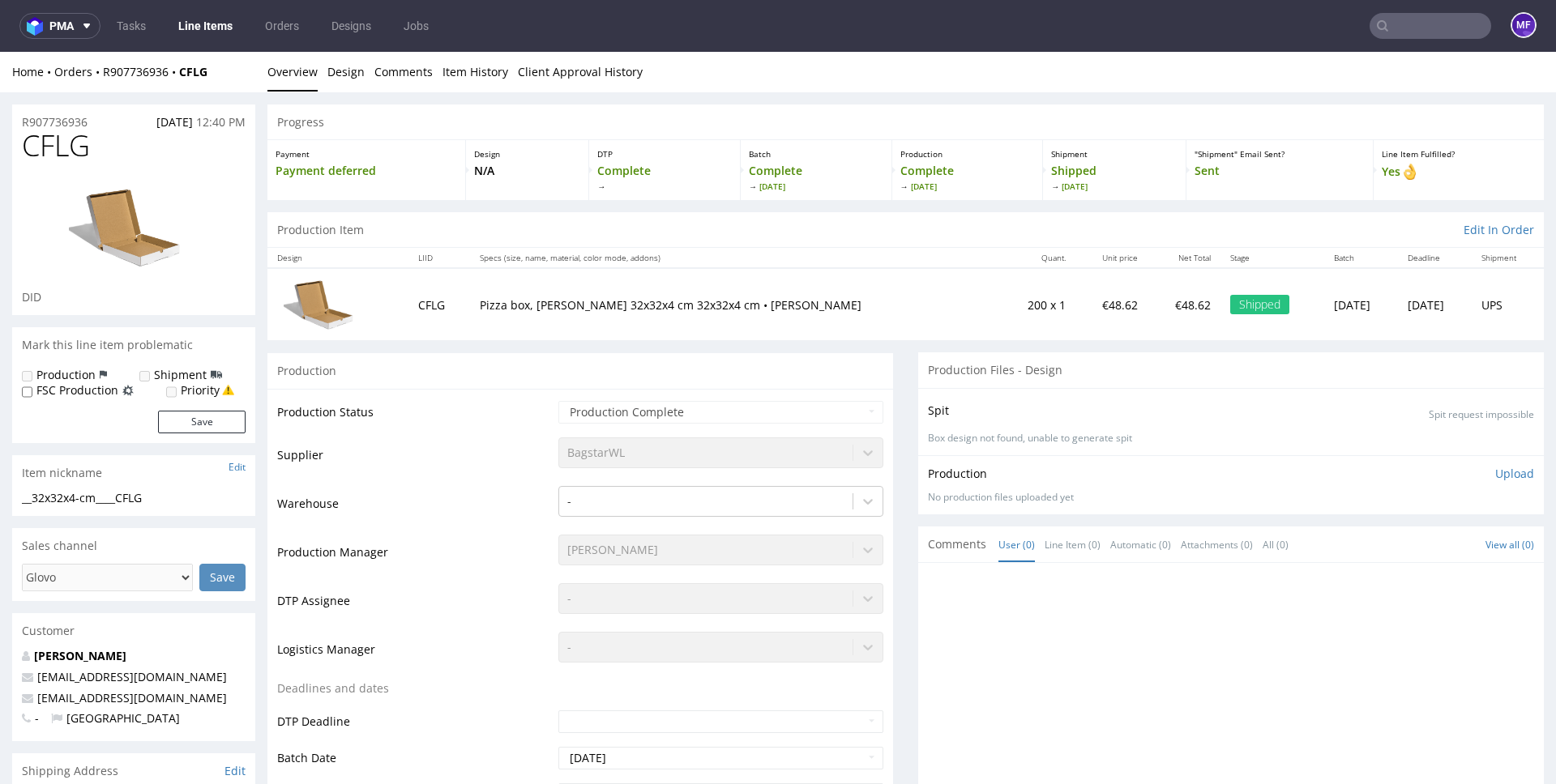
click at [1417, 32] on input "text" at bounding box center [1430, 26] width 122 height 26
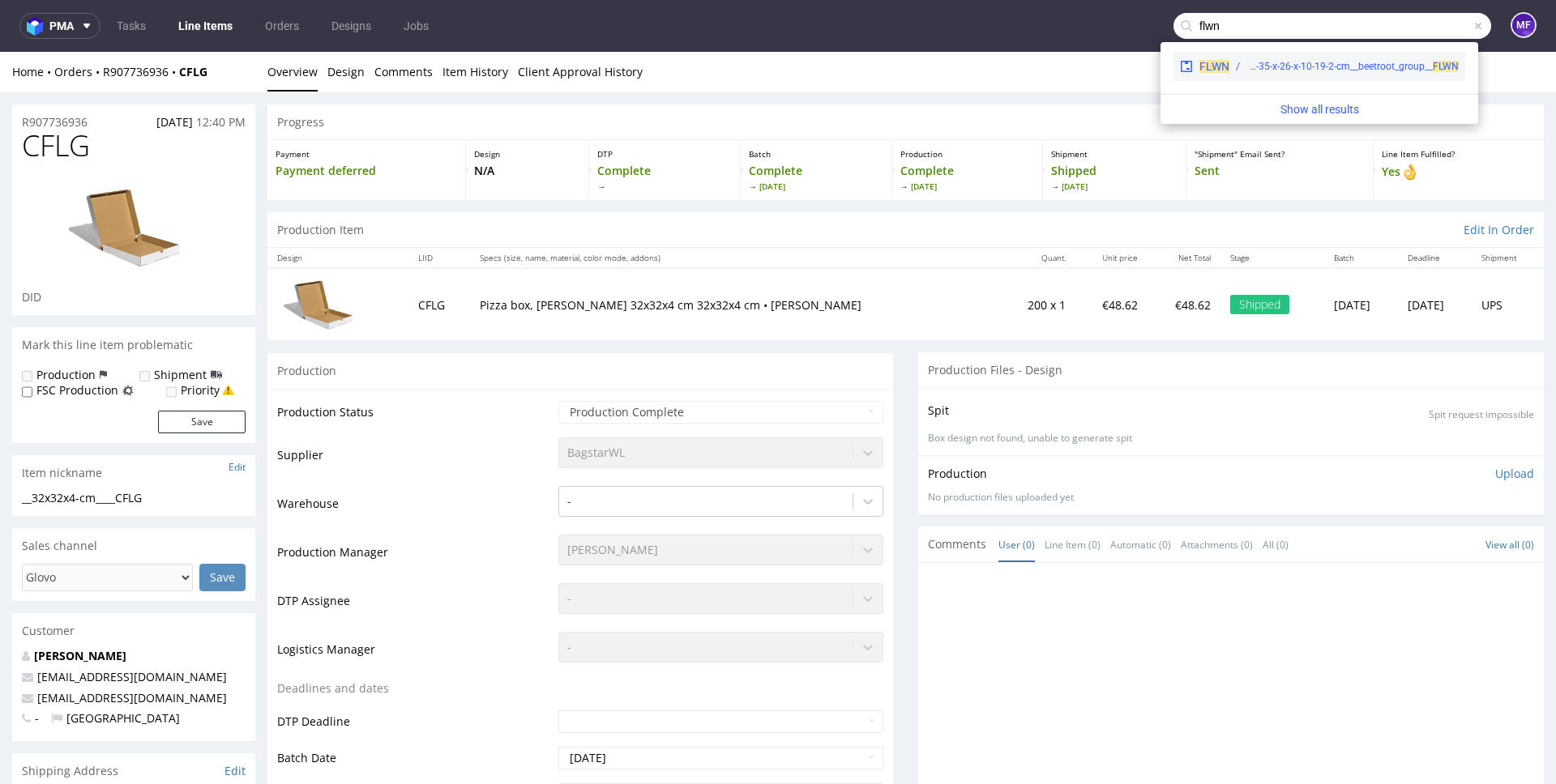
type input "flwn"
click at [1382, 66] on div "egdk__fs71-35-x-26-x-10-19-2-cm__beetroot_group__ FLWN" at bounding box center [1352, 66] width 213 height 15
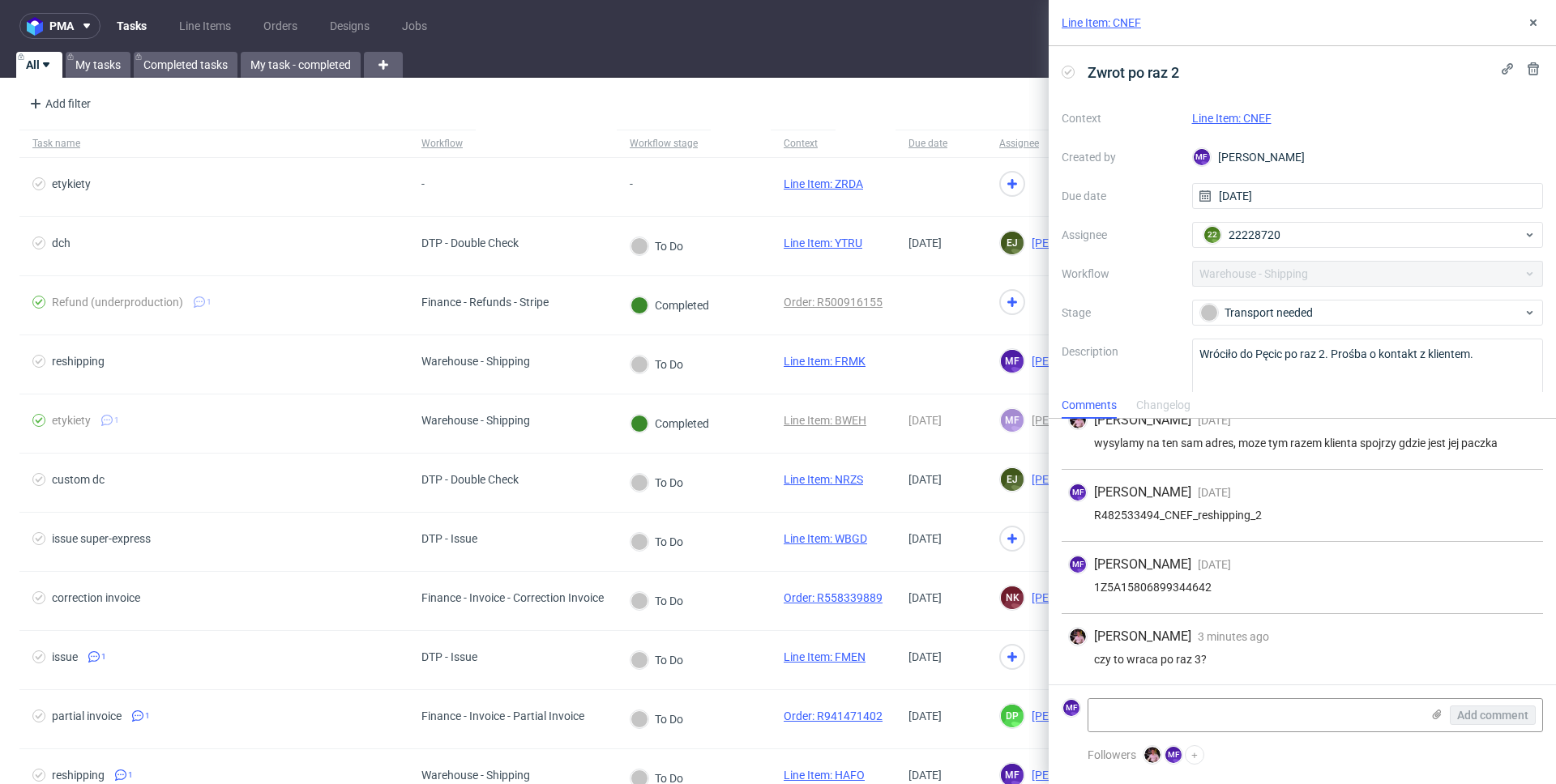
scroll to position [94, 0]
drag, startPoint x: 1213, startPoint y: 587, endPoint x: 1092, endPoint y: 588, distance: 121.0
click at [1092, 588] on div "1Z5A15806899344642" at bounding box center [1302, 586] width 468 height 13
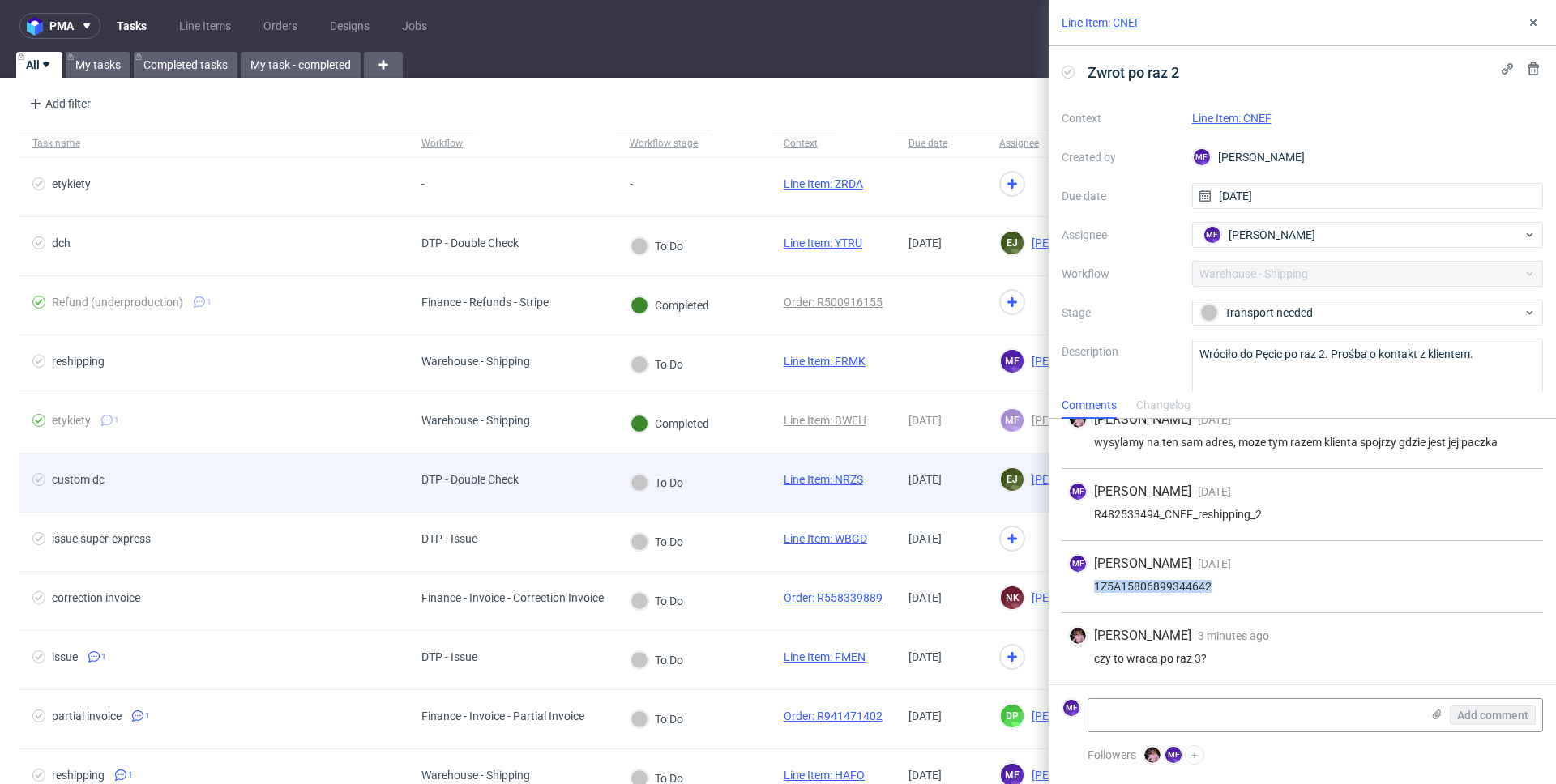
copy div "1Z5A15806899344642"
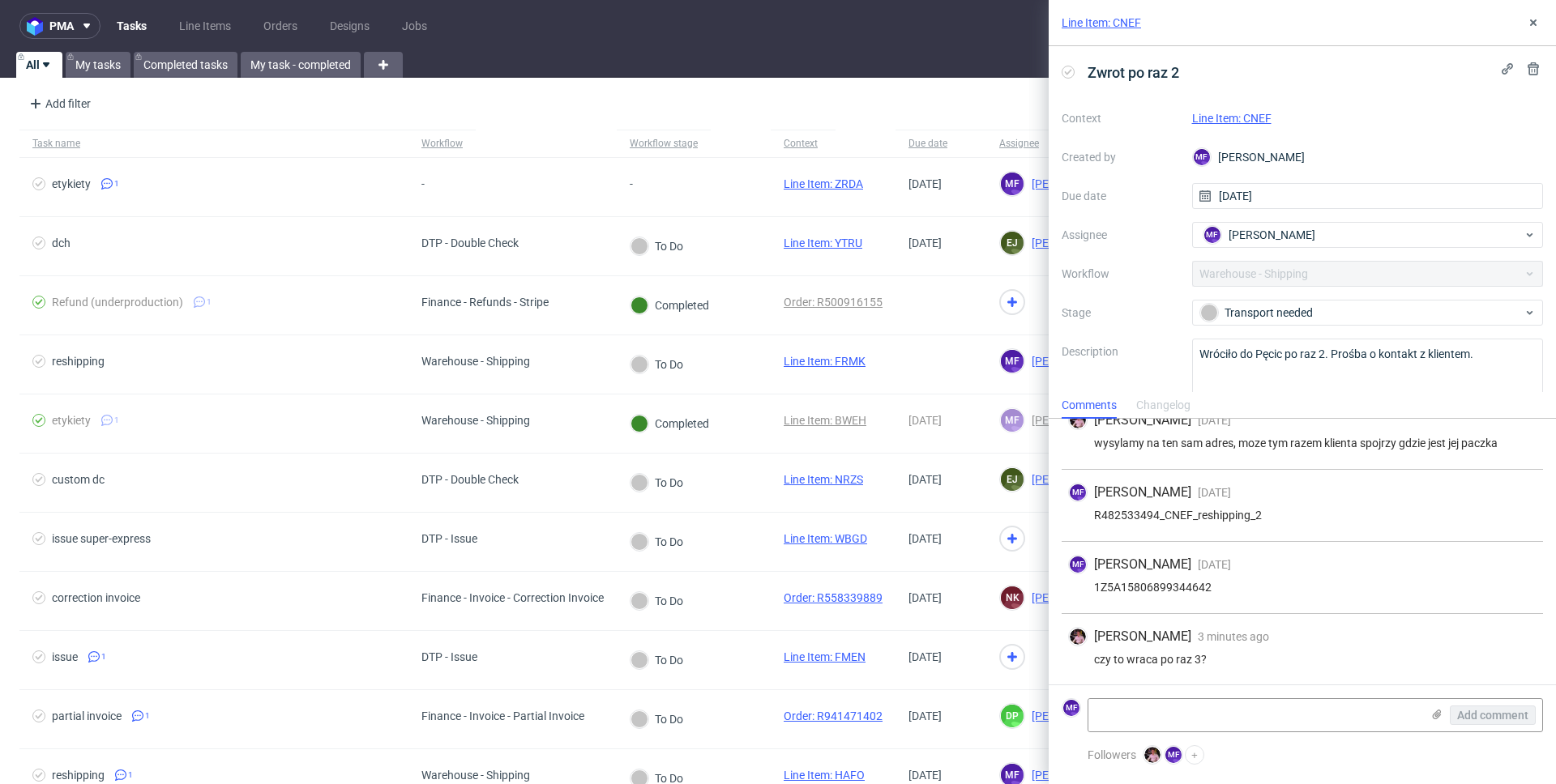
scroll to position [94, 0]
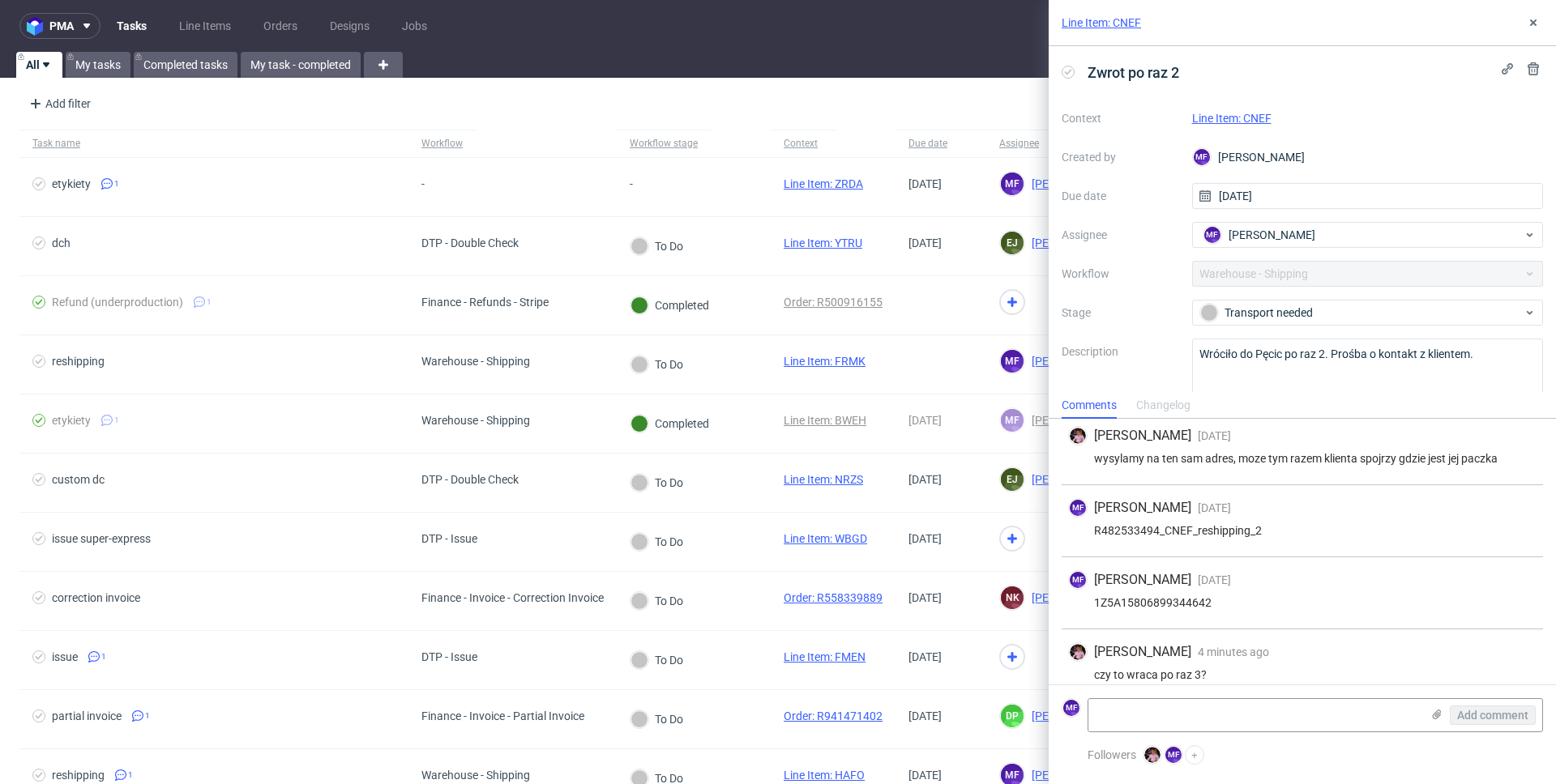
scroll to position [94, 0]
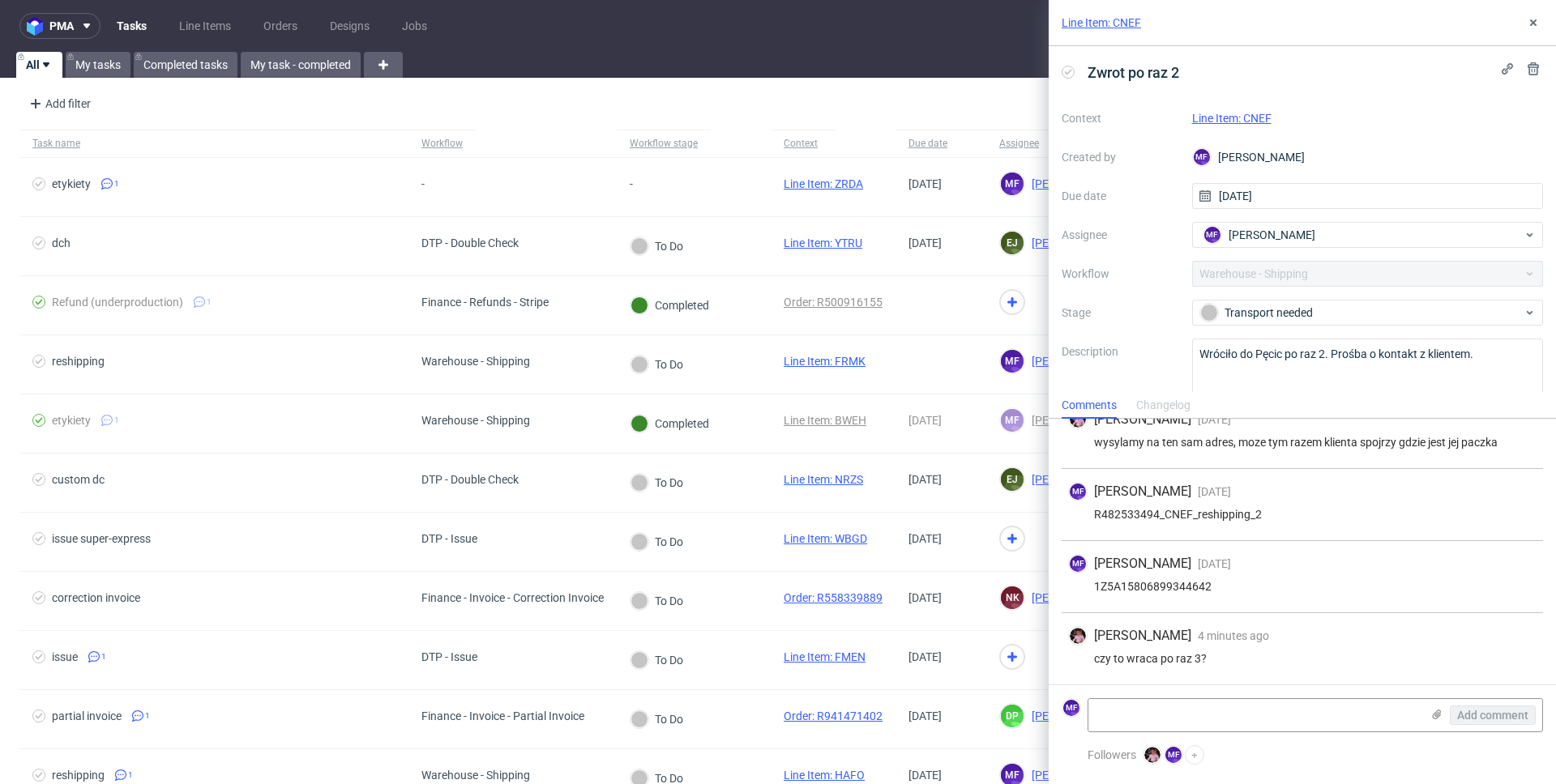
click at [1241, 115] on link "Line Item: CNEF" at bounding box center [1231, 118] width 80 height 13
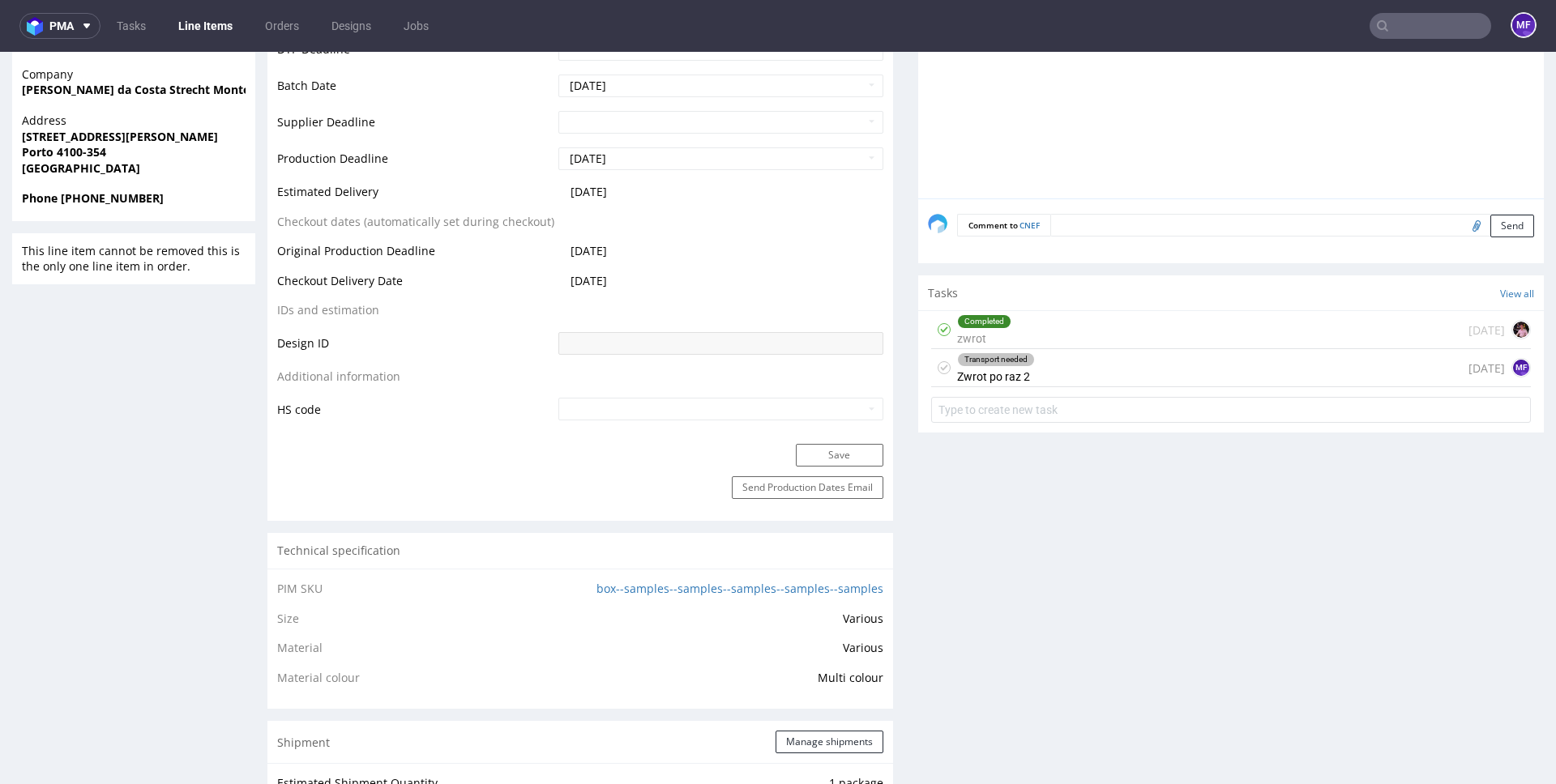
scroll to position [844, 0]
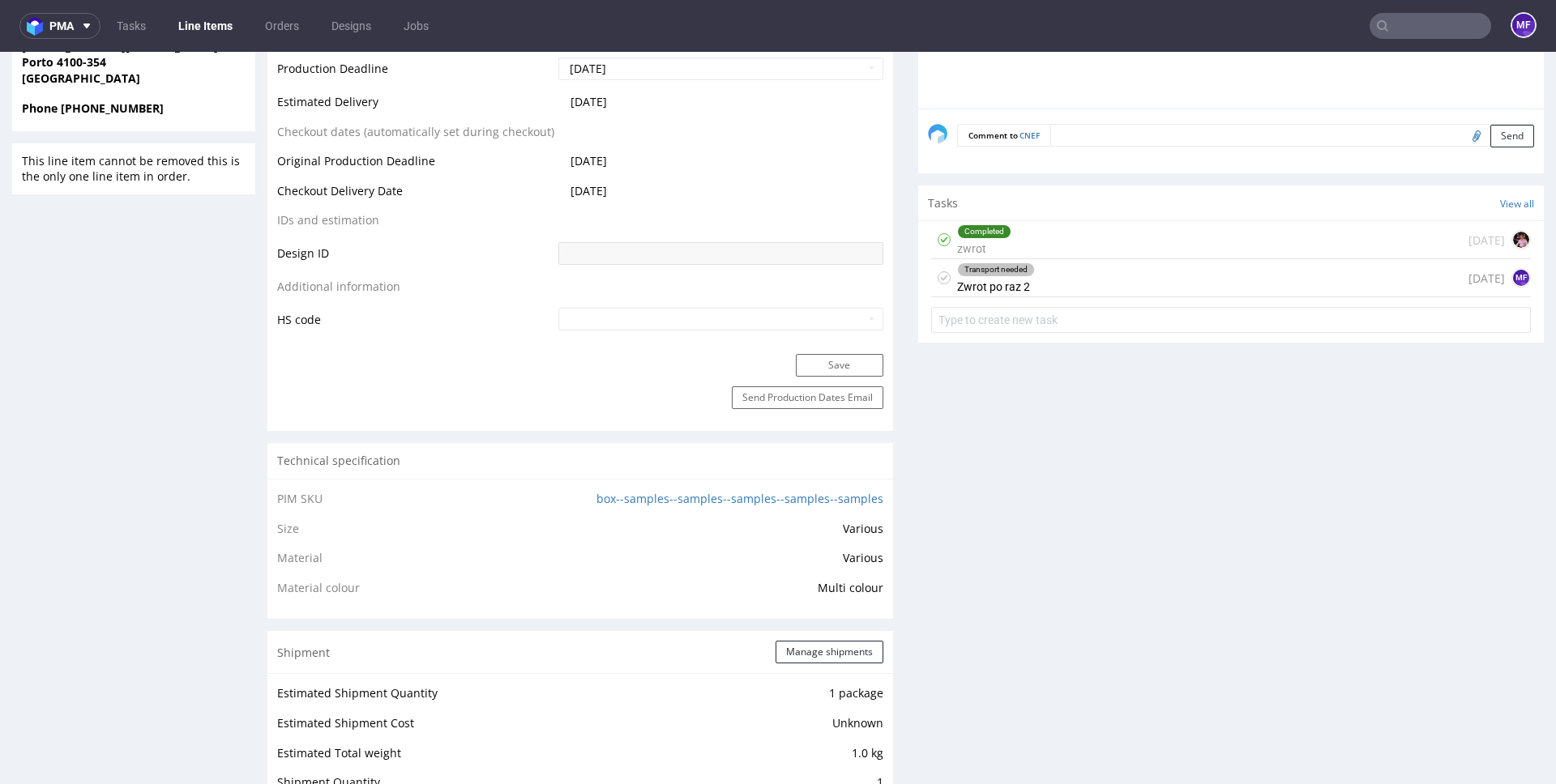
click at [1072, 281] on div "Transport needed Zwrot po raz 2 [DATE] MF" at bounding box center [1230, 278] width 599 height 38
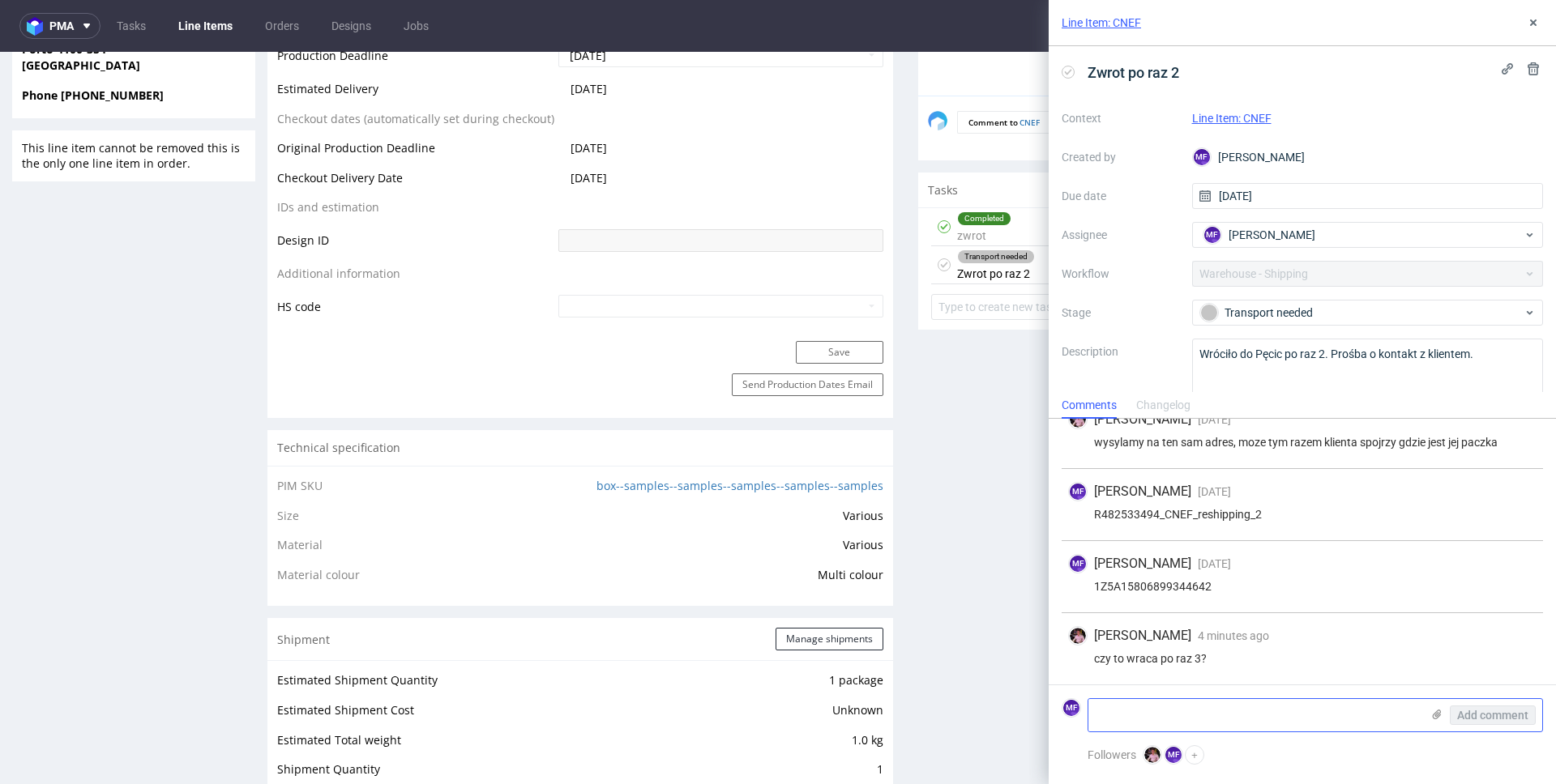
scroll to position [858, 0]
click at [1202, 720] on textarea at bounding box center [1255, 715] width 333 height 32
type textarea "J"
type textarea "Nie, pojechało drugi raz w zeszły czwartek 18.09"
click at [1484, 714] on span "Add comment" at bounding box center [1492, 715] width 71 height 11
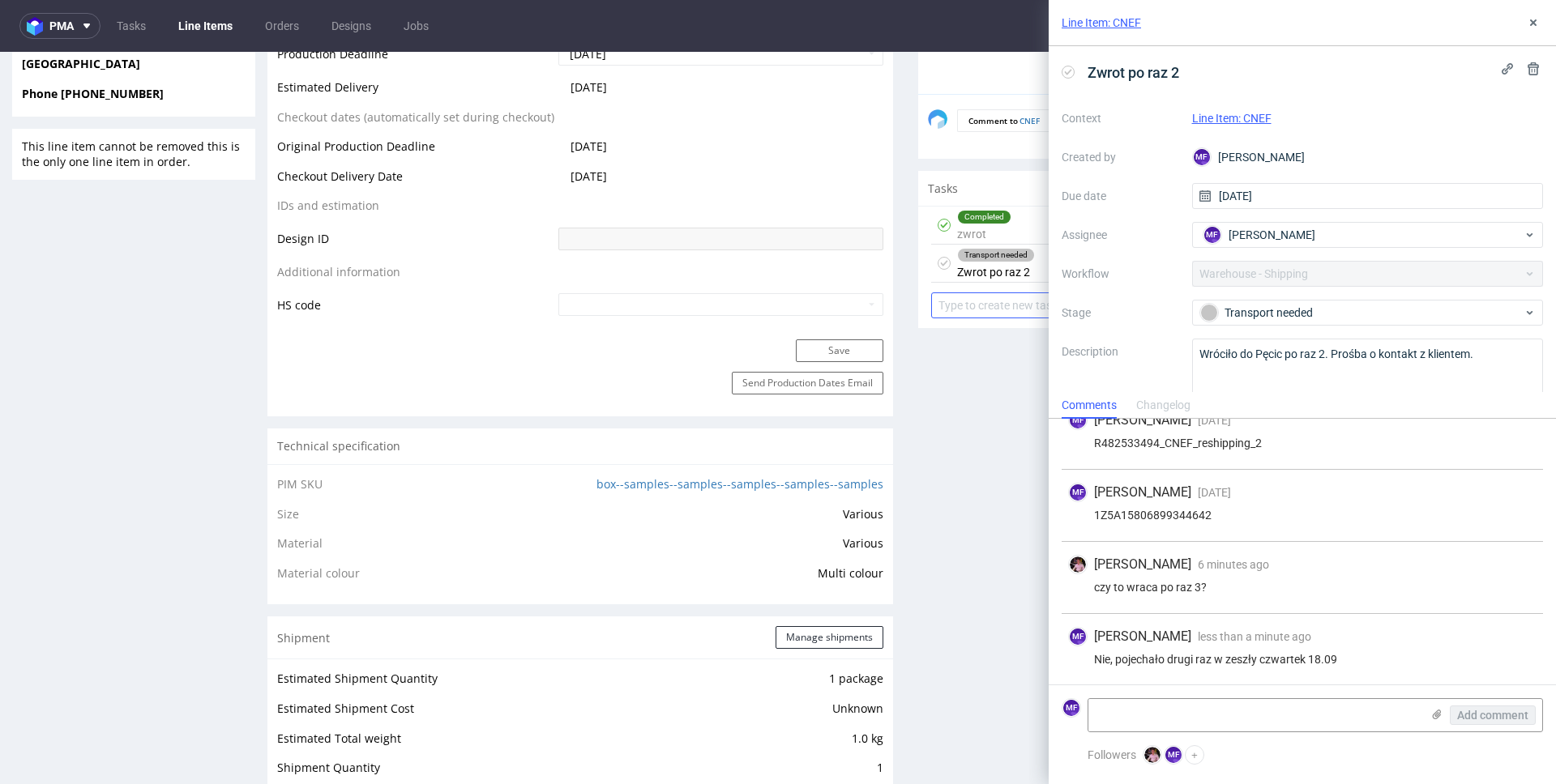
scroll to position [166, 0]
click at [1335, 238] on div "MF [PERSON_NAME]" at bounding box center [1362, 235] width 324 height 26
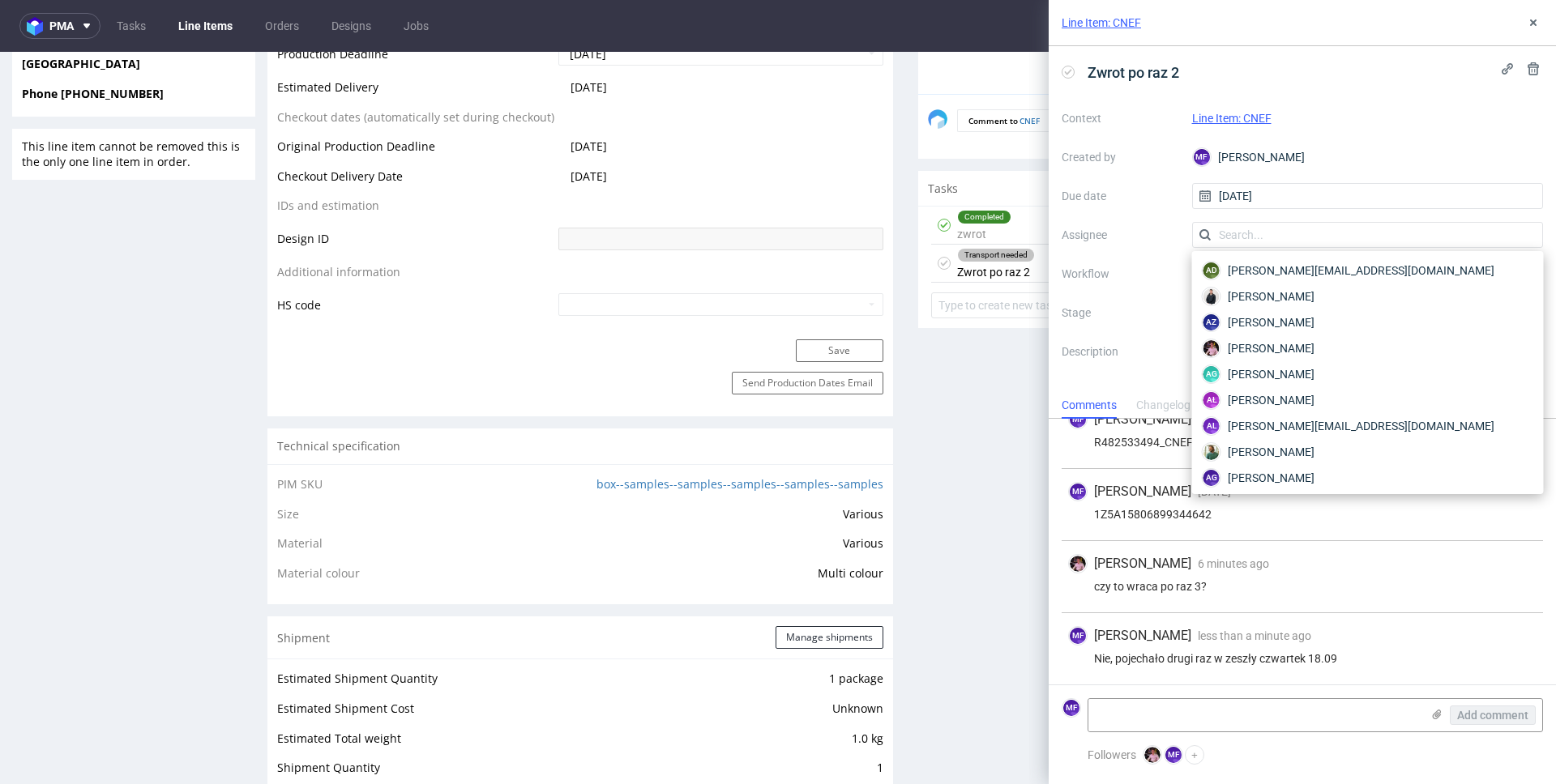
scroll to position [2880, 0]
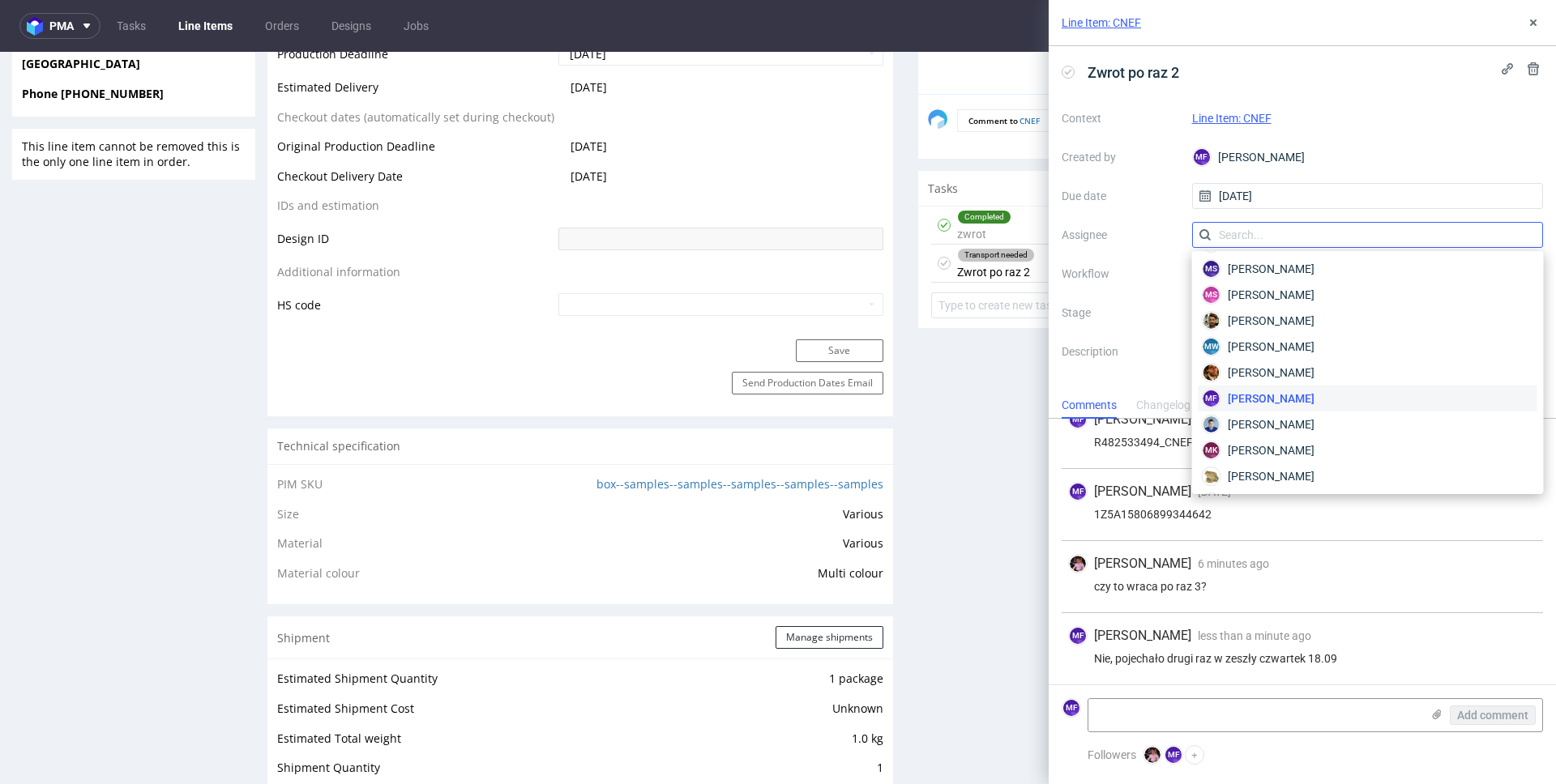
click at [1296, 244] on input "text" at bounding box center [1368, 235] width 352 height 26
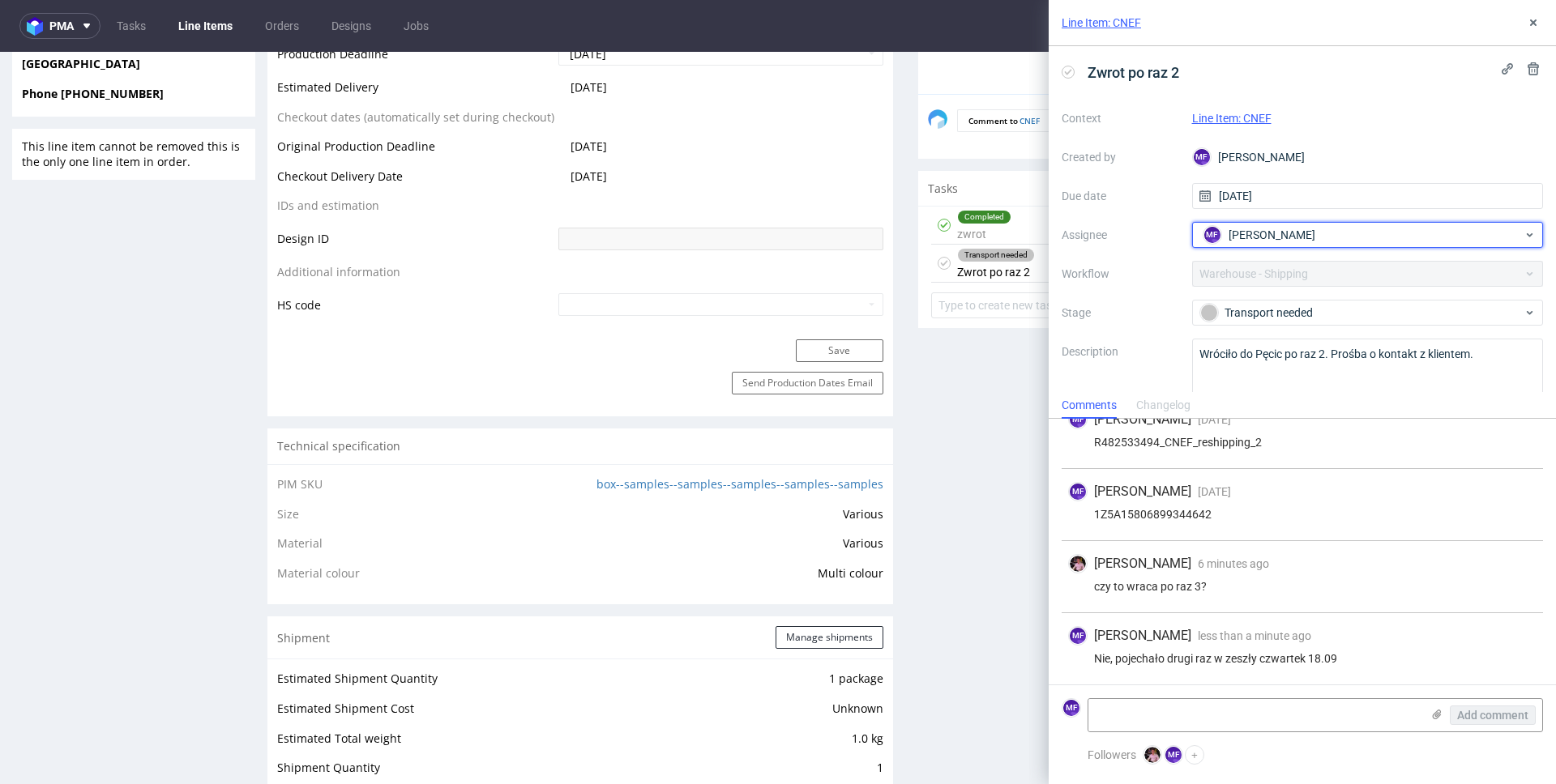
click at [1296, 244] on div "MF [PERSON_NAME]" at bounding box center [1362, 235] width 324 height 26
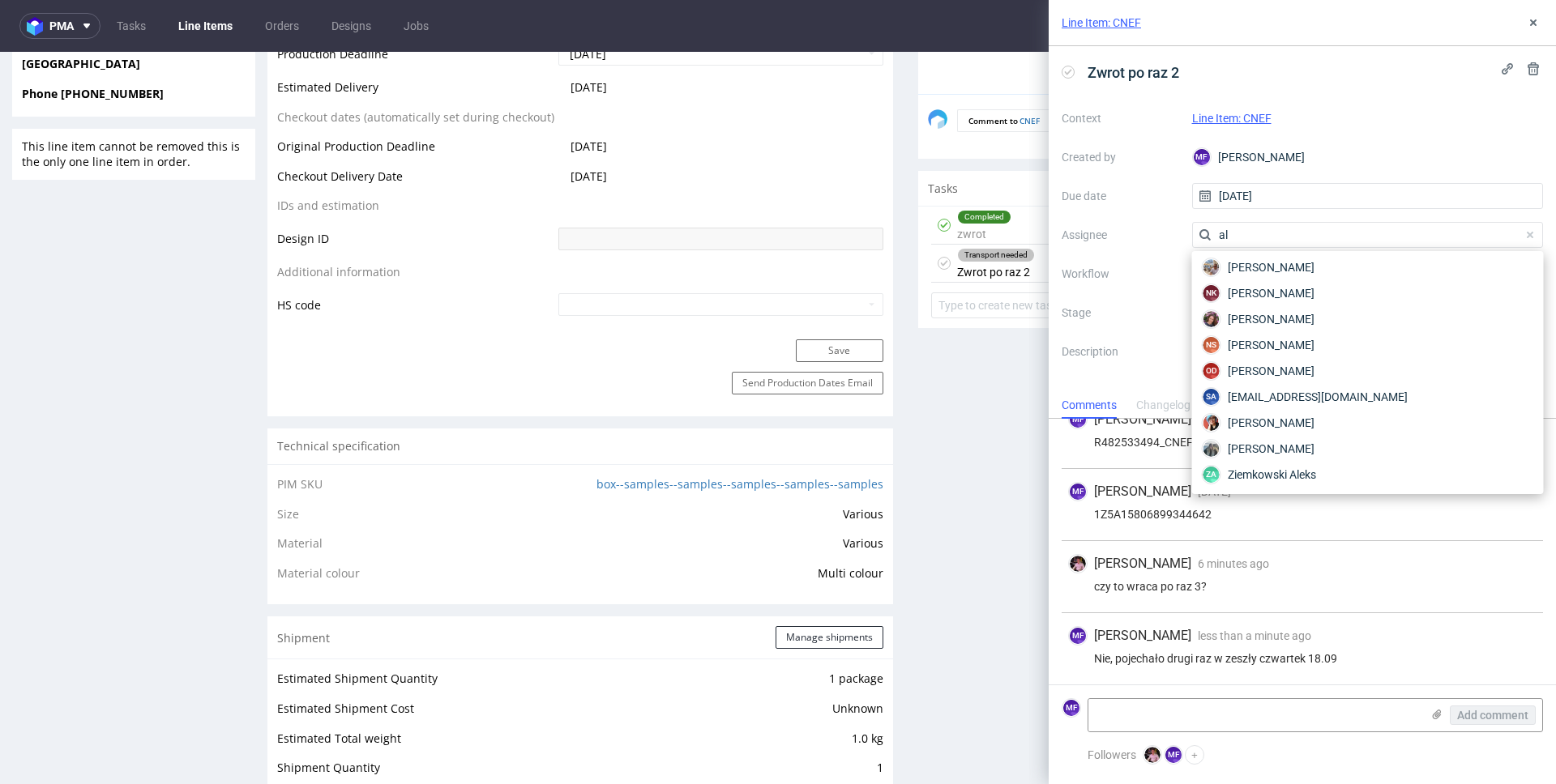
scroll to position [0, 0]
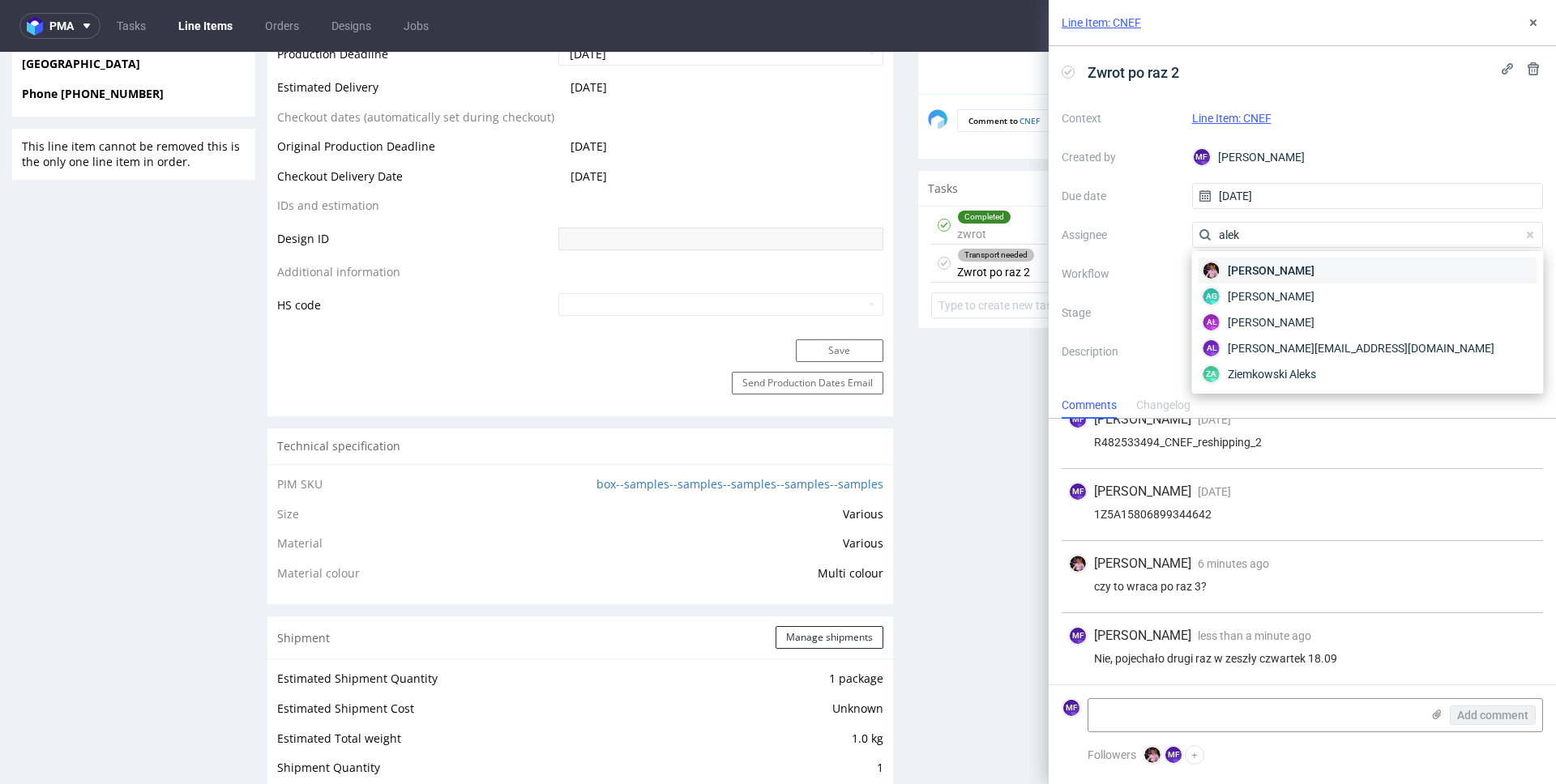
type input "alek"
click at [1287, 271] on span "[PERSON_NAME]" at bounding box center [1271, 270] width 87 height 17
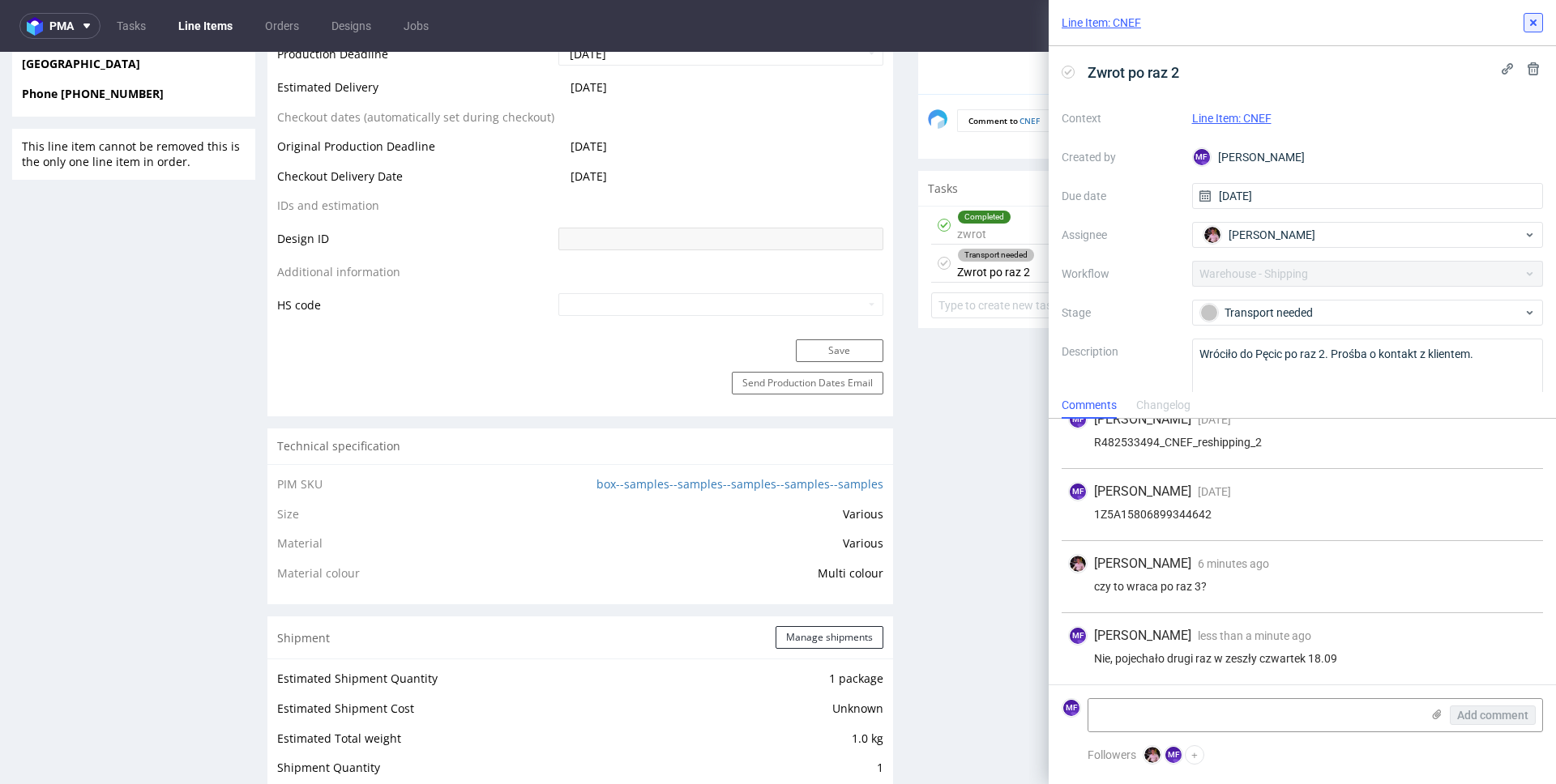
click at [1538, 29] on button at bounding box center [1533, 23] width 19 height 19
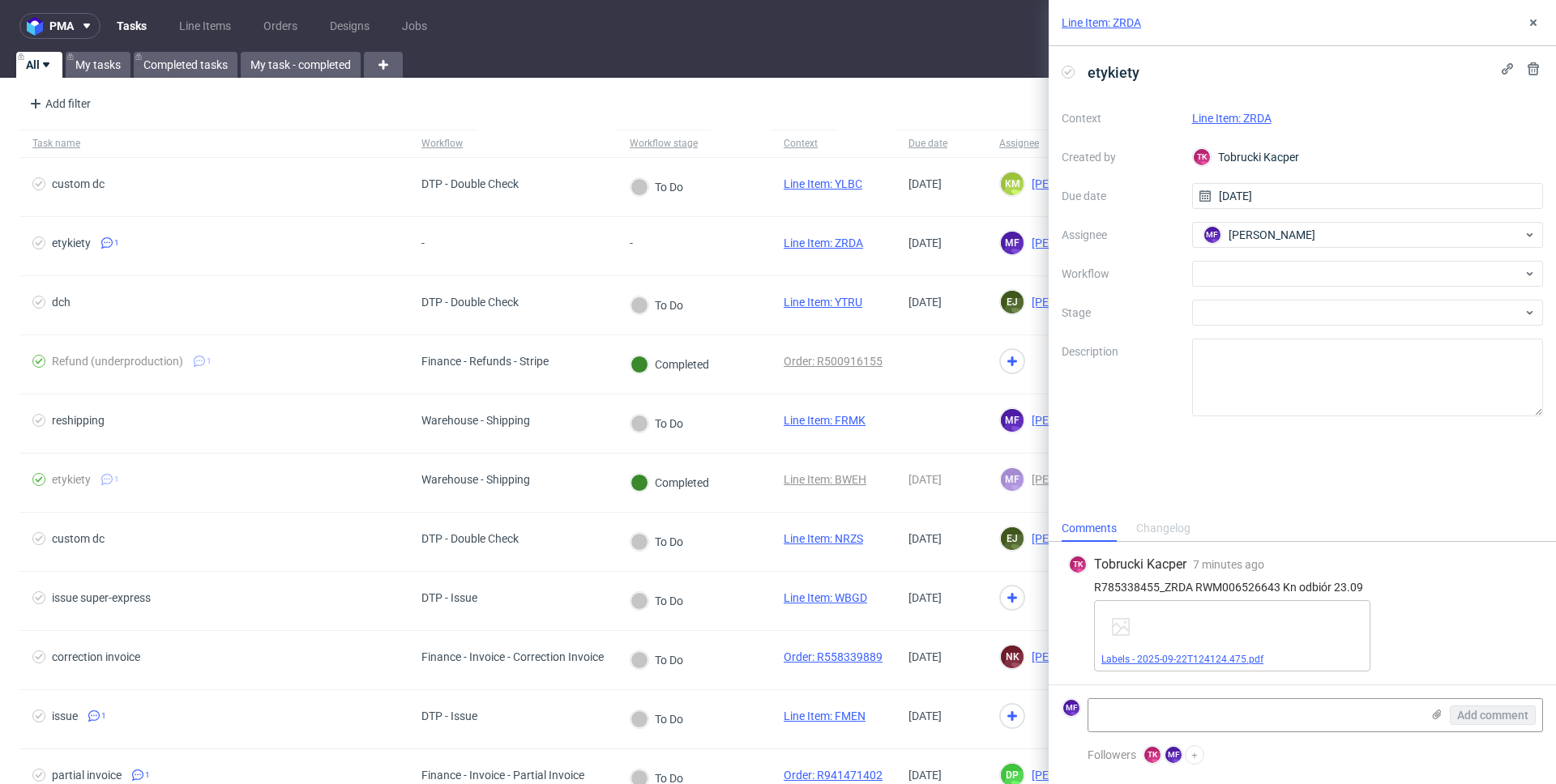
click at [1230, 663] on link "Labels - 2025-09-22T124124.475.pdf" at bounding box center [1182, 659] width 162 height 11
click at [1225, 121] on link "Line Item: ZRDA" at bounding box center [1231, 118] width 80 height 13
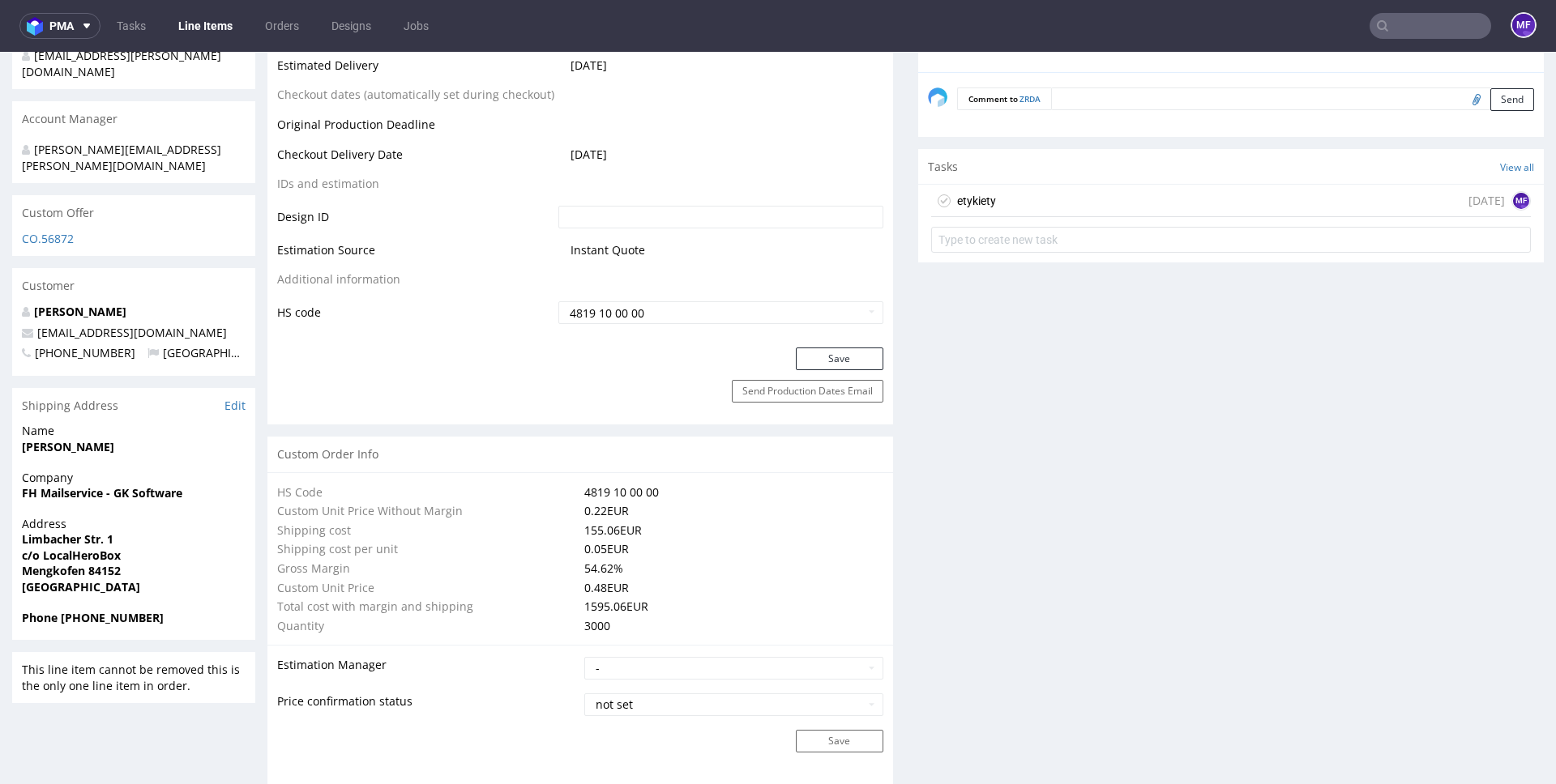
scroll to position [816, 0]
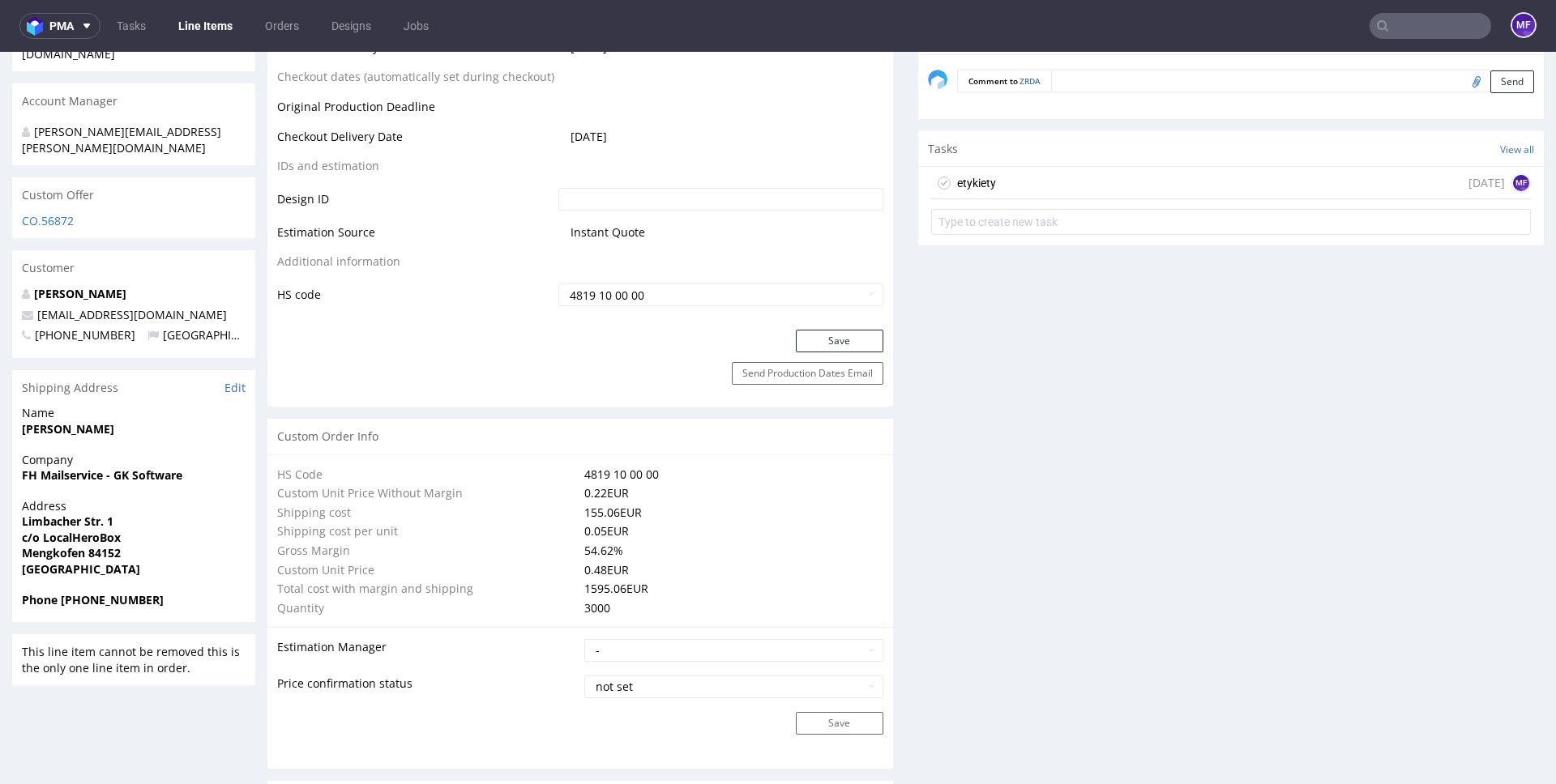
click at [1020, 189] on div "etykiety [DATE] MF" at bounding box center [1230, 183] width 599 height 32
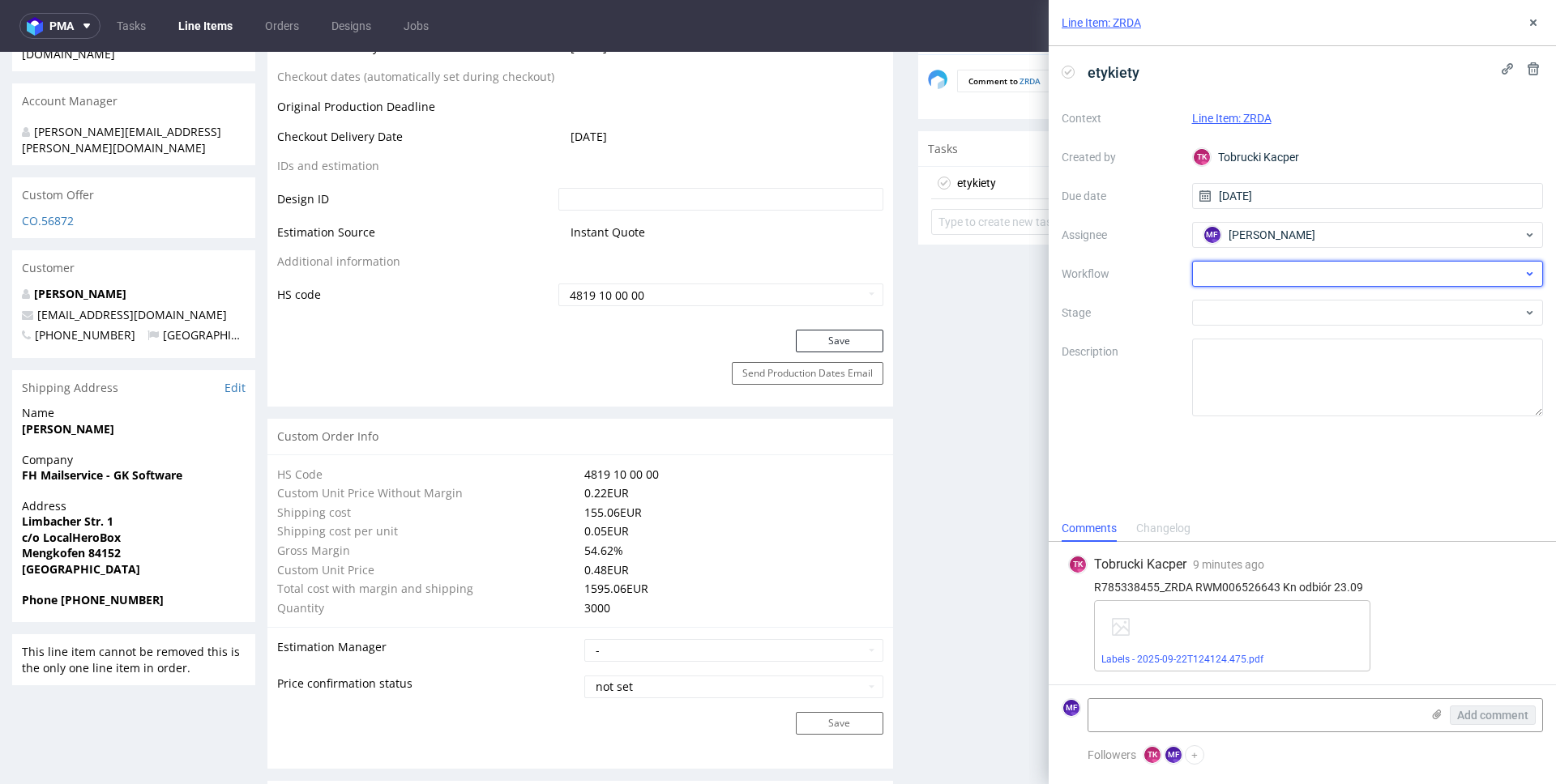
click at [1242, 273] on div at bounding box center [1368, 274] width 352 height 26
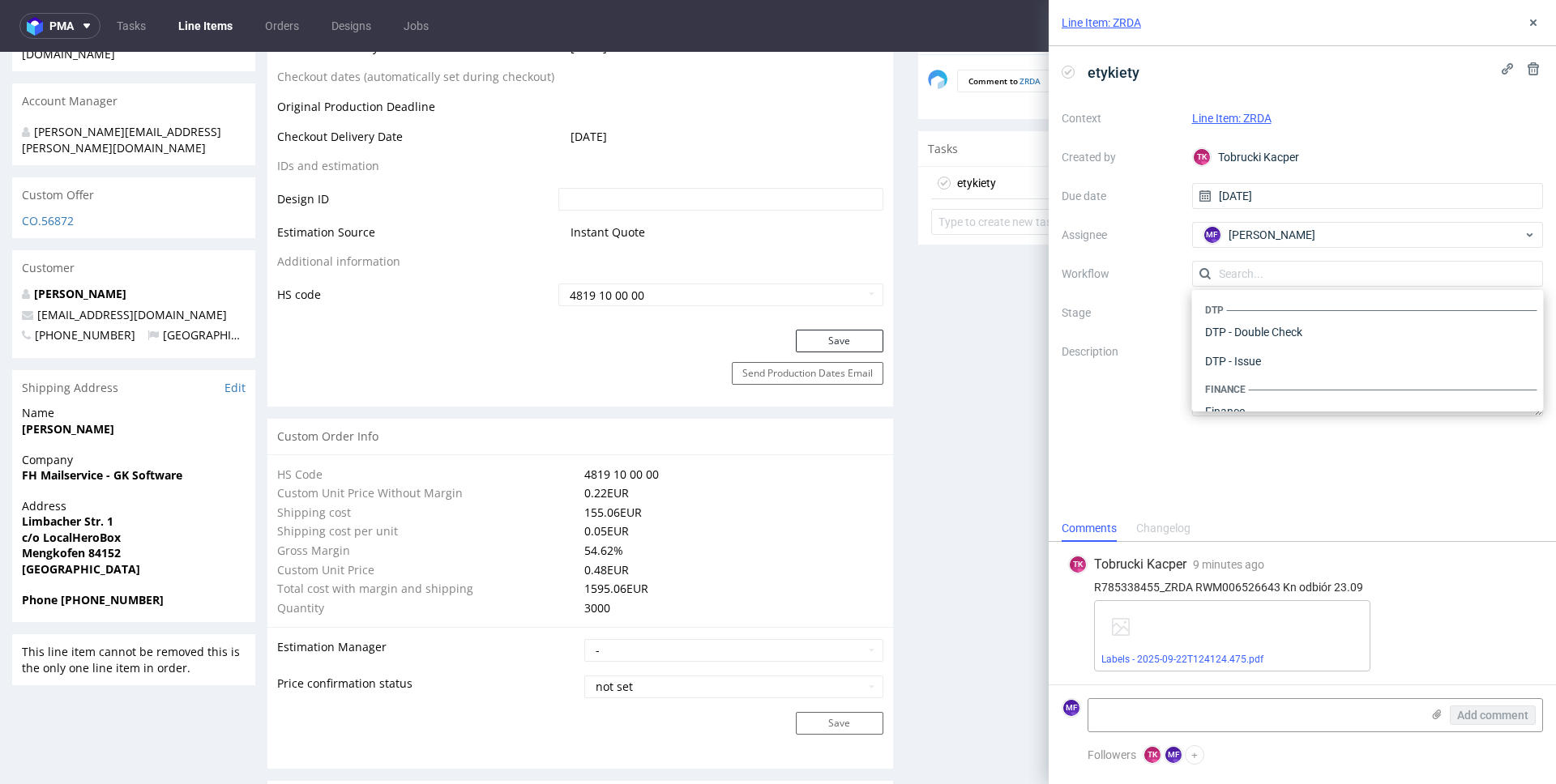
scroll to position [997, 0]
click at [1245, 400] on div "Warehouse - Shipping" at bounding box center [1368, 390] width 339 height 29
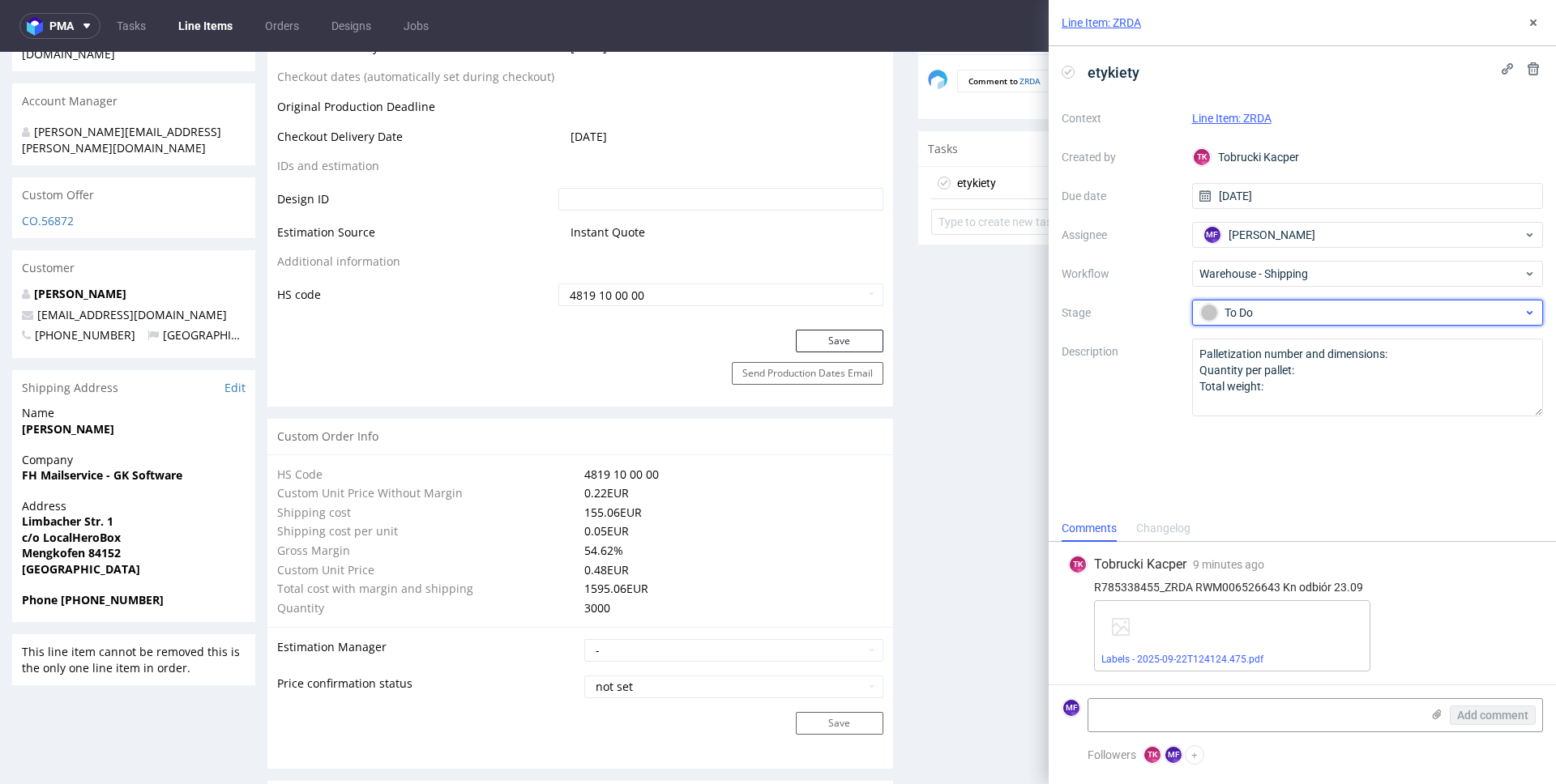
click at [1237, 311] on div "To Do" at bounding box center [1362, 312] width 323 height 18
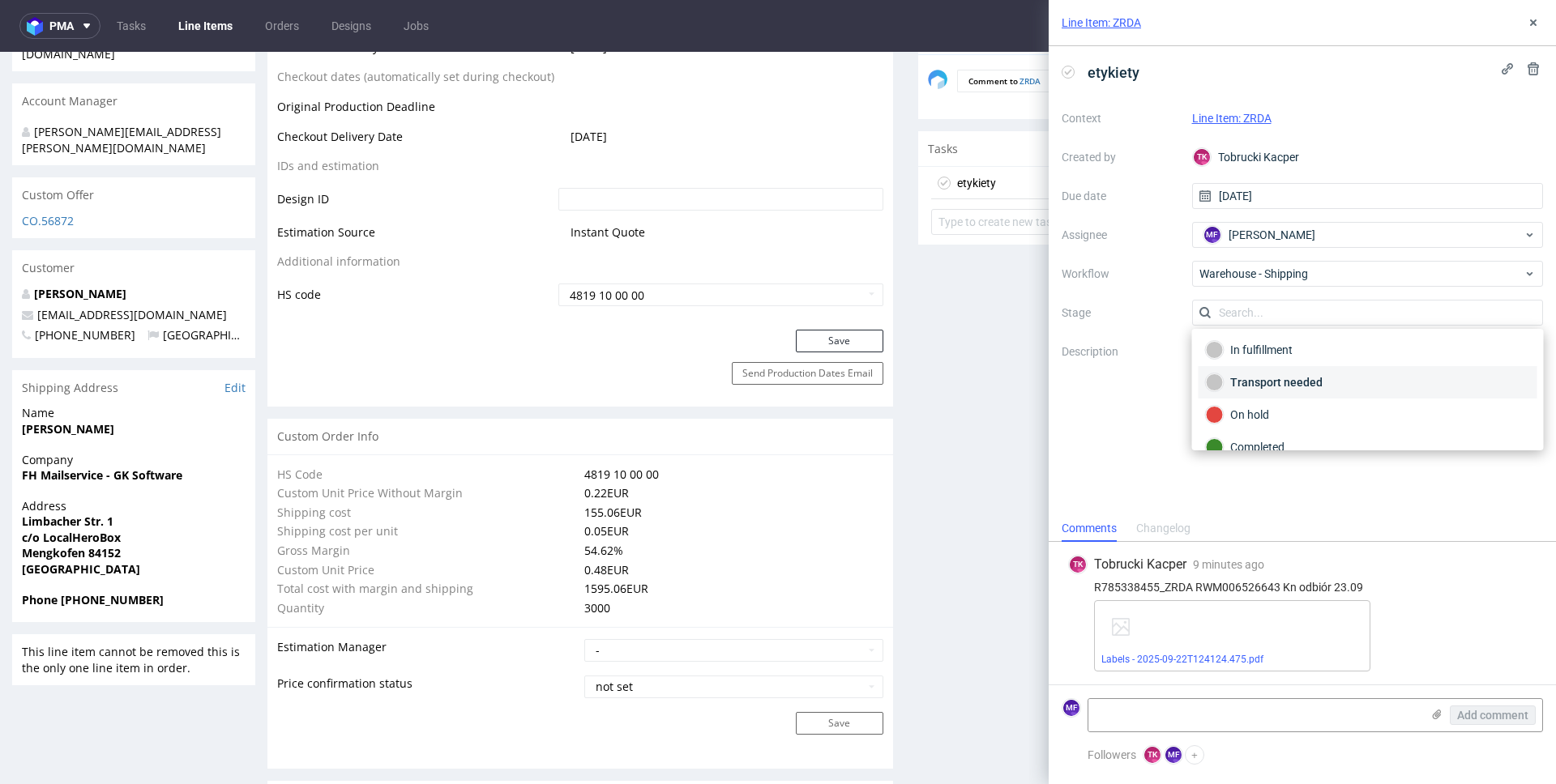
scroll to position [86, 0]
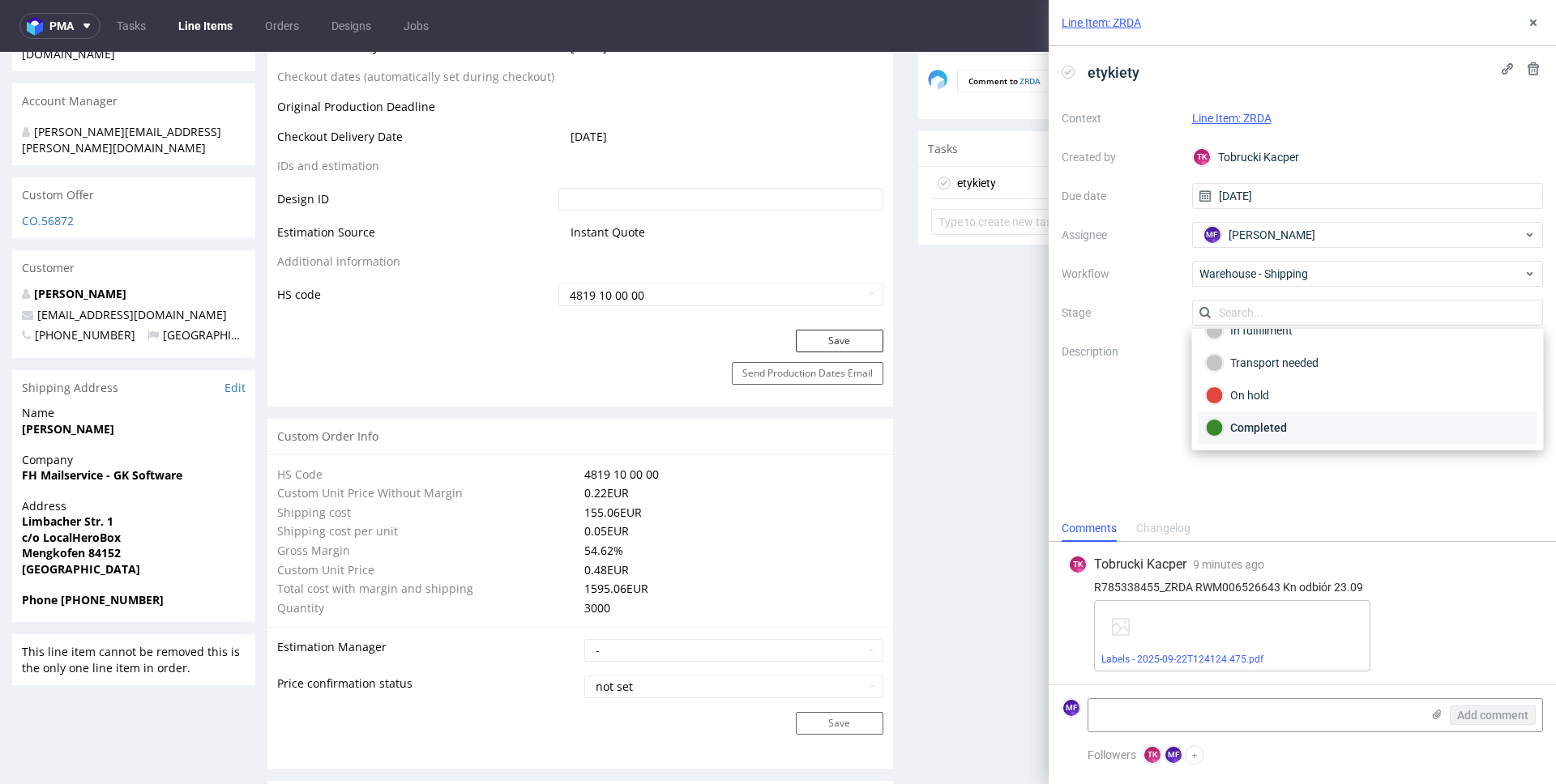
click at [1254, 421] on div "Completed" at bounding box center [1368, 428] width 324 height 18
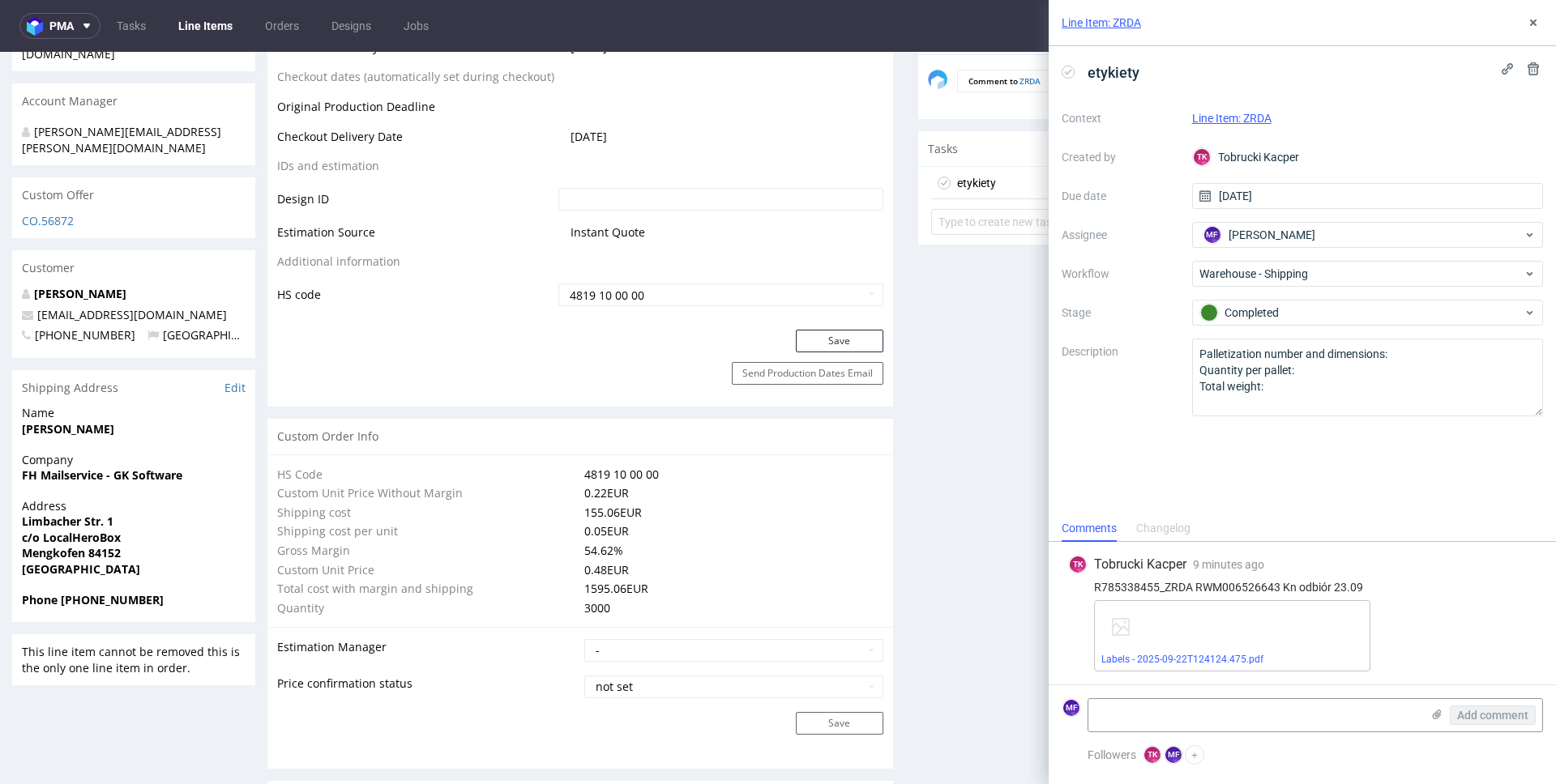
click at [1236, 433] on div "etykiety Context Line Item: ZRDA Created by TK Tobrucki Kacper Due date [DATE] …" at bounding box center [1302, 281] width 508 height 469
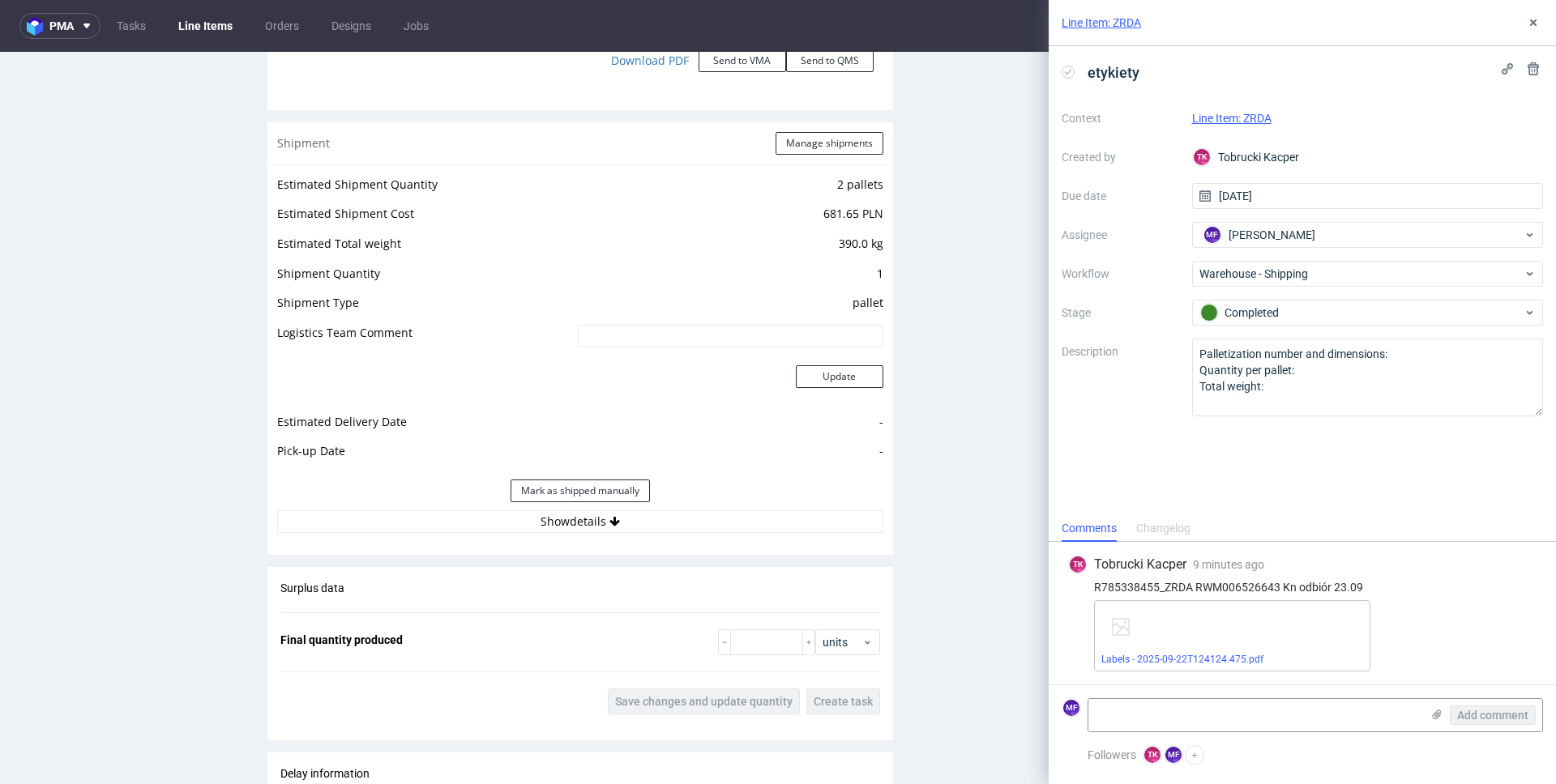
scroll to position [1898, 0]
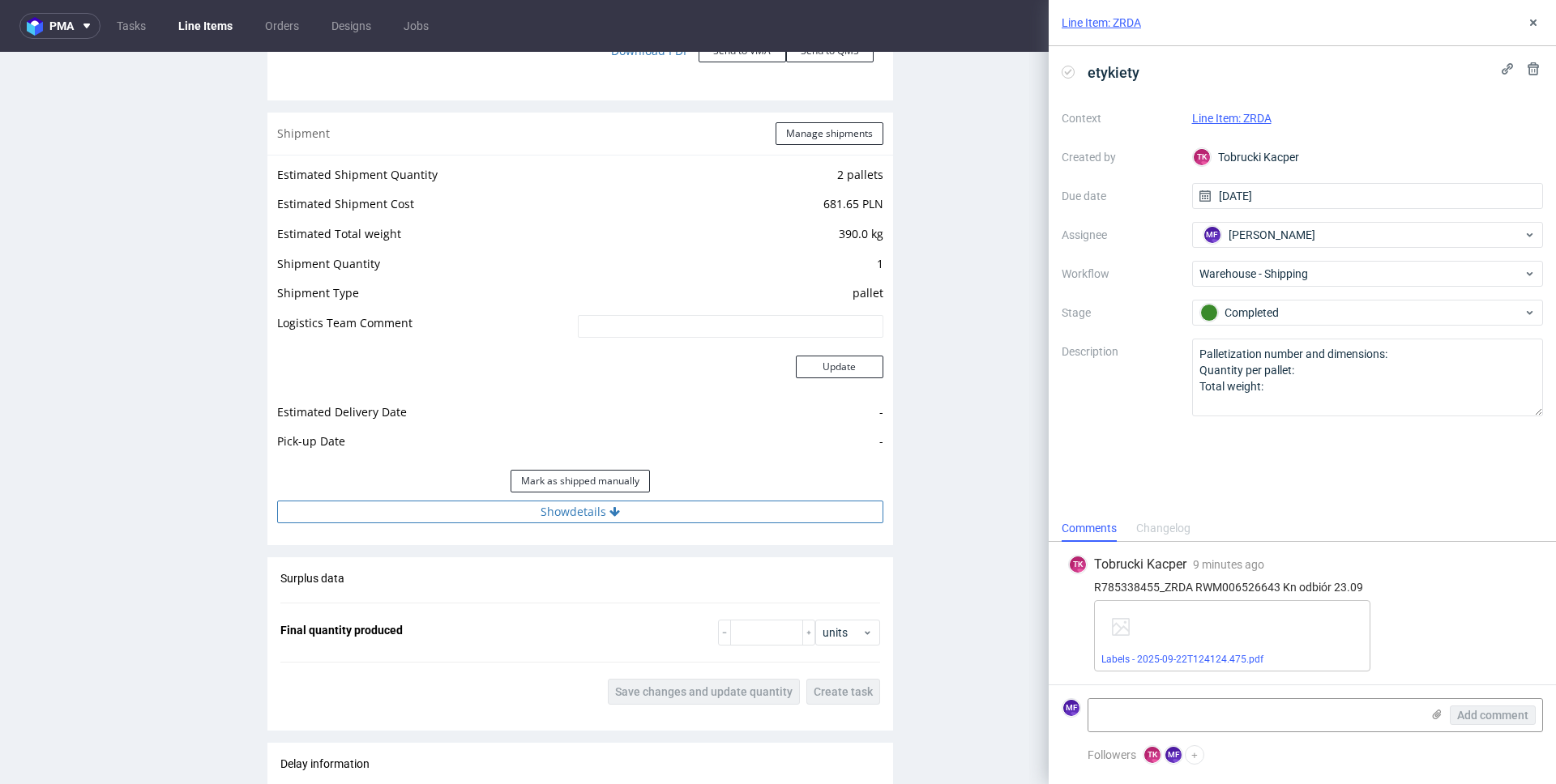
click at [584, 519] on button "Show details" at bounding box center [580, 512] width 606 height 23
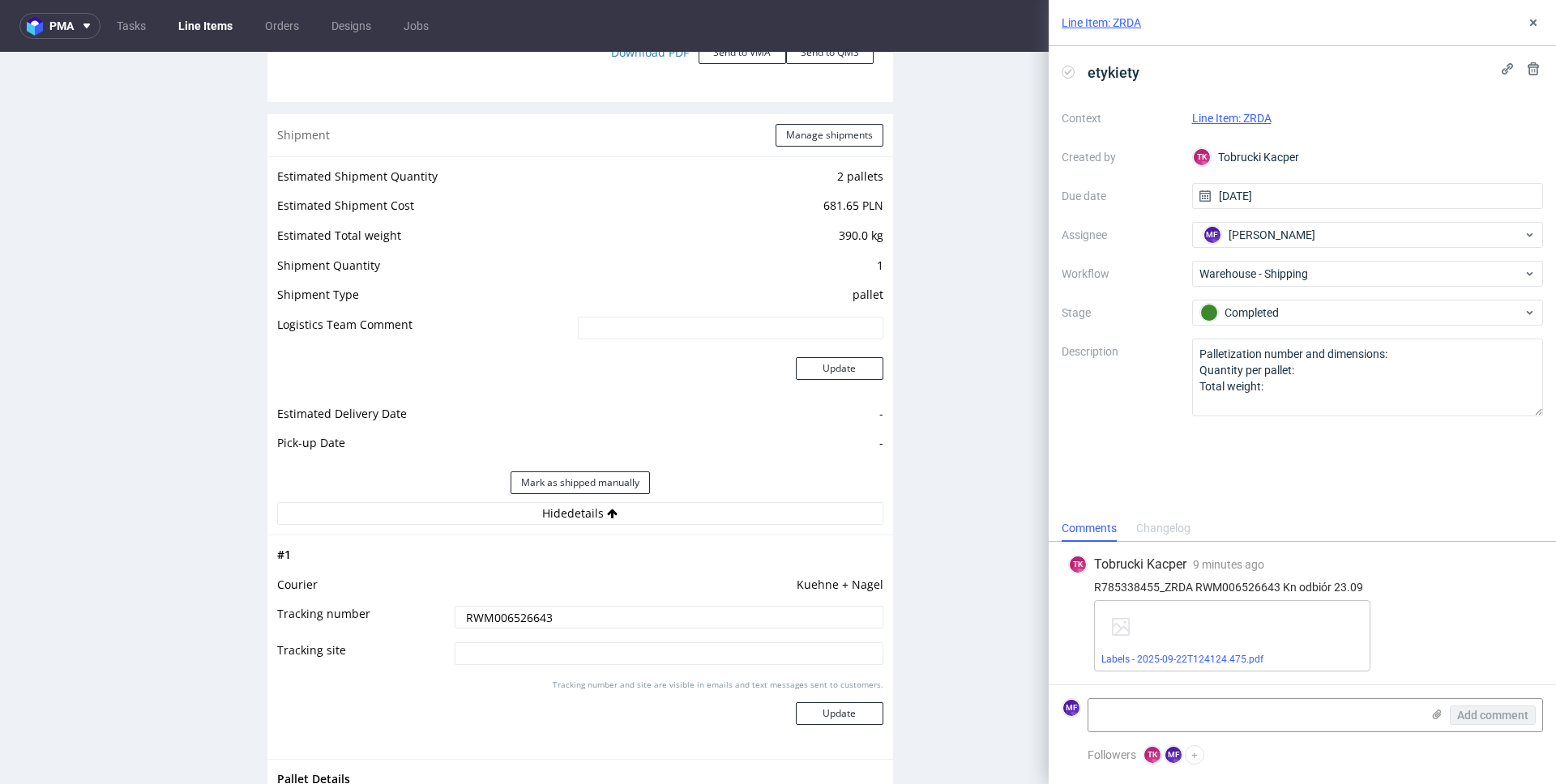
scroll to position [1900, 0]
click at [601, 480] on button "Mark as shipped manually" at bounding box center [579, 480] width 139 height 23
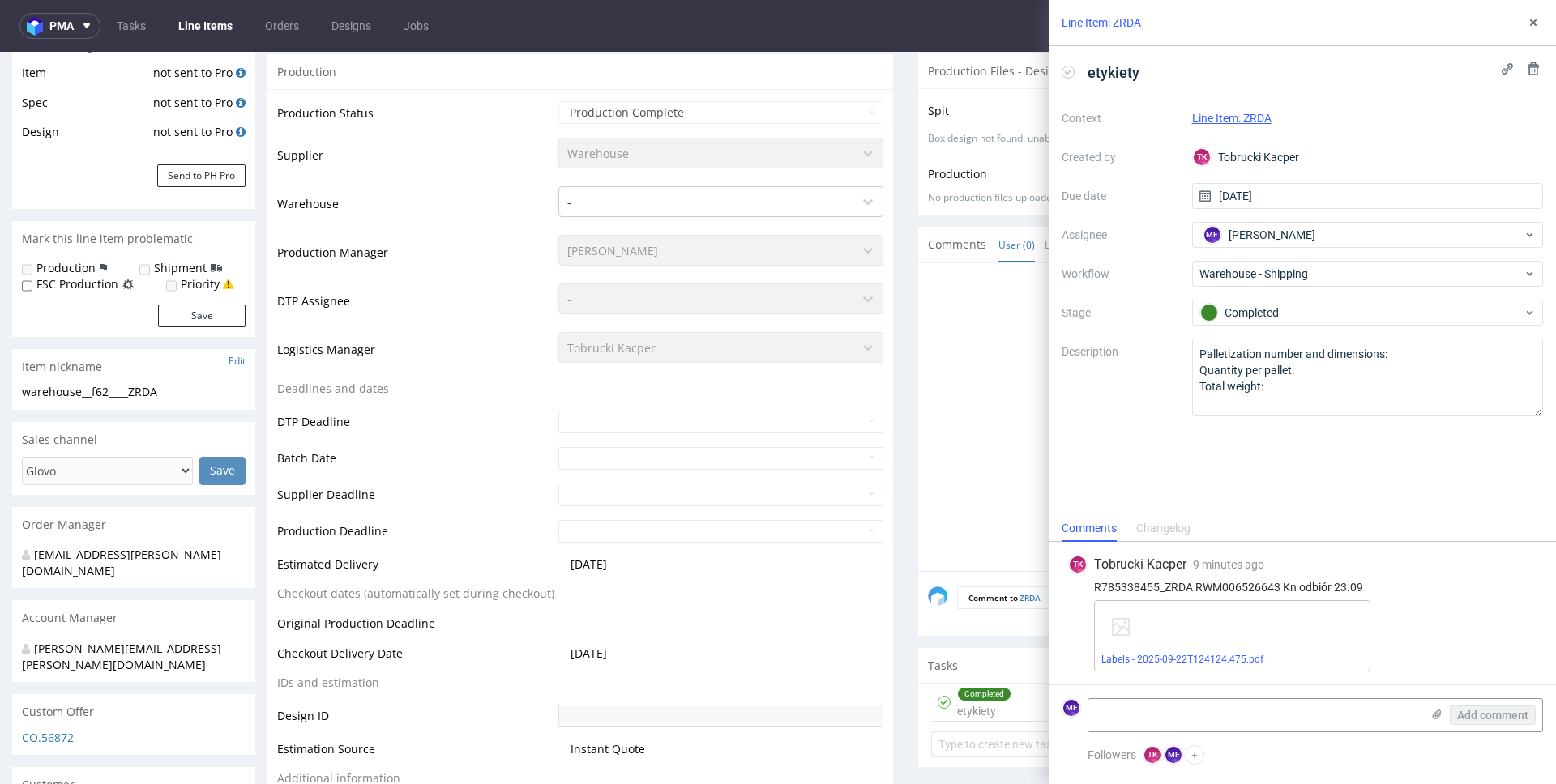
scroll to position [0, 0]
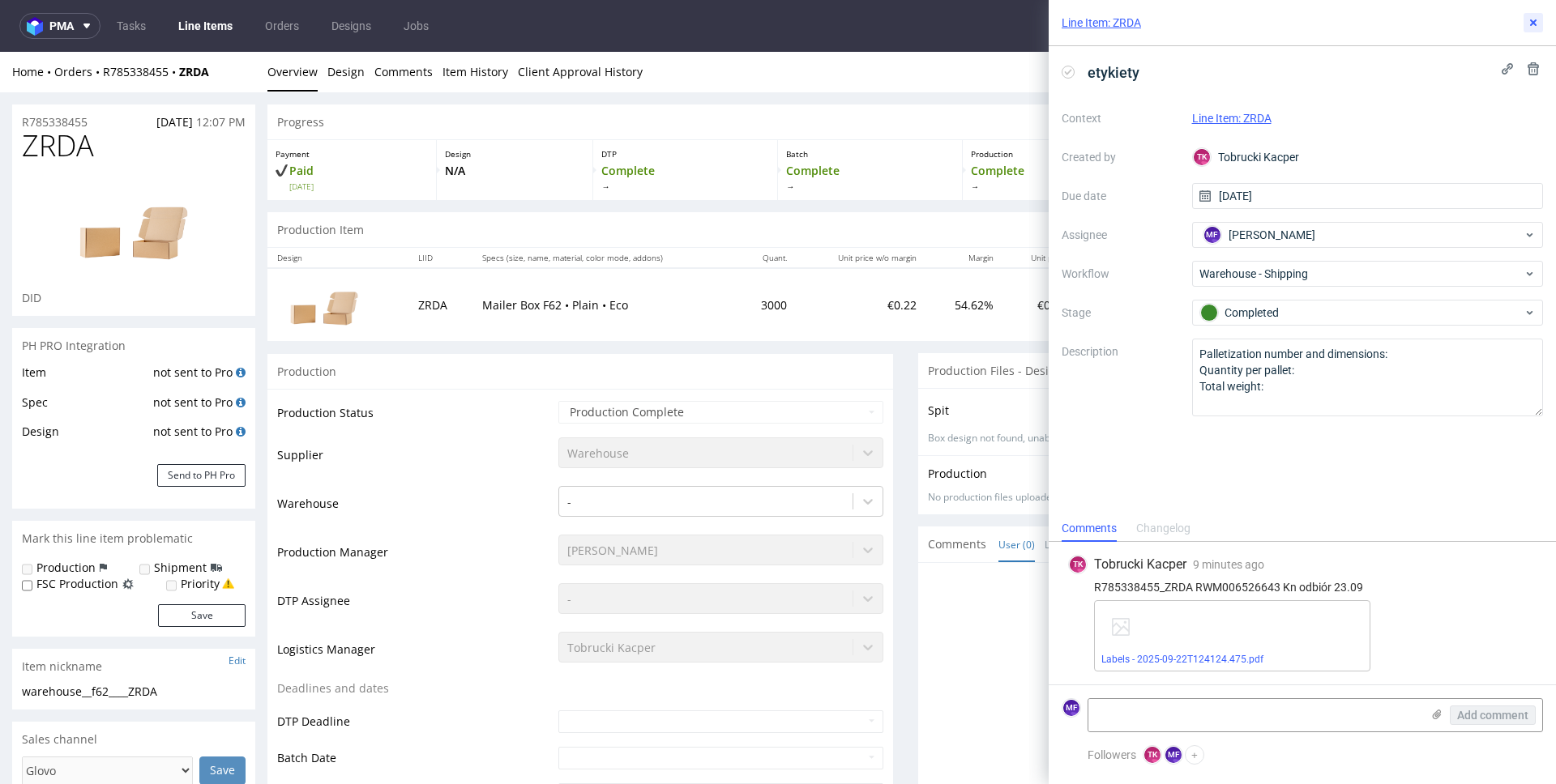
drag, startPoint x: 1535, startPoint y: 20, endPoint x: 1506, endPoint y: 17, distance: 29.2
click at [1535, 20] on use at bounding box center [1532, 22] width 6 height 6
